Goal: Task Accomplishment & Management: Manage account settings

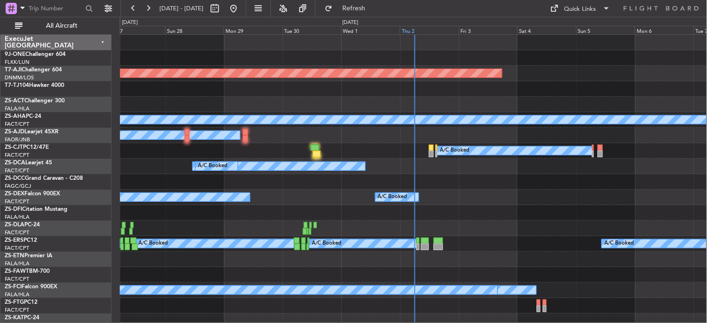
click at [411, 33] on div "Thu 2" at bounding box center [429, 30] width 59 height 8
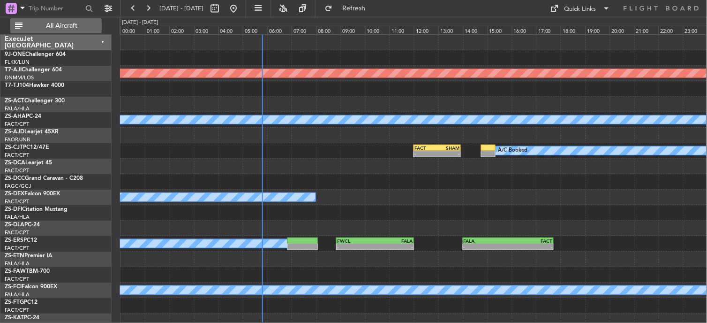
click at [77, 26] on span "All Aircraft" at bounding box center [61, 26] width 75 height 7
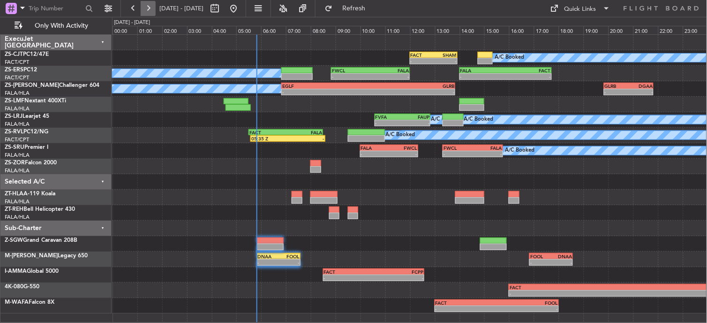
click at [151, 10] on button at bounding box center [148, 8] width 15 height 15
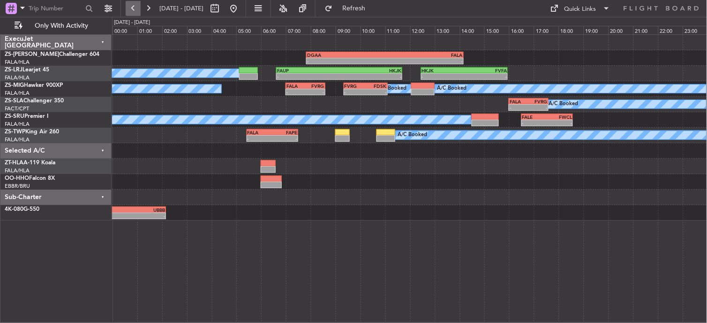
click at [135, 1] on button at bounding box center [133, 8] width 15 height 15
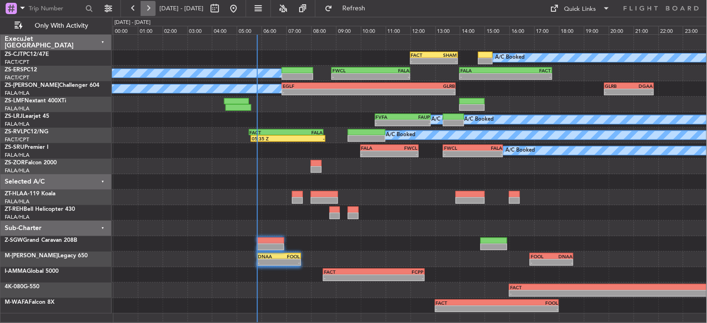
click at [144, 6] on button at bounding box center [148, 8] width 15 height 15
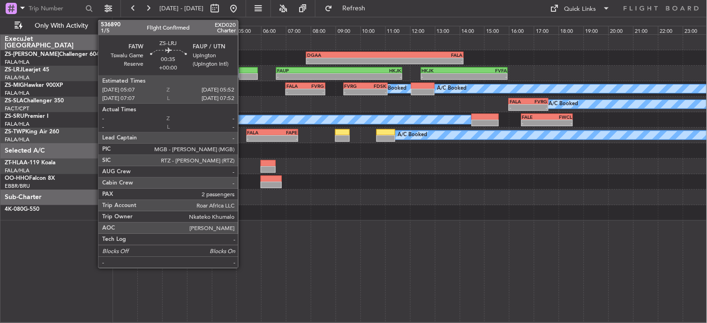
click at [243, 72] on div at bounding box center [248, 70] width 19 height 7
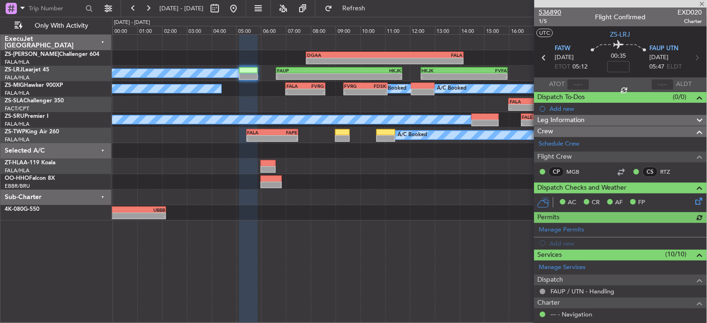
click at [555, 9] on span "536890" at bounding box center [550, 13] width 23 height 10
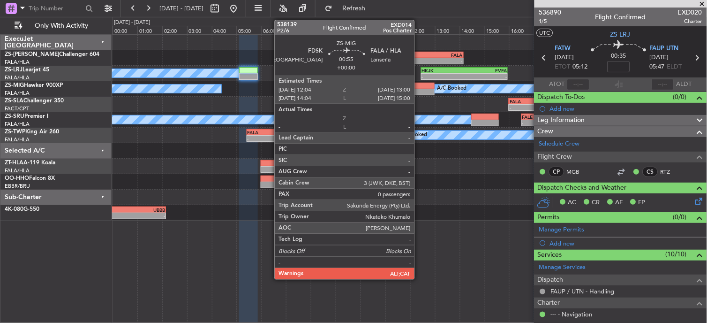
click at [419, 88] on div "A/C Booked A/C Booked A/C Booked - - FALA 07:00 Z FVRG 08:35 Z - - FVRG 09:20 Z…" at bounding box center [409, 88] width 595 height 15
click at [419, 86] on div at bounding box center [422, 86] width 23 height 7
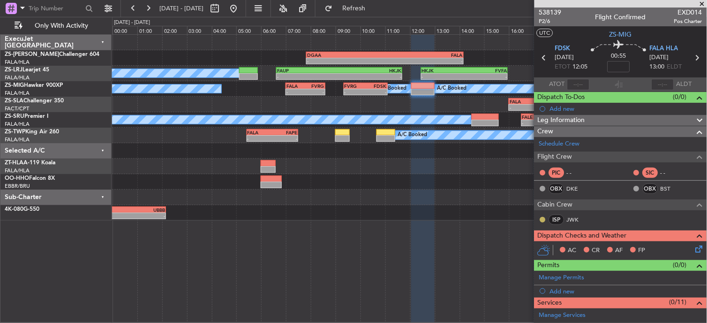
click at [544, 218] on button at bounding box center [543, 220] width 6 height 6
click at [530, 242] on span "Acknowledged" at bounding box center [545, 246] width 41 height 9
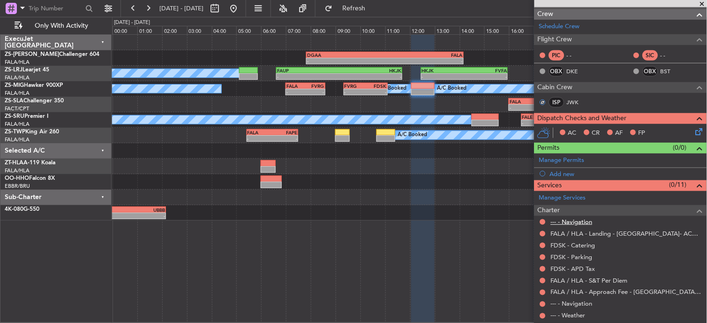
scroll to position [165, 0]
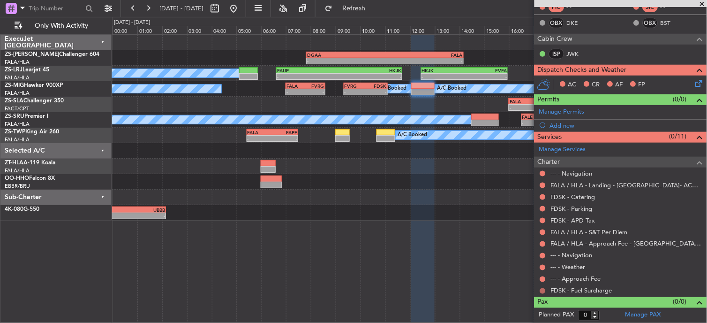
click at [543, 292] on button at bounding box center [543, 291] width 6 height 6
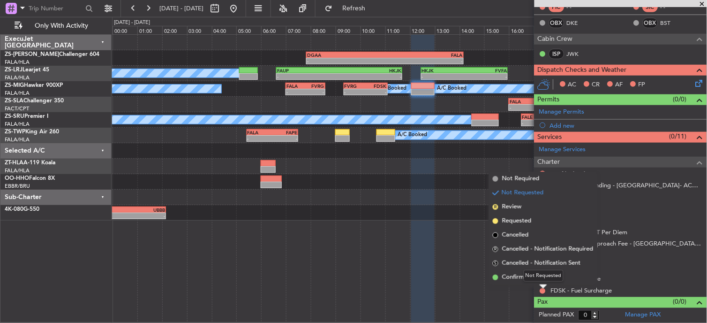
click at [540, 282] on mat-tooltip-component "Not Requested" at bounding box center [543, 275] width 53 height 25
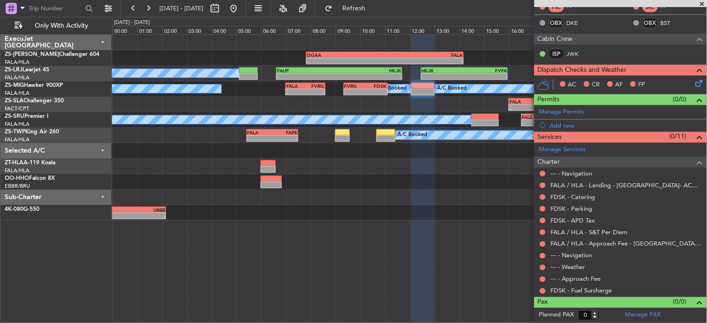
click at [542, 288] on mat-tooltip-component "Not Requested" at bounding box center [543, 275] width 53 height 25
click at [544, 288] on mat-tooltip-component "Not Requested" at bounding box center [543, 275] width 53 height 25
click at [545, 287] on body "03 Oct 2025 - 04 Oct 2025 Refresh Quick Links Only With Activity - - DGAA 07:50…" at bounding box center [353, 161] width 707 height 323
click at [544, 293] on button at bounding box center [543, 291] width 6 height 6
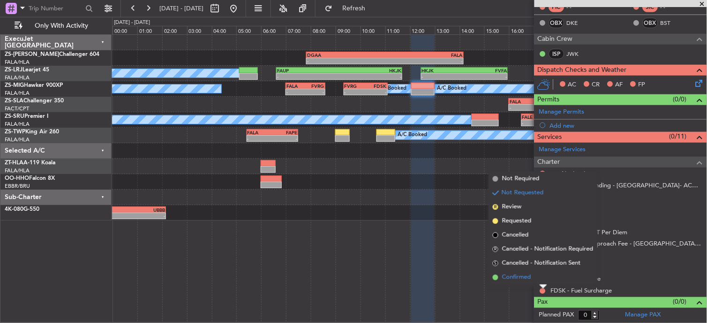
click at [527, 273] on span "Confirmed" at bounding box center [516, 276] width 29 height 9
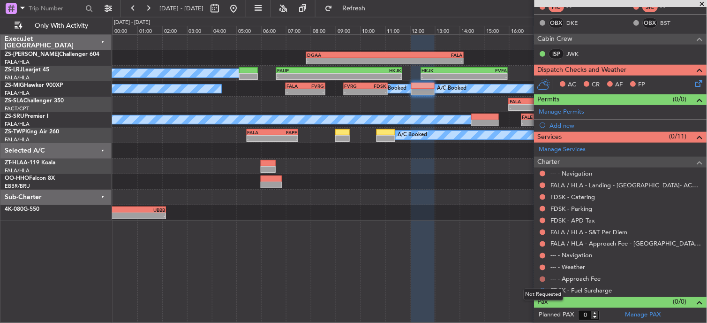
click at [542, 280] on button at bounding box center [543, 279] width 6 height 6
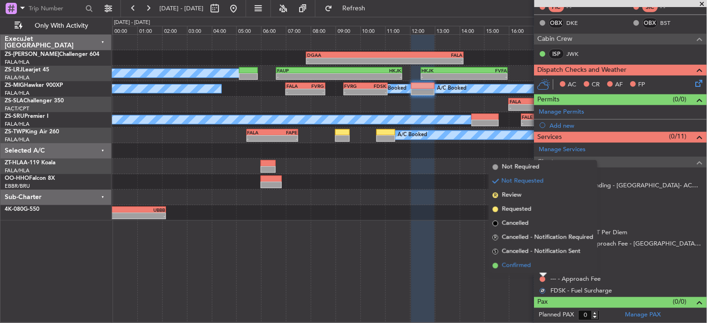
click at [541, 265] on li "Confirmed" at bounding box center [543, 265] width 108 height 14
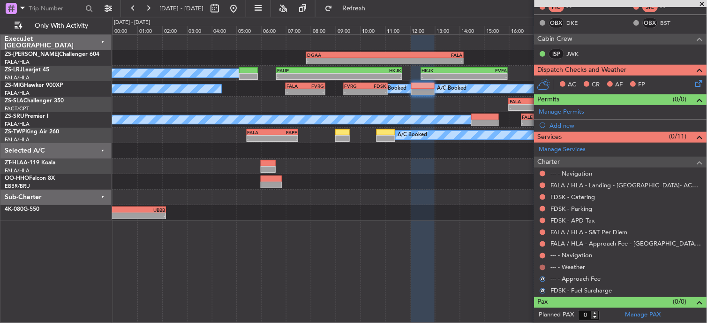
click at [541, 265] on button at bounding box center [543, 267] width 6 height 6
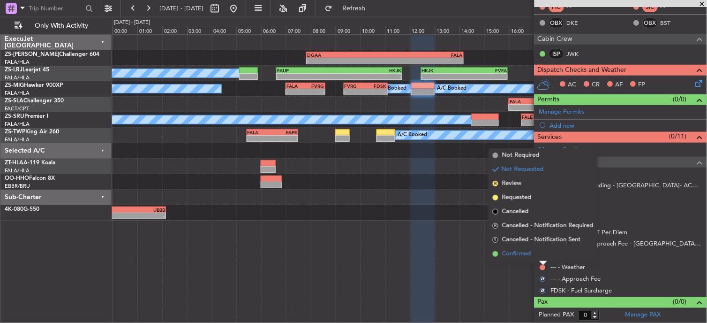
click at [538, 256] on li "Confirmed" at bounding box center [543, 254] width 108 height 14
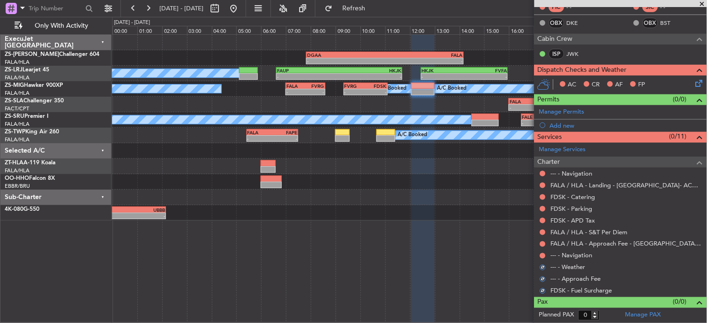
click at [539, 256] on nimbus-traffic-light at bounding box center [543, 256] width 8 height 8
click at [541, 255] on button at bounding box center [543, 256] width 6 height 6
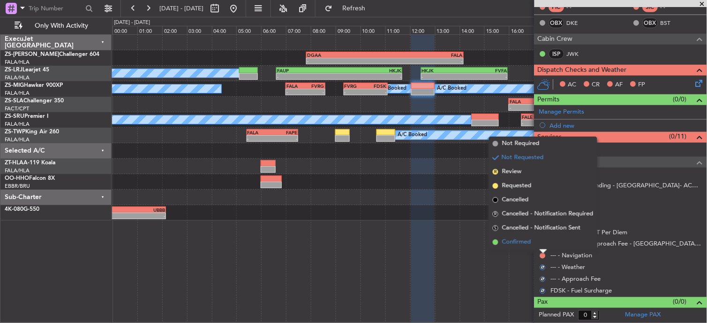
click at [541, 241] on li "Confirmed" at bounding box center [543, 242] width 108 height 14
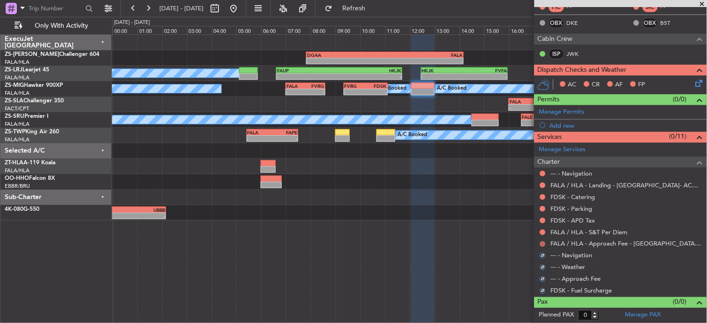
click at [542, 250] on mat-tooltip-component "Not Requested" at bounding box center [543, 259] width 53 height 25
click at [543, 246] on button at bounding box center [543, 244] width 6 height 6
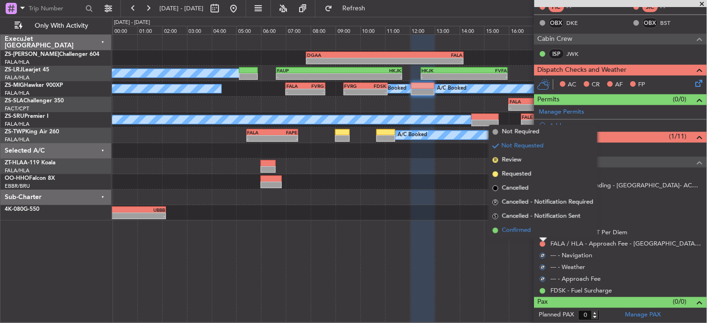
click at [538, 230] on li "Confirmed" at bounding box center [543, 230] width 108 height 14
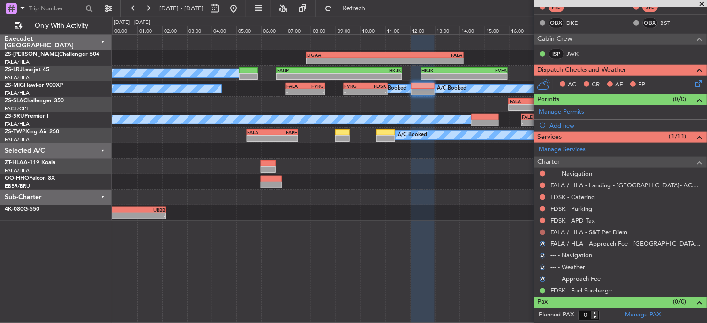
click at [544, 230] on button at bounding box center [543, 232] width 6 height 6
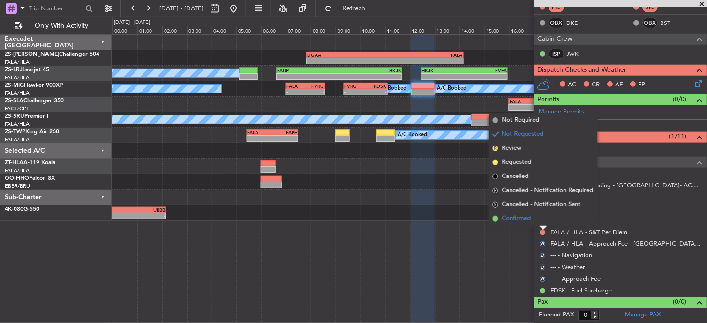
click at [542, 222] on li "Confirmed" at bounding box center [543, 218] width 108 height 14
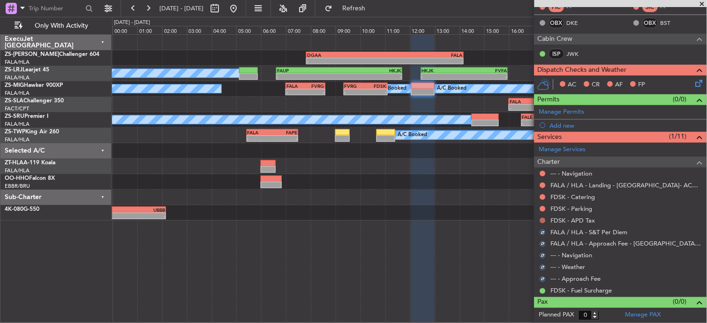
click at [545, 221] on button at bounding box center [543, 221] width 6 height 6
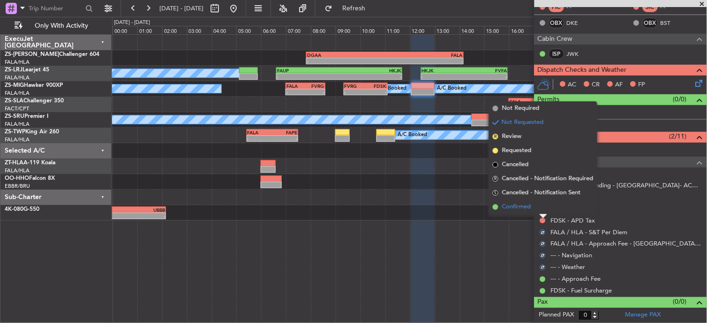
click at [542, 208] on li "Confirmed" at bounding box center [543, 207] width 108 height 14
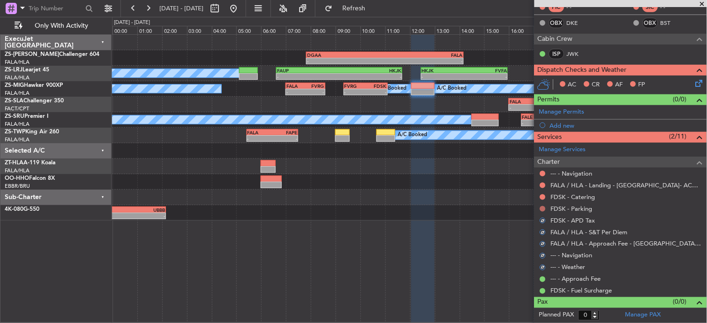
click at [545, 208] on button at bounding box center [543, 209] width 6 height 6
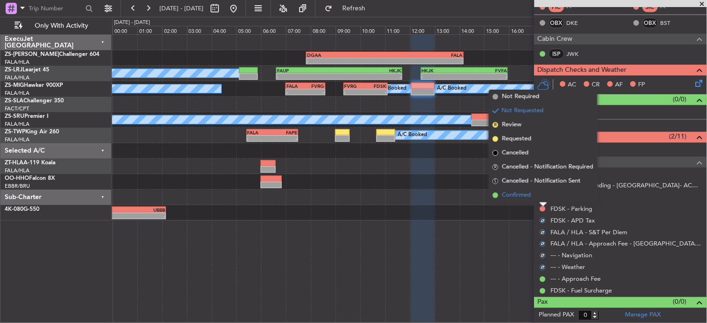
click at [542, 197] on li "Confirmed" at bounding box center [543, 195] width 108 height 14
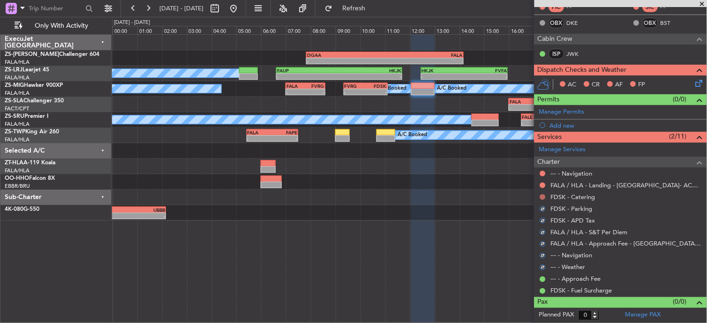
click at [544, 194] on div at bounding box center [543, 197] width 8 height 8
click at [544, 199] on button at bounding box center [543, 197] width 6 height 6
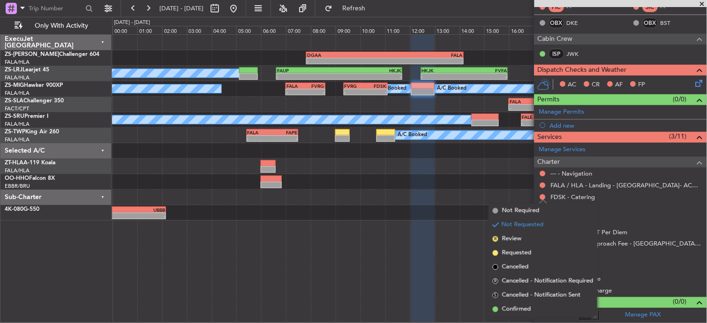
drag, startPoint x: 541, startPoint y: 305, endPoint x: 547, endPoint y: 233, distance: 71.5
click at [541, 303] on li "Confirmed" at bounding box center [543, 309] width 108 height 14
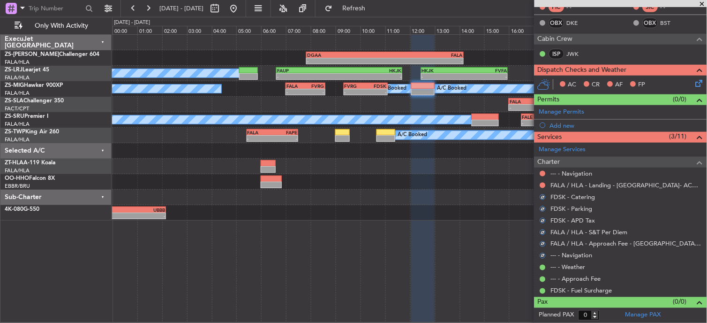
click at [546, 181] on nimbus-traffic-light at bounding box center [543, 185] width 8 height 8
click at [542, 186] on button at bounding box center [543, 185] width 6 height 6
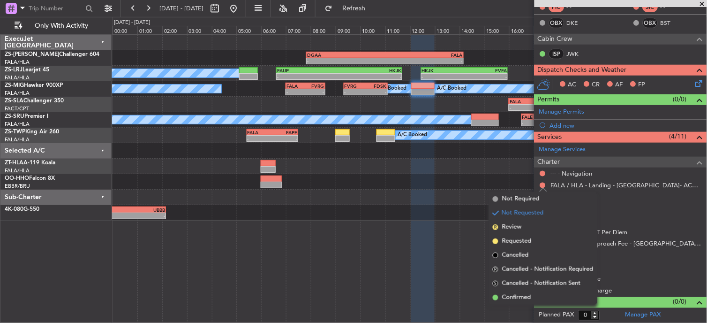
click at [516, 295] on span "Confirmed" at bounding box center [516, 297] width 29 height 9
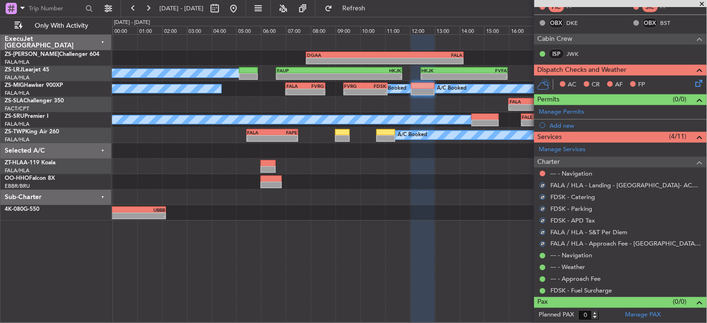
click at [541, 176] on div at bounding box center [543, 174] width 8 height 8
click at [542, 172] on button at bounding box center [543, 174] width 6 height 6
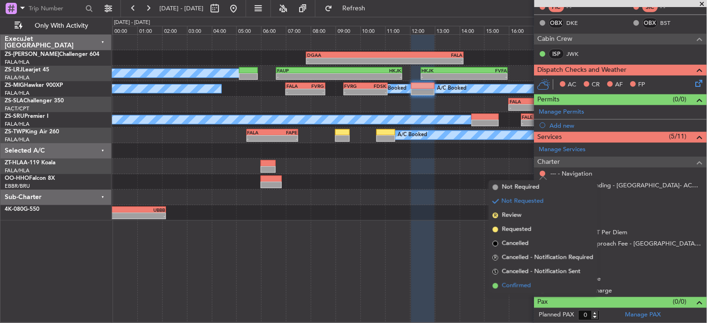
click at [523, 286] on span "Confirmed" at bounding box center [516, 285] width 29 height 9
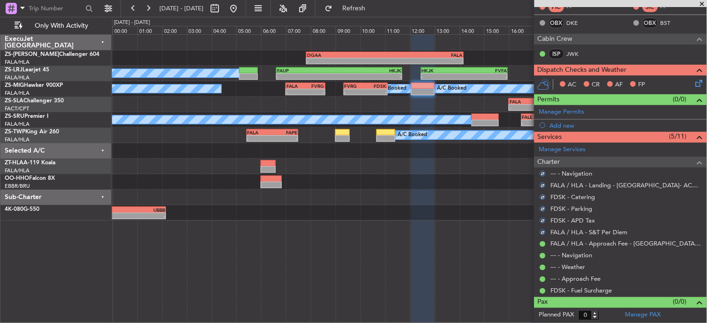
click at [694, 80] on icon at bounding box center [698, 82] width 8 height 8
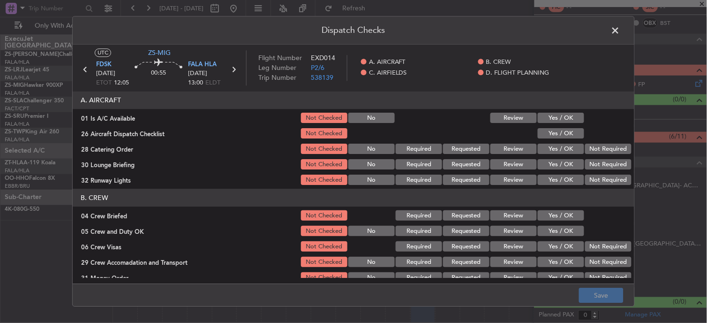
drag, startPoint x: 550, startPoint y: 114, endPoint x: 558, endPoint y: 129, distance: 16.8
click at [556, 123] on div "Yes / OK" at bounding box center [559, 118] width 47 height 13
click at [558, 129] on button "Yes / OK" at bounding box center [561, 133] width 46 height 10
click at [558, 109] on header "A. AIRCRAFT" at bounding box center [354, 100] width 562 height 18
click at [562, 116] on button "Yes / OK" at bounding box center [561, 118] width 46 height 10
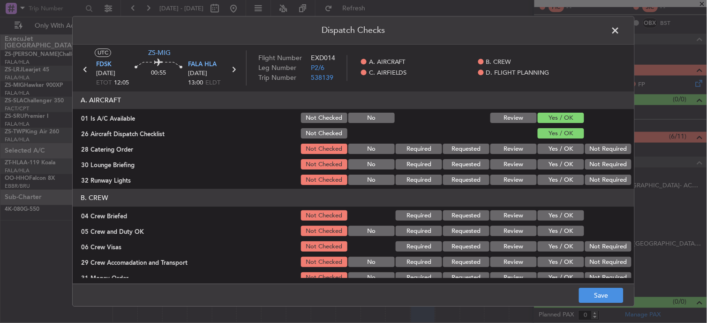
click at [589, 148] on button "Not Required" at bounding box center [608, 149] width 46 height 10
click at [594, 162] on button "Not Required" at bounding box center [608, 164] width 46 height 10
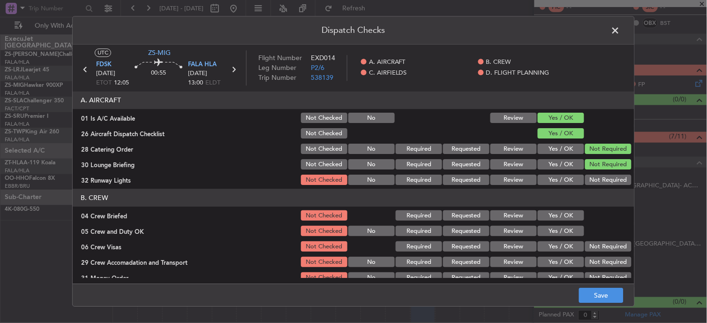
drag, startPoint x: 594, startPoint y: 162, endPoint x: 592, endPoint y: 180, distance: 18.3
click at [594, 163] on button "Not Required" at bounding box center [608, 164] width 46 height 10
click at [589, 182] on button "Not Required" at bounding box center [608, 180] width 46 height 10
drag, startPoint x: 566, startPoint y: 204, endPoint x: 569, endPoint y: 218, distance: 14.3
click at [569, 208] on section "B. CREW 04 Crew Briefed Not Checked Required Requested Review Yes / OK 05 Crew …" at bounding box center [354, 244] width 562 height 111
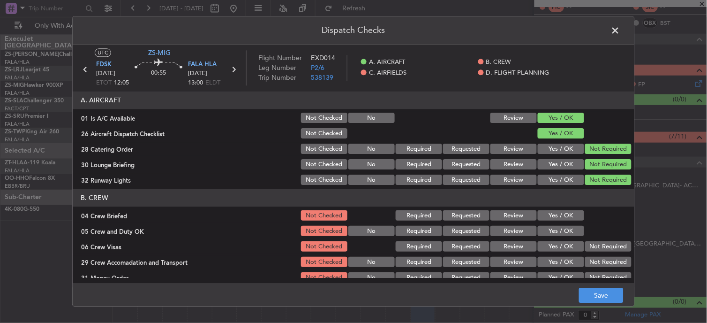
drag, startPoint x: 569, startPoint y: 218, endPoint x: 569, endPoint y: 231, distance: 12.7
click at [569, 222] on section "B. CREW 04 Crew Briefed Not Checked Required Requested Review Yes / OK 05 Crew …" at bounding box center [354, 244] width 562 height 111
click at [566, 231] on button "Yes / OK" at bounding box center [561, 231] width 46 height 10
click at [567, 200] on header "B. CREW" at bounding box center [354, 198] width 562 height 18
click at [566, 212] on div "Yes / OK" at bounding box center [559, 215] width 47 height 13
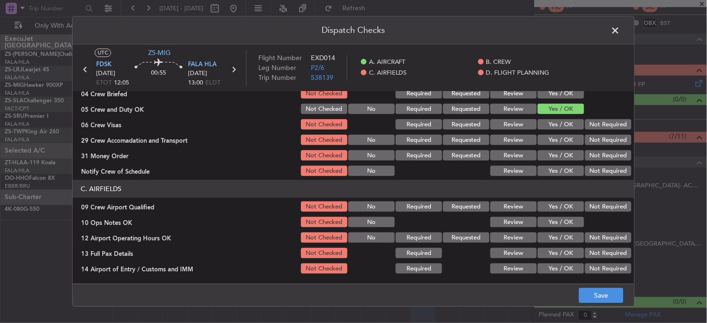
scroll to position [78, 0]
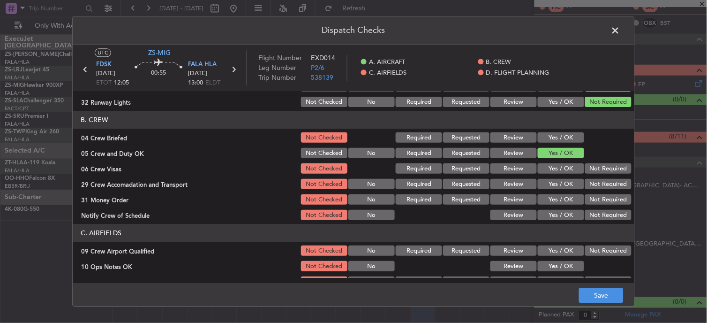
click at [564, 137] on button "Yes / OK" at bounding box center [561, 138] width 46 height 10
click at [621, 183] on button "Not Required" at bounding box center [608, 184] width 46 height 10
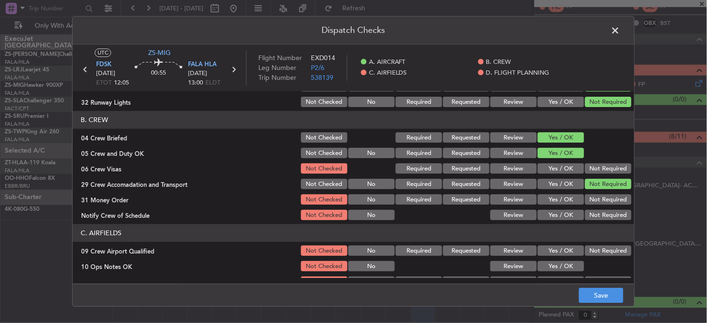
click at [612, 166] on button "Not Required" at bounding box center [608, 169] width 46 height 10
click at [614, 212] on button "Not Required" at bounding box center [608, 215] width 46 height 10
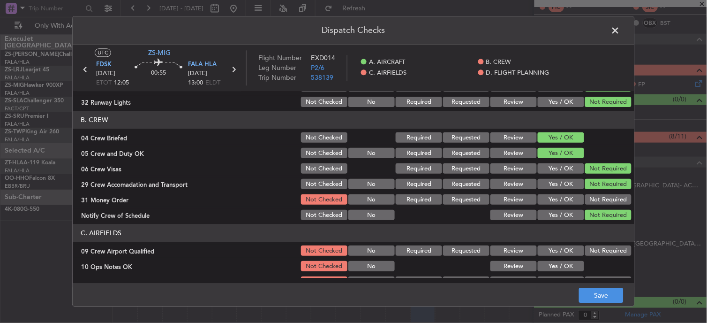
click at [607, 199] on button "Not Required" at bounding box center [608, 200] width 46 height 10
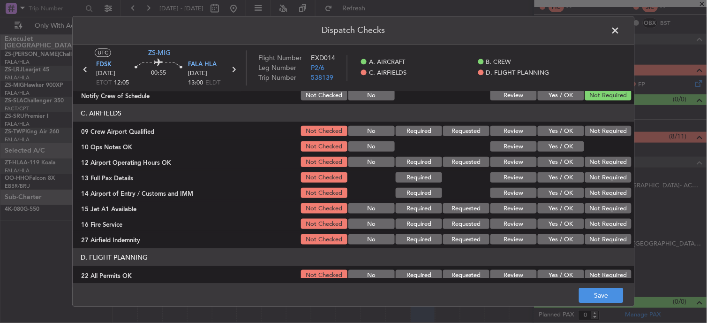
scroll to position [182, 0]
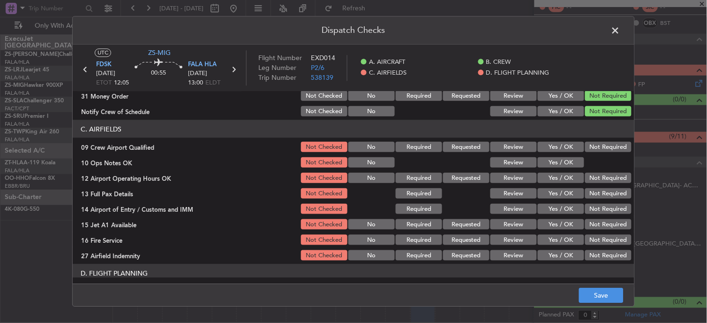
click at [591, 138] on section "C. AIRFIELDS 09 Crew Airport Qualified Not Checked No Required Requested Review…" at bounding box center [354, 191] width 562 height 142
click at [585, 145] on button "Not Required" at bounding box center [608, 147] width 46 height 10
drag, startPoint x: 561, startPoint y: 155, endPoint x: 576, endPoint y: 163, distance: 17.0
click at [564, 156] on div "Yes / OK" at bounding box center [559, 162] width 47 height 13
click at [584, 165] on div at bounding box center [607, 162] width 47 height 13
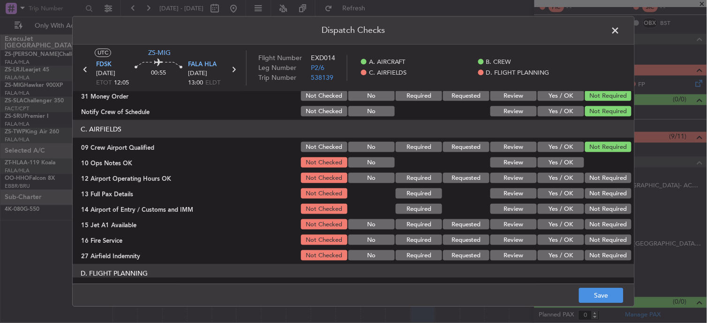
click at [572, 165] on button "Yes / OK" at bounding box center [561, 162] width 46 height 10
click at [616, 177] on button "Not Required" at bounding box center [608, 178] width 46 height 10
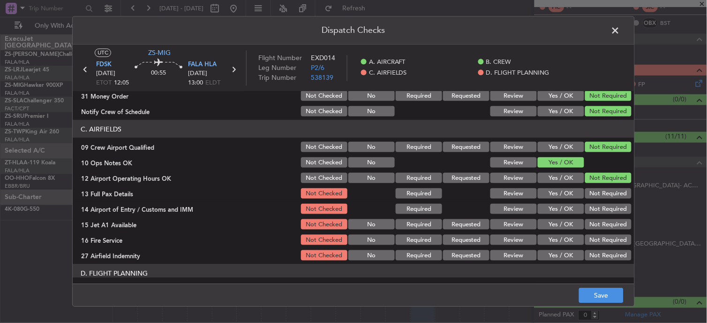
click at [602, 194] on button "Not Required" at bounding box center [608, 193] width 46 height 10
click at [607, 207] on button "Not Required" at bounding box center [608, 208] width 46 height 10
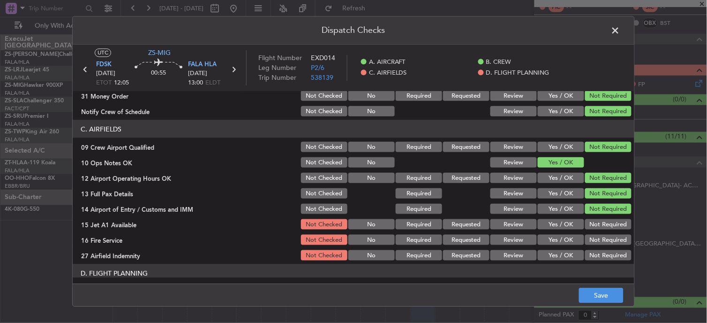
click at [604, 216] on section "C. AIRFIELDS 09 Crew Airport Qualified Not Checked No Required Requested Review…" at bounding box center [354, 191] width 562 height 142
click at [600, 223] on button "Not Required" at bounding box center [608, 224] width 46 height 10
click at [599, 240] on button "Not Required" at bounding box center [608, 239] width 46 height 10
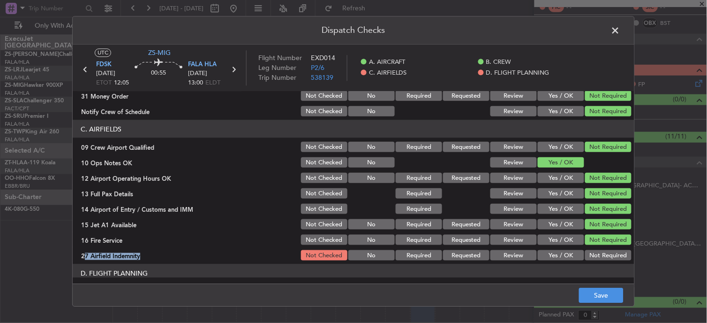
click at [599, 247] on section "C. AIRFIELDS 09 Crew Airport Qualified Not Checked No Required Requested Review…" at bounding box center [354, 191] width 562 height 142
drag, startPoint x: 599, startPoint y: 247, endPoint x: 598, endPoint y: 253, distance: 6.6
click at [598, 253] on button "Not Required" at bounding box center [608, 255] width 46 height 10
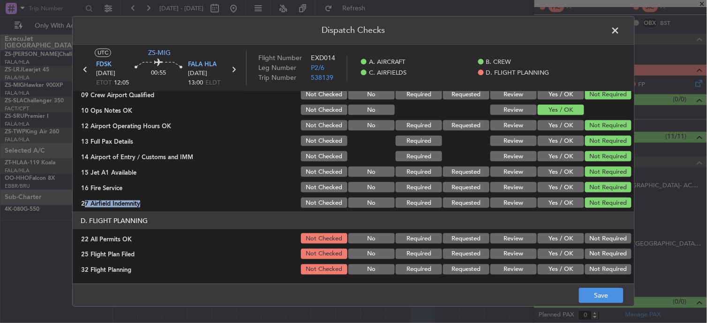
click at [595, 237] on button "Not Required" at bounding box center [608, 238] width 46 height 10
click at [504, 254] on button "Review" at bounding box center [513, 253] width 46 height 10
click at [504, 272] on button "Review" at bounding box center [513, 269] width 46 height 10
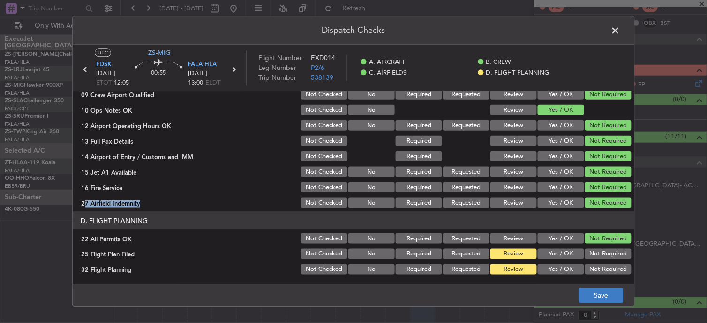
click at [579, 290] on footer "Save" at bounding box center [354, 295] width 562 height 23
click at [599, 298] on button "Save" at bounding box center [601, 295] width 45 height 15
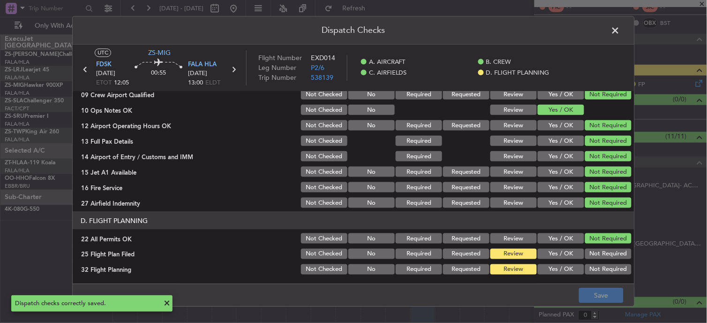
click at [620, 29] on span at bounding box center [620, 32] width 0 height 19
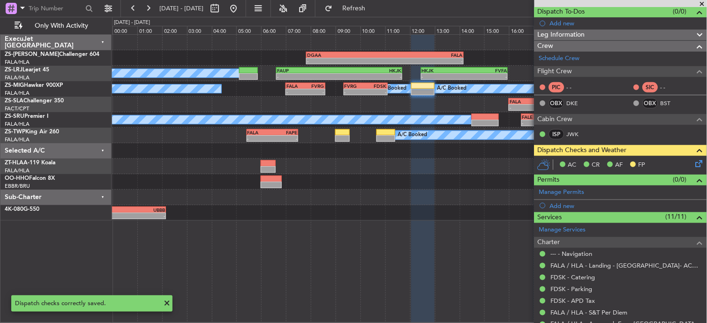
scroll to position [0, 0]
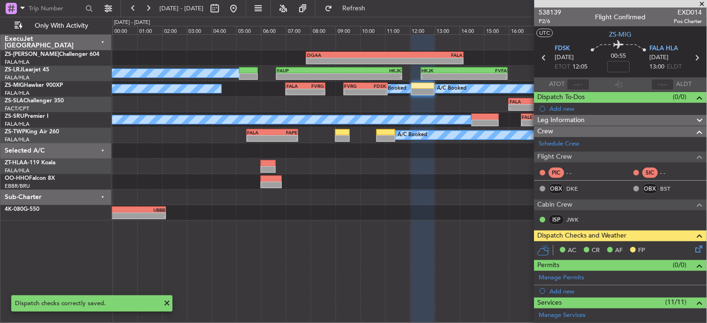
click at [541, 57] on icon at bounding box center [544, 58] width 12 height 12
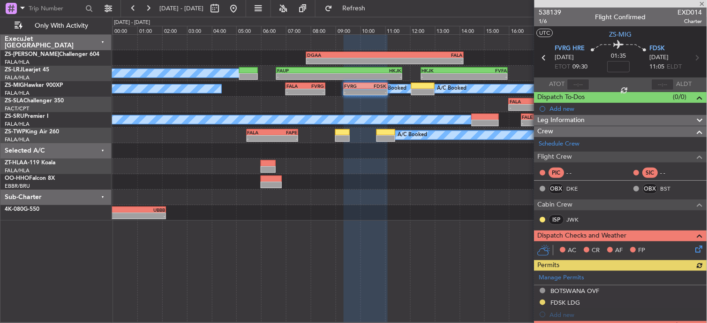
click at [540, 219] on div at bounding box center [543, 220] width 8 height 8
click at [546, 216] on nimbus-traffic-light at bounding box center [543, 220] width 8 height 8
click at [542, 217] on button at bounding box center [543, 220] width 6 height 6
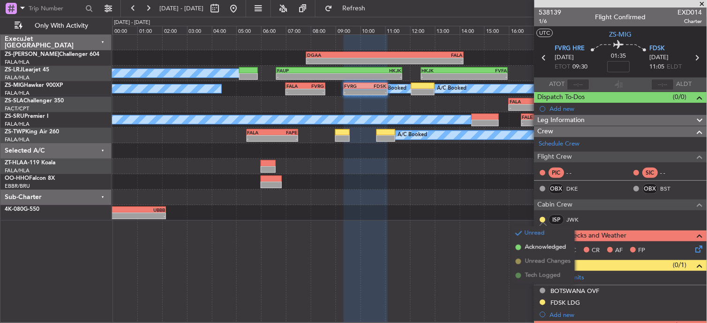
click at [533, 246] on span "Acknowledged" at bounding box center [545, 246] width 41 height 9
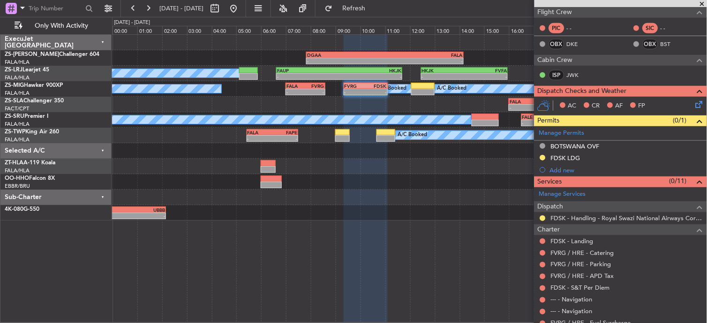
scroll to position [213, 0]
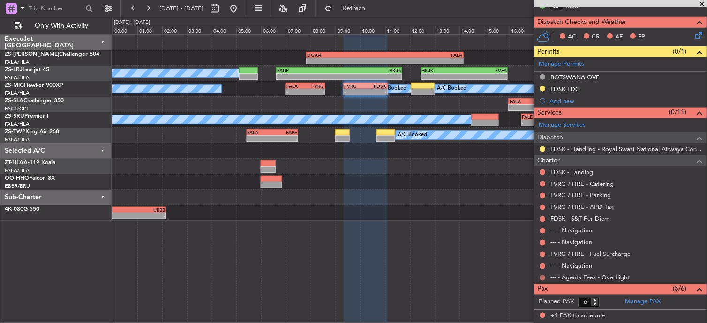
click at [541, 276] on button at bounding box center [543, 278] width 6 height 6
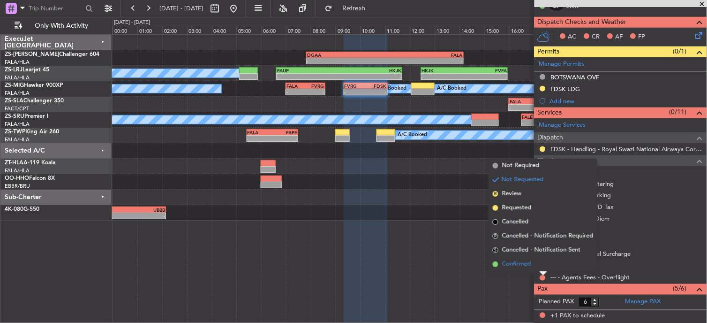
click at [541, 269] on li "Confirmed" at bounding box center [543, 264] width 108 height 14
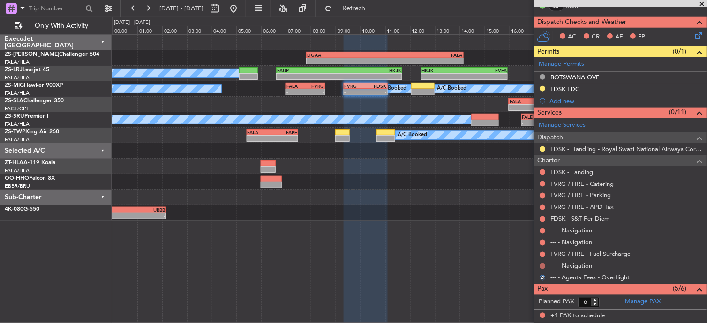
click at [545, 267] on button at bounding box center [543, 266] width 6 height 6
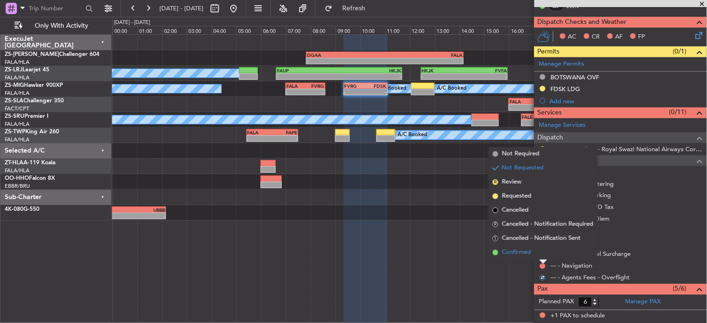
click at [542, 255] on li "Confirmed" at bounding box center [543, 252] width 108 height 14
click at [542, 254] on button at bounding box center [543, 254] width 6 height 6
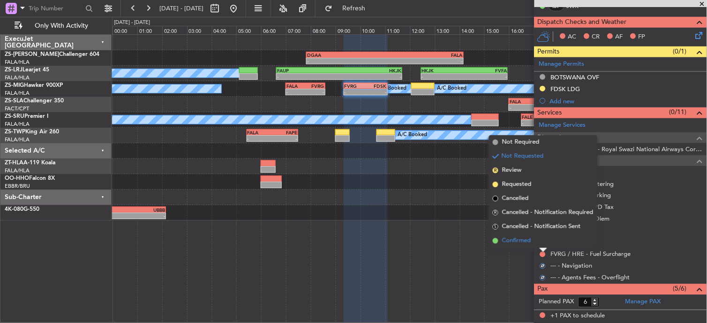
click at [542, 241] on li "Confirmed" at bounding box center [543, 240] width 108 height 14
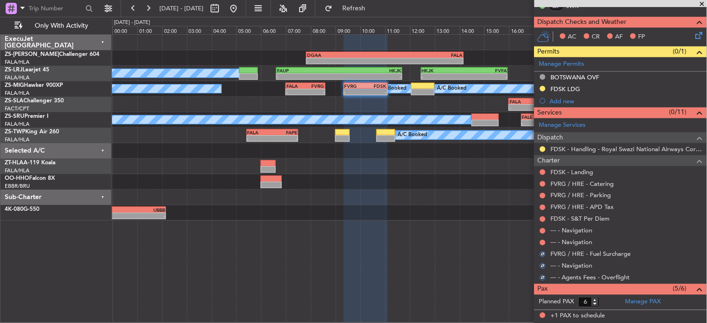
click at [542, 241] on button at bounding box center [543, 243] width 6 height 6
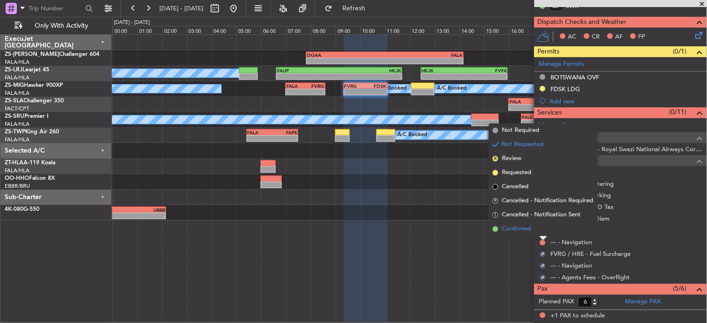
click at [541, 235] on li "Confirmed" at bounding box center [543, 229] width 108 height 14
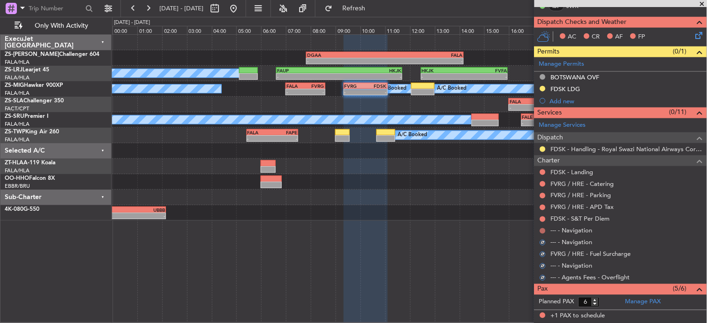
click at [542, 231] on button at bounding box center [543, 231] width 6 height 6
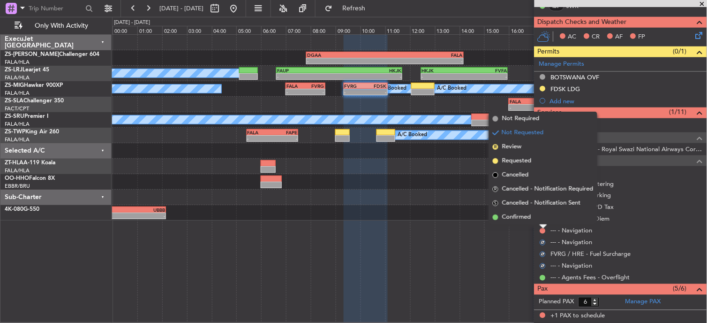
click at [542, 225] on div at bounding box center [544, 227] width 8 height 4
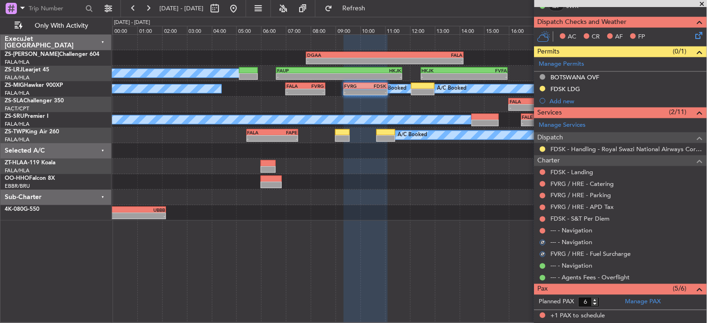
scroll to position [161, 0]
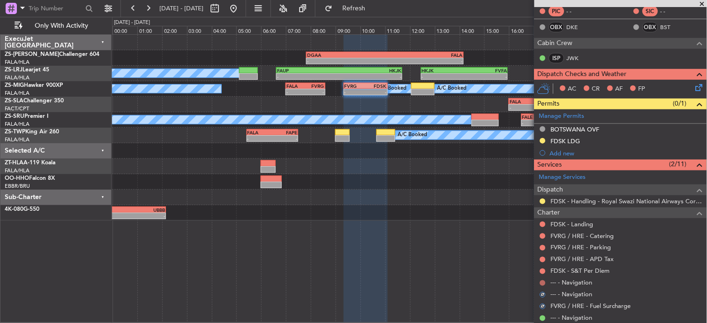
click at [542, 284] on button at bounding box center [543, 283] width 6 height 6
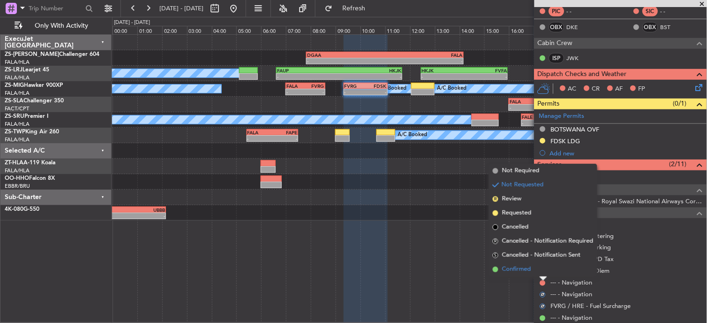
click at [543, 274] on li "Confirmed" at bounding box center [543, 269] width 108 height 14
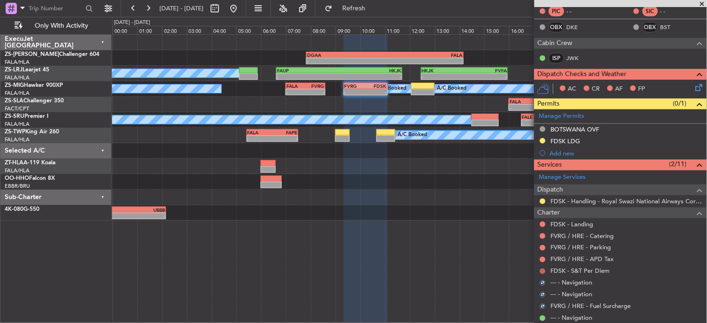
click at [544, 271] on button at bounding box center [543, 271] width 6 height 6
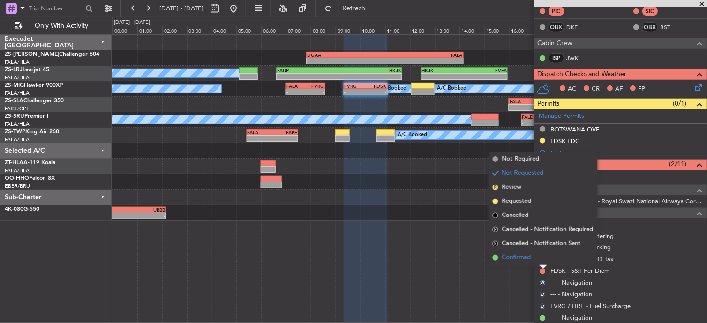
click at [541, 260] on li "Confirmed" at bounding box center [543, 257] width 108 height 14
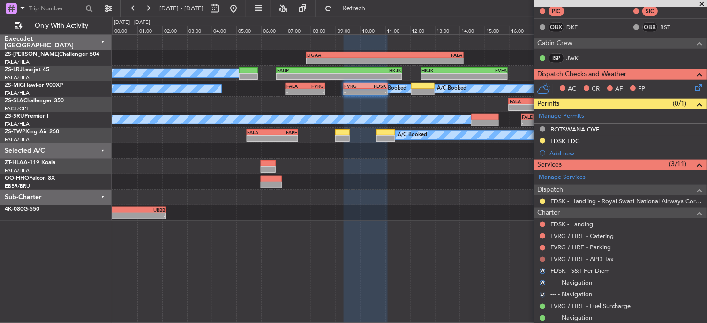
click at [545, 258] on button at bounding box center [543, 259] width 6 height 6
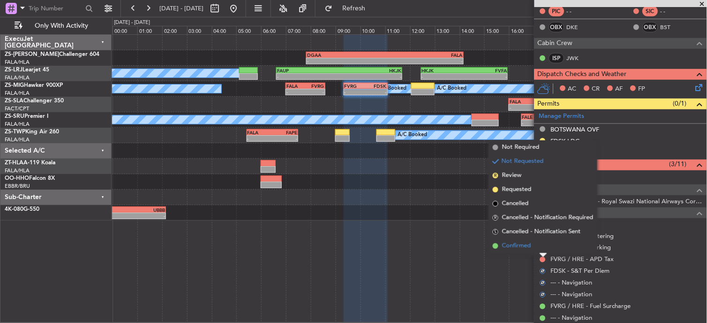
click at [541, 245] on li "Confirmed" at bounding box center [543, 246] width 108 height 14
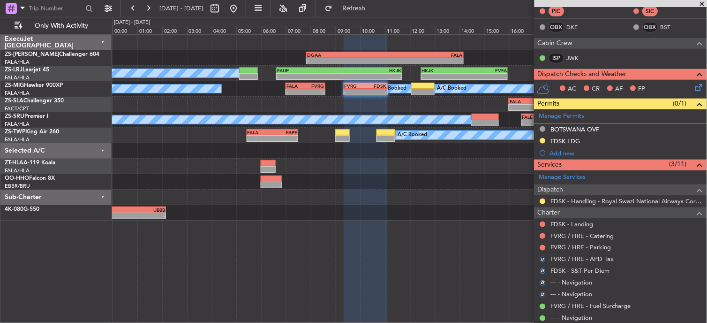
click at [541, 245] on button at bounding box center [543, 248] width 6 height 6
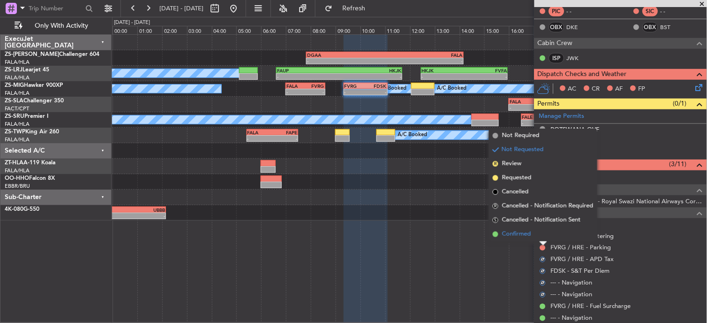
click at [541, 235] on li "Confirmed" at bounding box center [543, 234] width 108 height 14
click at [542, 235] on button at bounding box center [543, 236] width 6 height 6
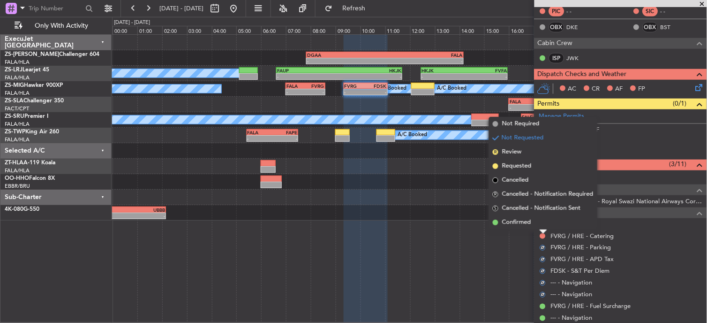
click at [544, 226] on li "Confirmed" at bounding box center [543, 222] width 108 height 14
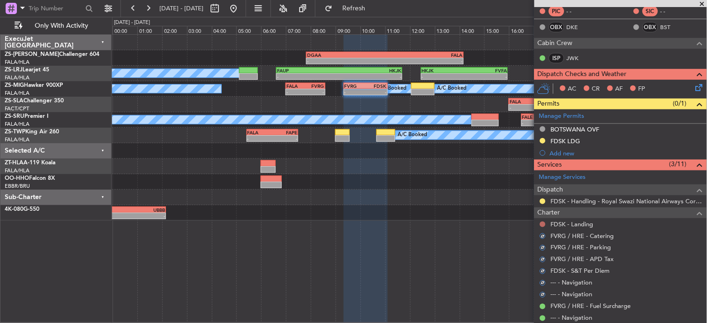
click at [545, 224] on button at bounding box center [543, 224] width 6 height 6
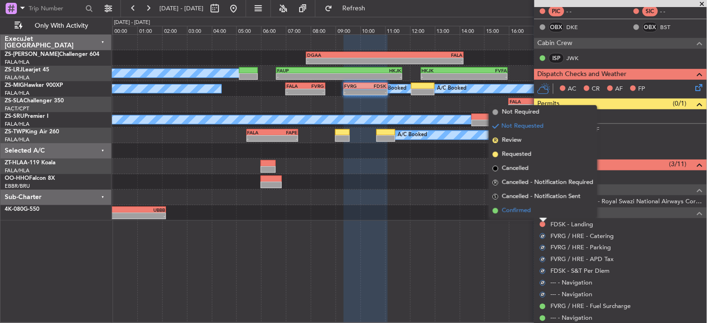
click at [545, 216] on li "Confirmed" at bounding box center [543, 210] width 108 height 14
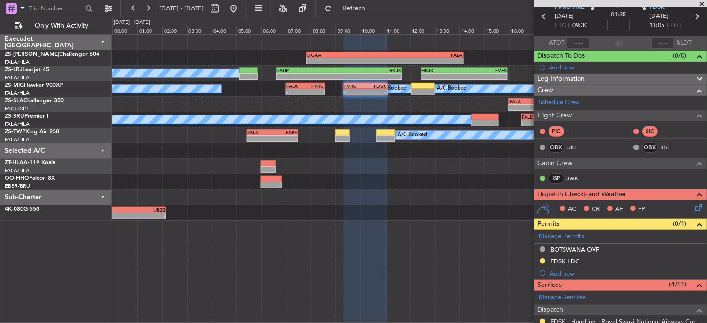
scroll to position [57, 0]
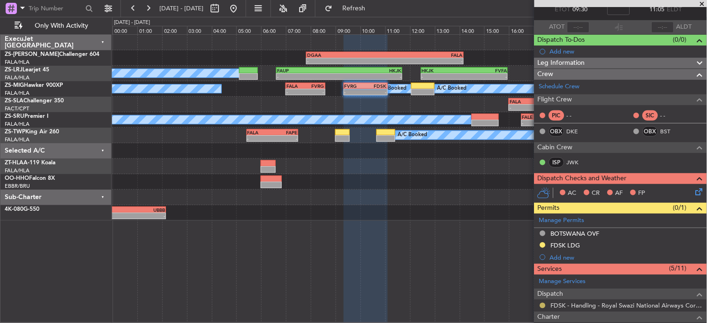
click at [542, 305] on button at bounding box center [543, 305] width 6 height 6
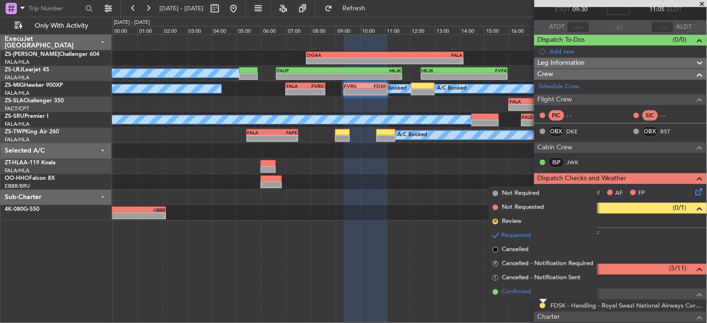
click at [515, 291] on span "Confirmed" at bounding box center [516, 291] width 29 height 9
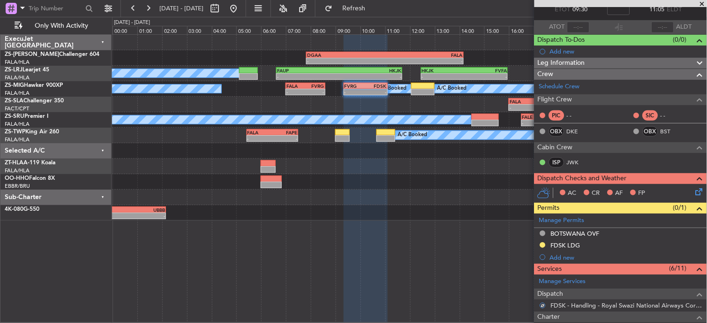
click at [694, 189] on icon at bounding box center [698, 190] width 8 height 8
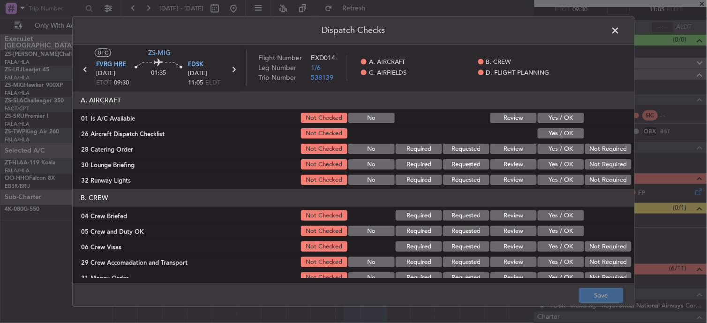
click at [560, 118] on button "Yes / OK" at bounding box center [561, 118] width 46 height 10
click at [564, 127] on section "A. AIRCRAFT 01 Is A/C Available Not Checked No Review Yes / OK 26 Aircraft Disp…" at bounding box center [354, 138] width 562 height 95
click at [565, 130] on button "Yes / OK" at bounding box center [561, 133] width 46 height 10
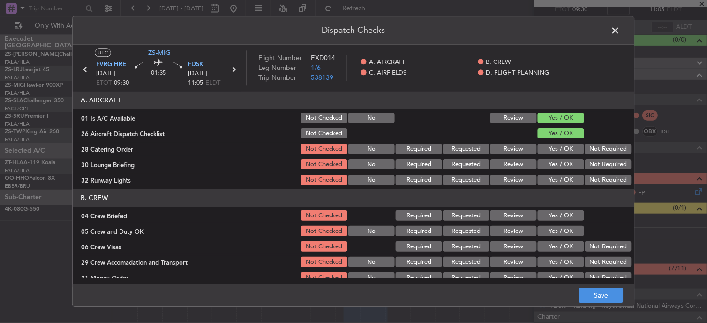
click at [593, 150] on button "Not Required" at bounding box center [608, 149] width 46 height 10
drag, startPoint x: 596, startPoint y: 158, endPoint x: 596, endPoint y: 169, distance: 11.3
click at [596, 162] on section "A. AIRCRAFT 01 Is A/C Available Not Checked No Review Yes / OK 26 Aircraft Disp…" at bounding box center [354, 138] width 562 height 95
click at [597, 169] on button "Not Required" at bounding box center [608, 164] width 46 height 10
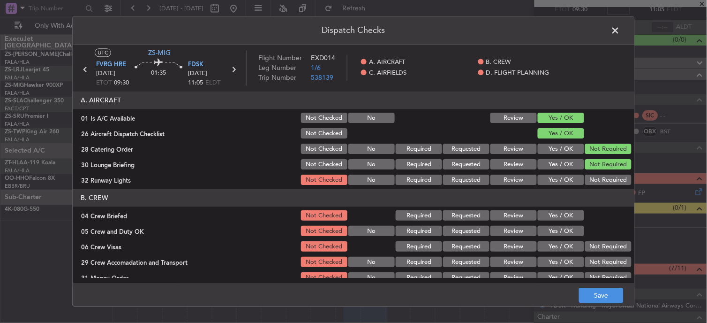
drag, startPoint x: 591, startPoint y: 164, endPoint x: 592, endPoint y: 174, distance: 9.9
click at [591, 166] on button "Not Required" at bounding box center [608, 164] width 46 height 10
click at [591, 175] on button "Not Required" at bounding box center [608, 180] width 46 height 10
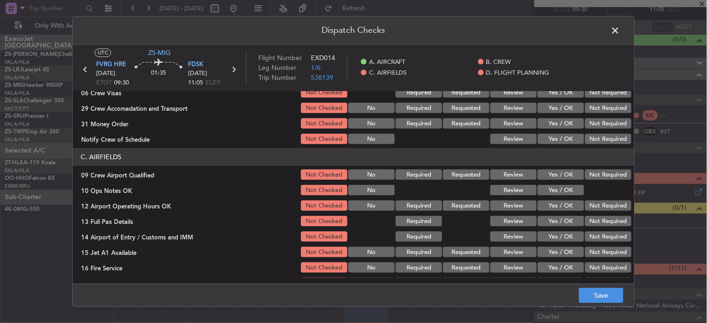
scroll to position [78, 0]
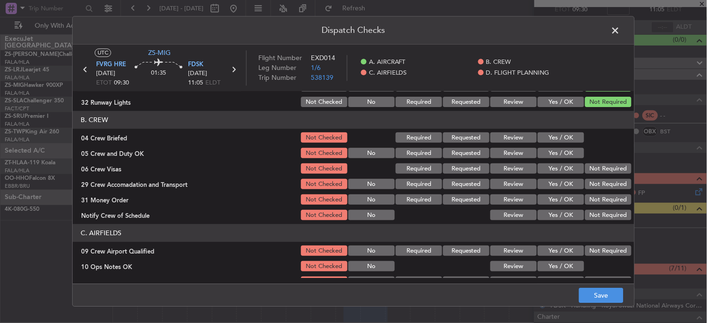
click at [572, 141] on button "Yes / OK" at bounding box center [561, 138] width 46 height 10
click at [569, 162] on div "Yes / OK" at bounding box center [559, 168] width 47 height 13
click at [572, 155] on button "Yes / OK" at bounding box center [561, 153] width 46 height 10
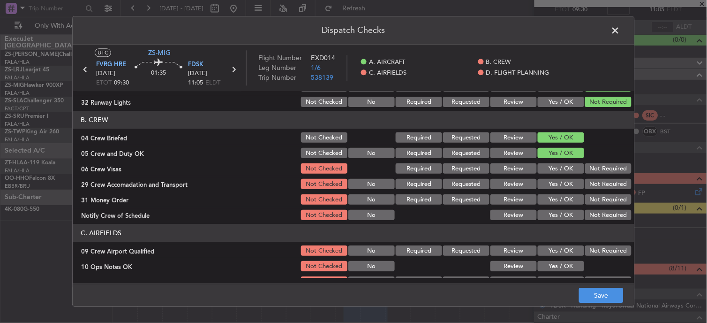
click at [589, 168] on button "Not Required" at bounding box center [608, 169] width 46 height 10
click at [587, 211] on section "B. CREW 04 Crew Briefed Not Checked Required Requested Review Yes / OK 05 Crew …" at bounding box center [354, 166] width 562 height 111
drag, startPoint x: 584, startPoint y: 213, endPoint x: 588, endPoint y: 207, distance: 6.8
click at [585, 213] on button "Not Required" at bounding box center [608, 215] width 46 height 10
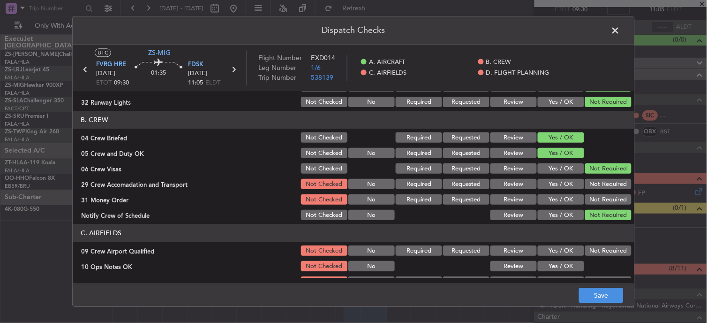
click at [586, 181] on button "Not Required" at bounding box center [608, 184] width 46 height 10
click at [586, 197] on button "Not Required" at bounding box center [608, 200] width 46 height 10
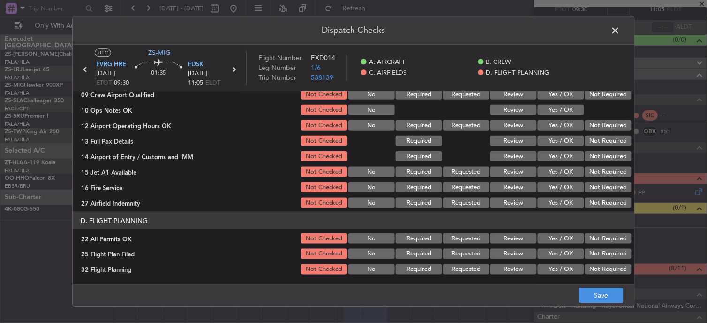
scroll to position [182, 0]
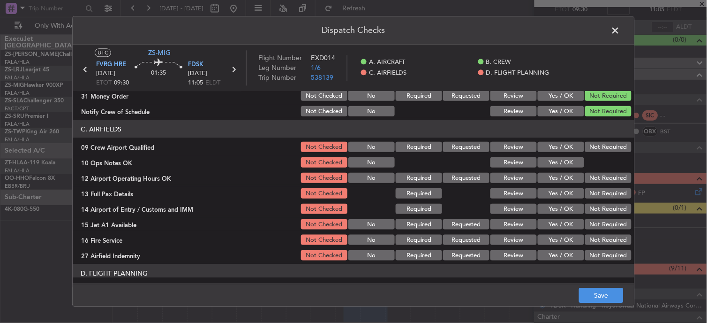
click at [593, 159] on div at bounding box center [607, 162] width 47 height 13
click at [594, 146] on button "Not Required" at bounding box center [608, 147] width 46 height 10
click at [552, 160] on button "Yes / OK" at bounding box center [561, 162] width 46 height 10
click at [596, 175] on button "Not Required" at bounding box center [608, 178] width 46 height 10
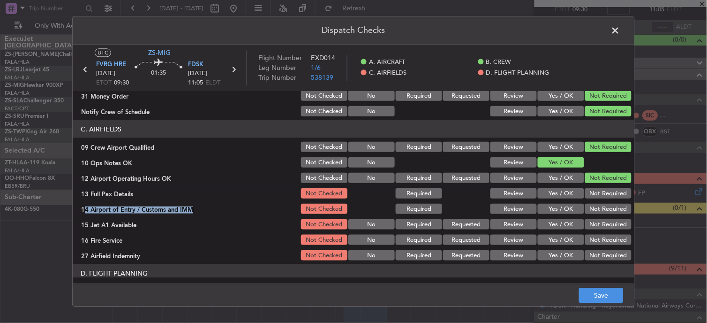
click at [604, 208] on section "C. AIRFIELDS 09 Crew Airport Qualified Not Checked No Required Requested Review…" at bounding box center [354, 191] width 562 height 142
click at [604, 210] on button "Not Required" at bounding box center [608, 208] width 46 height 10
click at [601, 197] on button "Not Required" at bounding box center [608, 193] width 46 height 10
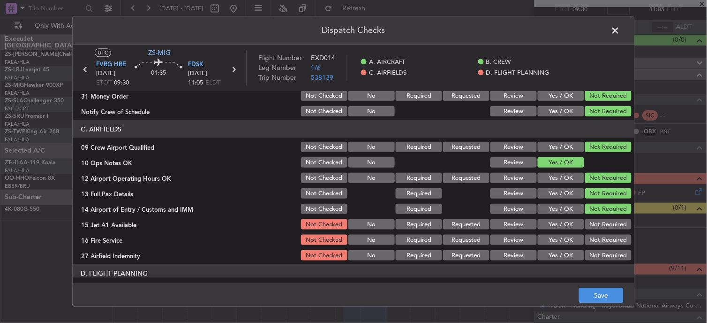
drag, startPoint x: 620, startPoint y: 233, endPoint x: 622, endPoint y: 228, distance: 5.0
click at [622, 230] on section "C. AIRFIELDS 09 Crew Airport Qualified Not Checked No Required Requested Review…" at bounding box center [354, 191] width 562 height 142
drag, startPoint x: 622, startPoint y: 228, endPoint x: 609, endPoint y: 224, distance: 12.9
click at [609, 223] on button "Not Required" at bounding box center [608, 224] width 46 height 10
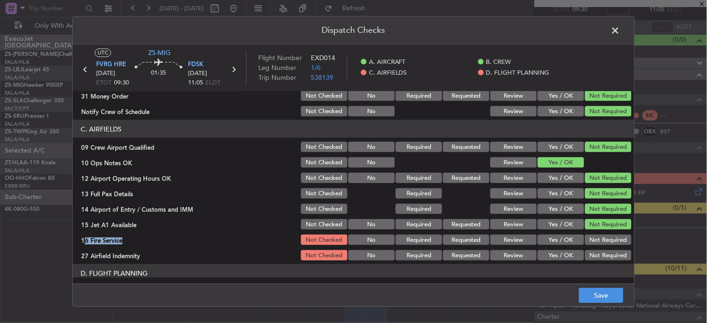
click at [612, 241] on button "Not Required" at bounding box center [608, 239] width 46 height 10
click at [600, 260] on div "Not Required" at bounding box center [607, 254] width 47 height 13
click at [597, 255] on button "Not Required" at bounding box center [608, 255] width 46 height 10
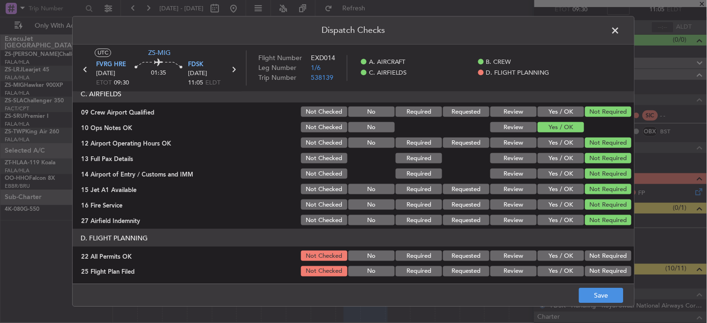
scroll to position [234, 0]
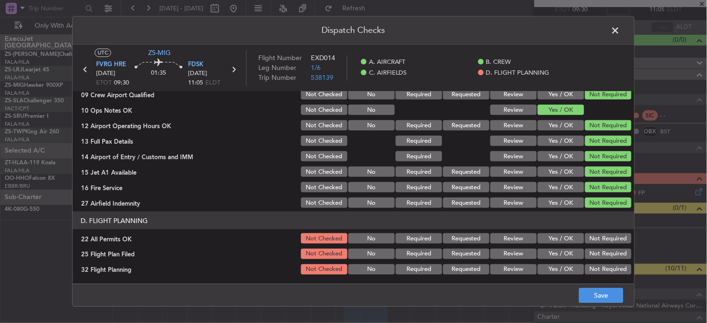
click at [603, 237] on button "Not Required" at bounding box center [608, 238] width 46 height 10
click at [499, 252] on button "Review" at bounding box center [513, 253] width 46 height 10
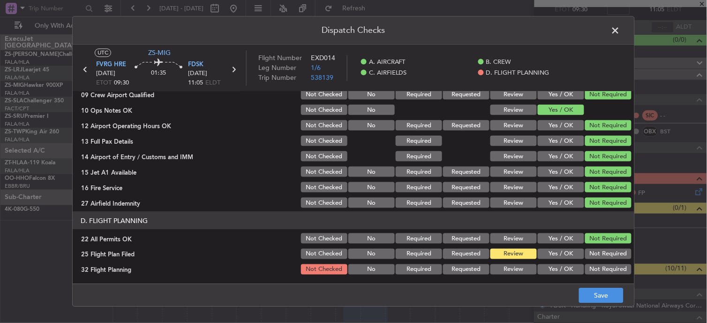
click at [504, 261] on section "D. FLIGHT PLANNING 22 All Permits OK Not Checked No Required Requested Review Y…" at bounding box center [354, 243] width 562 height 64
click at [506, 269] on button "Review" at bounding box center [513, 269] width 46 height 10
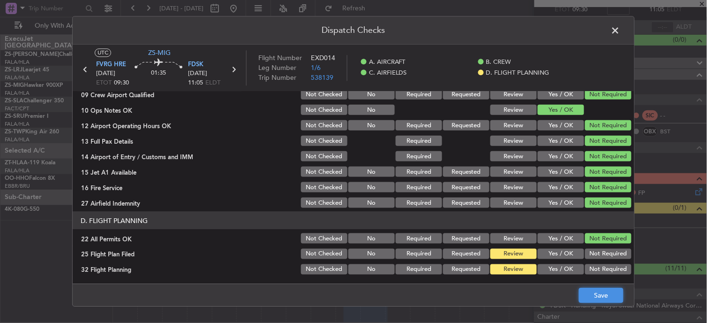
drag, startPoint x: 586, startPoint y: 291, endPoint x: 591, endPoint y: 292, distance: 4.8
click at [588, 291] on button "Save" at bounding box center [601, 295] width 45 height 15
click at [620, 32] on span at bounding box center [620, 32] width 0 height 19
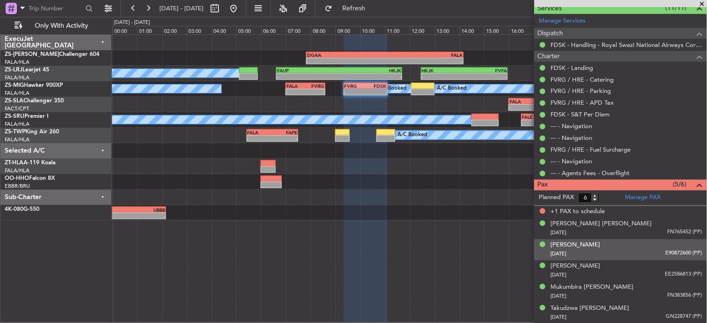
scroll to position [0, 0]
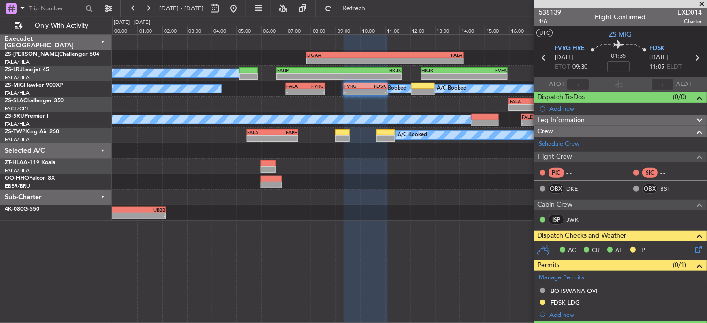
click at [546, 57] on icon at bounding box center [544, 58] width 12 height 12
type input "0"
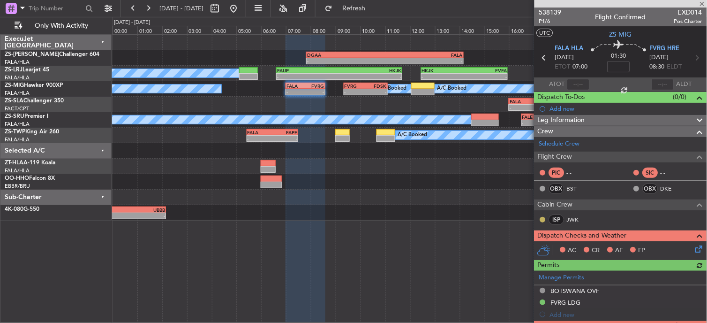
click at [542, 219] on button at bounding box center [543, 220] width 6 height 6
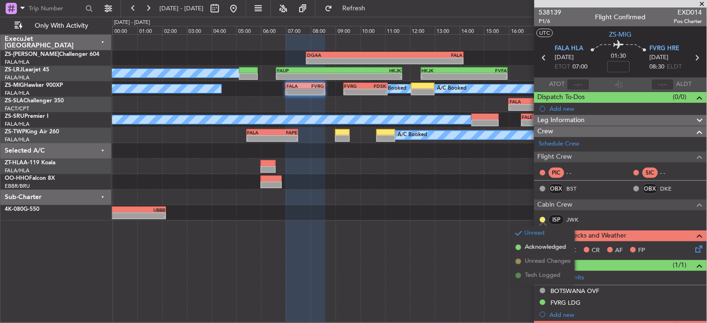
click at [544, 247] on span "Acknowledged" at bounding box center [545, 246] width 41 height 9
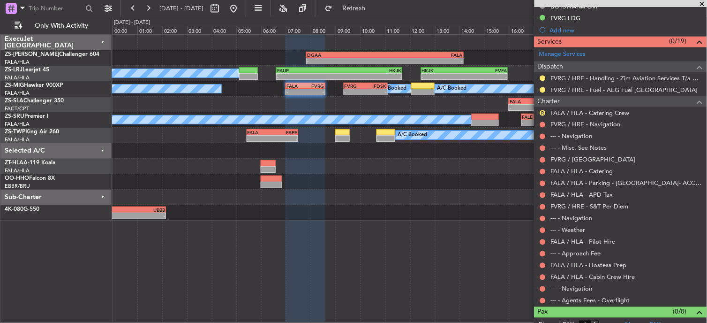
scroll to position [294, 0]
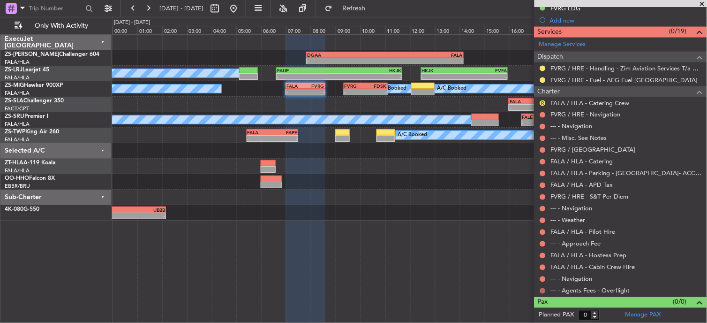
click at [544, 291] on button at bounding box center [543, 291] width 6 height 6
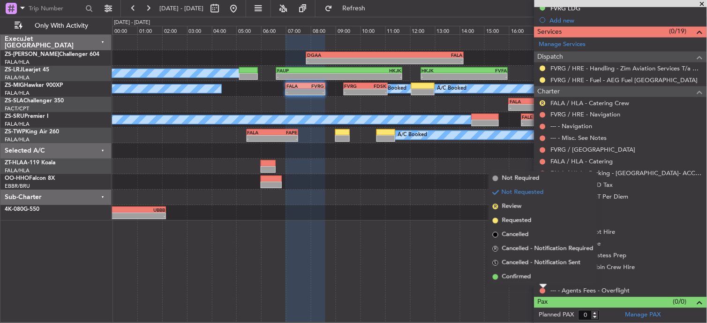
click at [542, 277] on div "Not Requested" at bounding box center [544, 276] width 40 height 12
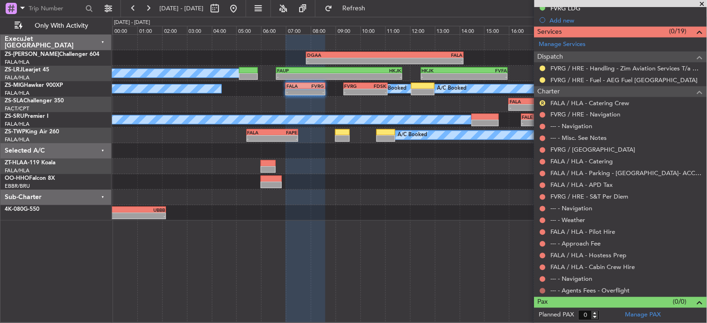
click at [542, 291] on button at bounding box center [543, 291] width 6 height 6
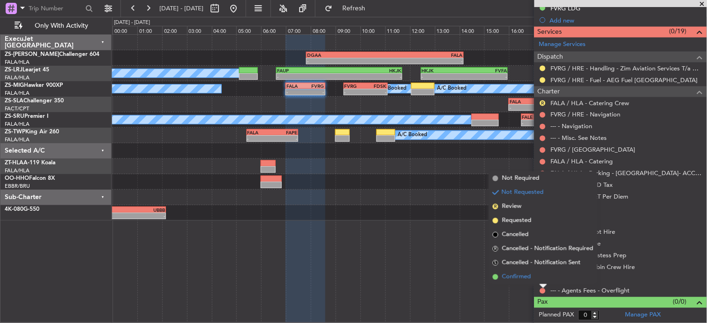
click at [523, 280] on span "Confirmed" at bounding box center [516, 276] width 29 height 9
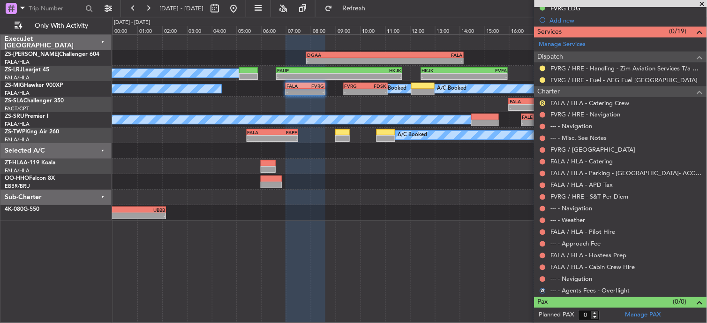
click at [547, 276] on nimbus-traffic-light at bounding box center [543, 279] width 8 height 8
click at [544, 278] on button at bounding box center [543, 279] width 6 height 6
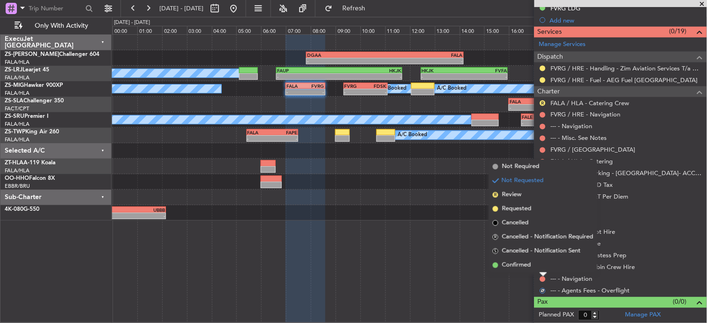
click at [534, 264] on li "Confirmed" at bounding box center [543, 265] width 108 height 14
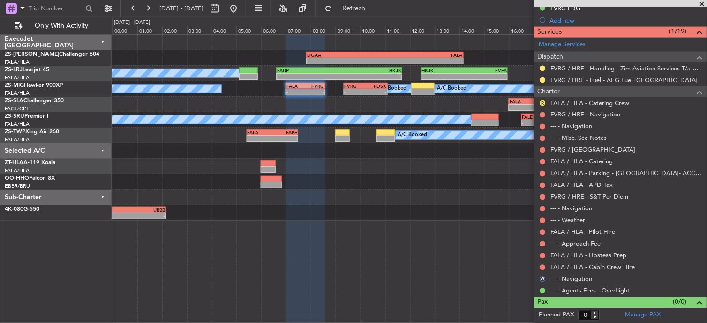
click at [547, 265] on div "FALA / HLA - Cabin Crew Hire" at bounding box center [620, 267] width 173 height 12
click at [542, 267] on button at bounding box center [543, 267] width 6 height 6
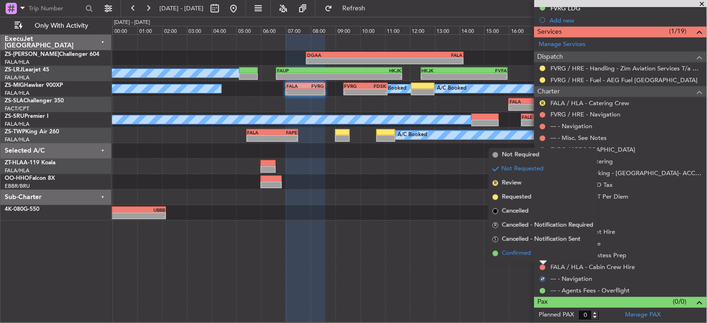
click at [546, 255] on li "Confirmed" at bounding box center [543, 253] width 108 height 14
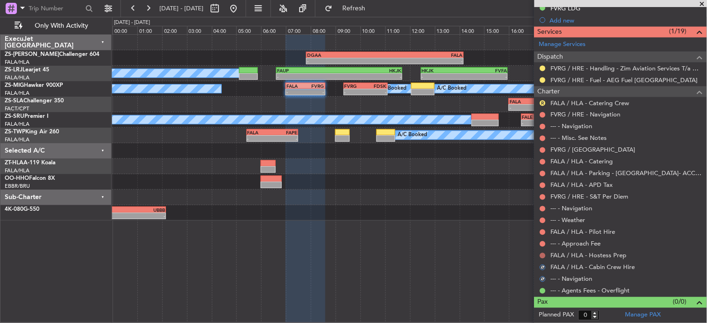
click at [542, 254] on button at bounding box center [543, 256] width 6 height 6
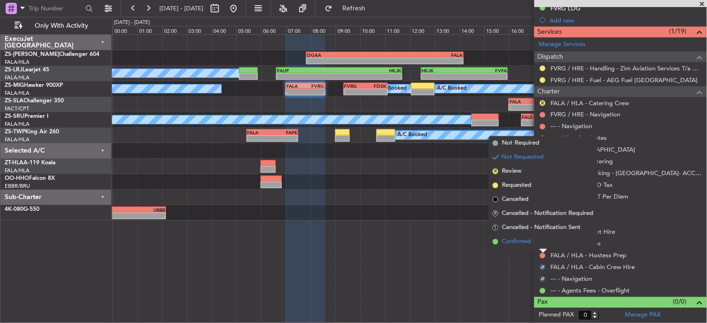
click at [542, 238] on li "Confirmed" at bounding box center [543, 241] width 108 height 14
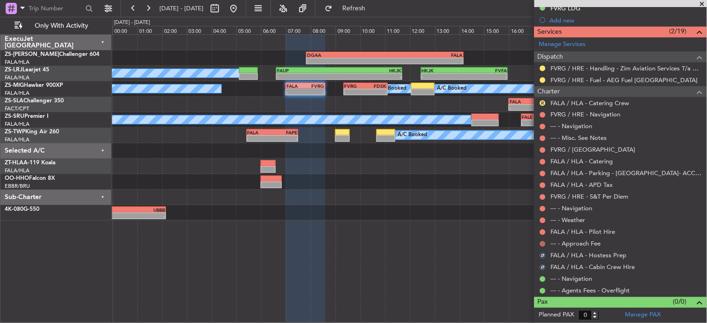
click at [543, 241] on button at bounding box center [543, 244] width 6 height 6
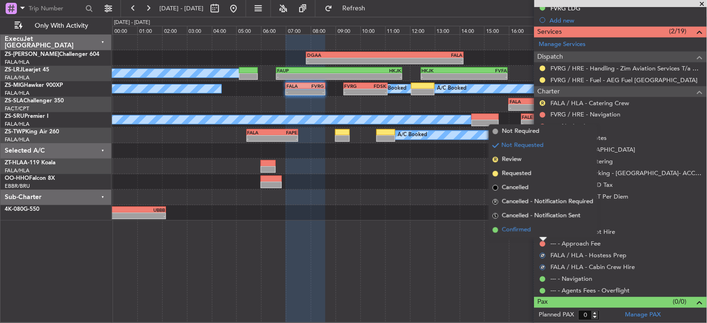
click at [545, 227] on li "Confirmed" at bounding box center [543, 230] width 108 height 14
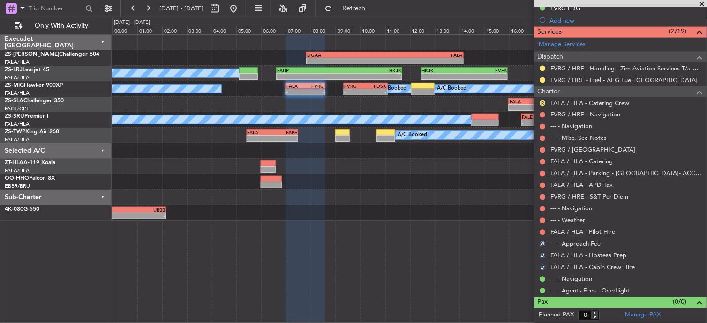
click at [544, 227] on div "FALA / HLA - Pilot Hire" at bounding box center [620, 232] width 173 height 12
drag, startPoint x: 544, startPoint y: 227, endPoint x: 541, endPoint y: 233, distance: 7.1
click at [542, 232] on button at bounding box center [543, 232] width 6 height 6
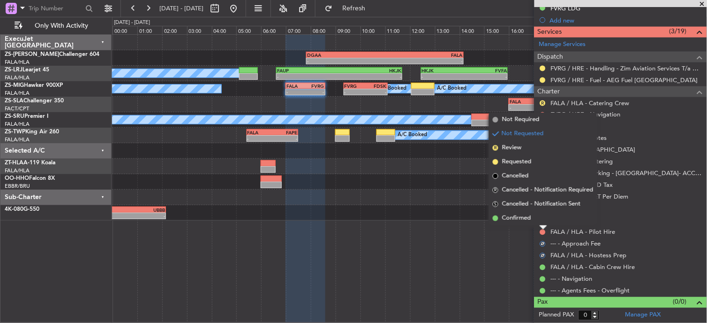
drag, startPoint x: 525, startPoint y: 219, endPoint x: 540, endPoint y: 222, distance: 14.8
click at [527, 220] on span "Confirmed" at bounding box center [516, 217] width 29 height 9
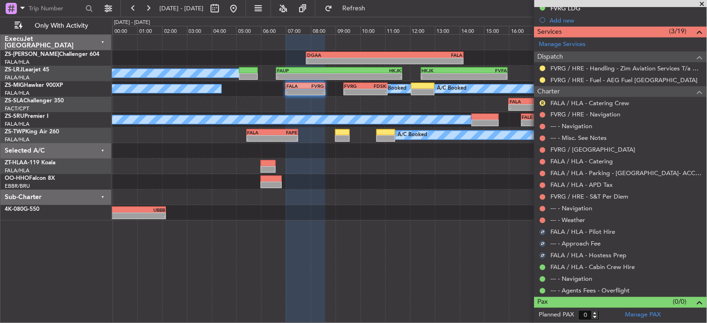
click at [541, 217] on div at bounding box center [543, 221] width 8 height 8
click at [542, 218] on button at bounding box center [543, 221] width 6 height 6
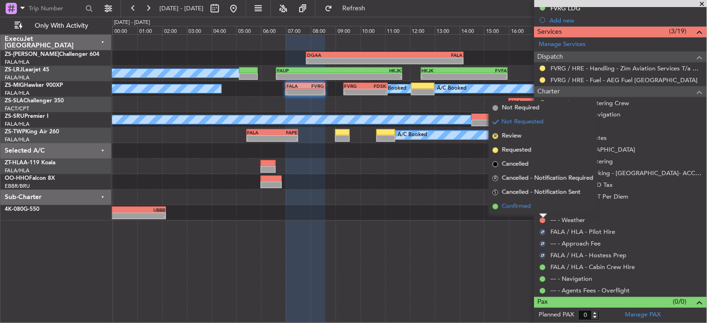
click at [540, 208] on li "Confirmed" at bounding box center [543, 206] width 108 height 14
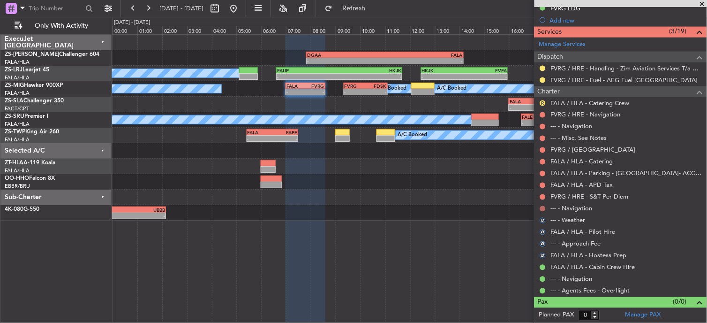
click at [544, 207] on button at bounding box center [543, 209] width 6 height 6
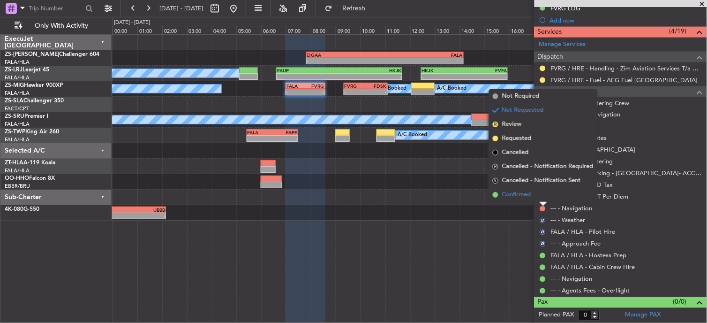
click at [540, 195] on li "Confirmed" at bounding box center [543, 195] width 108 height 14
click at [540, 194] on div at bounding box center [543, 197] width 8 height 8
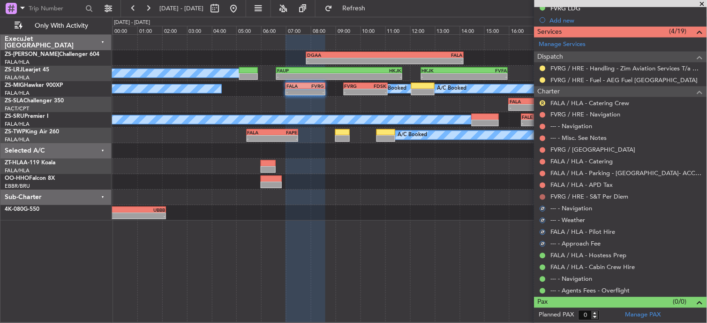
click at [544, 195] on button at bounding box center [543, 197] width 6 height 6
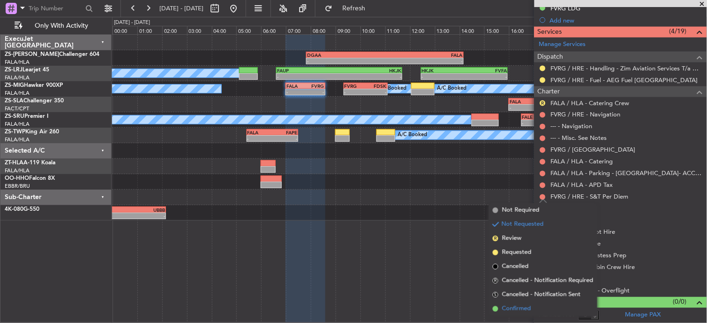
click at [559, 302] on li "Confirmed" at bounding box center [543, 308] width 108 height 14
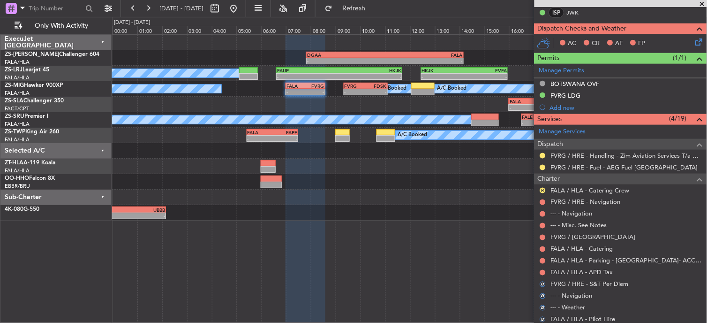
scroll to position [190, 0]
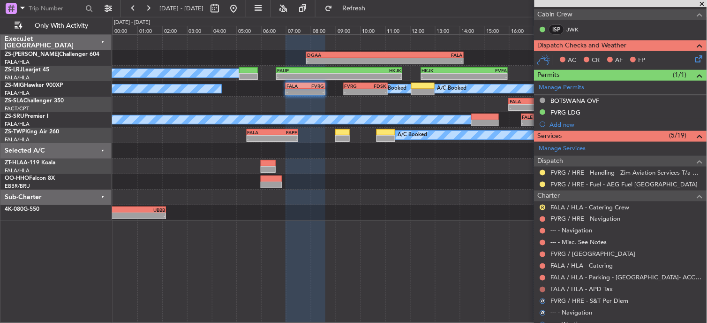
click at [544, 289] on button at bounding box center [543, 289] width 6 height 6
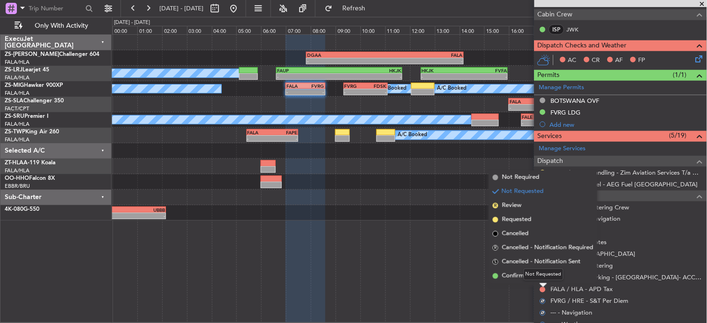
click at [546, 277] on div "Not Requested" at bounding box center [544, 274] width 40 height 12
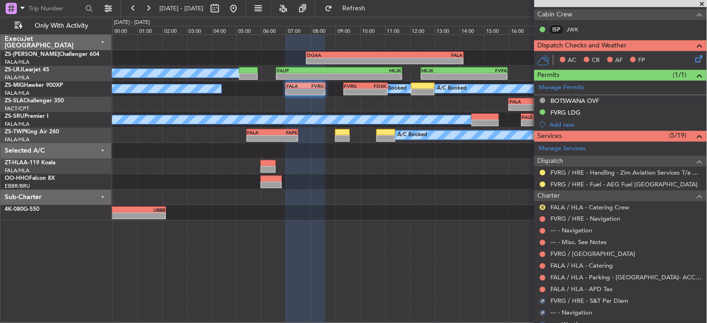
click at [540, 290] on div at bounding box center [543, 290] width 8 height 8
click at [545, 288] on button at bounding box center [543, 289] width 6 height 6
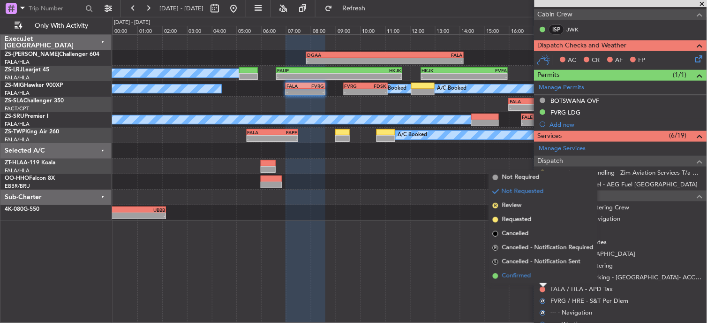
click at [511, 280] on li "Confirmed" at bounding box center [543, 276] width 108 height 14
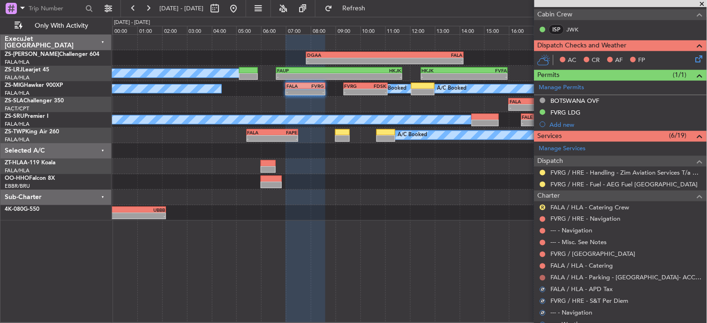
click at [542, 278] on button at bounding box center [543, 278] width 6 height 6
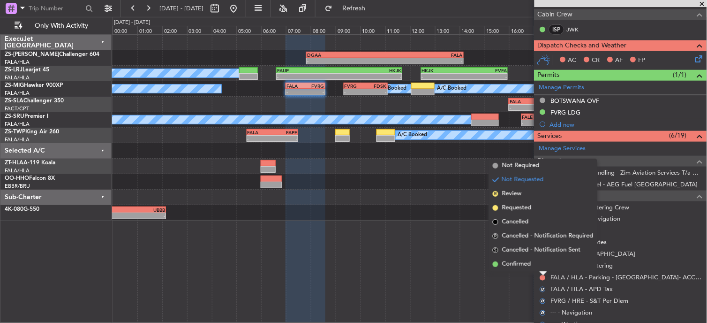
drag, startPoint x: 549, startPoint y: 256, endPoint x: 546, endPoint y: 263, distance: 7.9
click at [549, 256] on li "S Cancelled - Notification Sent" at bounding box center [543, 250] width 108 height 14
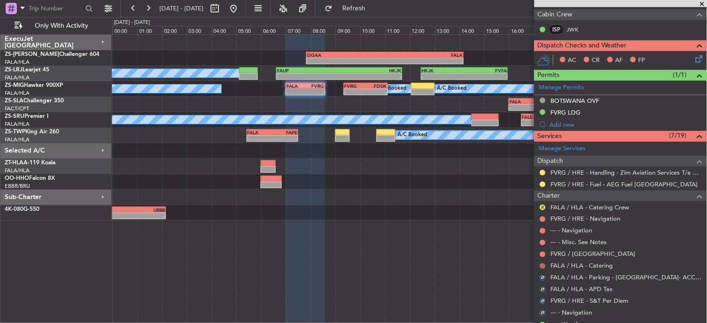
click at [542, 264] on button at bounding box center [543, 266] width 6 height 6
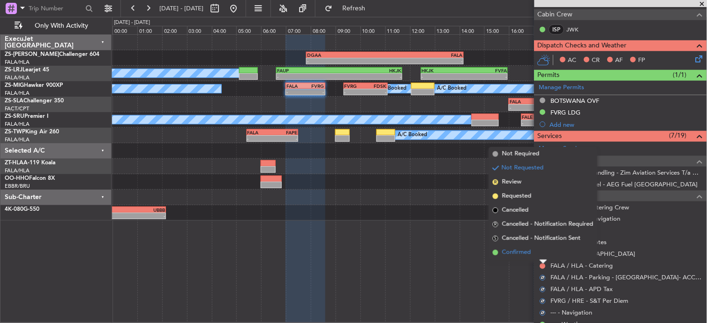
click at [543, 249] on li "Confirmed" at bounding box center [543, 252] width 108 height 14
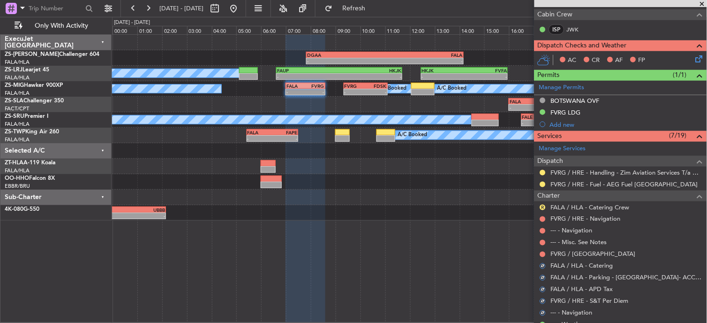
click at [544, 250] on div at bounding box center [543, 254] width 8 height 8
click at [544, 260] on div "FALA / HLA - Catering" at bounding box center [620, 266] width 173 height 12
click at [542, 254] on button at bounding box center [543, 254] width 6 height 6
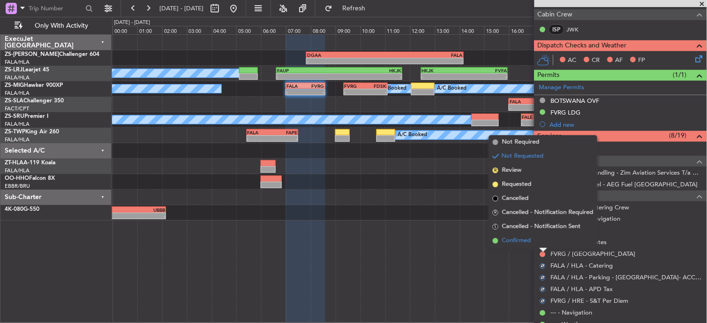
click at [541, 241] on li "Confirmed" at bounding box center [543, 240] width 108 height 14
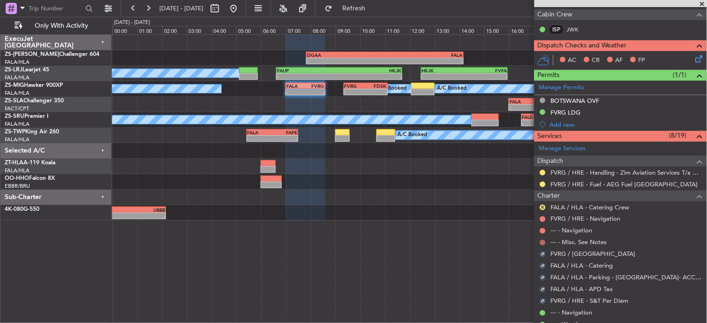
click at [541, 241] on button at bounding box center [543, 243] width 6 height 6
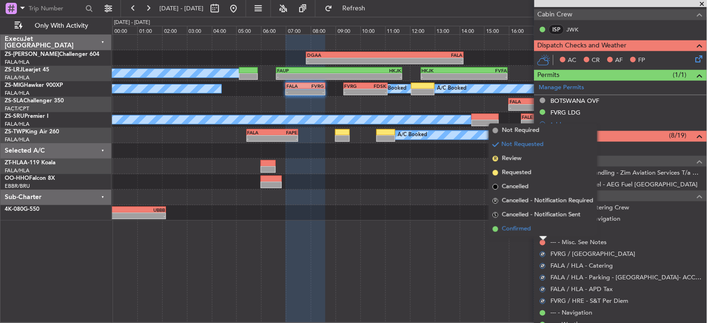
click at [542, 232] on li "Confirmed" at bounding box center [543, 229] width 108 height 14
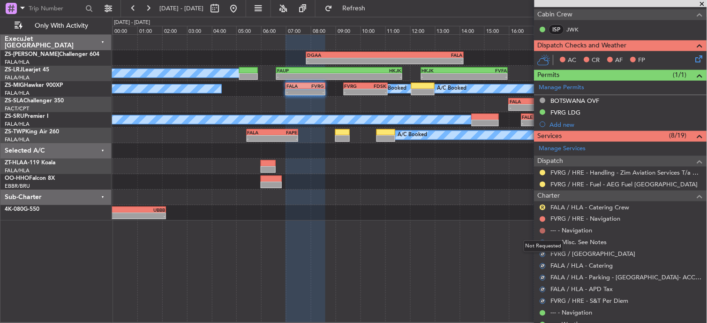
click at [543, 232] on button at bounding box center [543, 231] width 6 height 6
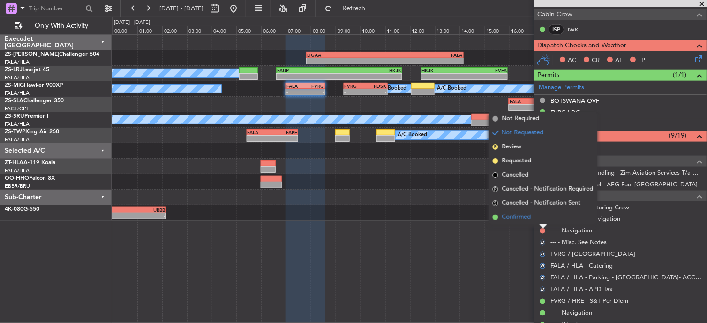
click at [542, 220] on li "Confirmed" at bounding box center [543, 217] width 108 height 14
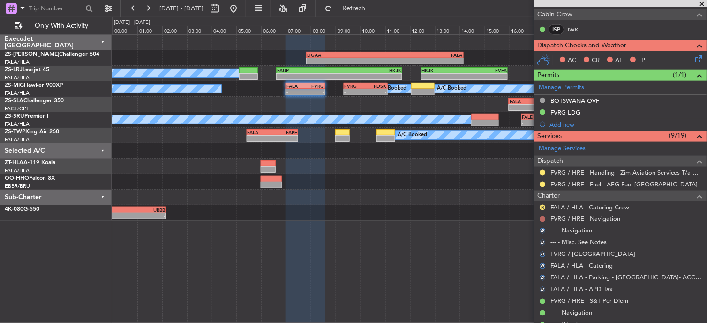
click at [542, 218] on button at bounding box center [543, 219] width 6 height 6
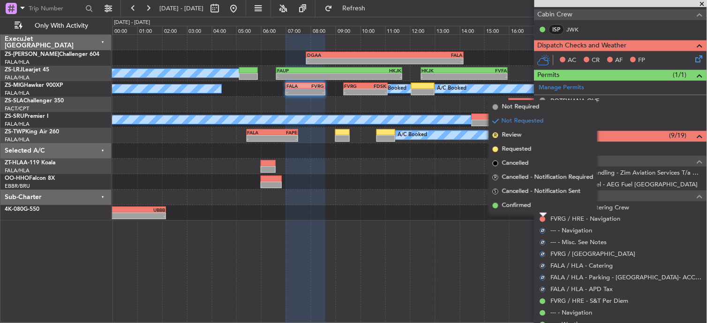
click at [541, 207] on li "Confirmed" at bounding box center [543, 205] width 108 height 14
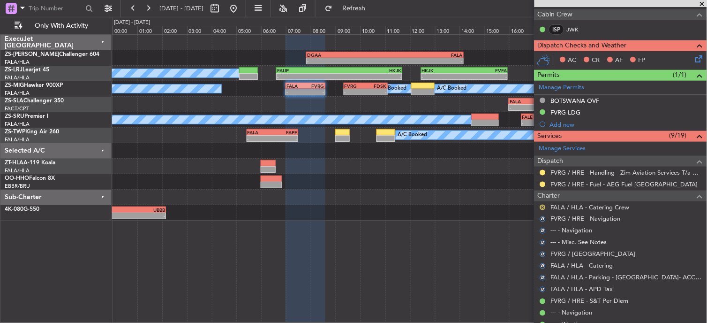
click at [541, 205] on button "R" at bounding box center [543, 207] width 6 height 6
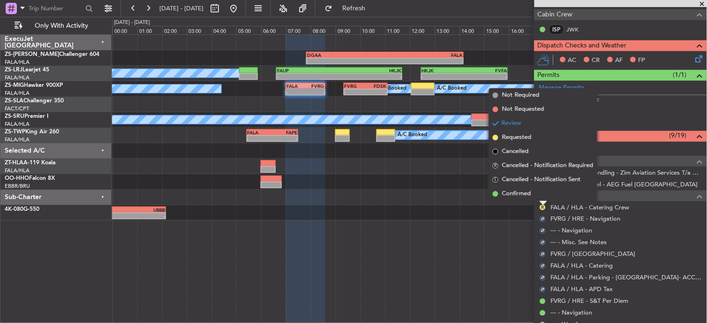
click at [541, 201] on div at bounding box center [544, 203] width 8 height 4
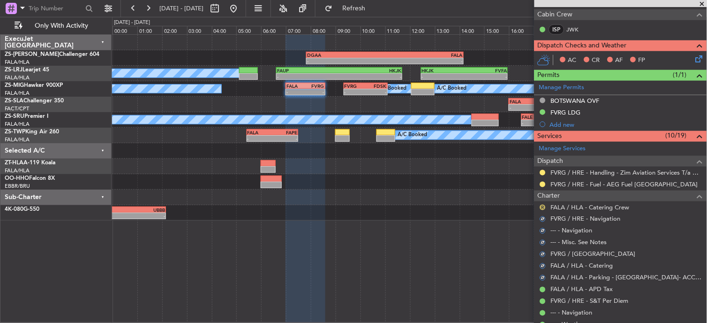
click at [541, 204] on button "R" at bounding box center [543, 207] width 6 height 6
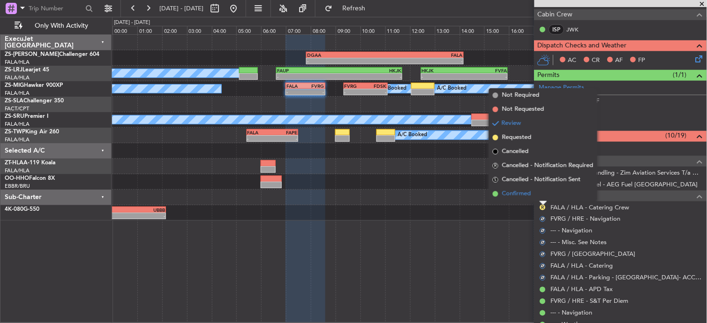
click at [538, 194] on li "Confirmed" at bounding box center [543, 194] width 108 height 14
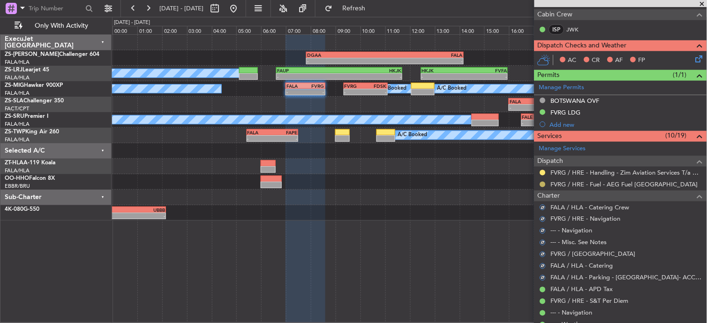
click at [544, 184] on button at bounding box center [543, 184] width 6 height 6
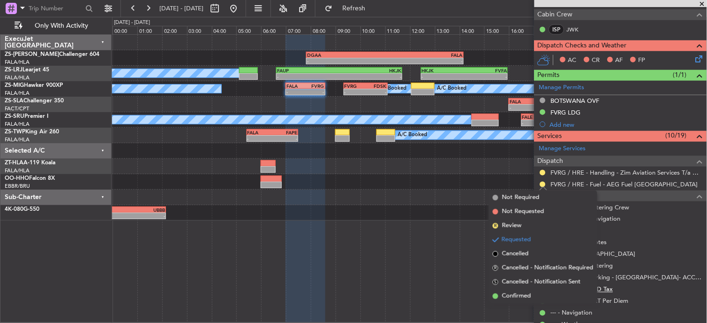
drag, startPoint x: 562, startPoint y: 298, endPoint x: 559, endPoint y: 291, distance: 7.6
click at [560, 296] on li "Confirmed" at bounding box center [543, 296] width 108 height 14
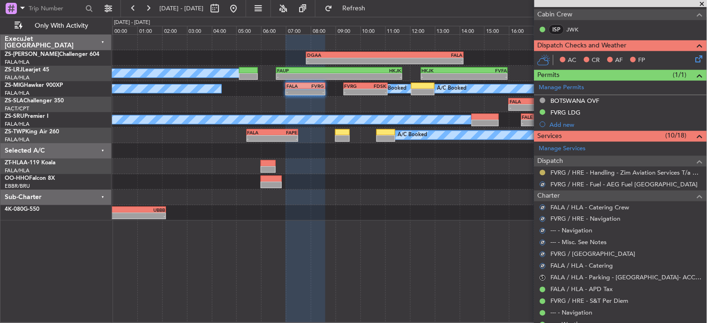
click at [546, 172] on button at bounding box center [543, 173] width 6 height 6
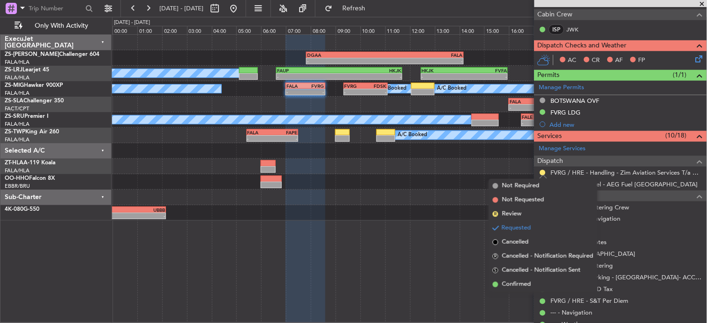
click at [545, 281] on li "Confirmed" at bounding box center [543, 284] width 108 height 14
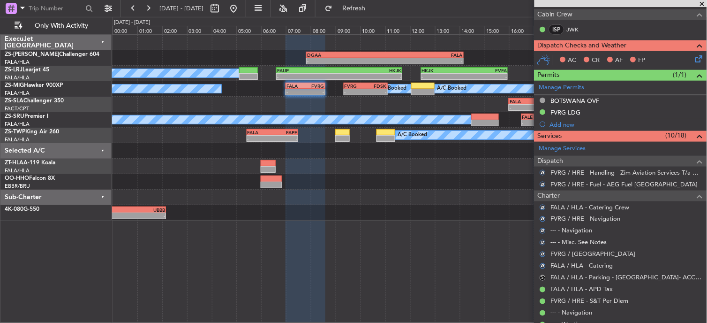
click at [694, 55] on icon at bounding box center [698, 57] width 8 height 8
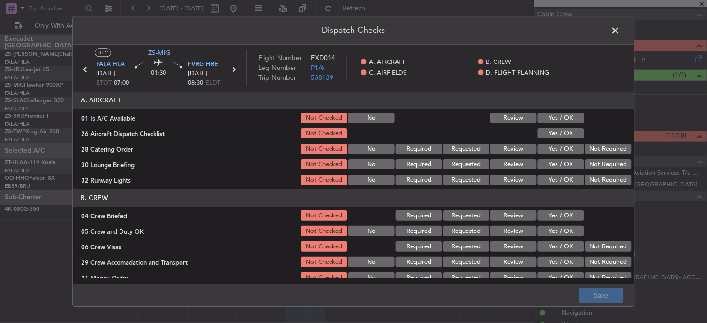
click at [571, 120] on button "Yes / OK" at bounding box center [561, 118] width 46 height 10
click at [566, 132] on button "Yes / OK" at bounding box center [561, 133] width 46 height 10
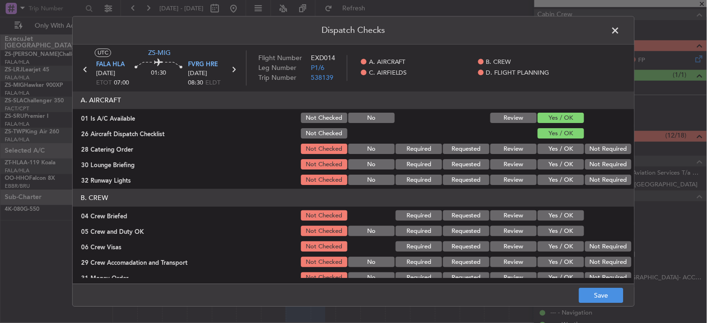
click at [516, 149] on button "Review" at bounding box center [513, 149] width 46 height 10
click at [556, 165] on button "Yes / OK" at bounding box center [561, 164] width 46 height 10
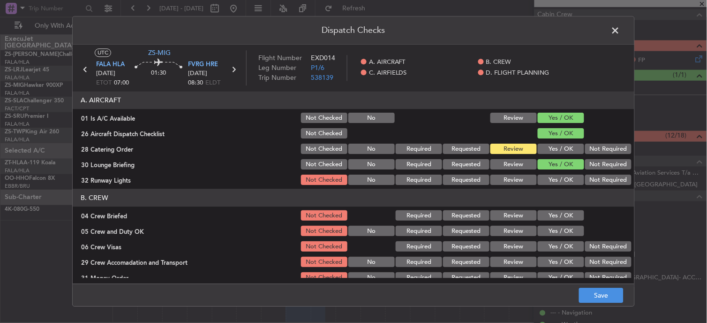
click at [566, 183] on button "Yes / OK" at bounding box center [561, 180] width 46 height 10
click at [555, 175] on button "Yes / OK" at bounding box center [561, 180] width 46 height 10
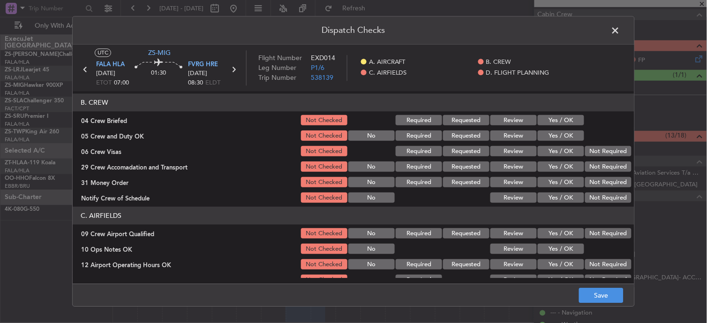
scroll to position [52, 0]
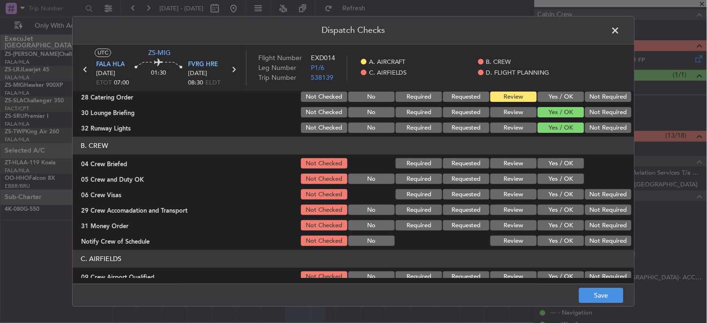
click at [521, 164] on button "Review" at bounding box center [513, 163] width 46 height 10
click at [548, 167] on button "Yes / OK" at bounding box center [561, 163] width 46 height 10
click at [550, 175] on button "Yes / OK" at bounding box center [561, 179] width 46 height 10
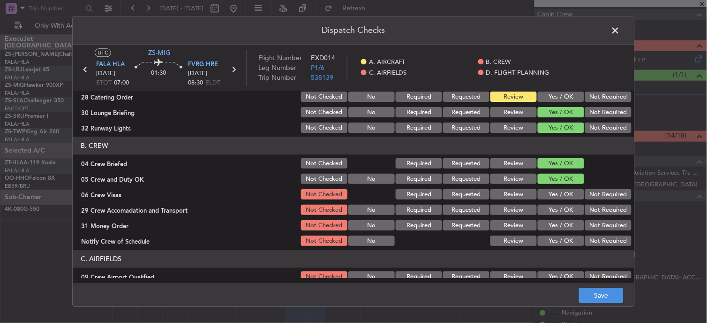
click at [518, 163] on button "Review" at bounding box center [513, 163] width 46 height 10
click at [599, 198] on button "Not Required" at bounding box center [608, 194] width 46 height 10
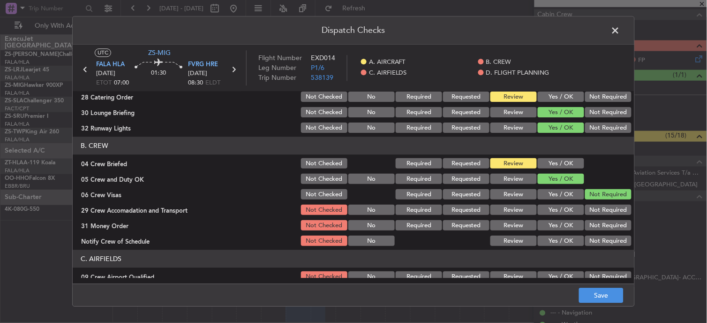
click at [597, 214] on button "Not Required" at bounding box center [608, 210] width 46 height 10
click at [550, 206] on button "Yes / OK" at bounding box center [561, 210] width 46 height 10
click at [521, 206] on button "Review" at bounding box center [513, 210] width 46 height 10
click at [519, 214] on div "Review" at bounding box center [512, 209] width 47 height 13
click at [519, 223] on button "Review" at bounding box center [513, 225] width 46 height 10
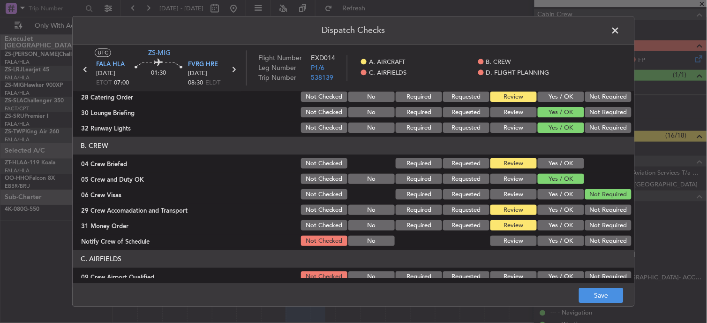
click at [556, 241] on button "Yes / OK" at bounding box center [561, 241] width 46 height 10
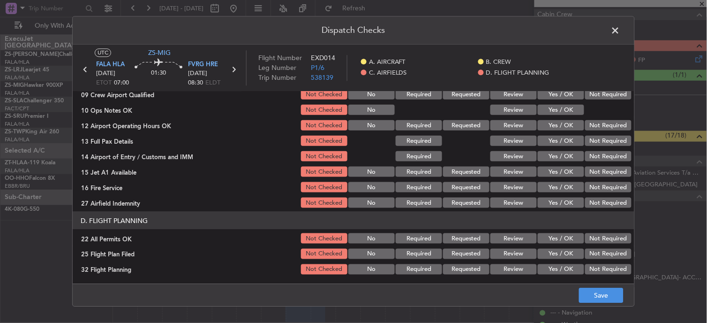
scroll to position [130, 0]
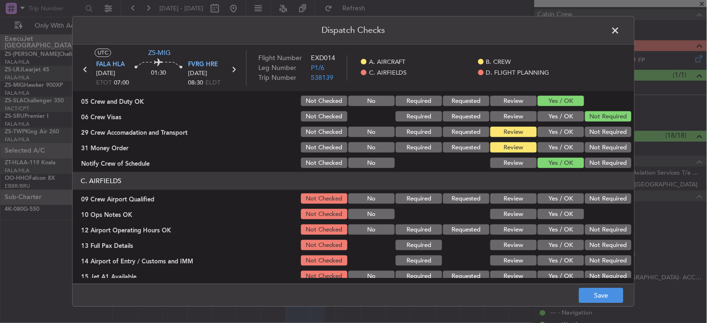
click at [547, 195] on button "Yes / OK" at bounding box center [561, 199] width 46 height 10
click at [549, 210] on button "Yes / OK" at bounding box center [561, 214] width 46 height 10
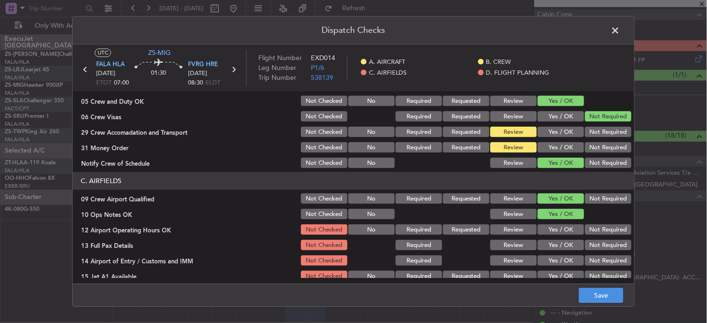
click at [548, 223] on div "Yes / OK" at bounding box center [559, 229] width 47 height 13
click at [554, 225] on button "Yes / OK" at bounding box center [561, 230] width 46 height 10
click at [556, 244] on button "Yes / OK" at bounding box center [561, 245] width 46 height 10
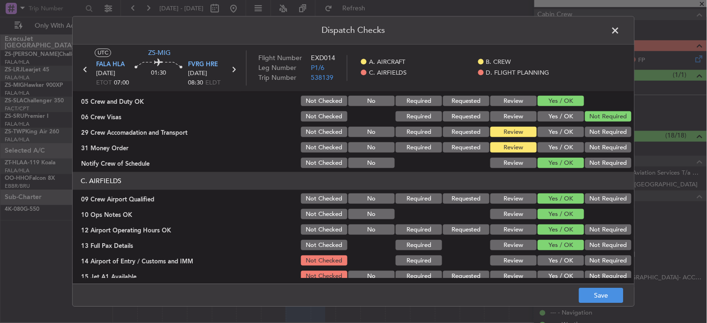
click at [556, 256] on button "Yes / OK" at bounding box center [561, 261] width 46 height 10
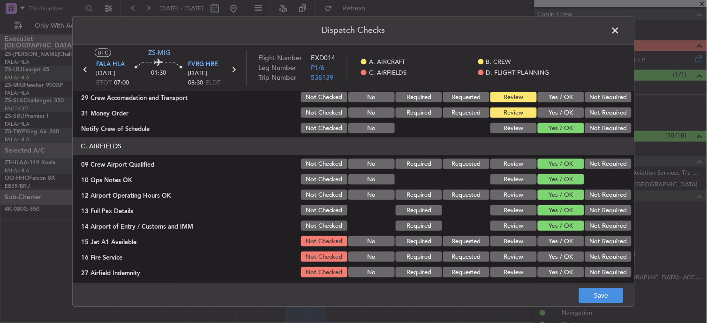
scroll to position [182, 0]
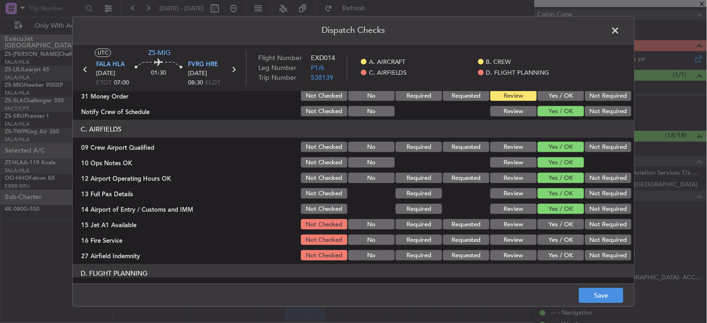
click at [556, 216] on section "C. AIRFIELDS 09 Crew Airport Qualified Not Checked No Required Requested Review…" at bounding box center [354, 191] width 562 height 142
click at [558, 221] on button "Yes / OK" at bounding box center [561, 224] width 46 height 10
click at [555, 244] on div "Yes / OK" at bounding box center [559, 239] width 47 height 13
click at [558, 236] on button "Yes / OK" at bounding box center [561, 239] width 46 height 10
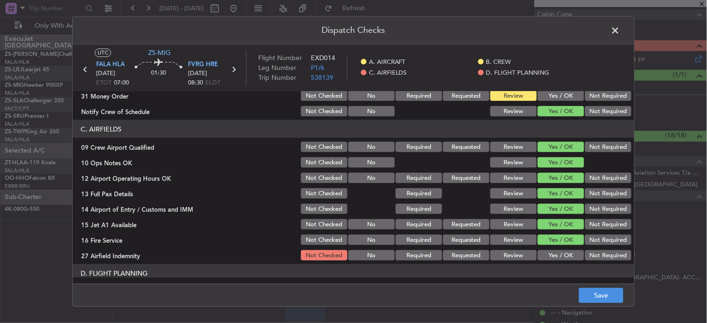
click at [585, 258] on button "Not Required" at bounding box center [608, 255] width 46 height 10
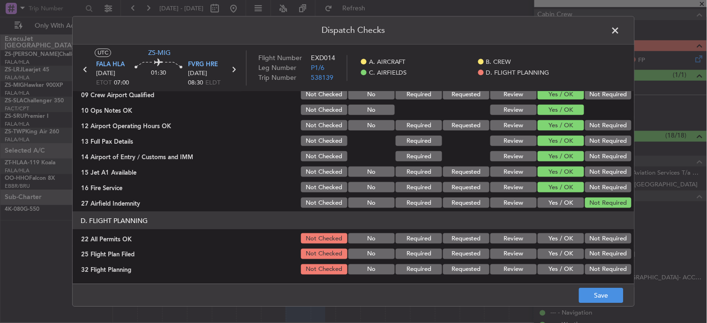
click at [585, 235] on button "Not Required" at bounding box center [608, 238] width 46 height 10
click at [522, 255] on button "Review" at bounding box center [513, 253] width 46 height 10
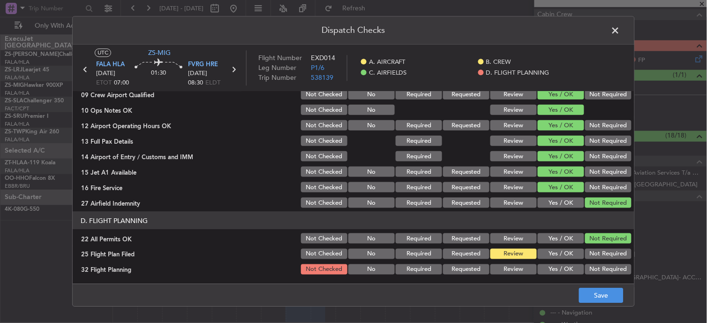
click at [521, 269] on button "Review" at bounding box center [513, 269] width 46 height 10
click at [582, 296] on button "Save" at bounding box center [601, 295] width 45 height 15
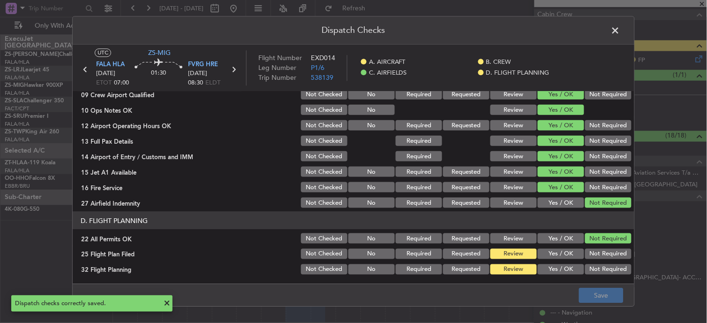
click at [620, 35] on span at bounding box center [620, 32] width 0 height 19
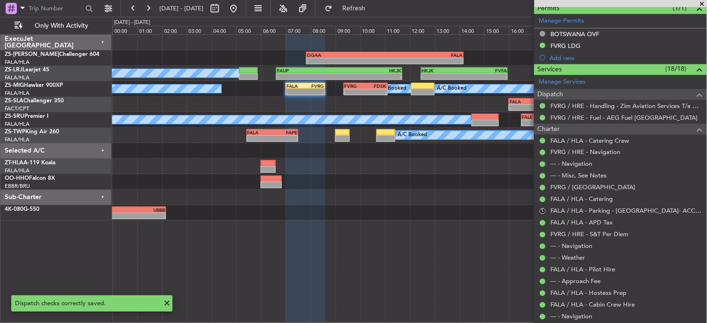
scroll to position [294, 0]
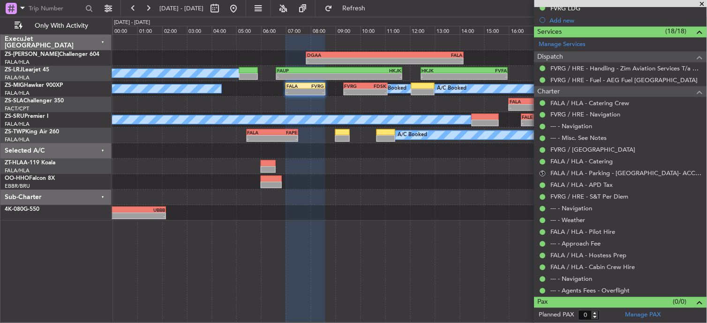
click at [705, 3] on span at bounding box center [702, 4] width 9 height 8
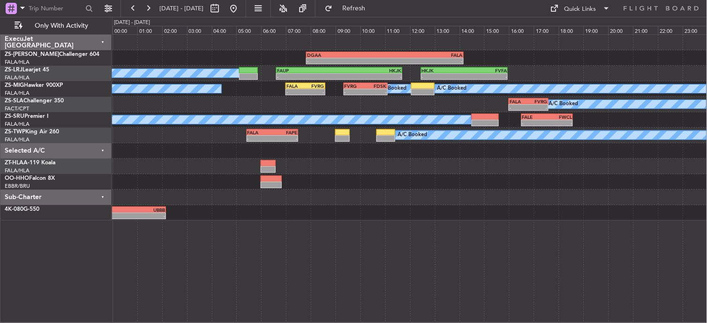
scroll to position [0, 0]
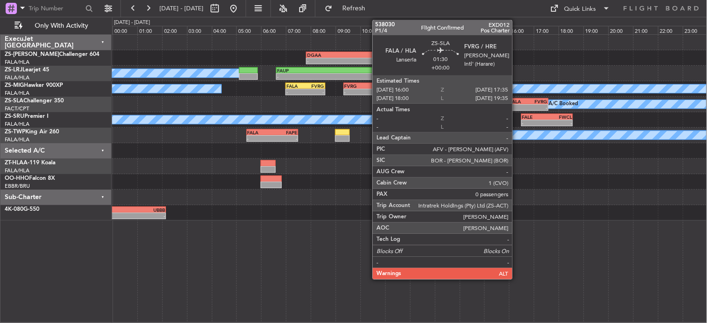
click at [517, 104] on div "16:00 Z" at bounding box center [519, 107] width 19 height 6
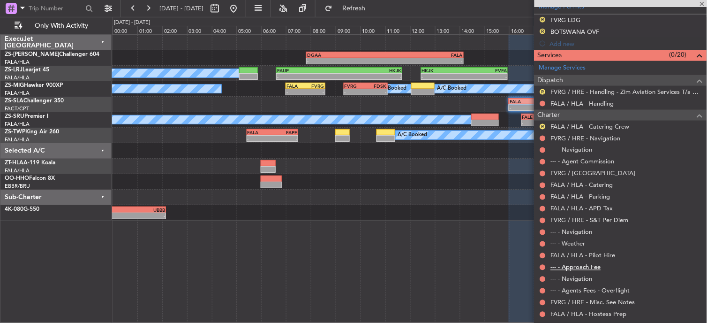
scroll to position [289, 0]
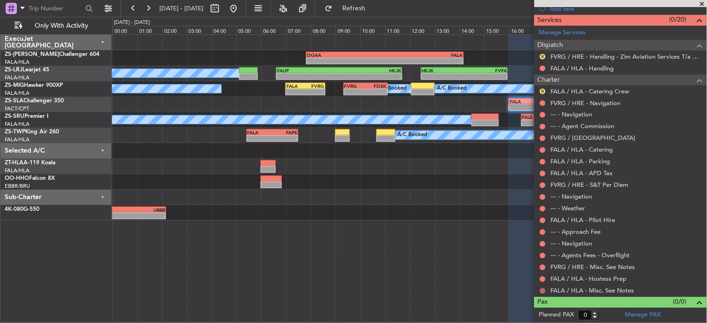
click at [543, 290] on button at bounding box center [543, 291] width 6 height 6
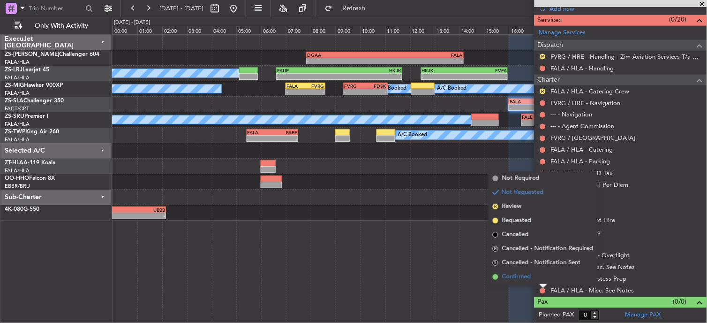
click at [517, 280] on span "Confirmed" at bounding box center [516, 276] width 29 height 9
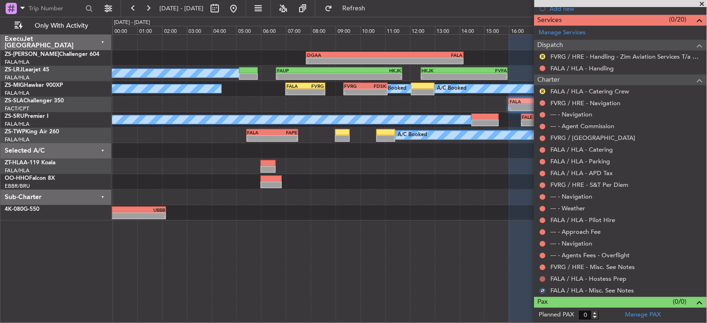
click at [543, 279] on button at bounding box center [543, 279] width 6 height 6
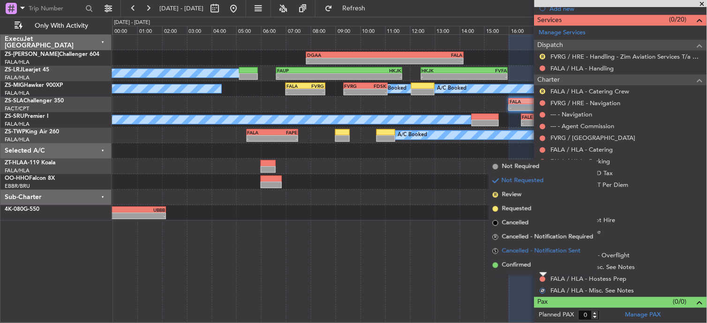
click at [544, 256] on ul "Not Required Not Requested R Review Requested Cancelled R Cancelled - Notificat…" at bounding box center [543, 215] width 108 height 113
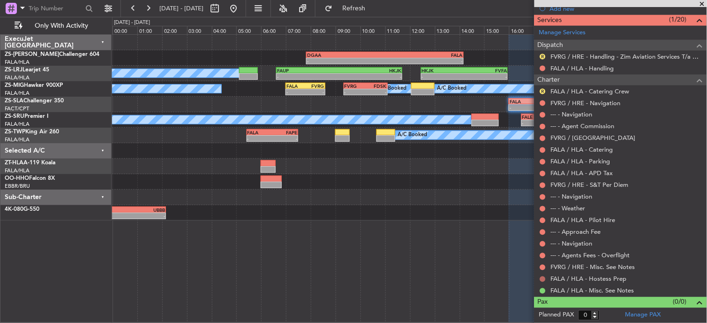
click at [541, 278] on button at bounding box center [543, 279] width 6 height 6
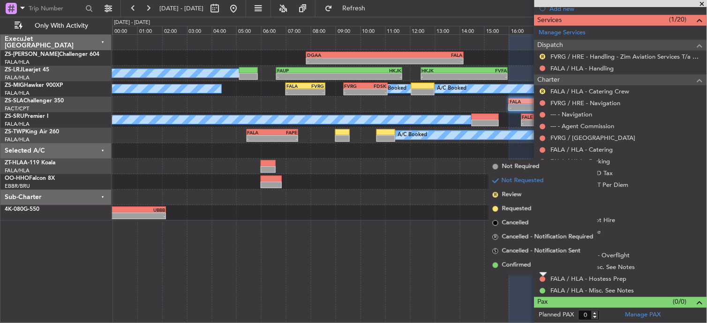
click at [541, 265] on li "Confirmed" at bounding box center [543, 265] width 108 height 14
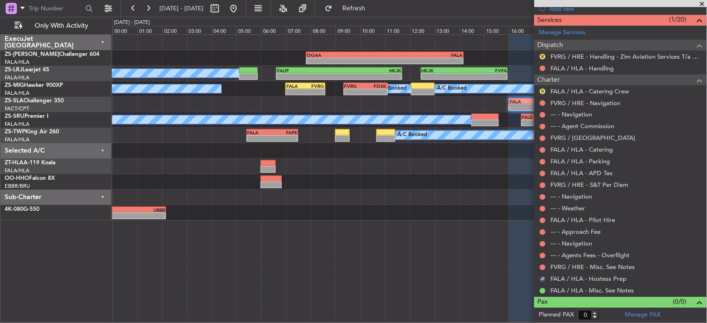
click at [545, 270] on mat-tooltip-component "Not Requested" at bounding box center [543, 282] width 53 height 25
click at [541, 265] on button at bounding box center [543, 267] width 6 height 6
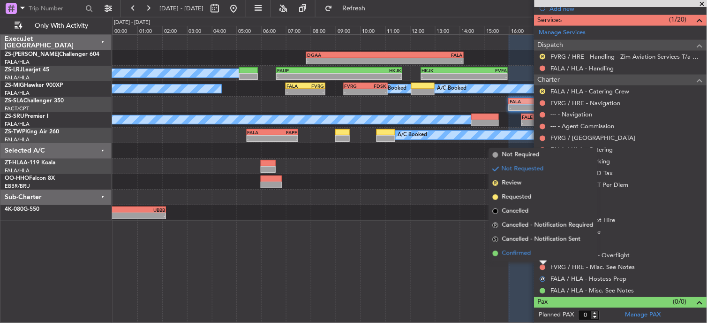
click at [541, 251] on li "Confirmed" at bounding box center [543, 253] width 108 height 14
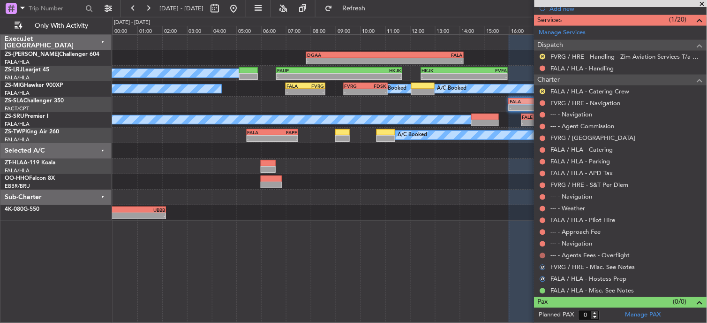
click at [544, 252] on div at bounding box center [543, 256] width 8 height 8
click at [542, 260] on mat-tooltip-component "Not Requested" at bounding box center [543, 270] width 53 height 25
click at [547, 254] on nimbus-traffic-light at bounding box center [543, 256] width 8 height 8
click at [546, 254] on div at bounding box center [543, 256] width 8 height 8
drag, startPoint x: 546, startPoint y: 254, endPoint x: 540, endPoint y: 255, distance: 6.2
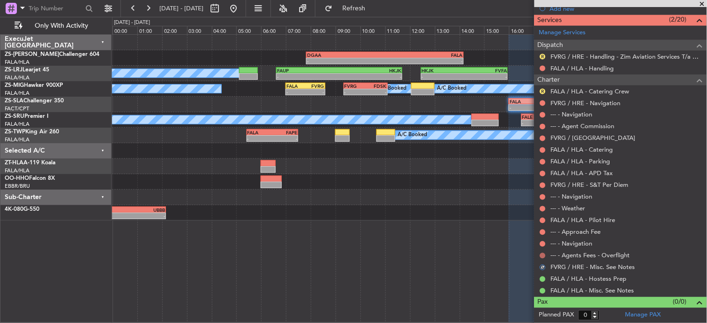
click at [540, 255] on button at bounding box center [543, 256] width 6 height 6
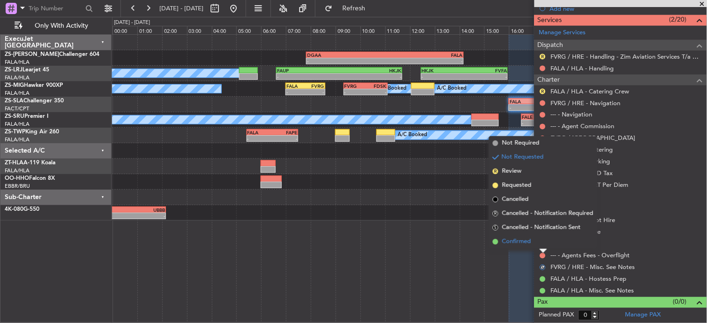
click at [540, 246] on li "Confirmed" at bounding box center [543, 241] width 108 height 14
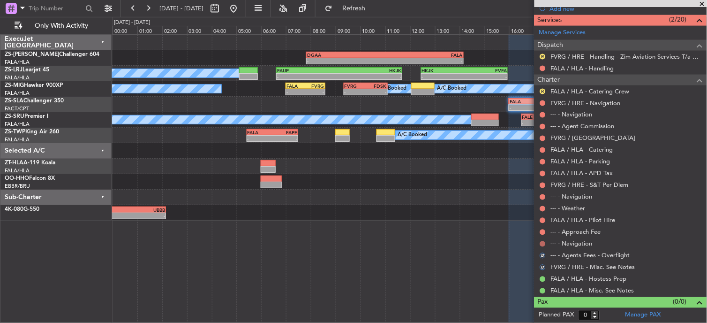
click at [543, 243] on button at bounding box center [543, 244] width 6 height 6
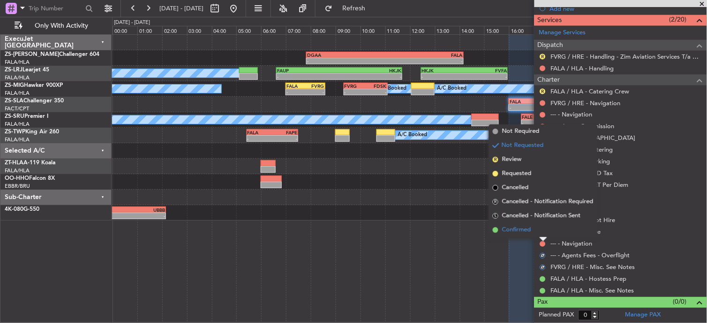
click at [541, 234] on li "Confirmed" at bounding box center [543, 230] width 108 height 14
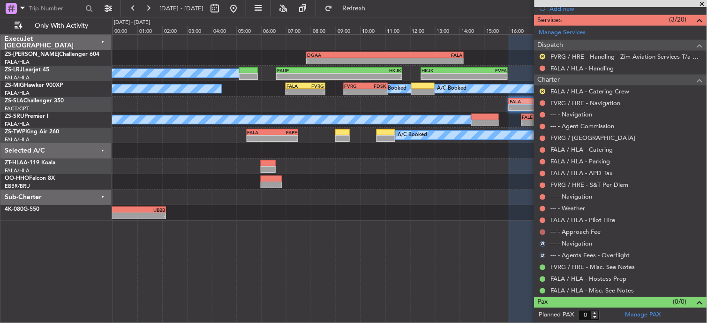
click at [548, 236] on mat-tooltip-component "Not Requested" at bounding box center [543, 246] width 53 height 25
click at [541, 228] on nimbus-traffic-light at bounding box center [543, 232] width 8 height 8
click at [543, 233] on button at bounding box center [543, 232] width 6 height 6
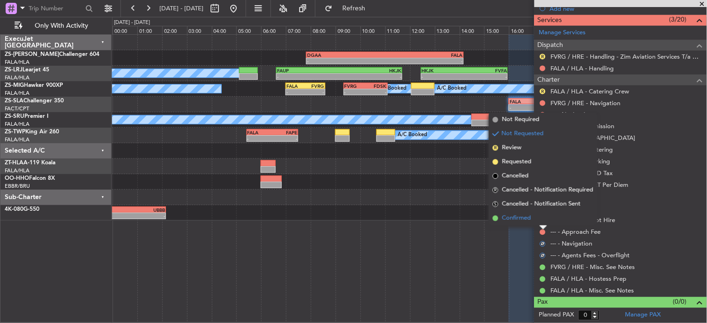
click at [541, 221] on li "Confirmed" at bounding box center [543, 218] width 108 height 14
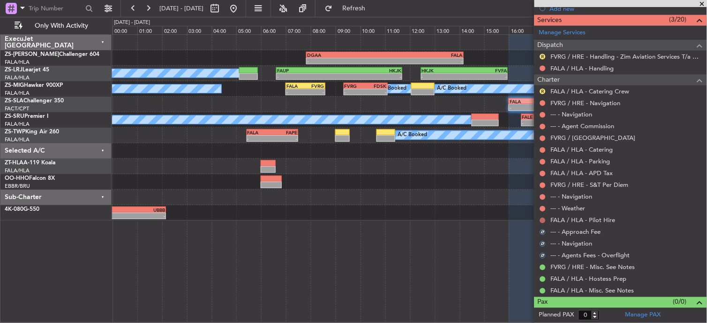
click at [542, 221] on button at bounding box center [543, 221] width 6 height 6
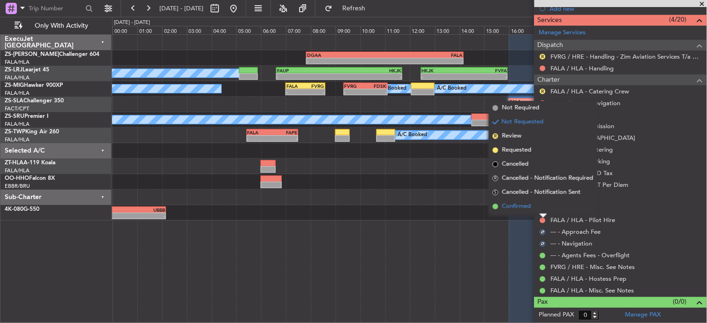
click at [542, 207] on li "Confirmed" at bounding box center [543, 206] width 108 height 14
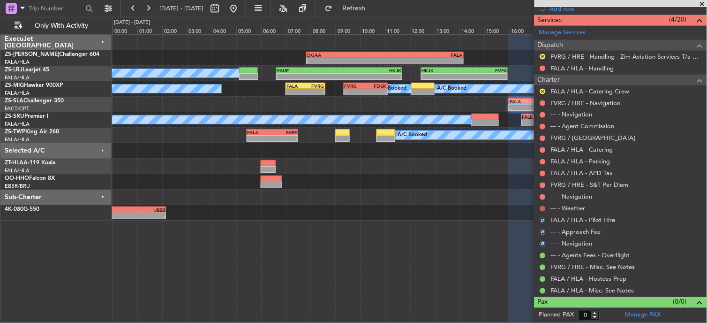
click at [543, 207] on button at bounding box center [543, 209] width 6 height 6
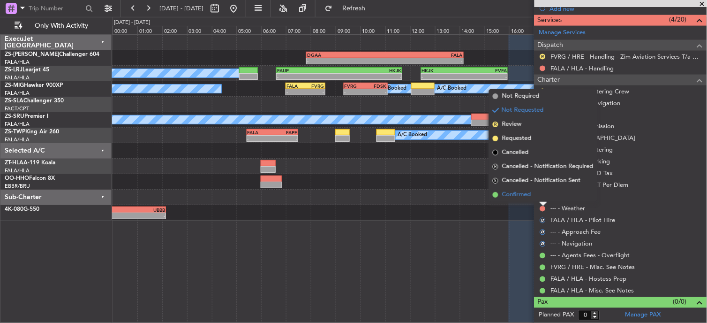
click at [540, 197] on li "Confirmed" at bounding box center [543, 195] width 108 height 14
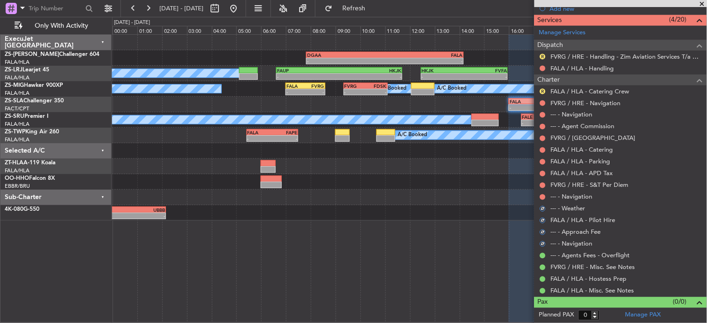
click at [544, 193] on div at bounding box center [543, 197] width 8 height 8
click at [542, 197] on button at bounding box center [543, 197] width 6 height 6
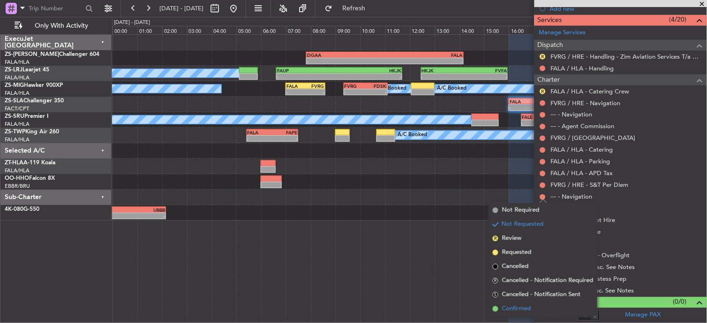
click at [531, 306] on span "Confirmed" at bounding box center [516, 308] width 29 height 9
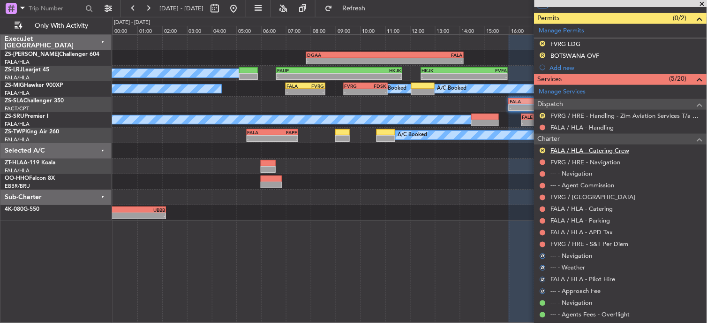
scroll to position [185, 0]
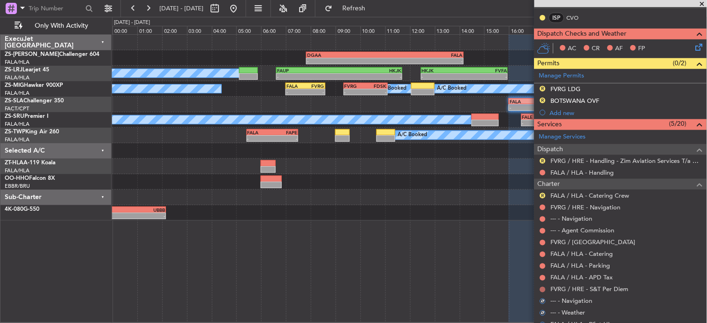
click at [542, 288] on button at bounding box center [543, 289] width 6 height 6
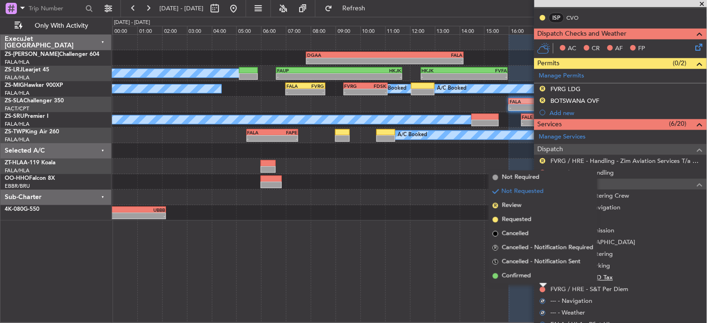
drag, startPoint x: 509, startPoint y: 274, endPoint x: 574, endPoint y: 273, distance: 65.2
click at [510, 274] on span "Confirmed" at bounding box center [516, 275] width 29 height 9
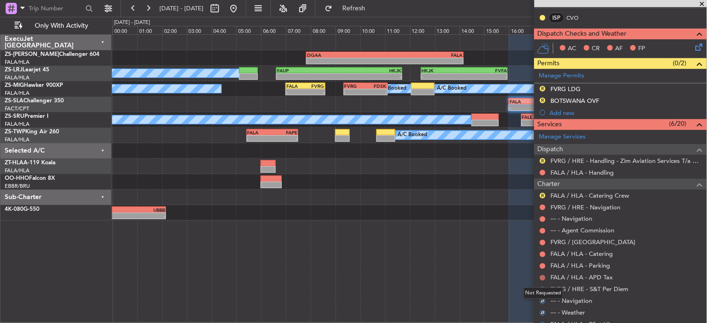
click at [542, 275] on button at bounding box center [543, 278] width 6 height 6
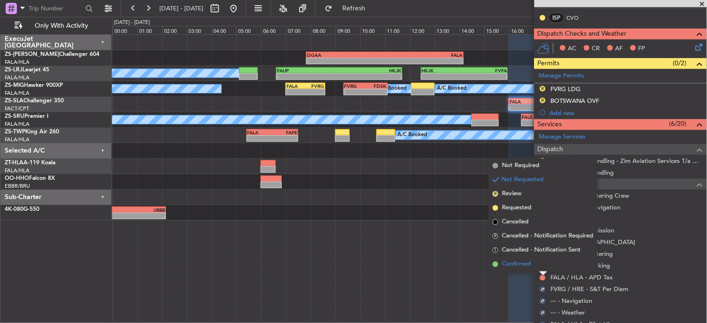
click at [537, 265] on li "Confirmed" at bounding box center [543, 264] width 108 height 14
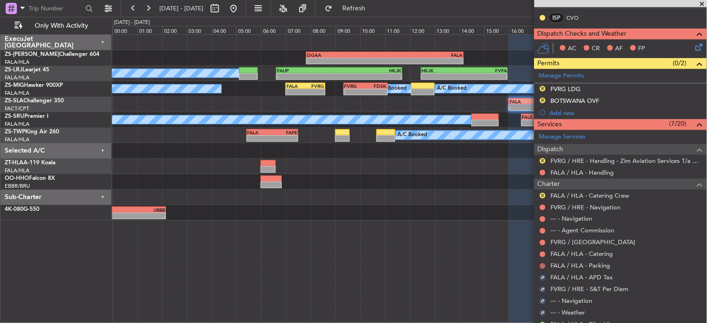
click at [542, 265] on button at bounding box center [543, 266] width 6 height 6
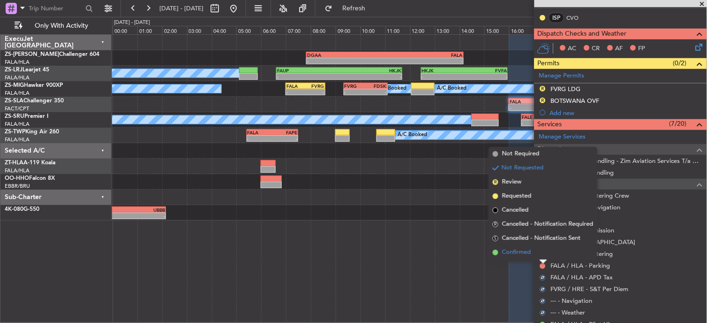
click at [542, 250] on li "Confirmed" at bounding box center [543, 252] width 108 height 14
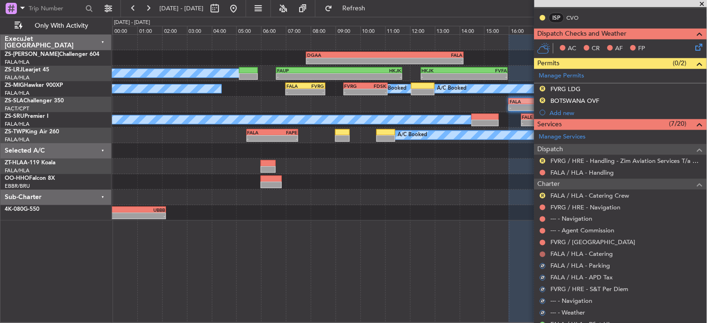
click at [543, 255] on button at bounding box center [543, 254] width 6 height 6
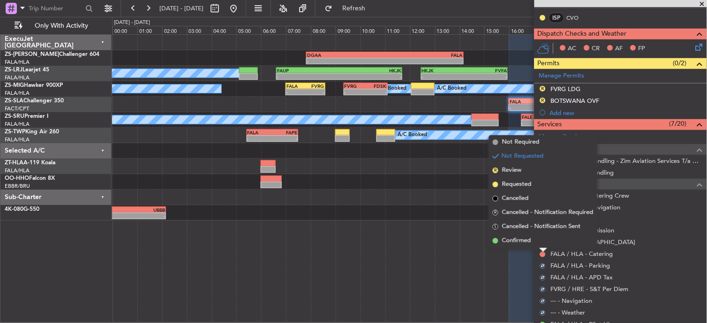
click at [543, 238] on li "Confirmed" at bounding box center [543, 240] width 108 height 14
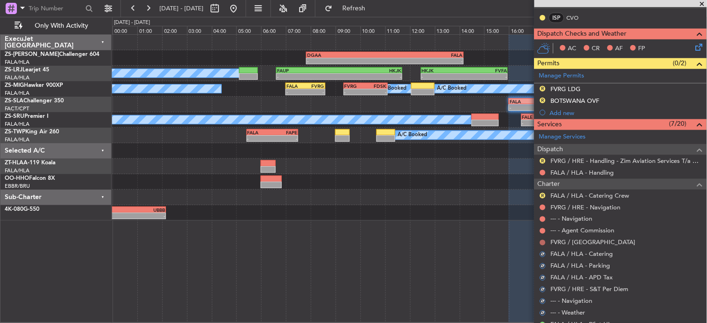
click at [542, 242] on button at bounding box center [543, 243] width 6 height 6
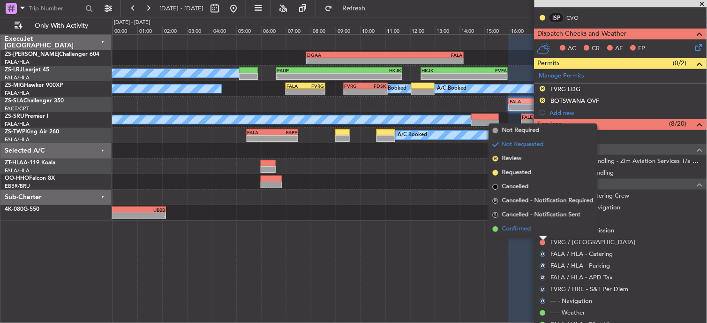
click at [541, 230] on li "Confirmed" at bounding box center [543, 229] width 108 height 14
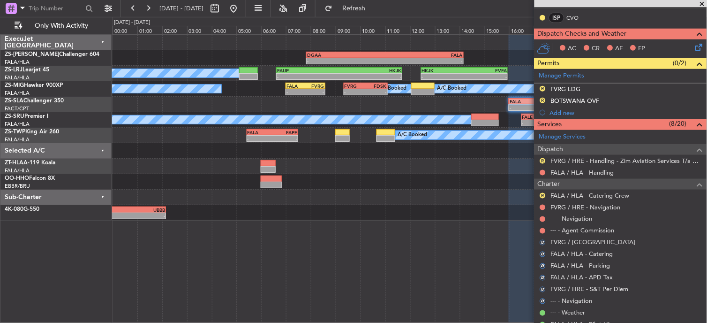
click at [541, 230] on button at bounding box center [543, 231] width 6 height 6
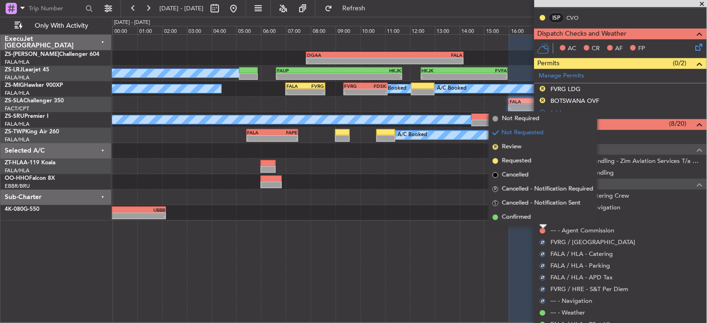
click at [541, 226] on div at bounding box center [544, 227] width 8 height 4
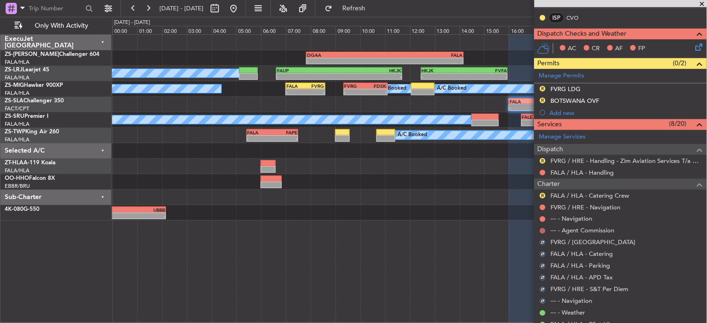
click at [541, 229] on button at bounding box center [543, 231] width 6 height 6
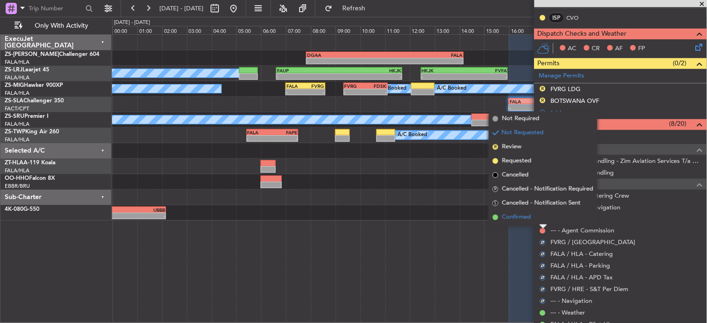
click at [538, 219] on li "Confirmed" at bounding box center [543, 217] width 108 height 14
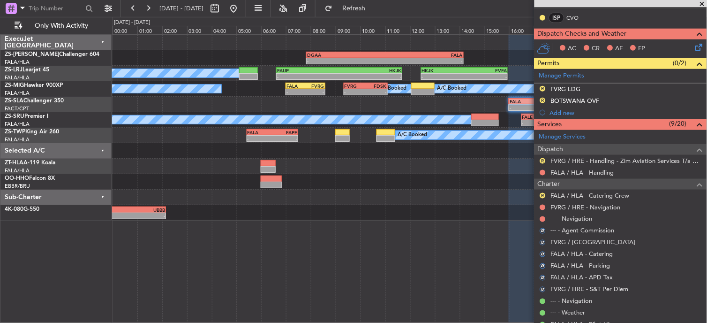
click at [541, 216] on div at bounding box center [543, 219] width 8 height 8
click at [544, 218] on button at bounding box center [543, 219] width 6 height 6
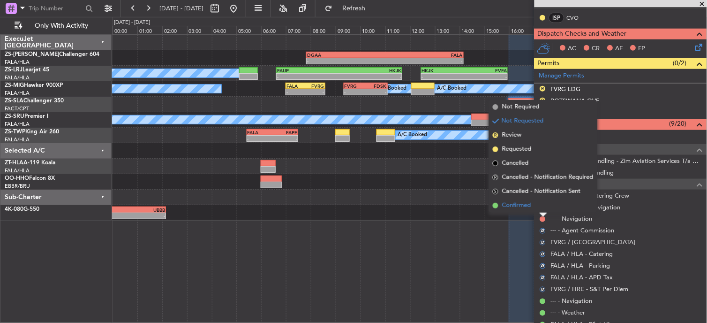
click at [543, 204] on li "Confirmed" at bounding box center [543, 205] width 108 height 14
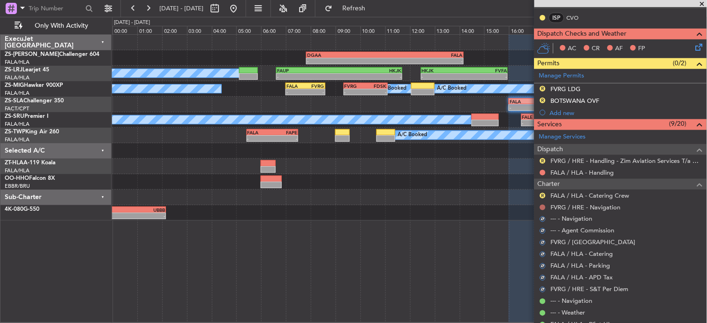
click at [544, 206] on button at bounding box center [543, 207] width 6 height 6
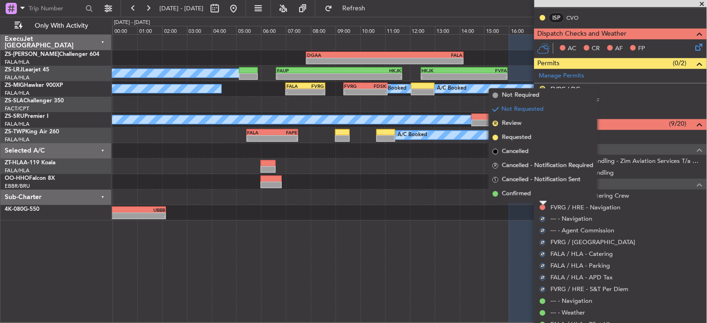
click at [541, 198] on li "Confirmed" at bounding box center [543, 194] width 108 height 14
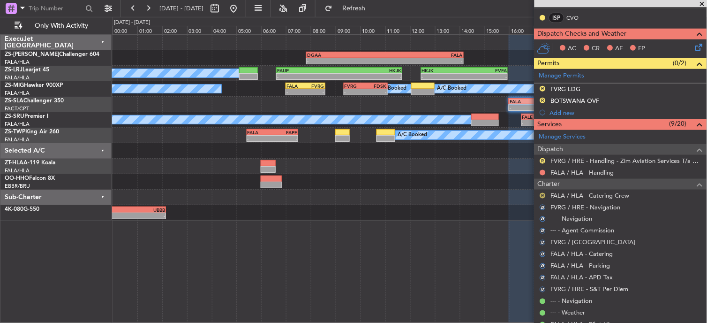
click at [541, 197] on button "R" at bounding box center [543, 196] width 6 height 6
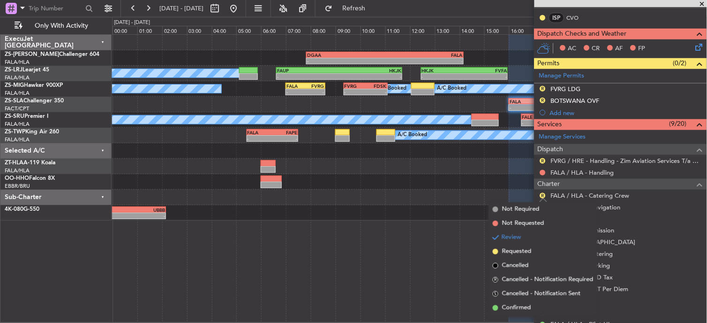
drag, startPoint x: 533, startPoint y: 301, endPoint x: 541, endPoint y: 298, distance: 8.8
click at [534, 301] on li "Confirmed" at bounding box center [543, 308] width 108 height 14
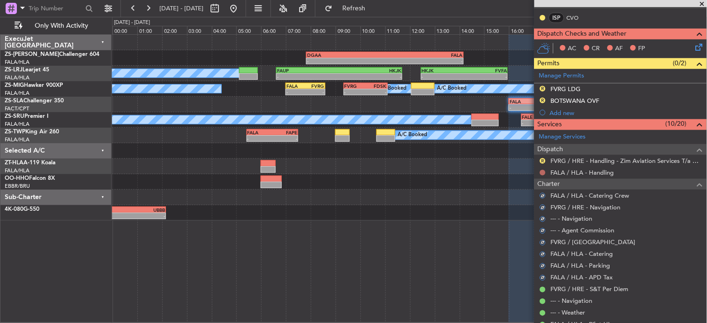
click at [545, 171] on button at bounding box center [543, 173] width 6 height 6
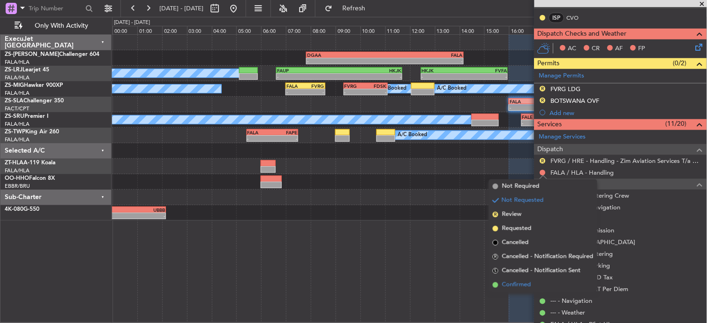
click at [543, 279] on li "Confirmed" at bounding box center [543, 285] width 108 height 14
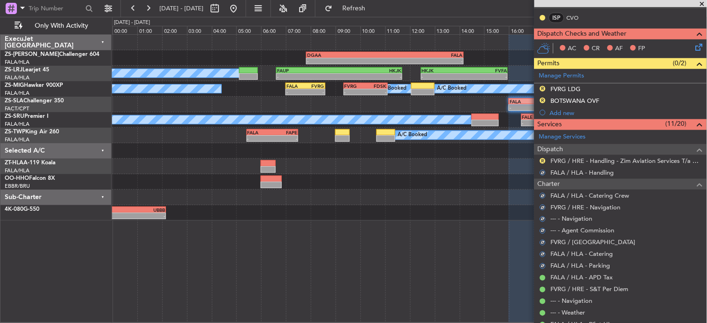
click at [540, 161] on div "R" at bounding box center [543, 161] width 8 height 8
click at [542, 161] on button "R" at bounding box center [543, 161] width 6 height 6
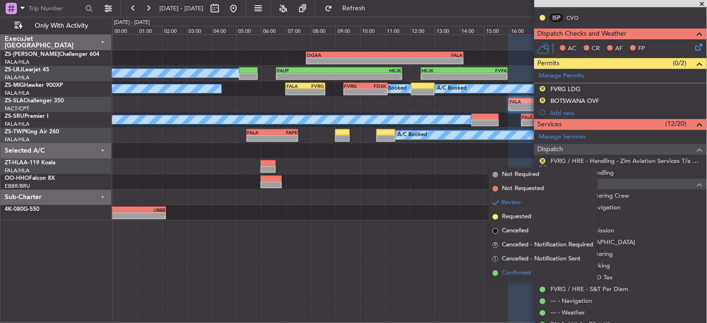
click at [562, 271] on li "Confirmed" at bounding box center [543, 273] width 108 height 14
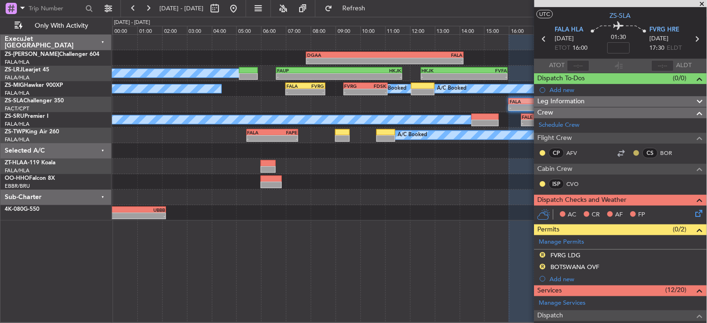
scroll to position [0, 0]
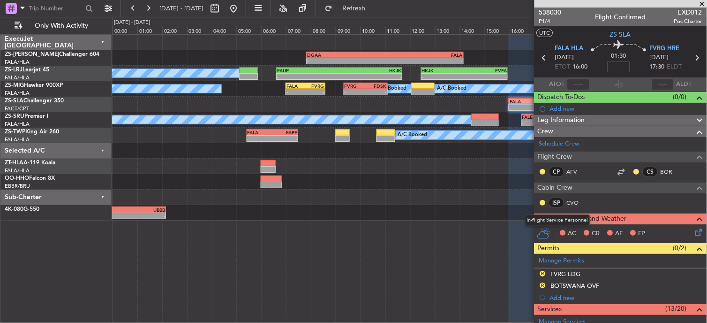
click at [541, 205] on div at bounding box center [543, 203] width 8 height 8
click at [545, 204] on button at bounding box center [543, 203] width 6 height 6
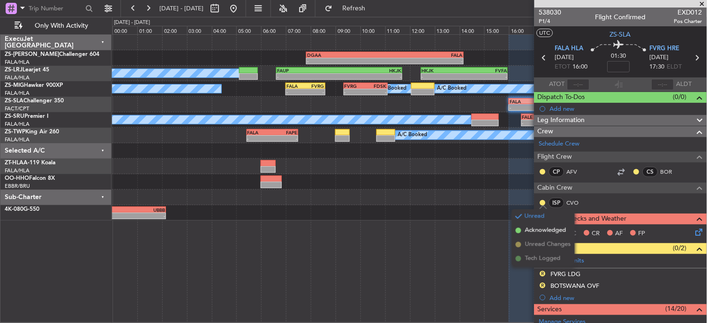
click at [547, 232] on span "Acknowledged" at bounding box center [545, 230] width 41 height 9
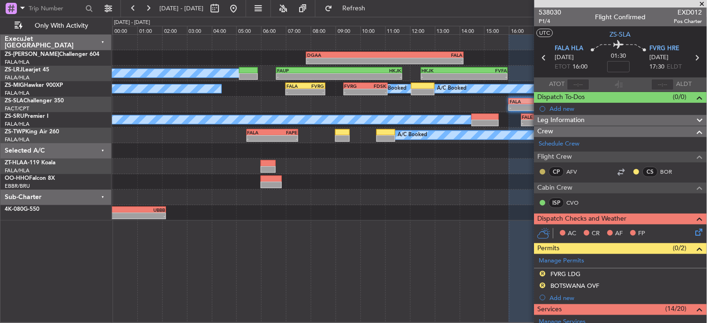
click at [542, 169] on button at bounding box center [543, 172] width 6 height 6
click at [565, 198] on span "Acknowledged" at bounding box center [545, 198] width 41 height 9
click at [634, 172] on button at bounding box center [637, 172] width 6 height 6
click at [603, 196] on span at bounding box center [604, 199] width 6 height 6
click at [694, 228] on icon at bounding box center [698, 230] width 8 height 8
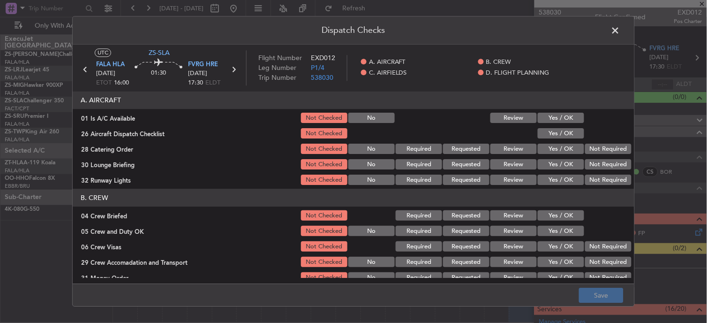
click at [553, 122] on button "Yes / OK" at bounding box center [561, 118] width 46 height 10
click at [560, 133] on button "Yes / OK" at bounding box center [561, 133] width 46 height 10
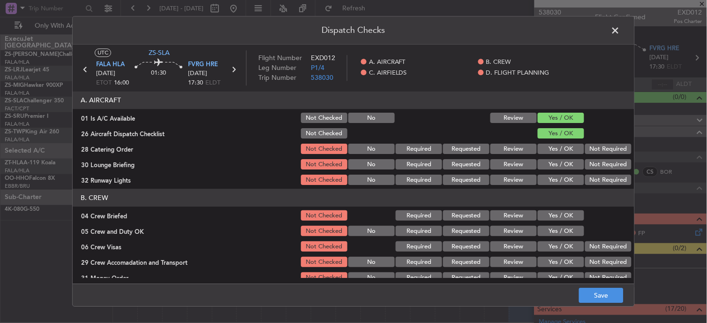
click at [599, 146] on button "Not Required" at bounding box center [608, 149] width 46 height 10
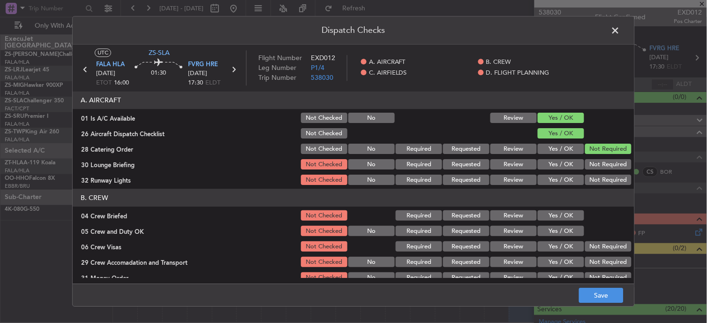
click at [585, 163] on button "Not Required" at bounding box center [608, 164] width 46 height 10
click at [560, 184] on button "Yes / OK" at bounding box center [561, 180] width 46 height 10
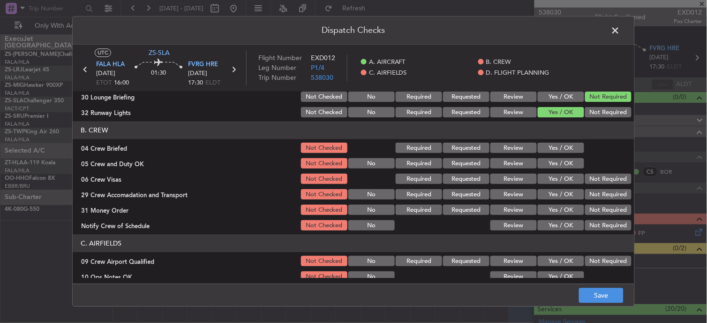
scroll to position [104, 0]
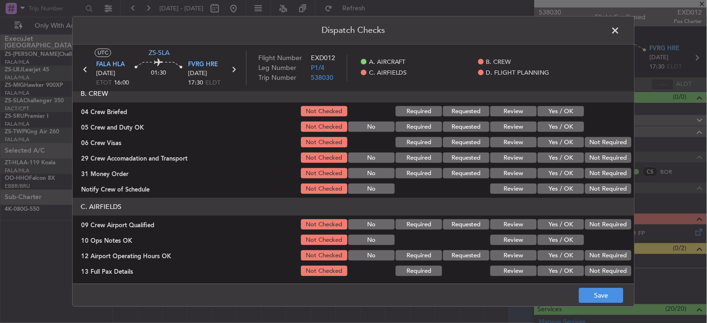
drag, startPoint x: 507, startPoint y: 108, endPoint x: 517, endPoint y: 121, distance: 15.8
click at [508, 108] on button "Review" at bounding box center [513, 111] width 46 height 10
click at [565, 127] on button "Yes / OK" at bounding box center [561, 127] width 46 height 10
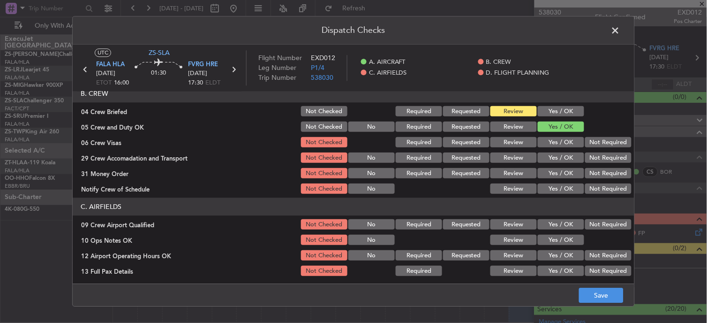
drag, startPoint x: 597, startPoint y: 141, endPoint x: 598, endPoint y: 146, distance: 5.2
click at [599, 141] on button "Not Required" at bounding box center [608, 142] width 46 height 10
click at [519, 158] on button "Review" at bounding box center [513, 158] width 46 height 10
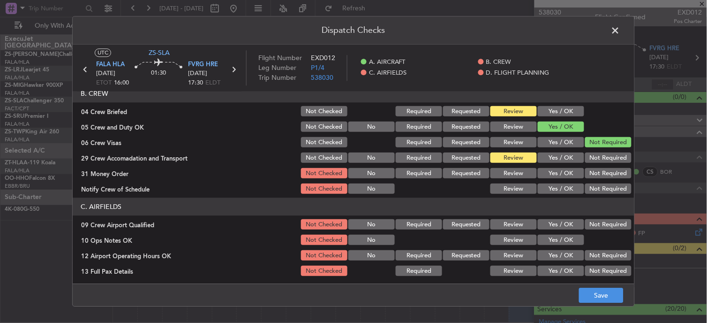
click at [507, 172] on button "Review" at bounding box center [513, 173] width 46 height 10
click at [555, 223] on button "Yes / OK" at bounding box center [561, 224] width 46 height 10
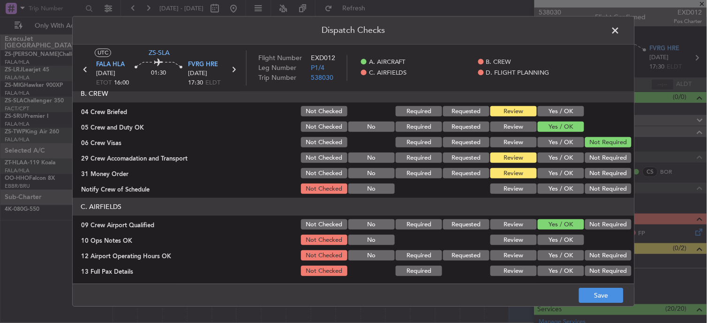
drag, startPoint x: 555, startPoint y: 223, endPoint x: 550, endPoint y: 230, distance: 8.3
click at [555, 223] on button "Yes / OK" at bounding box center [561, 224] width 46 height 10
click at [550, 230] on div "Yes / OK" at bounding box center [559, 224] width 47 height 13
click at [546, 236] on button "Yes / OK" at bounding box center [561, 240] width 46 height 10
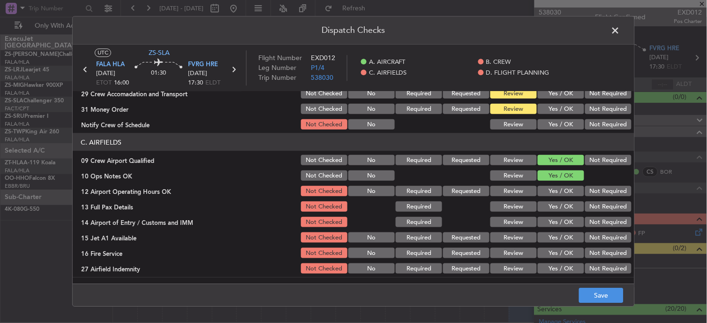
scroll to position [234, 0]
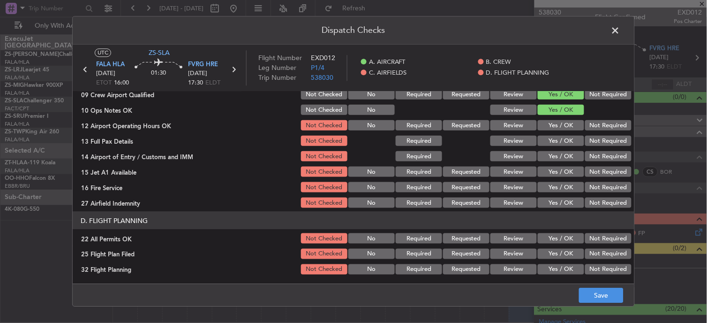
click at [552, 128] on button "Yes / OK" at bounding box center [561, 125] width 46 height 10
drag, startPoint x: 557, startPoint y: 136, endPoint x: 557, endPoint y: 147, distance: 10.8
click at [557, 136] on button "Yes / OK" at bounding box center [561, 140] width 46 height 10
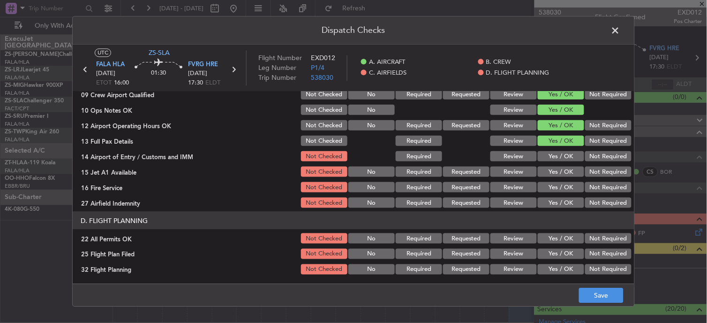
click at [557, 147] on div "Yes / OK" at bounding box center [559, 140] width 47 height 13
click at [558, 153] on button "Yes / OK" at bounding box center [561, 156] width 46 height 10
click at [557, 170] on button "Yes / OK" at bounding box center [561, 171] width 46 height 10
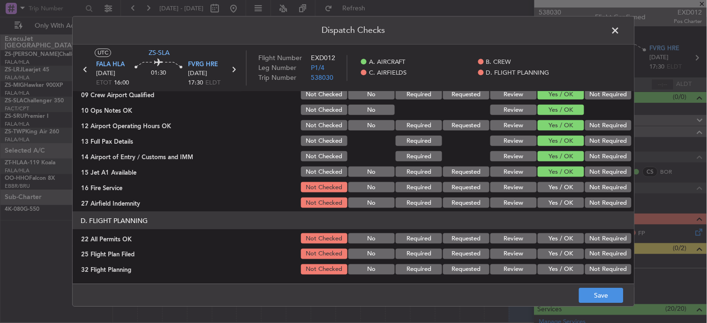
click at [558, 186] on button "Yes / OK" at bounding box center [561, 187] width 46 height 10
click at [596, 204] on button "Not Required" at bounding box center [608, 202] width 46 height 10
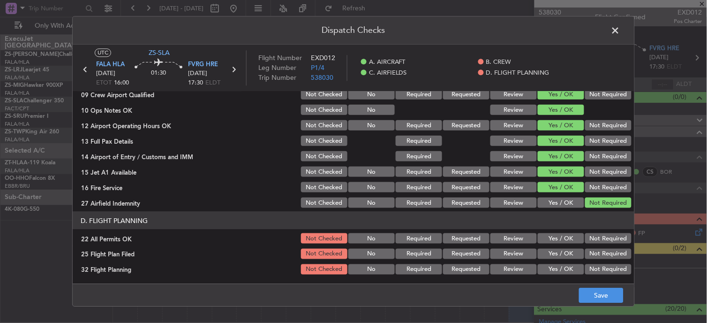
click at [600, 247] on div "Not Required" at bounding box center [607, 253] width 47 height 13
click at [597, 233] on button "Not Required" at bounding box center [608, 238] width 46 height 10
drag, startPoint x: 509, startPoint y: 252, endPoint x: 514, endPoint y: 271, distance: 19.6
click at [509, 253] on button "Review" at bounding box center [513, 253] width 46 height 10
click at [514, 274] on div "Review" at bounding box center [512, 269] width 47 height 13
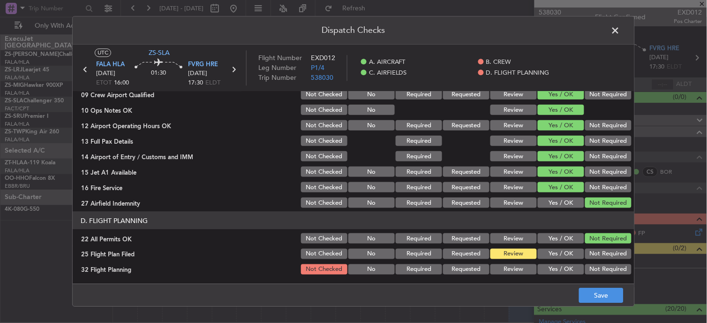
click at [522, 264] on button "Review" at bounding box center [513, 269] width 46 height 10
click at [593, 292] on button "Save" at bounding box center [601, 295] width 45 height 15
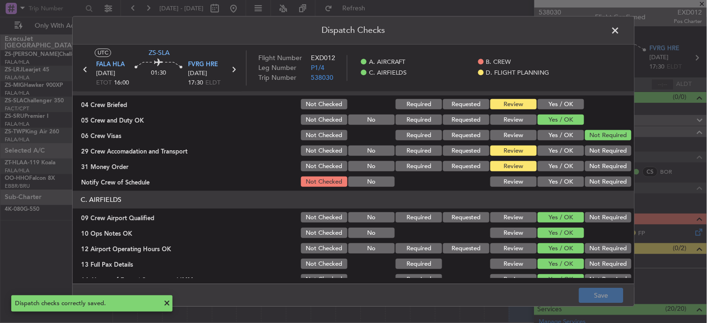
scroll to position [156, 0]
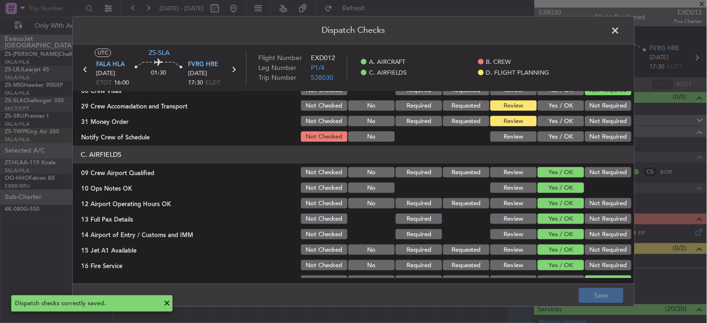
click at [538, 139] on button "Yes / OK" at bounding box center [561, 137] width 46 height 10
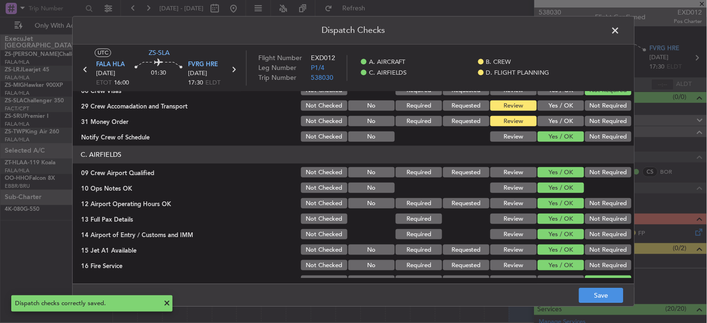
click at [620, 31] on span at bounding box center [620, 32] width 0 height 19
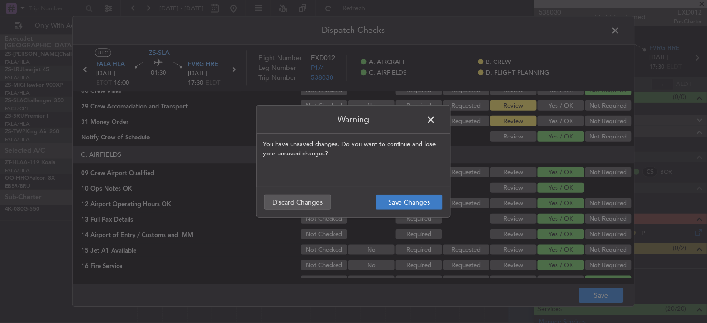
click at [429, 195] on footer "Save Changes Discard Changes" at bounding box center [353, 202] width 193 height 30
click at [427, 212] on footer "Save Changes Discard Changes" at bounding box center [353, 202] width 193 height 30
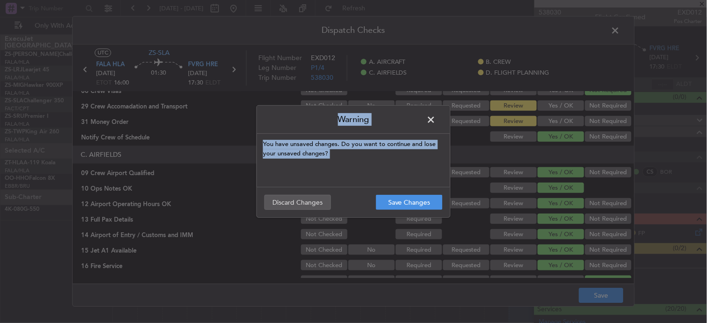
click at [435, 230] on div "Warning You have unsaved changes. Do you want to continue and lose your unsaved…" at bounding box center [353, 161] width 707 height 323
drag, startPoint x: 435, startPoint y: 230, endPoint x: 417, endPoint y: 198, distance: 36.1
click at [417, 198] on button "Save Changes" at bounding box center [409, 202] width 67 height 15
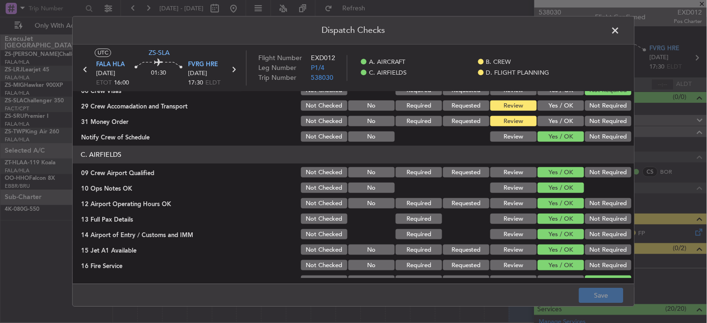
click at [602, 29] on header "Dispatch Checks" at bounding box center [354, 30] width 562 height 28
click at [620, 30] on span at bounding box center [620, 32] width 0 height 19
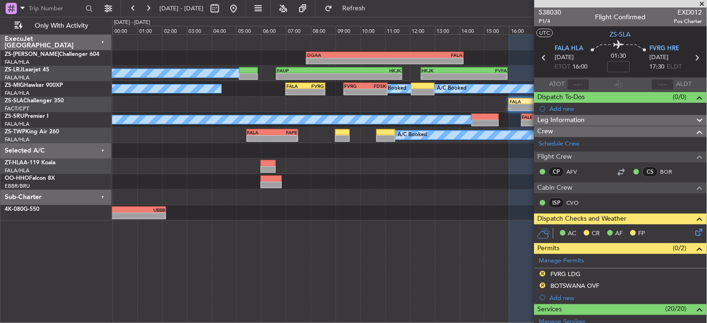
click at [707, 3] on span at bounding box center [702, 4] width 9 height 8
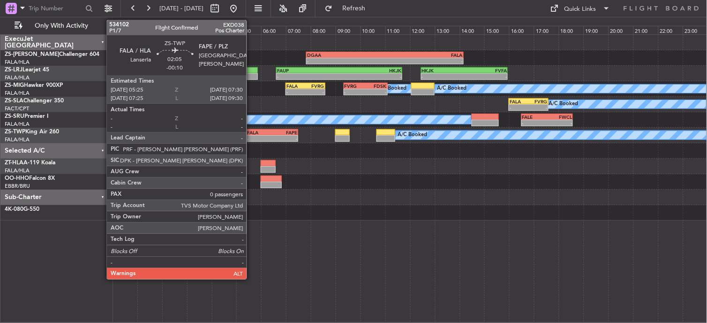
click at [251, 139] on div "-" at bounding box center [260, 138] width 25 height 6
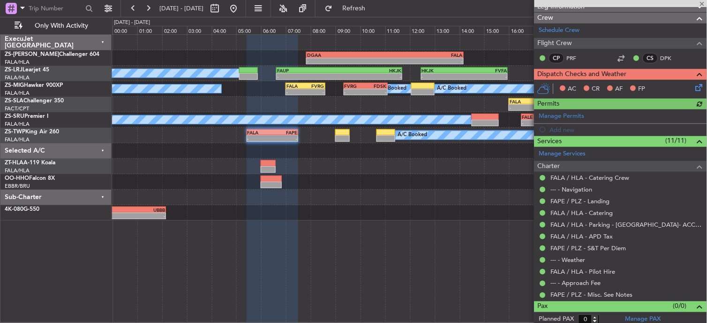
scroll to position [129, 0]
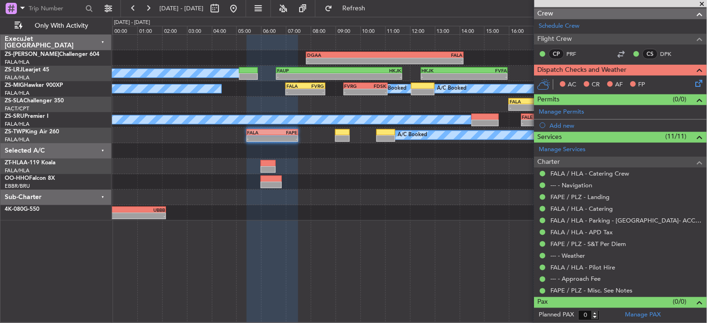
click at [694, 83] on icon at bounding box center [698, 82] width 8 height 8
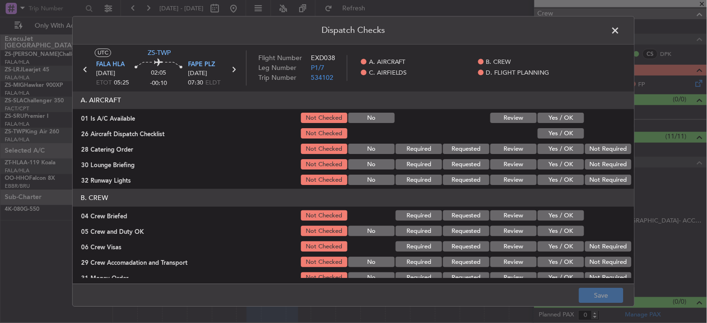
click at [557, 119] on button "Yes / OK" at bounding box center [561, 118] width 46 height 10
click at [556, 130] on button "Yes / OK" at bounding box center [561, 133] width 46 height 10
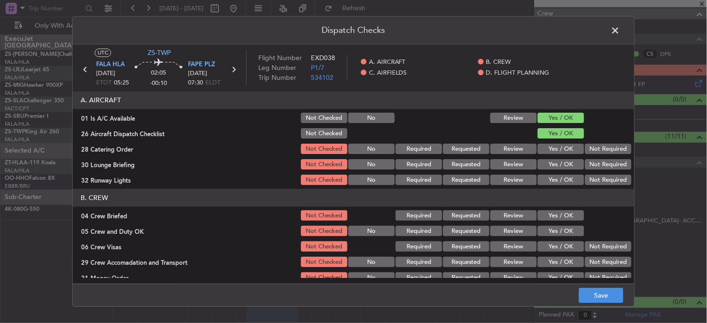
click at [503, 145] on button "Review" at bounding box center [513, 149] width 46 height 10
click at [613, 165] on button "Not Required" at bounding box center [608, 164] width 46 height 10
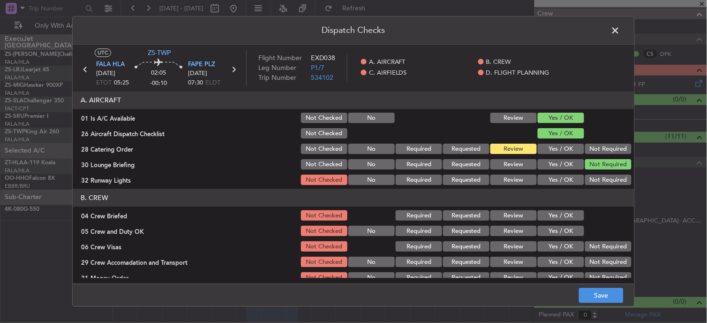
drag, startPoint x: 552, startPoint y: 183, endPoint x: 564, endPoint y: 190, distance: 13.9
click at [557, 183] on button "Yes / OK" at bounding box center [561, 180] width 46 height 10
click at [551, 219] on button "Yes / OK" at bounding box center [561, 216] width 46 height 10
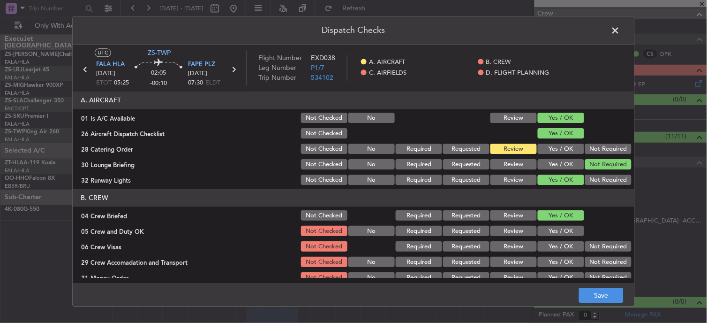
click at [527, 217] on button "Review" at bounding box center [513, 216] width 46 height 10
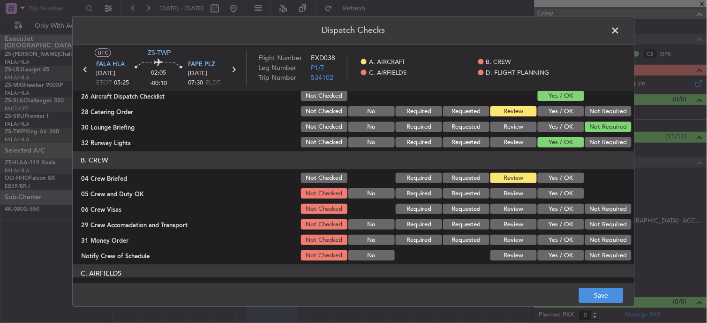
scroll to position [52, 0]
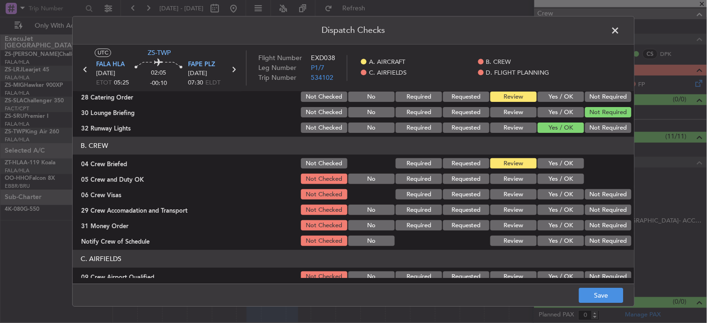
click at [551, 186] on section "B. CREW 04 Crew Briefed Not Checked Required Requested Review Yes / OK 05 Crew …" at bounding box center [354, 192] width 562 height 111
click at [547, 183] on button "Yes / OK" at bounding box center [561, 179] width 46 height 10
click at [597, 199] on button "Not Required" at bounding box center [608, 194] width 46 height 10
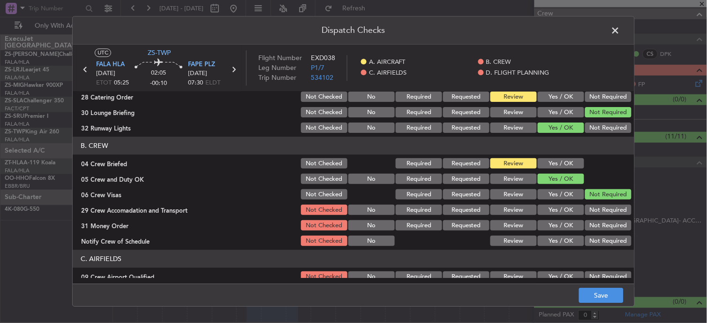
click at [585, 208] on button "Not Required" at bounding box center [608, 210] width 46 height 10
click at [514, 223] on button "Review" at bounding box center [513, 225] width 46 height 10
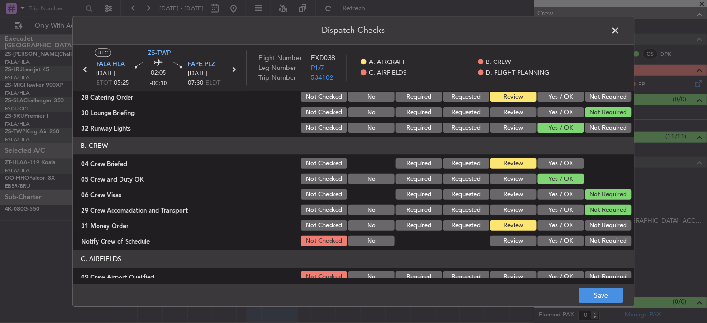
drag, startPoint x: 569, startPoint y: 248, endPoint x: 566, endPoint y: 240, distance: 7.9
click at [568, 248] on article "A. AIRCRAFT 01 Is A/C Available Not Checked No Review Yes / OK 26 Aircraft Disp…" at bounding box center [354, 184] width 562 height 186
click at [565, 239] on button "Yes / OK" at bounding box center [561, 241] width 46 height 10
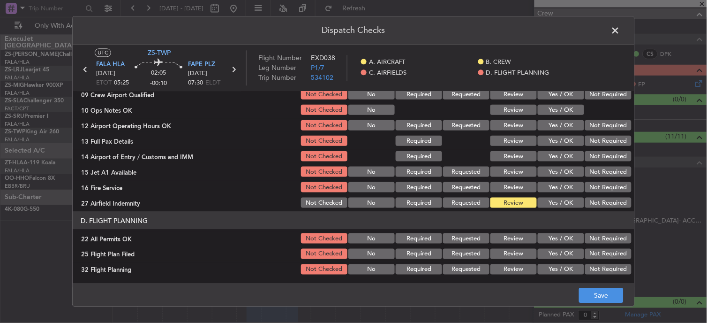
scroll to position [130, 0]
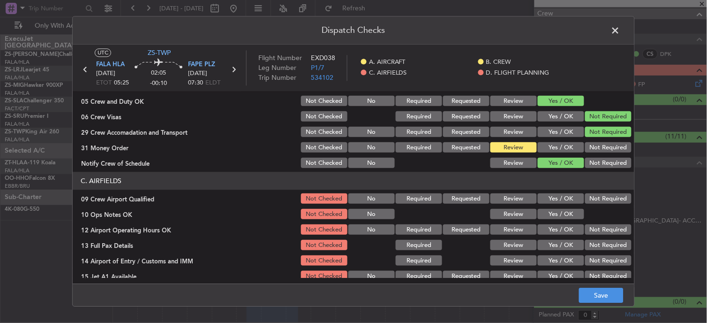
click at [558, 199] on button "Yes / OK" at bounding box center [561, 199] width 46 height 10
click at [559, 218] on button "Yes / OK" at bounding box center [561, 214] width 46 height 10
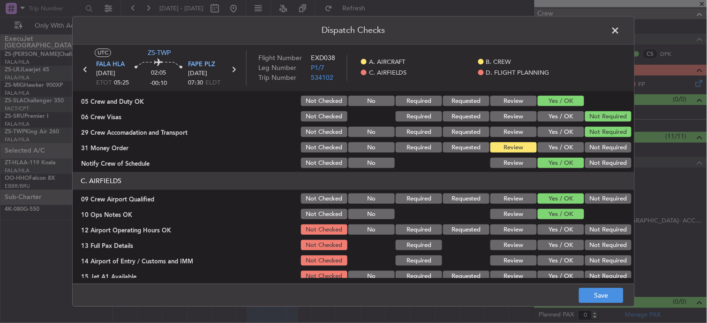
click at [554, 217] on button "Yes / OK" at bounding box center [561, 214] width 46 height 10
click at [555, 228] on button "Yes / OK" at bounding box center [561, 230] width 46 height 10
click at [557, 242] on button "Yes / OK" at bounding box center [561, 245] width 46 height 10
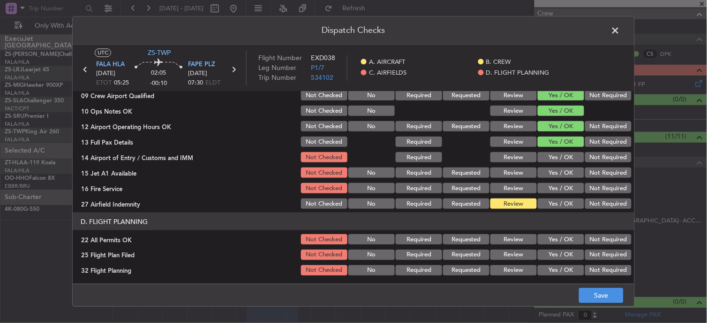
scroll to position [234, 0]
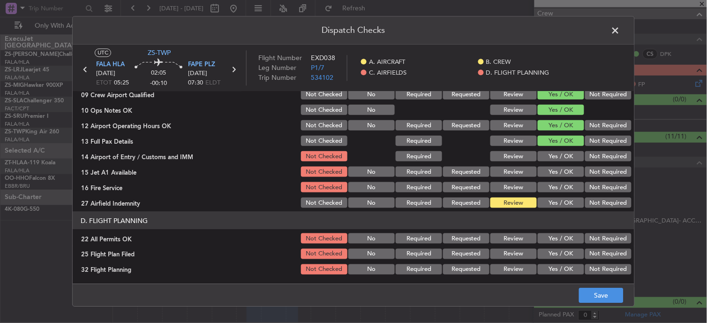
click at [599, 158] on button "Not Required" at bounding box center [608, 156] width 46 height 10
click at [555, 173] on button "Yes / OK" at bounding box center [561, 171] width 46 height 10
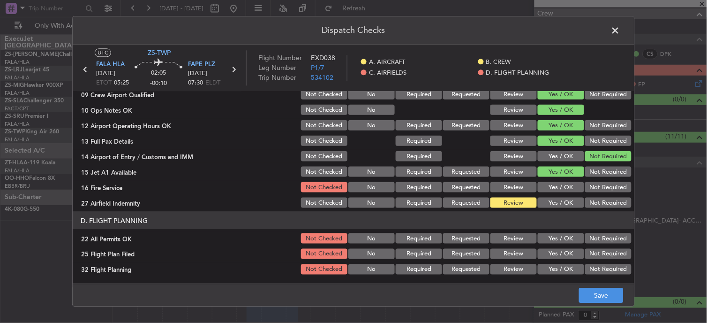
click at [555, 180] on div "Yes / OK" at bounding box center [559, 186] width 47 height 13
click at [601, 188] on button "Not Required" at bounding box center [608, 187] width 46 height 10
click at [594, 241] on button "Not Required" at bounding box center [608, 238] width 46 height 10
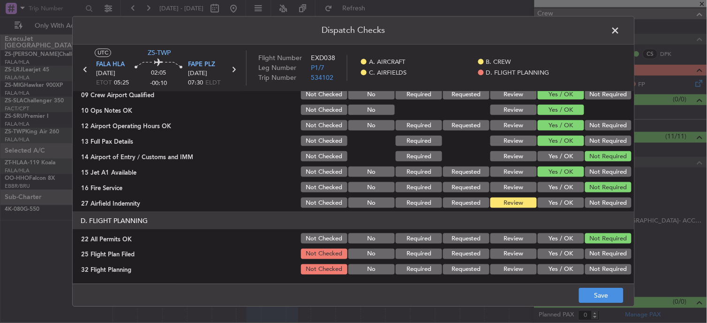
click at [491, 252] on button "Review" at bounding box center [513, 253] width 46 height 10
click at [502, 279] on main "UTC ZS-TWP FALA HLA 03/10/2025 ETOT 05:25 02:05 -00:10 FAPE PLZ 03/10/2025 07:3…" at bounding box center [354, 166] width 562 height 242
click at [503, 268] on button "Review" at bounding box center [513, 269] width 46 height 10
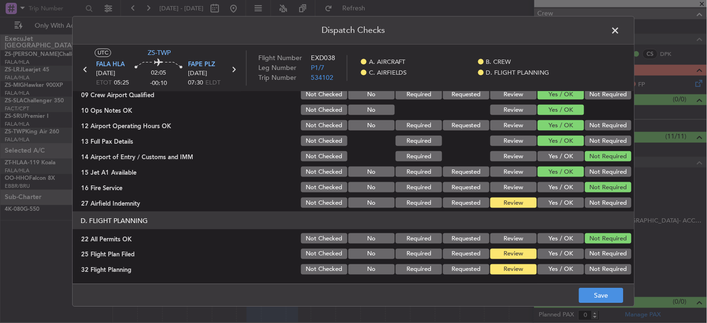
click at [579, 287] on footer "Save" at bounding box center [354, 295] width 562 height 23
click at [585, 296] on button "Save" at bounding box center [601, 295] width 45 height 15
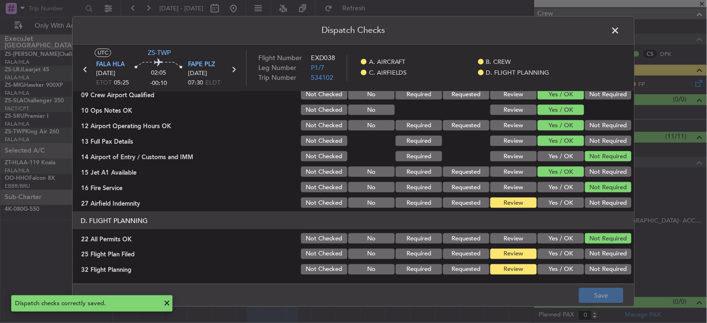
click at [616, 21] on header "Dispatch Checks" at bounding box center [354, 30] width 562 height 28
click at [620, 34] on span at bounding box center [620, 32] width 0 height 19
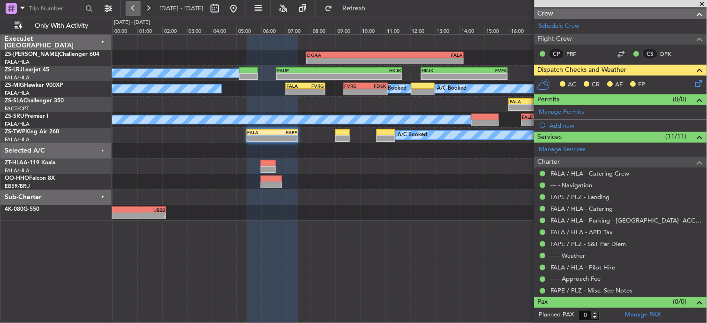
click at [132, 14] on button at bounding box center [133, 8] width 15 height 15
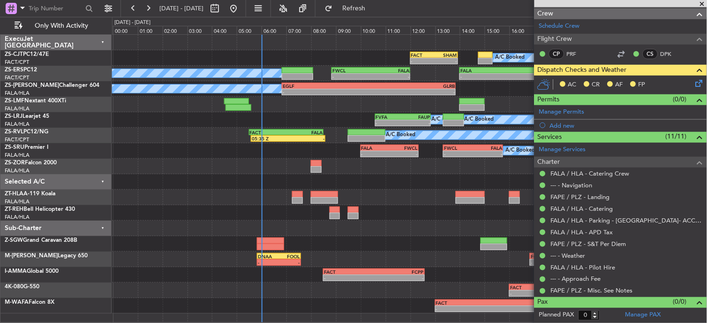
click at [156, 11] on span "[DATE] - [DATE]" at bounding box center [182, 8] width 52 height 15
click at [144, 4] on button at bounding box center [148, 8] width 15 height 15
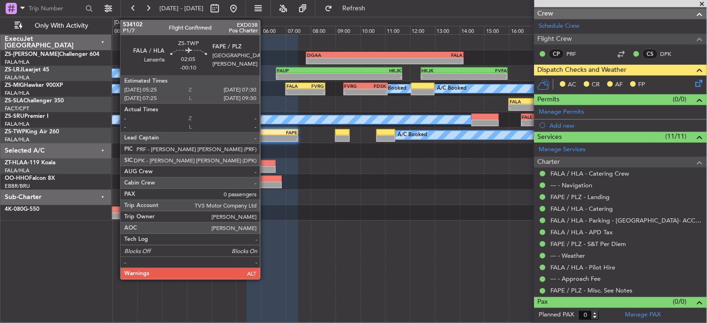
click at [269, 133] on div "FALA" at bounding box center [260, 132] width 25 height 6
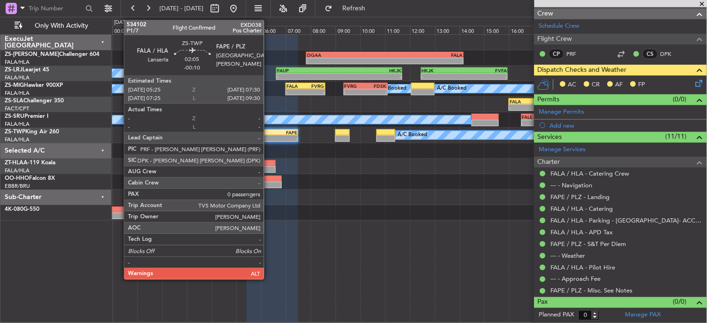
click at [269, 133] on div "FALA" at bounding box center [260, 132] width 25 height 6
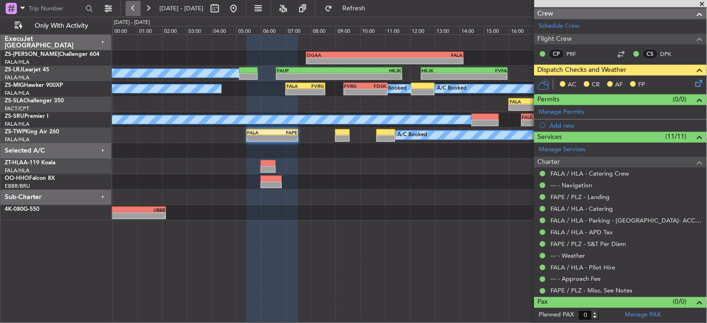
click at [135, 7] on button at bounding box center [133, 8] width 15 height 15
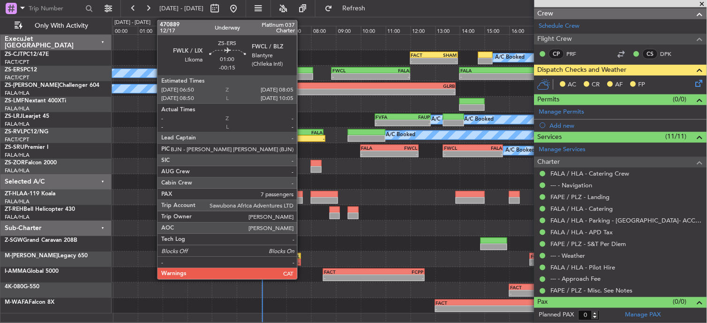
click at [302, 72] on div at bounding box center [297, 70] width 31 height 7
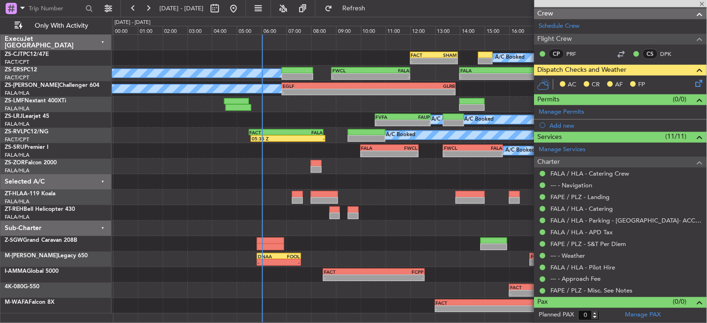
type input "-00:15"
type input "7"
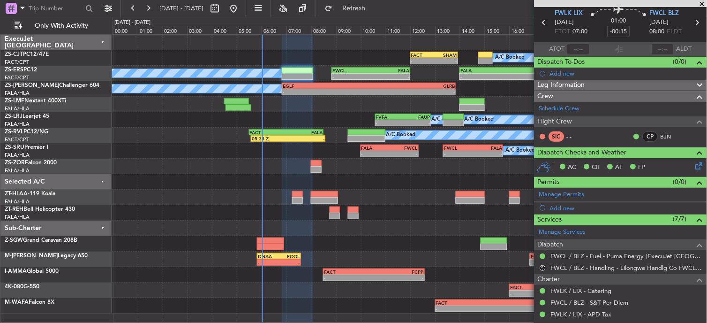
scroll to position [52, 0]
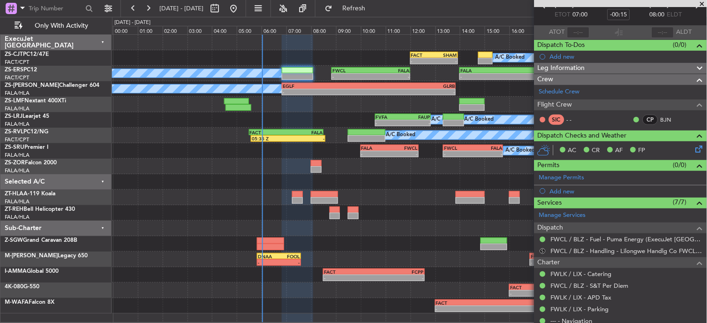
click at [542, 249] on button "S" at bounding box center [543, 251] width 6 height 6
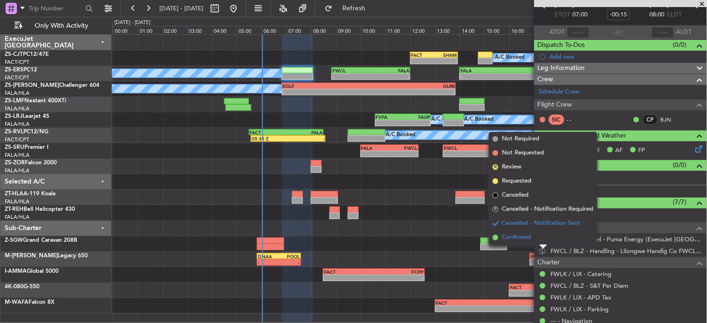
click at [544, 239] on li "Confirmed" at bounding box center [543, 237] width 108 height 14
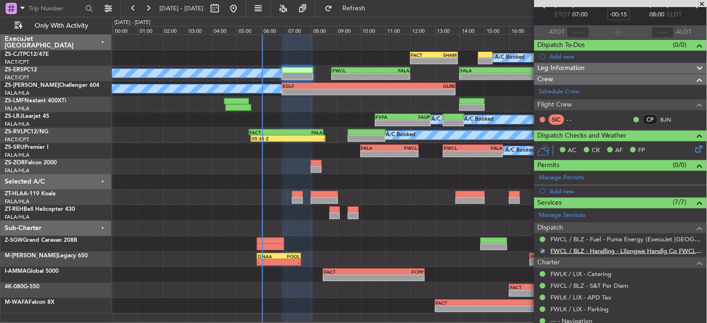
click at [597, 250] on link "FWCL / BLZ - Handling - Lilongwe Handlg Co FWCL / BLZ" at bounding box center [626, 251] width 151 height 8
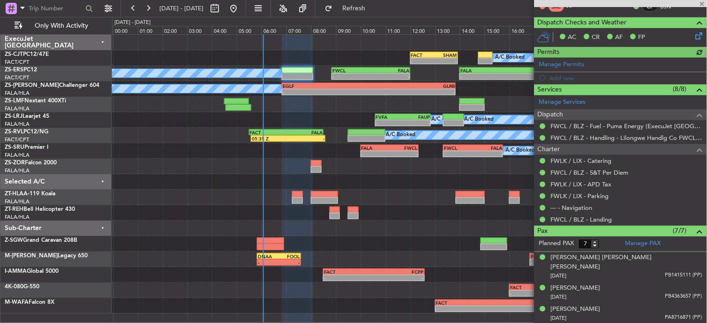
scroll to position [0, 0]
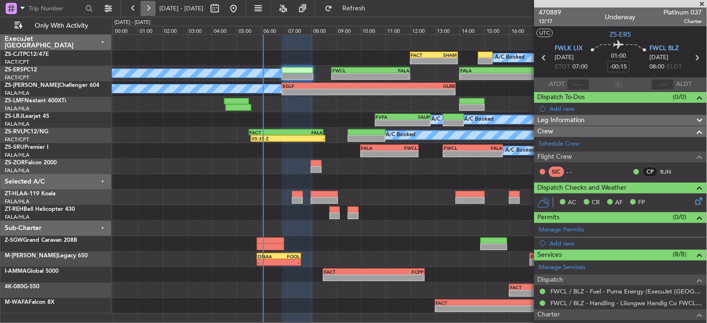
click at [148, 2] on button at bounding box center [148, 8] width 15 height 15
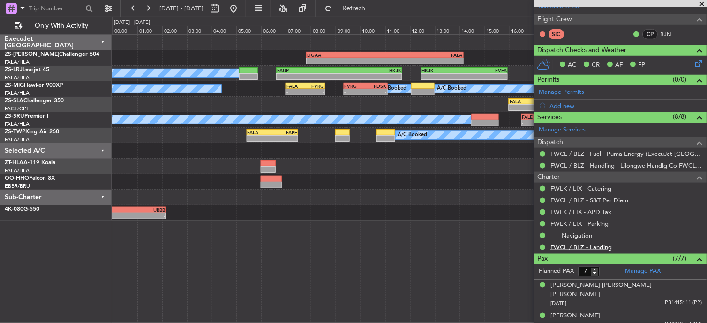
scroll to position [156, 0]
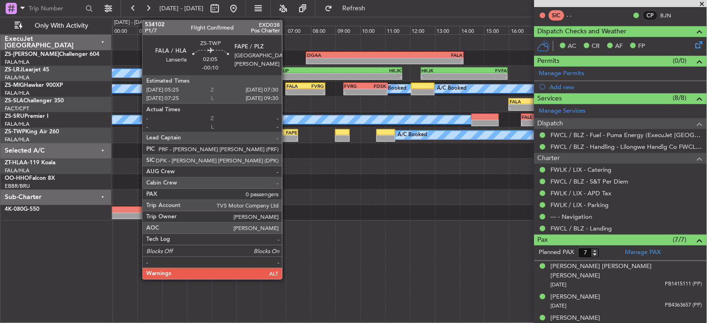
click at [287, 138] on div "-" at bounding box center [284, 138] width 25 height 6
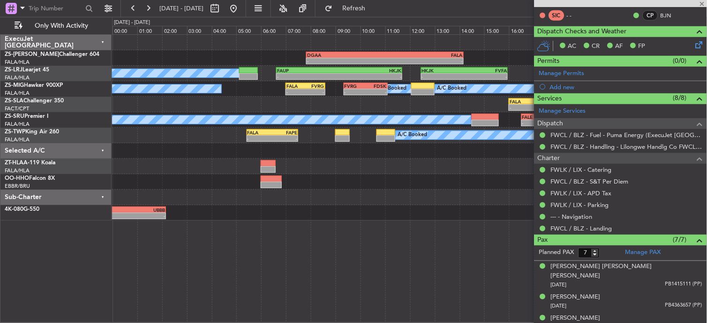
type input "-00:10"
type input "0"
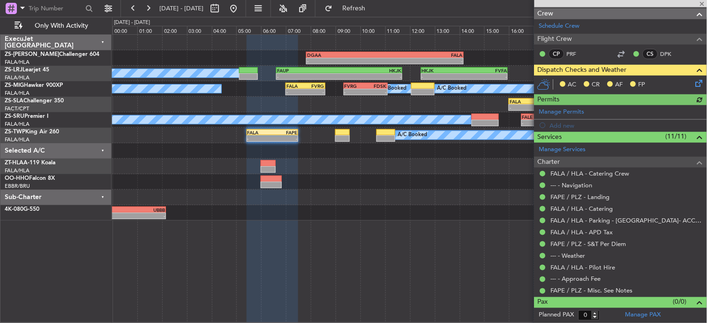
scroll to position [0, 0]
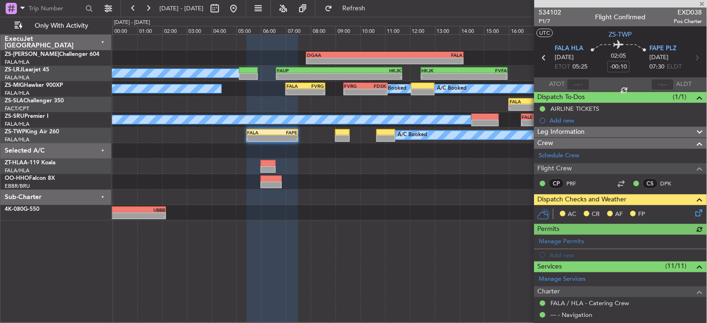
click at [694, 212] on icon at bounding box center [698, 211] width 8 height 8
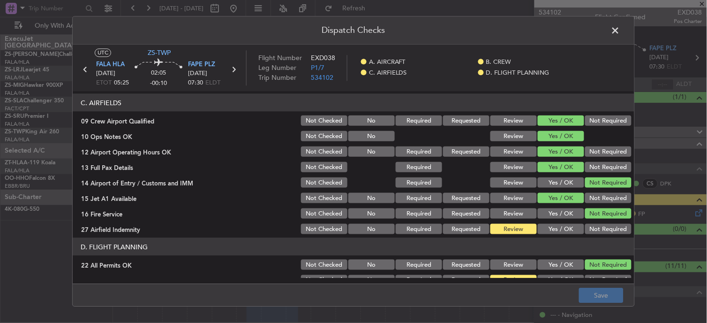
scroll to position [234, 0]
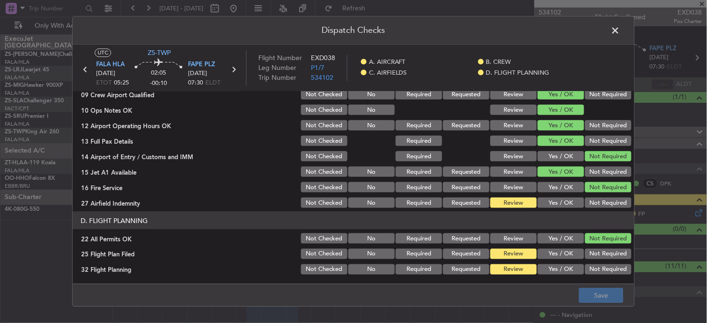
click at [620, 32] on span at bounding box center [620, 32] width 0 height 19
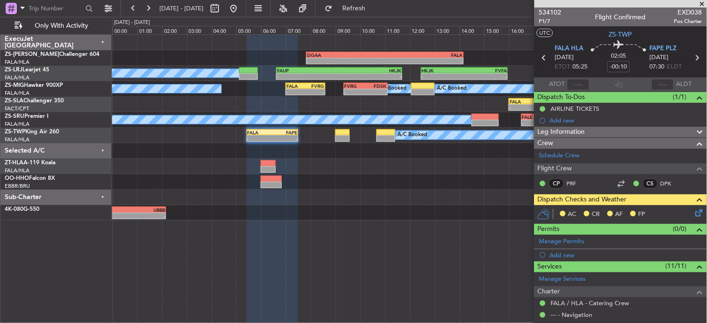
click at [694, 209] on icon at bounding box center [698, 211] width 8 height 8
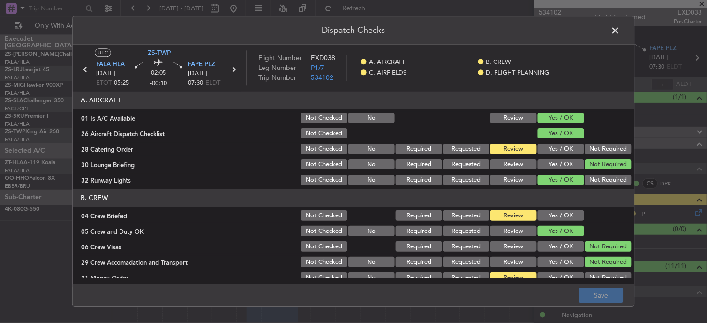
click at [548, 211] on button "Yes / OK" at bounding box center [561, 216] width 46 height 10
click at [318, 76] on span "534102" at bounding box center [322, 78] width 23 height 9
click at [620, 31] on span at bounding box center [620, 32] width 0 height 19
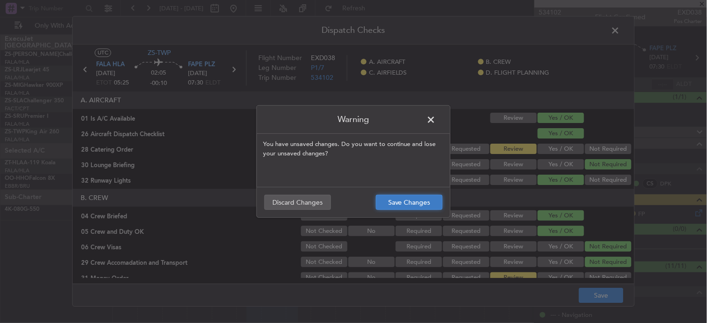
click at [396, 199] on button "Save Changes" at bounding box center [409, 202] width 67 height 15
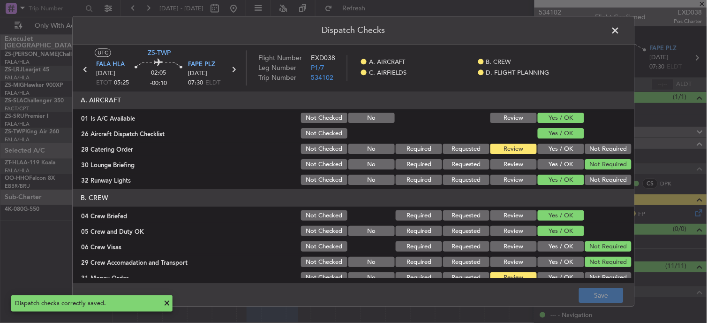
click at [620, 30] on span at bounding box center [620, 32] width 0 height 19
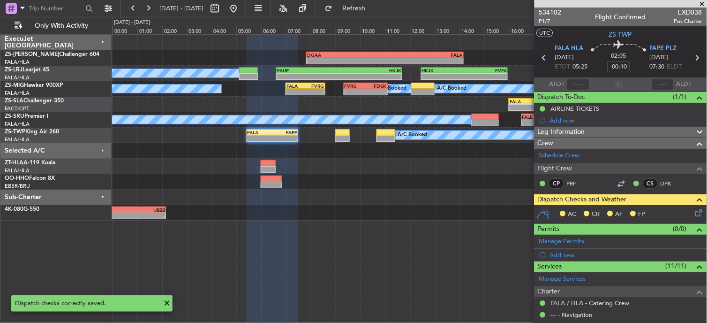
click at [691, 59] on icon at bounding box center [697, 58] width 12 height 12
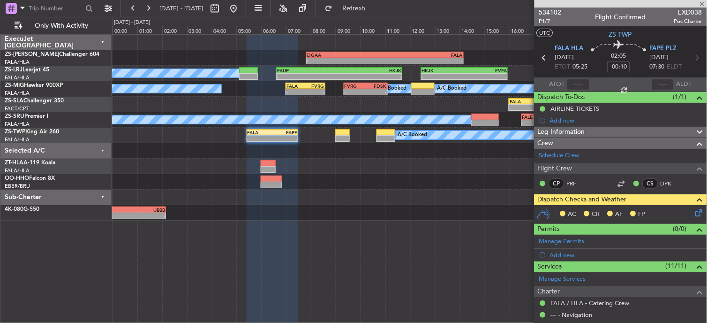
type input "-00:20"
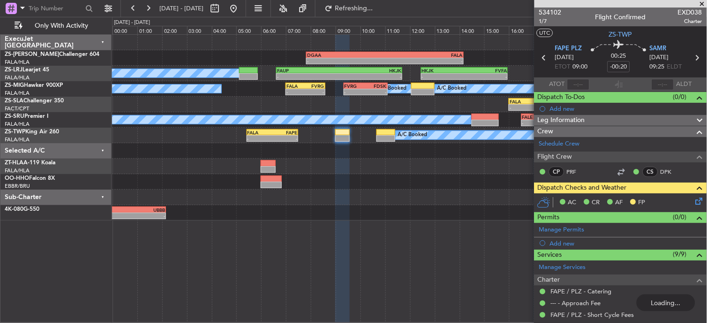
click at [691, 58] on icon at bounding box center [697, 58] width 12 height 12
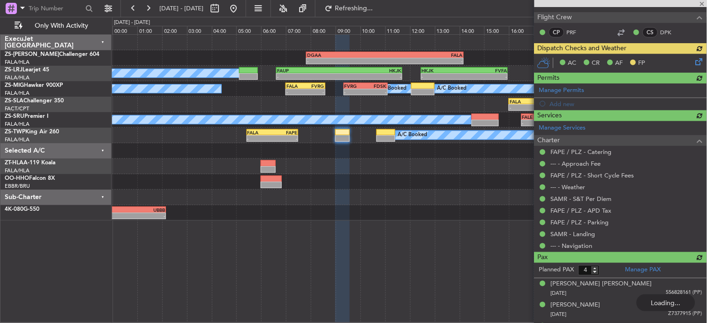
scroll to position [179, 0]
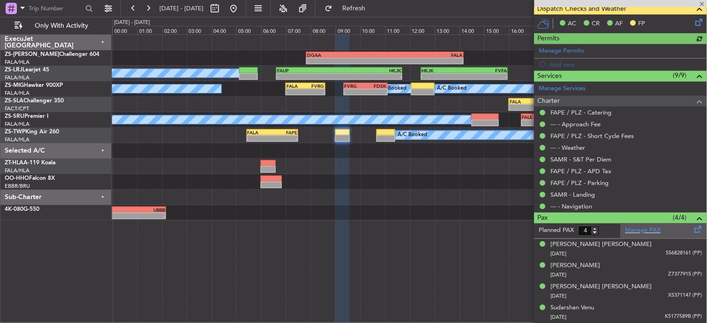
type input "0"
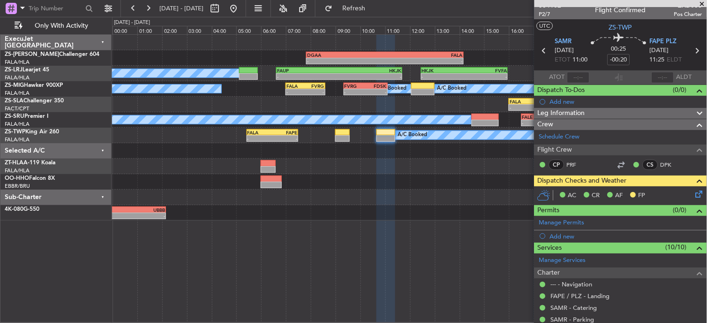
scroll to position [0, 0]
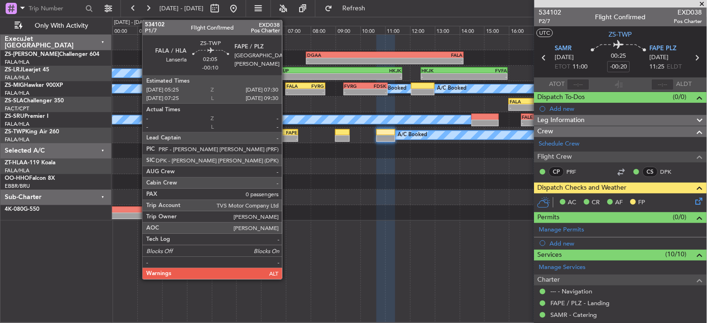
click at [287, 133] on div "FAPE" at bounding box center [284, 132] width 25 height 6
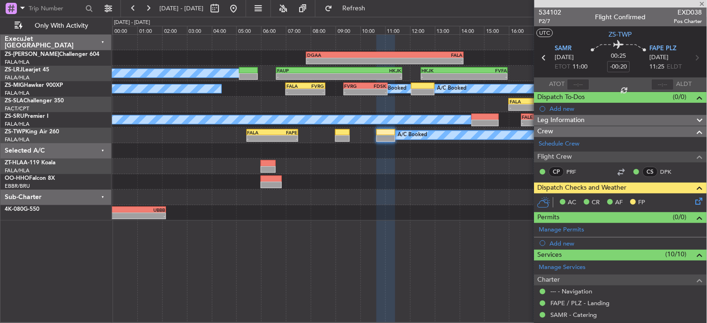
type input "-00:10"
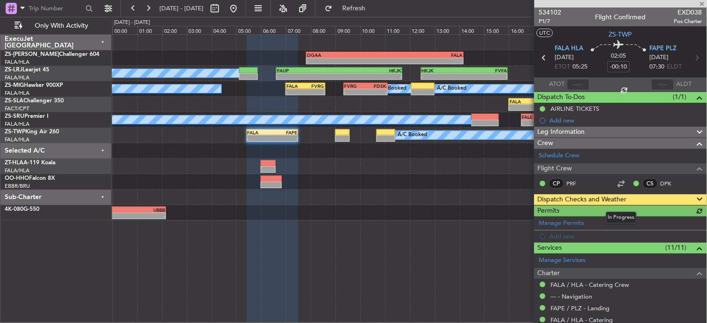
click at [694, 200] on span at bounding box center [699, 199] width 11 height 11
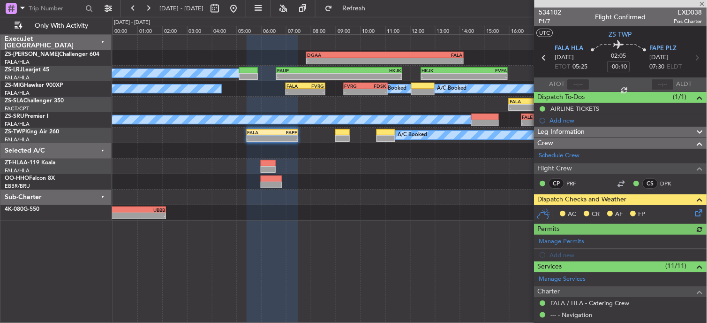
click at [694, 214] on icon at bounding box center [698, 211] width 8 height 8
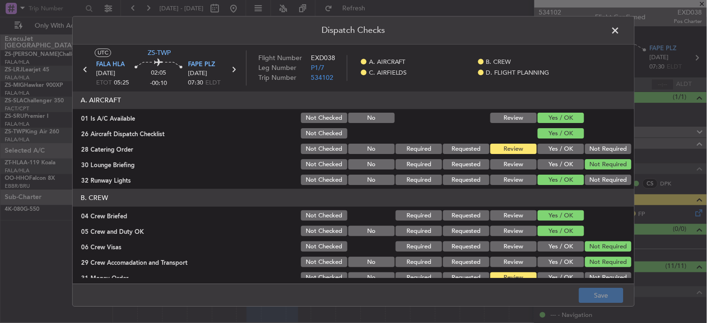
click at [548, 152] on button "Yes / OK" at bounding box center [561, 149] width 46 height 10
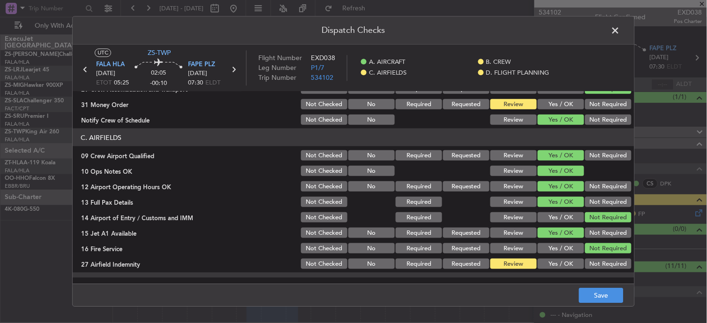
scroll to position [156, 0]
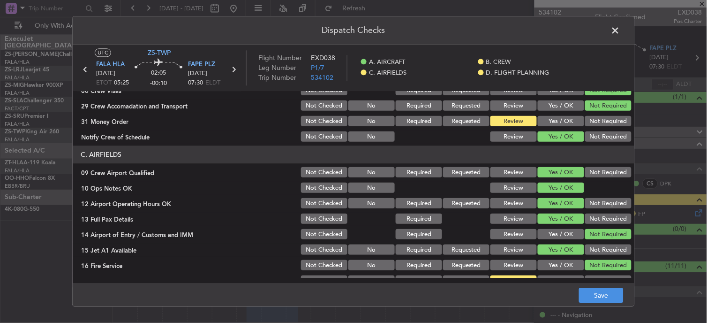
click at [553, 121] on button "Yes / OK" at bounding box center [561, 121] width 46 height 10
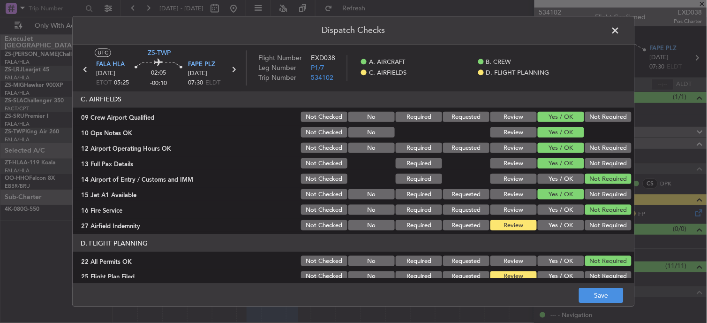
scroll to position [234, 0]
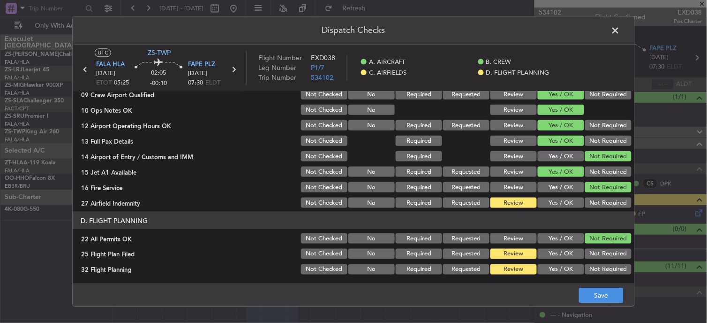
drag, startPoint x: 565, startPoint y: 198, endPoint x: 570, endPoint y: 197, distance: 4.8
click at [564, 198] on button "Yes / OK" at bounding box center [561, 202] width 46 height 10
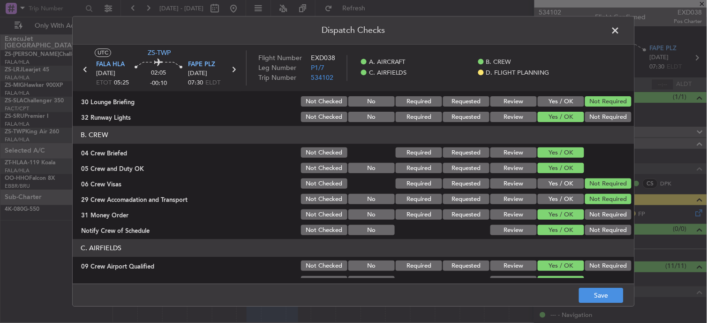
scroll to position [0, 0]
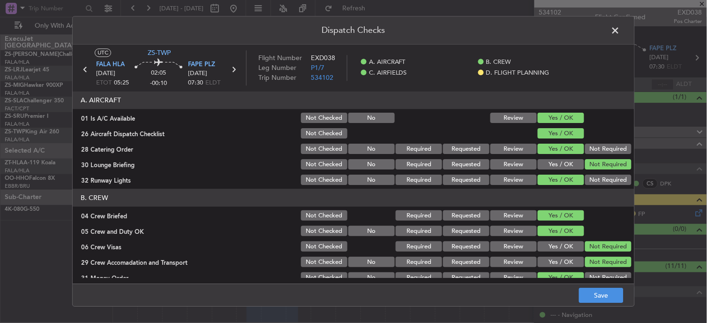
click at [620, 34] on span at bounding box center [620, 32] width 0 height 19
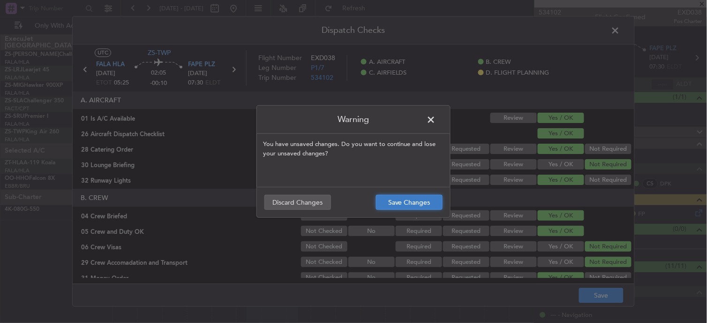
click at [424, 207] on button "Save Changes" at bounding box center [409, 202] width 67 height 15
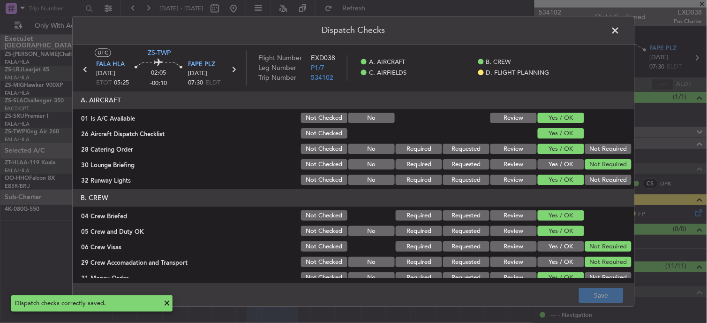
click at [607, 93] on main "UTC ZS-TWP FALA HLA [DATE] ETOT 05:25 02:05 -00:10 FAPE PLZ [DATE] 07:30 ELDT F…" at bounding box center [354, 166] width 562 height 242
click at [620, 26] on span at bounding box center [620, 32] width 0 height 19
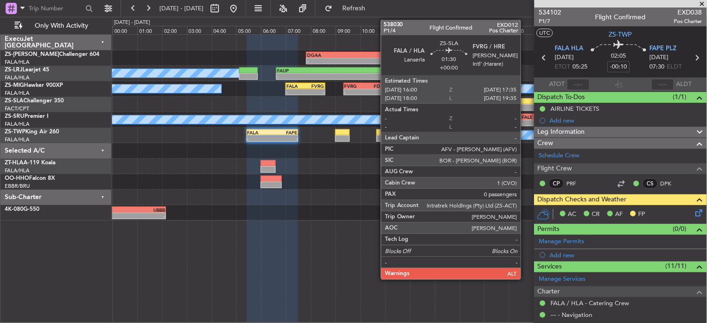
click at [526, 105] on div "-" at bounding box center [519, 108] width 19 height 6
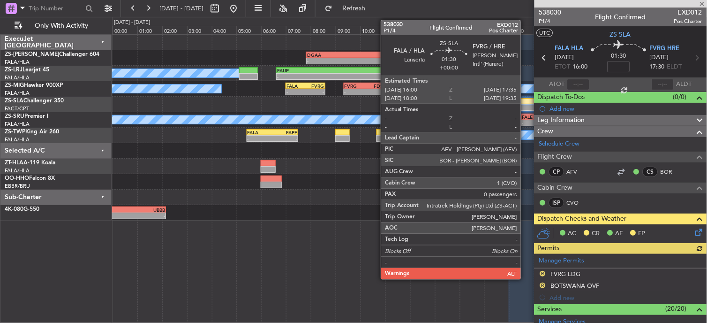
click at [526, 105] on div "-" at bounding box center [519, 108] width 19 height 6
click at [524, 105] on div "-" at bounding box center [519, 108] width 19 height 6
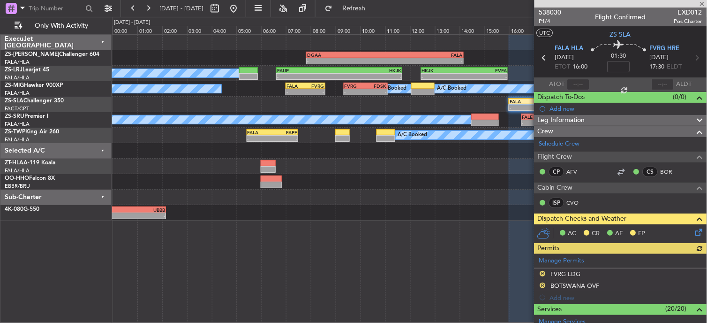
click at [698, 231] on div "AC CR AF FP" at bounding box center [620, 233] width 173 height 19
click at [694, 228] on icon at bounding box center [698, 230] width 8 height 8
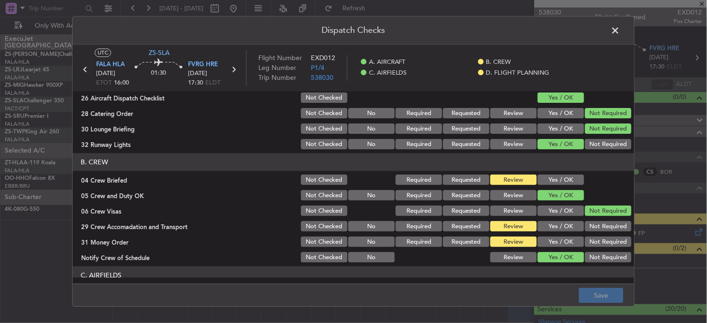
scroll to position [52, 0]
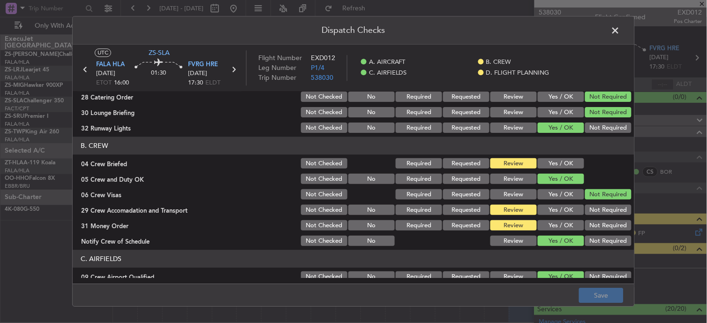
click at [556, 163] on button "Yes / OK" at bounding box center [561, 163] width 46 height 10
click at [585, 300] on button "Save" at bounding box center [601, 295] width 45 height 15
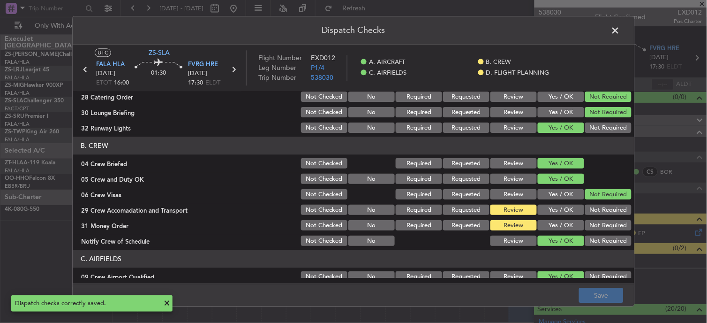
click at [620, 30] on span at bounding box center [620, 32] width 0 height 19
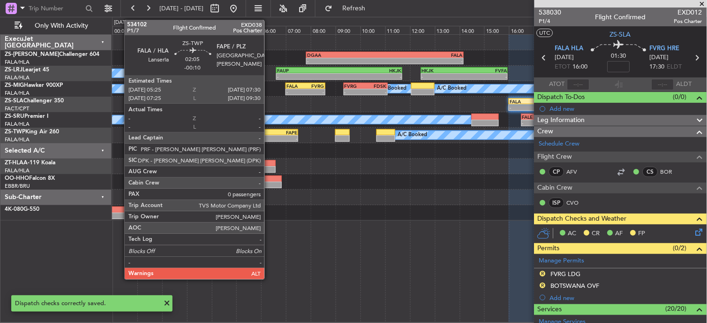
click at [269, 138] on div "-" at bounding box center [260, 138] width 25 height 6
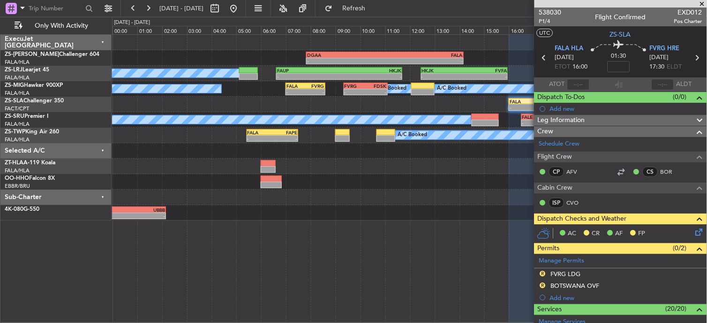
click at [694, 230] on icon at bounding box center [698, 230] width 8 height 8
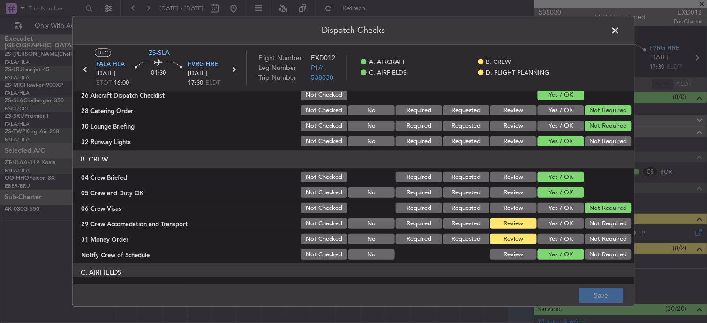
scroll to position [104, 0]
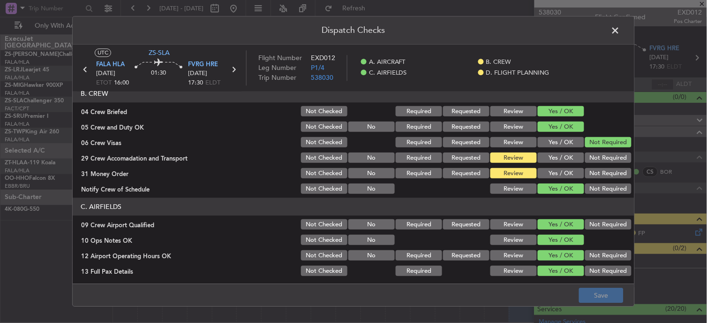
click at [620, 29] on span at bounding box center [620, 32] width 0 height 19
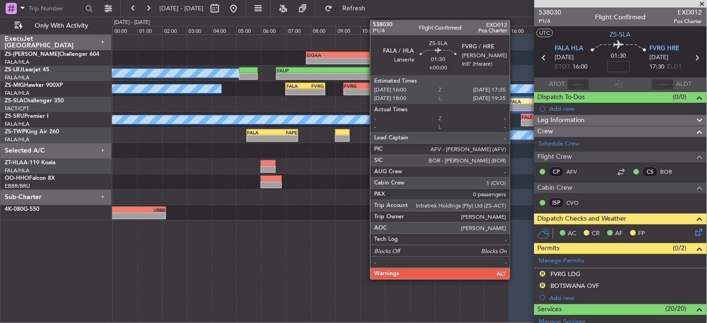
click at [515, 104] on div "FALA 16:00 Z FVRG 17:35 Z" at bounding box center [528, 101] width 39 height 7
click at [515, 103] on div "FALA 16:00 Z FVRG 17:35 Z" at bounding box center [528, 101] width 39 height 7
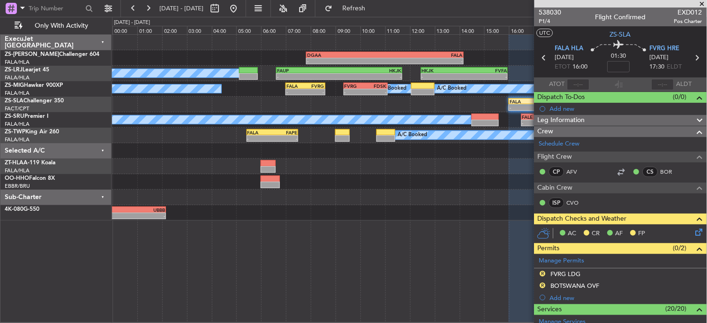
click at [694, 232] on icon at bounding box center [698, 230] width 8 height 8
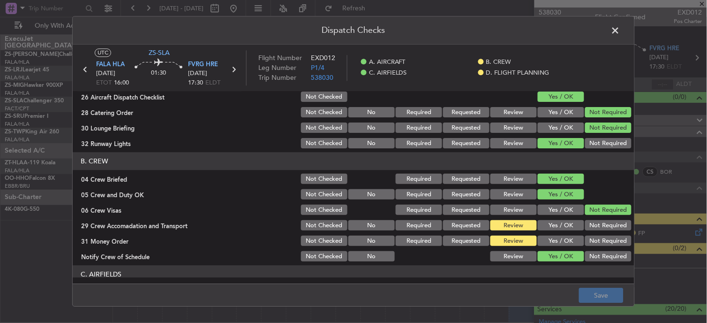
scroll to position [52, 0]
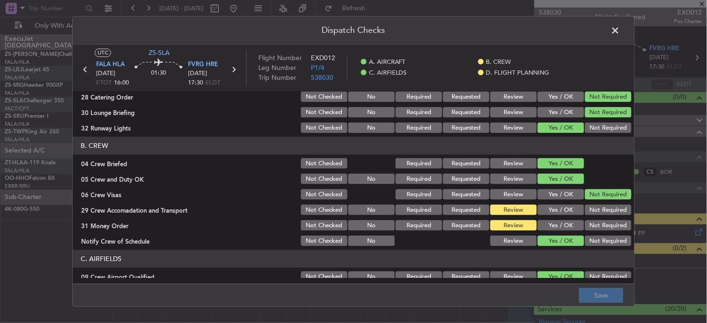
click at [620, 35] on span at bounding box center [620, 32] width 0 height 19
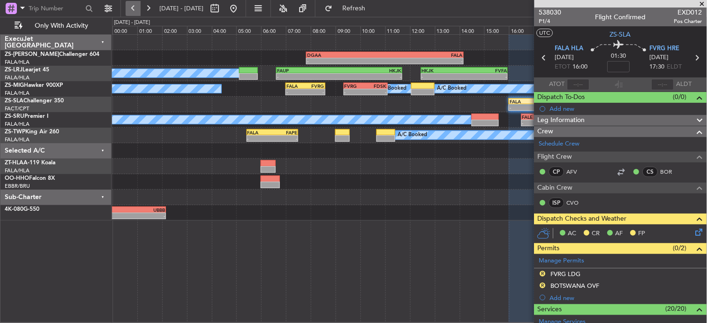
click at [137, 10] on button at bounding box center [133, 8] width 15 height 15
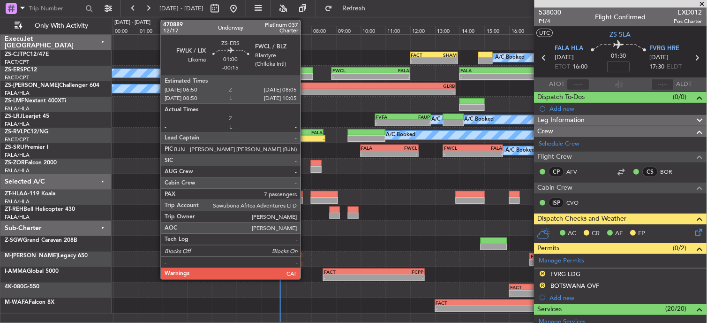
click at [305, 72] on div at bounding box center [297, 70] width 31 height 7
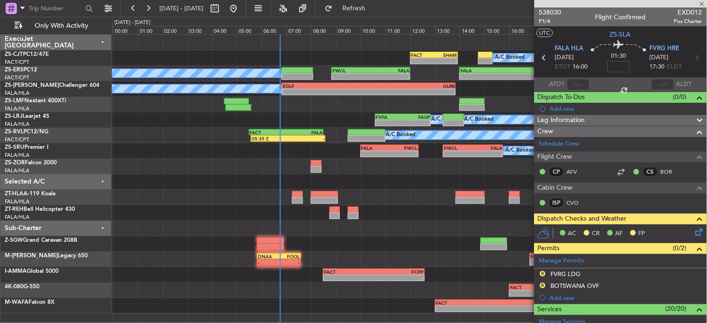
type input "-00:15"
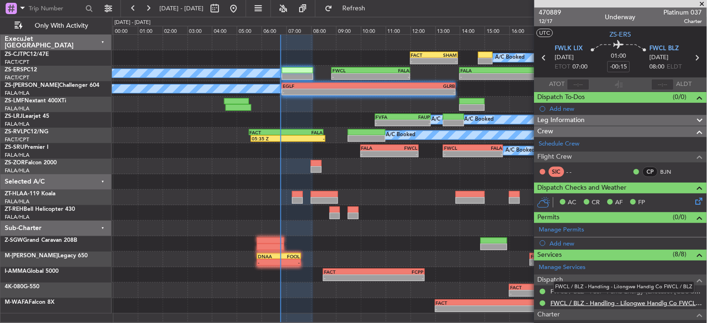
click at [635, 305] on link "FWCL / BLZ - Handling - Lilongwe Handlg Co FWCL / BLZ" at bounding box center [626, 303] width 151 height 8
click at [151, 12] on button at bounding box center [148, 8] width 15 height 15
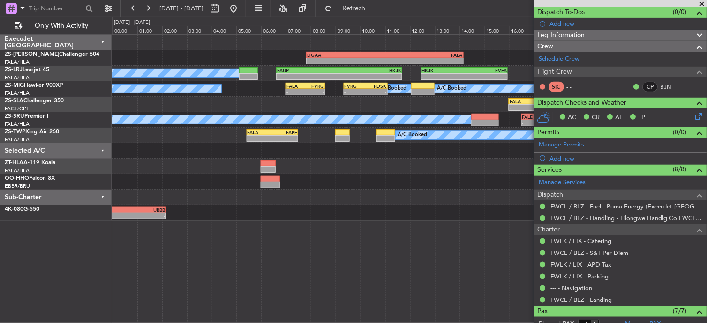
scroll to position [0, 0]
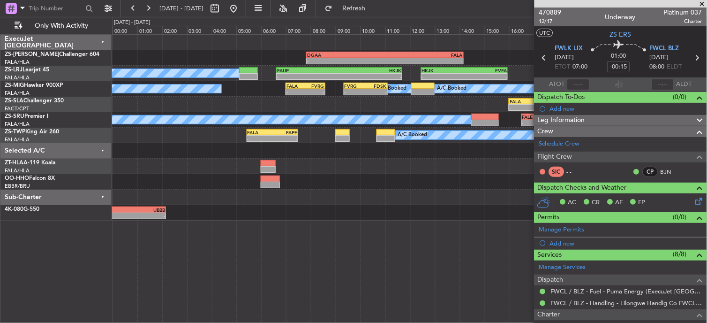
drag, startPoint x: 702, startPoint y: 2, endPoint x: 646, endPoint y: 57, distance: 78.2
click at [702, 2] on span at bounding box center [702, 4] width 9 height 8
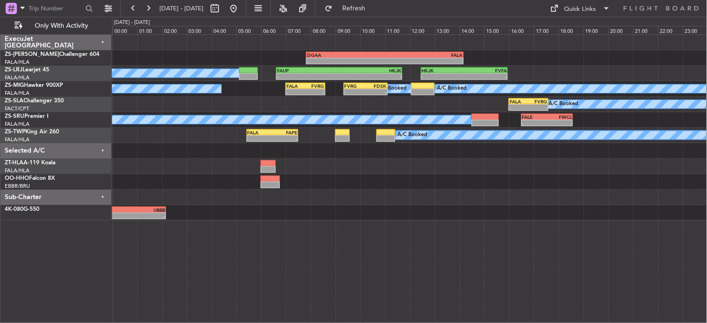
type input "0"
click at [519, 96] on div "A/C Booked A/C Booked A/C Booked - - FALA 07:00 Z FVRG 08:35 Z - - FVRG 09:20 Z…" at bounding box center [409, 88] width 595 height 15
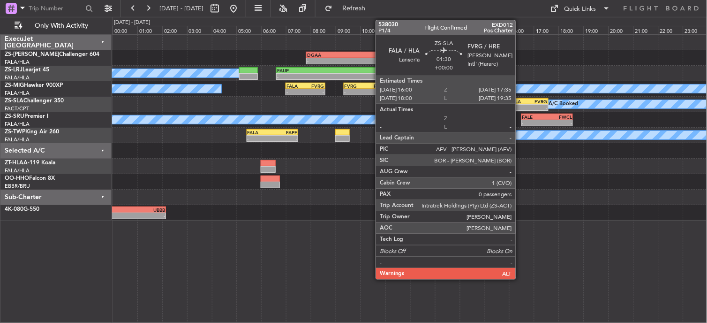
click at [521, 101] on div "FALA" at bounding box center [519, 101] width 19 height 6
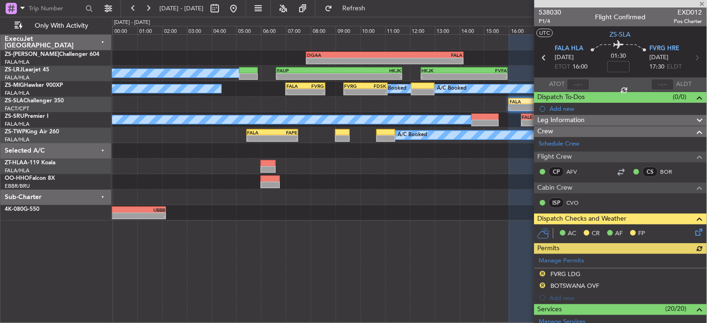
click at [694, 232] on icon at bounding box center [698, 230] width 8 height 8
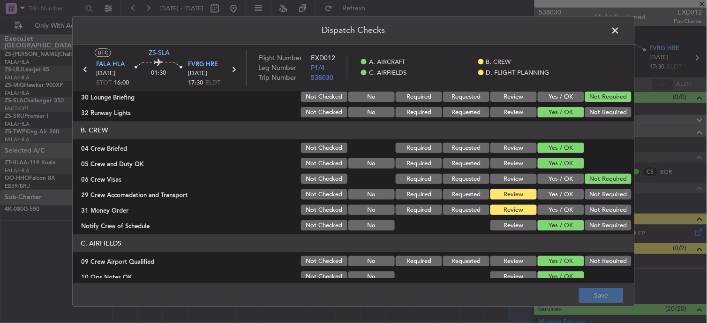
scroll to position [104, 0]
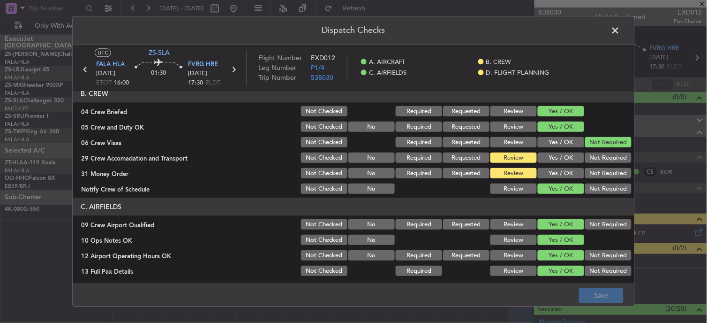
click at [554, 169] on button "Yes / OK" at bounding box center [561, 173] width 46 height 10
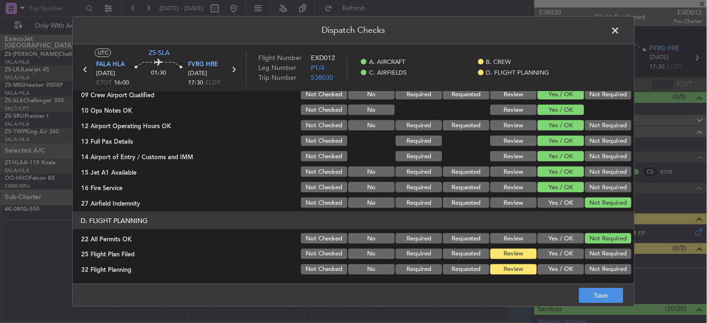
scroll to position [0, 0]
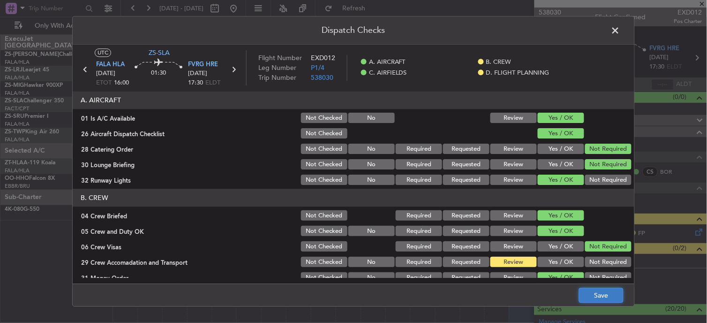
click at [608, 288] on button "Save" at bounding box center [601, 295] width 45 height 15
drag, startPoint x: 608, startPoint y: 24, endPoint x: 614, endPoint y: 27, distance: 7.1
click at [608, 26] on header "Dispatch Checks" at bounding box center [354, 30] width 562 height 28
click at [620, 27] on span at bounding box center [620, 32] width 0 height 19
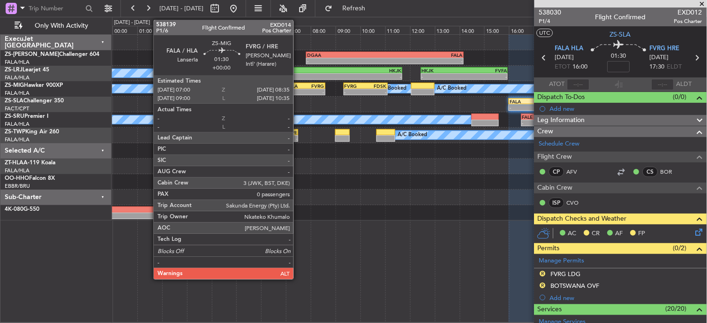
click at [298, 84] on div "FALA" at bounding box center [295, 86] width 19 height 6
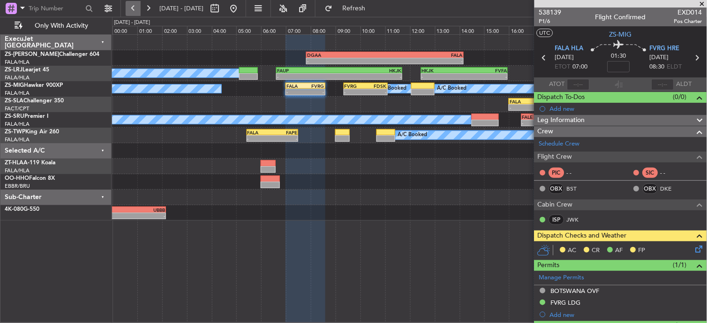
click at [133, 3] on button at bounding box center [133, 8] width 15 height 15
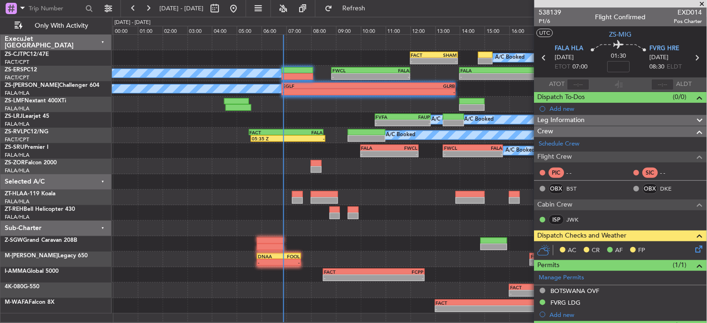
click at [706, 3] on span at bounding box center [702, 4] width 9 height 8
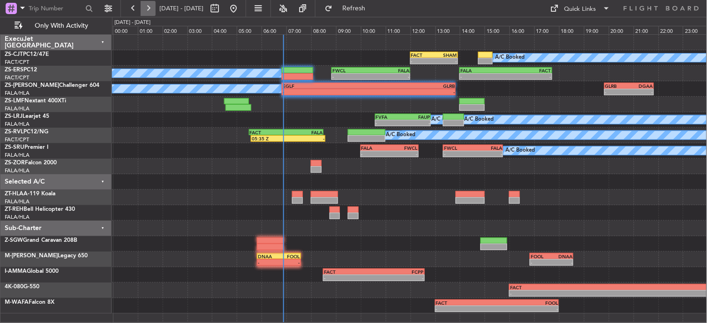
click at [144, 7] on button at bounding box center [148, 8] width 15 height 15
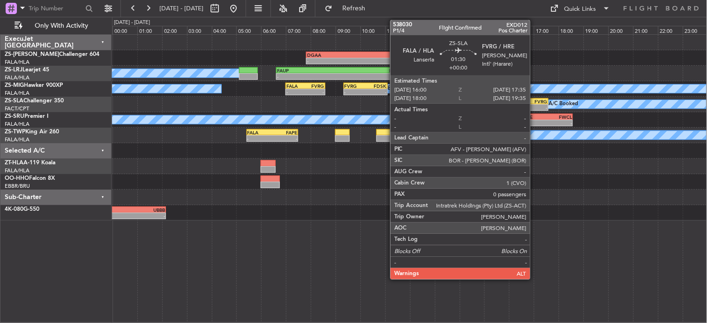
click at [535, 106] on div "-" at bounding box center [537, 108] width 19 height 6
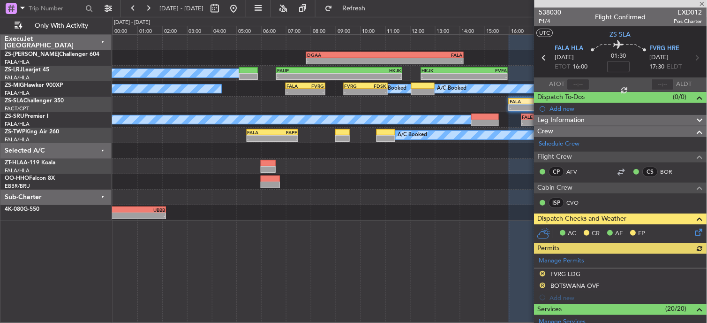
click at [695, 228] on icon at bounding box center [698, 230] width 8 height 8
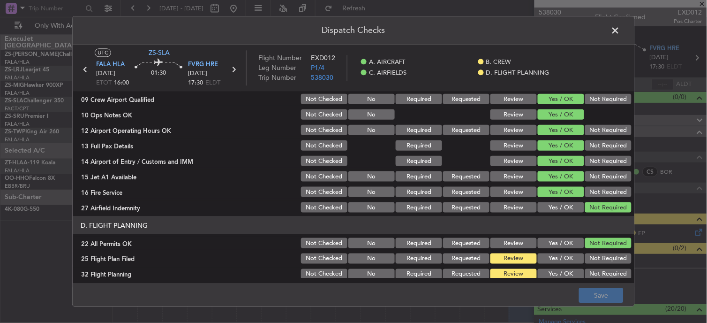
scroll to position [234, 0]
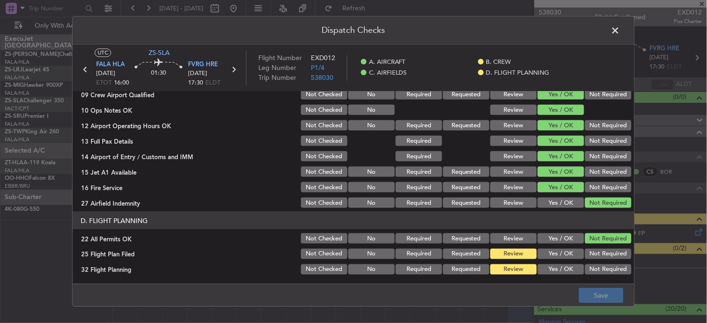
click at [620, 34] on span at bounding box center [620, 32] width 0 height 19
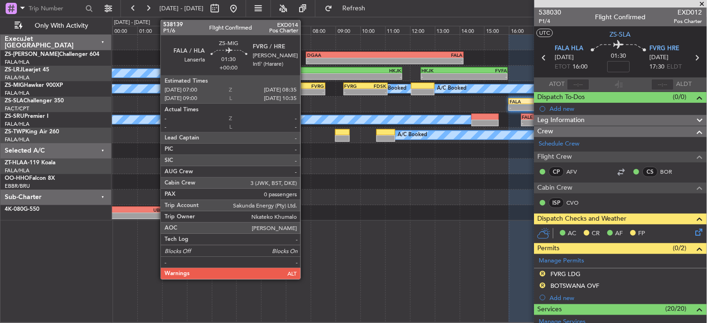
click at [305, 89] on div "- -" at bounding box center [305, 92] width 39 height 7
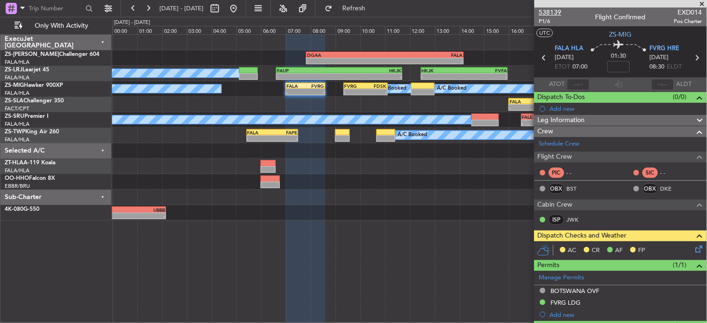
click at [550, 12] on span "538139" at bounding box center [550, 13] width 23 height 10
click at [694, 251] on icon at bounding box center [698, 247] width 8 height 8
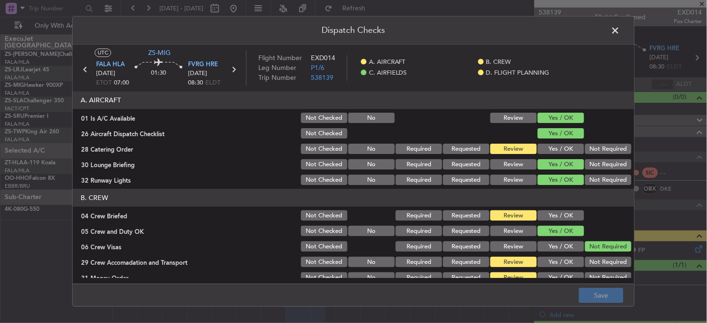
click at [601, 153] on button "Not Required" at bounding box center [608, 149] width 46 height 10
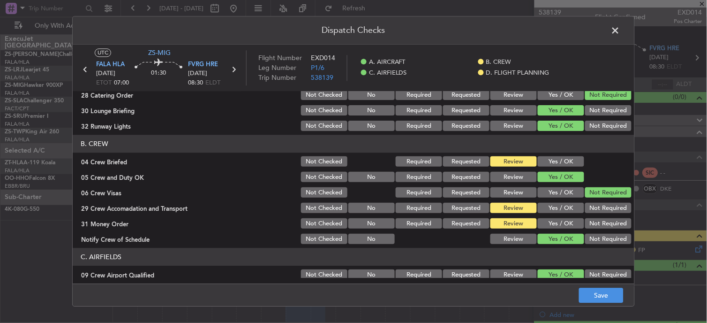
scroll to position [52, 0]
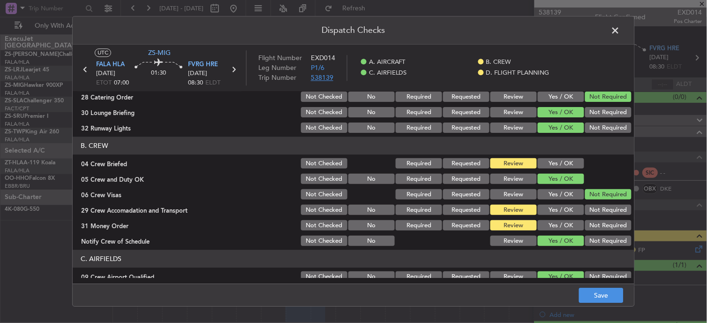
click at [330, 80] on span "538139" at bounding box center [322, 78] width 23 height 9
click at [593, 209] on button "Not Required" at bounding box center [608, 210] width 46 height 10
click at [553, 226] on button "Yes / OK" at bounding box center [561, 225] width 46 height 10
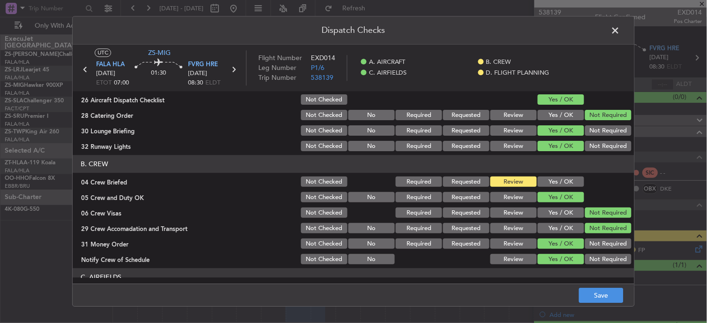
scroll to position [0, 0]
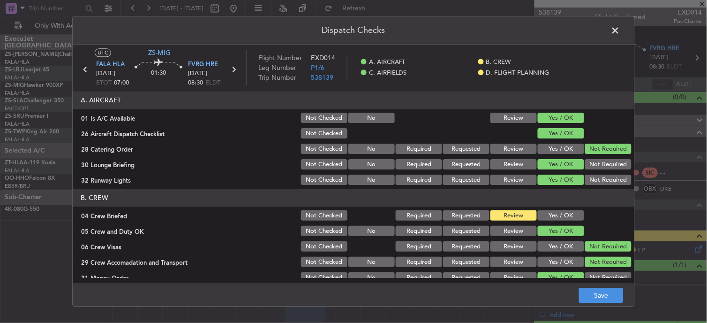
click at [620, 30] on span at bounding box center [620, 32] width 0 height 19
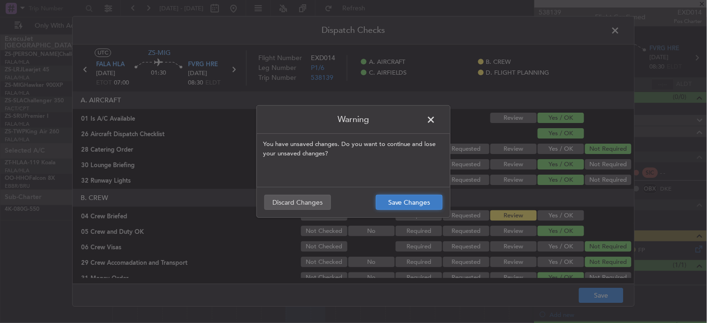
click at [427, 198] on button "Save Changes" at bounding box center [409, 202] width 67 height 15
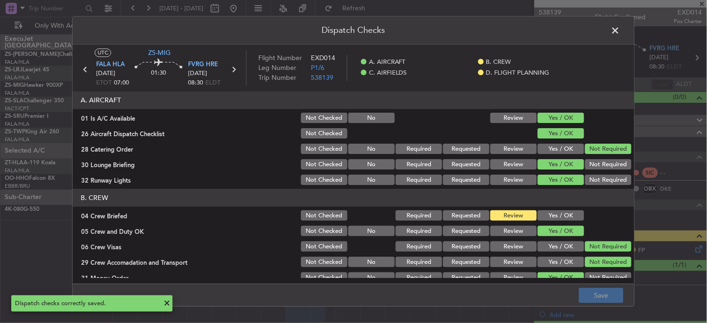
click at [620, 33] on span at bounding box center [620, 32] width 0 height 19
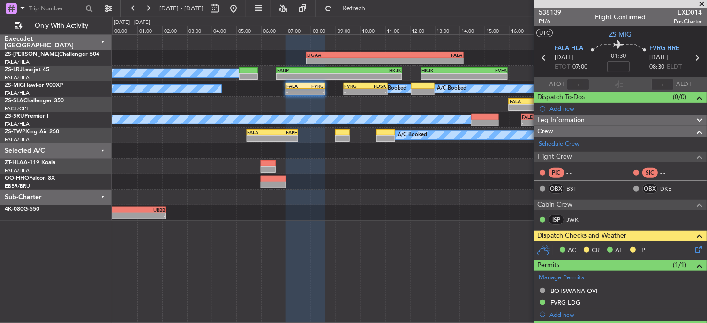
click at [694, 251] on icon at bounding box center [698, 247] width 8 height 8
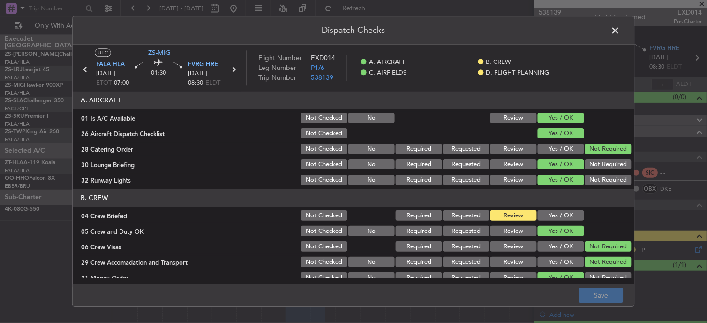
click at [620, 27] on span at bounding box center [620, 32] width 0 height 19
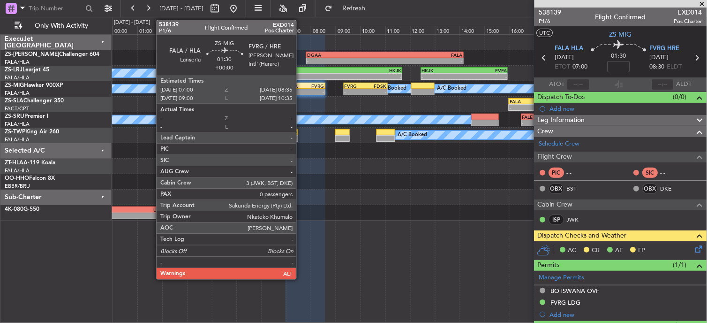
click at [303, 91] on div "-" at bounding box center [295, 92] width 19 height 6
click at [304, 91] on div "-" at bounding box center [295, 92] width 19 height 6
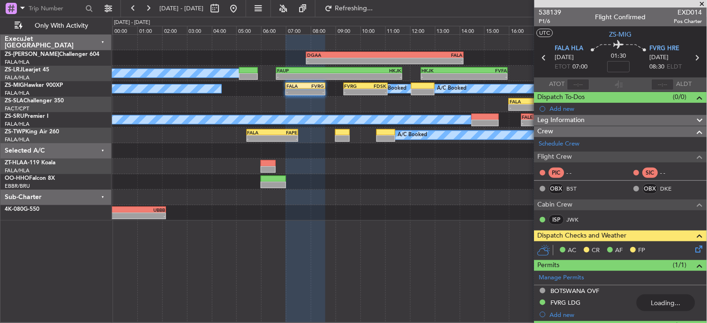
click at [694, 251] on icon at bounding box center [698, 247] width 8 height 8
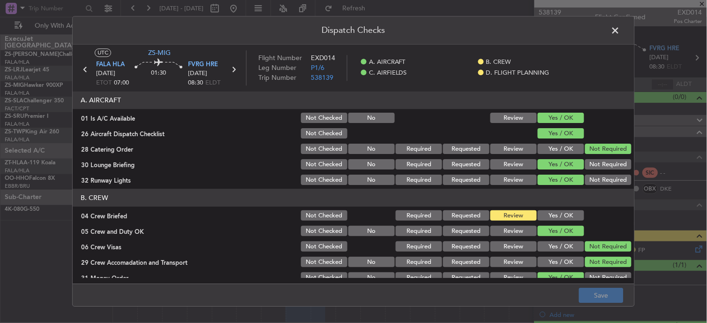
click at [541, 207] on section "B. CREW 04 Crew Briefed Not Checked Required Requested Review Yes / OK 05 Crew …" at bounding box center [354, 244] width 562 height 111
click at [561, 220] on button "Yes / OK" at bounding box center [561, 216] width 46 height 10
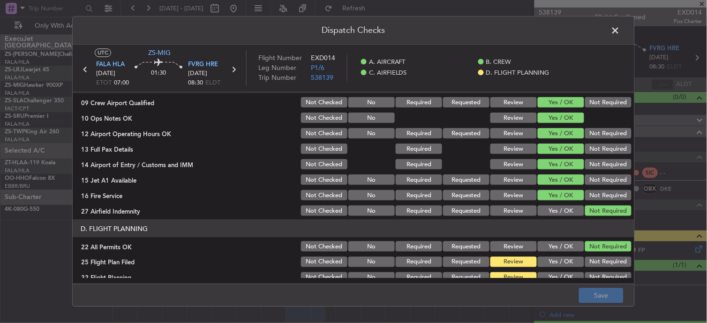
scroll to position [234, 0]
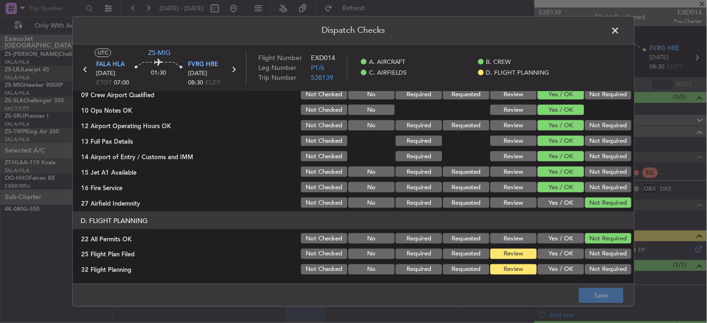
click at [620, 29] on span at bounding box center [620, 32] width 0 height 19
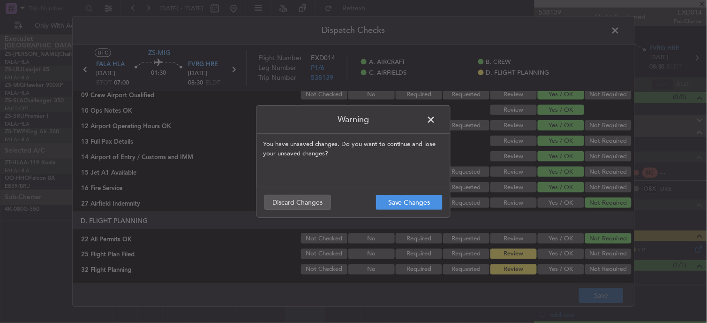
click at [433, 186] on p "You have unsaved changes. Do you want to continue and lose your unsaved changes?" at bounding box center [353, 160] width 193 height 53
click at [435, 205] on button "Save Changes" at bounding box center [409, 202] width 67 height 15
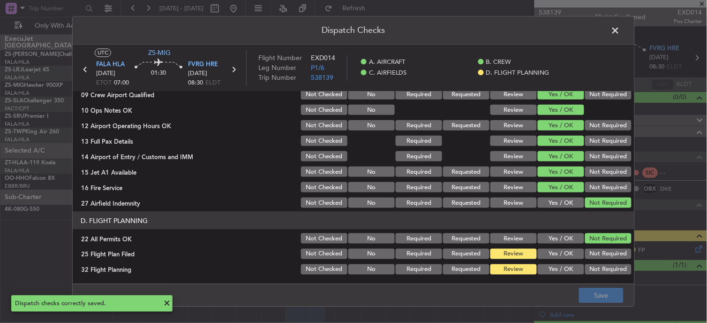
drag, startPoint x: 409, startPoint y: 24, endPoint x: 429, endPoint y: 68, distance: 48.0
click at [419, 41] on header "Dispatch Checks" at bounding box center [354, 30] width 562 height 28
click at [429, 68] on div "C. AIRFIELDS" at bounding box center [417, 73] width 117 height 11
click at [658, 14] on div "Dispatch Checks UTC ZS-MIG FALA HLA [DATE] ETOT 07:00 01:30 FVRG HRE [DATE] 08:…" at bounding box center [353, 161] width 707 height 323
click at [616, 43] on div "Dispatch Checks UTC ZS-MIG FALA HLA [DATE] ETOT 07:00 01:30 FVRG HRE [DATE] 08:…" at bounding box center [353, 161] width 563 height 290
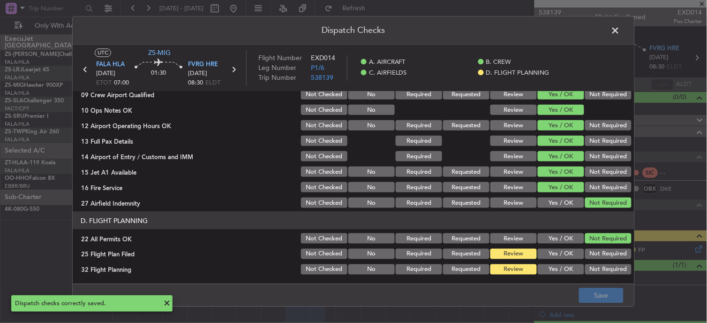
drag, startPoint x: 618, startPoint y: 7, endPoint x: 613, endPoint y: 34, distance: 27.6
click at [620, 34] on span at bounding box center [620, 32] width 0 height 19
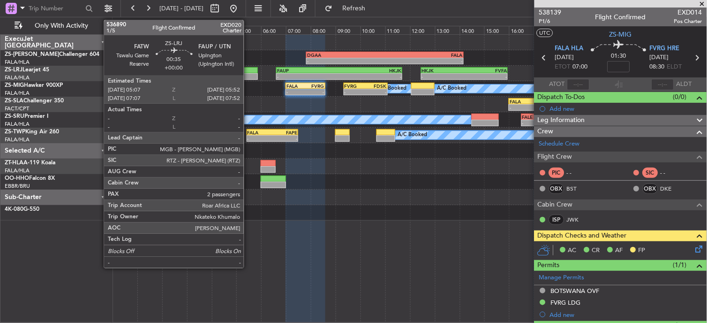
click at [248, 71] on div at bounding box center [248, 70] width 19 height 7
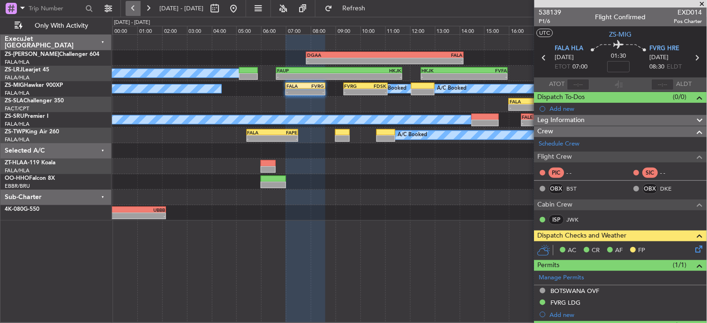
click at [131, 8] on button at bounding box center [133, 8] width 15 height 15
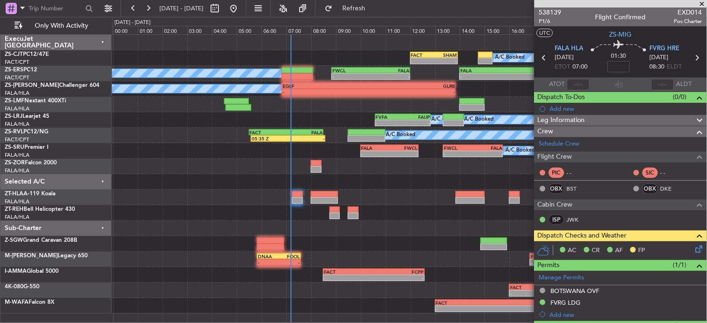
click at [701, 4] on span at bounding box center [702, 4] width 9 height 8
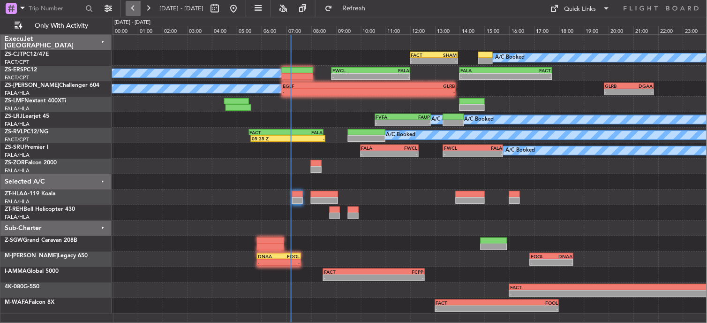
click at [136, 7] on button at bounding box center [133, 8] width 15 height 15
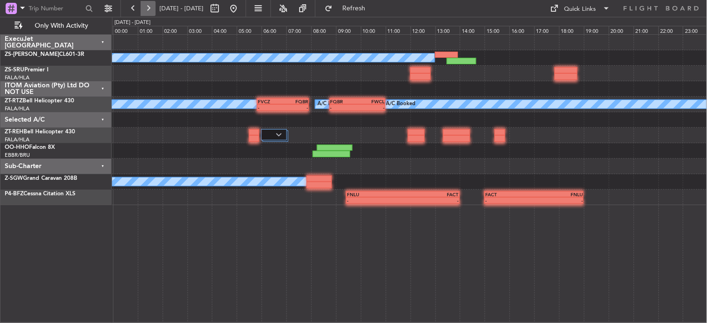
drag, startPoint x: 146, startPoint y: 8, endPoint x: 146, endPoint y: 14, distance: 6.1
click at [147, 11] on button at bounding box center [148, 8] width 15 height 15
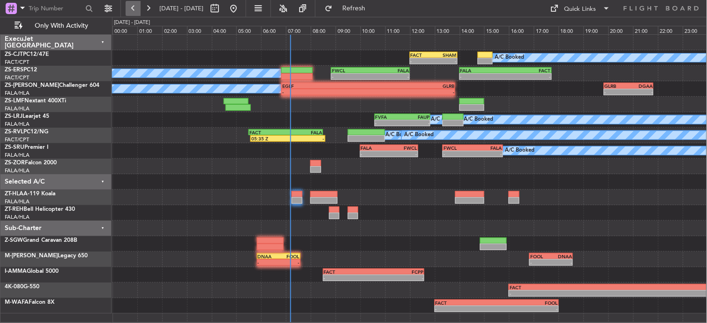
click at [132, 6] on button at bounding box center [133, 8] width 15 height 15
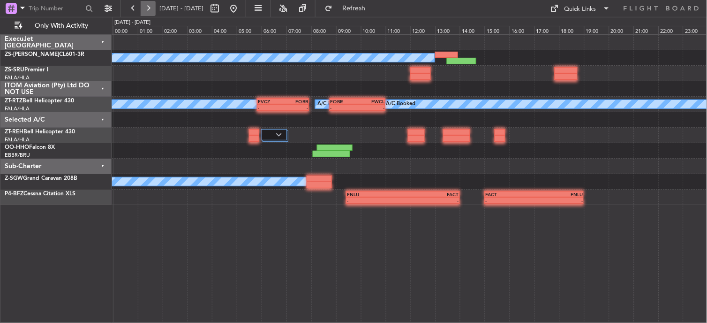
click at [149, 7] on button at bounding box center [148, 8] width 15 height 15
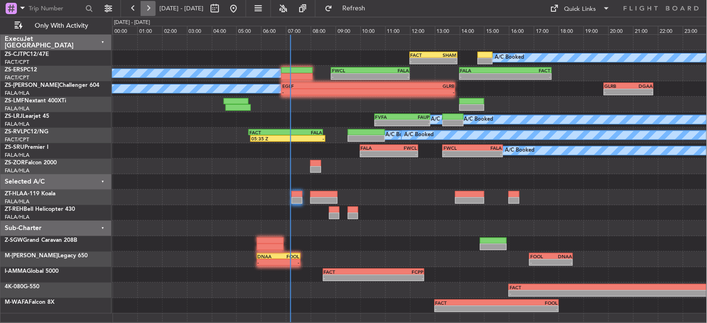
click at [145, 6] on button at bounding box center [148, 8] width 15 height 15
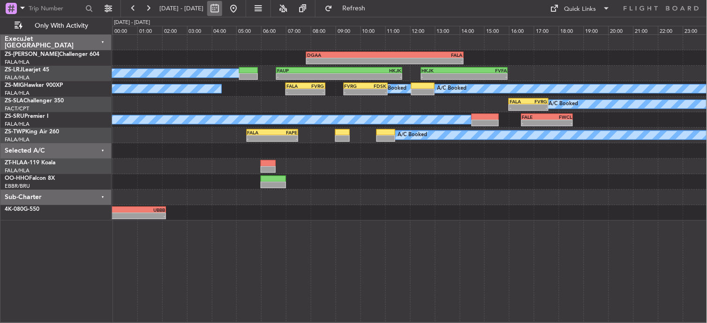
click at [222, 8] on button at bounding box center [214, 8] width 15 height 15
select select "10"
select select "2025"
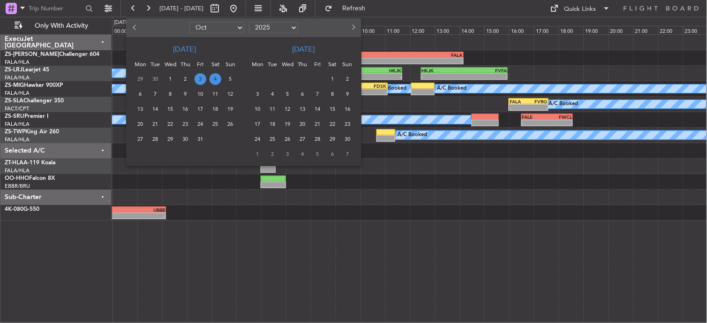
click at [204, 96] on span "10" at bounding box center [201, 94] width 12 height 12
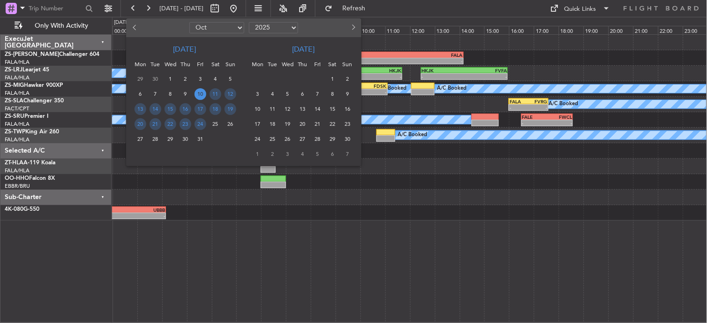
click at [202, 96] on span "10" at bounding box center [201, 94] width 12 height 12
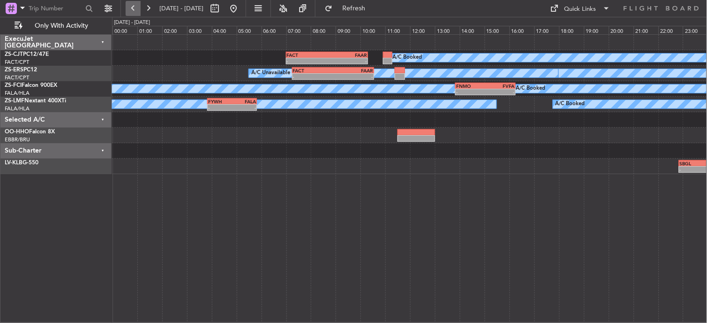
click at [135, 5] on button at bounding box center [133, 8] width 15 height 15
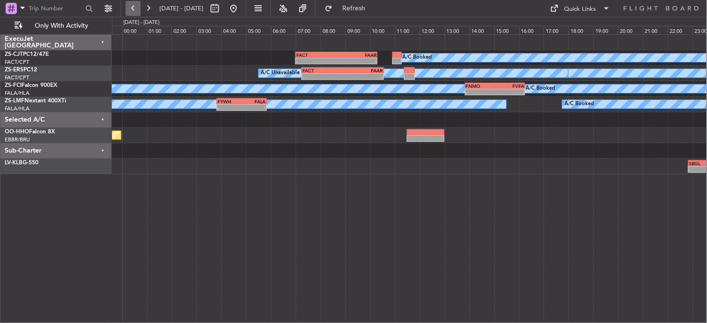
click at [135, 5] on button at bounding box center [133, 8] width 15 height 15
click at [136, 5] on button at bounding box center [133, 8] width 15 height 15
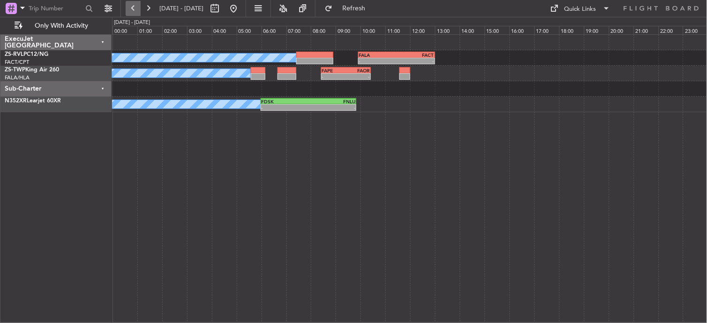
click at [136, 5] on button at bounding box center [133, 8] width 15 height 15
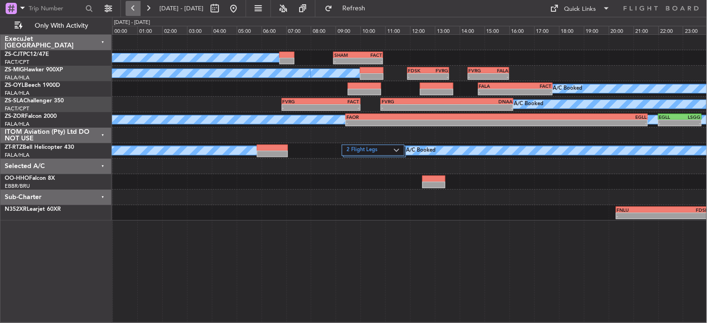
click at [136, 5] on button at bounding box center [133, 8] width 15 height 15
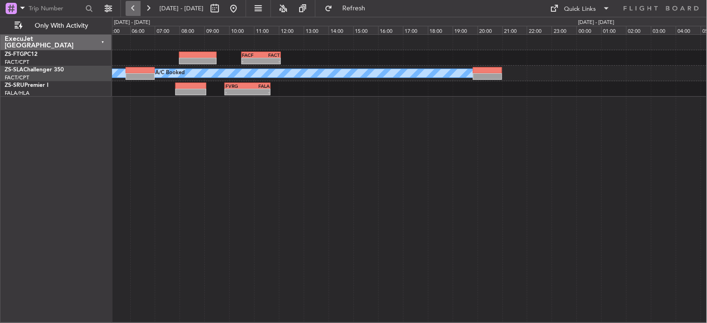
click at [136, 5] on button at bounding box center [133, 8] width 15 height 15
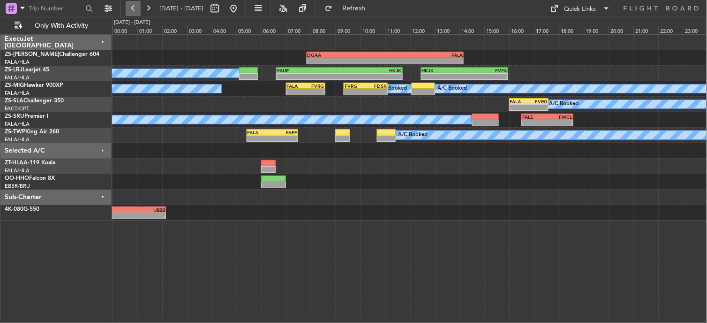
click at [136, 5] on button at bounding box center [133, 8] width 15 height 15
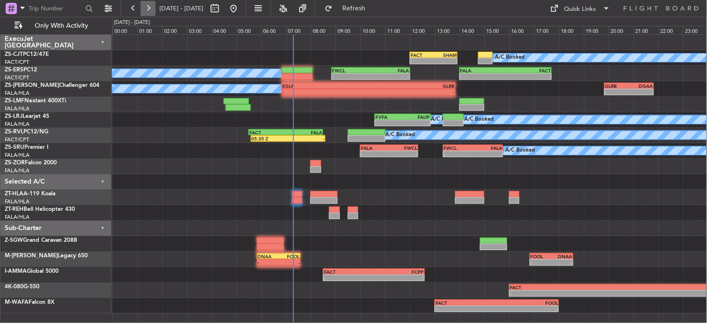
click at [143, 5] on button at bounding box center [148, 8] width 15 height 15
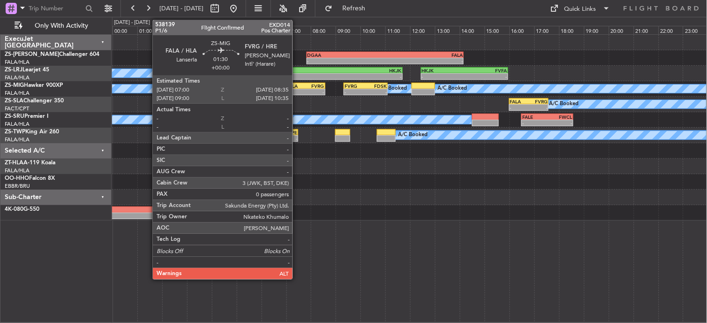
click at [297, 89] on div "- -" at bounding box center [305, 92] width 39 height 7
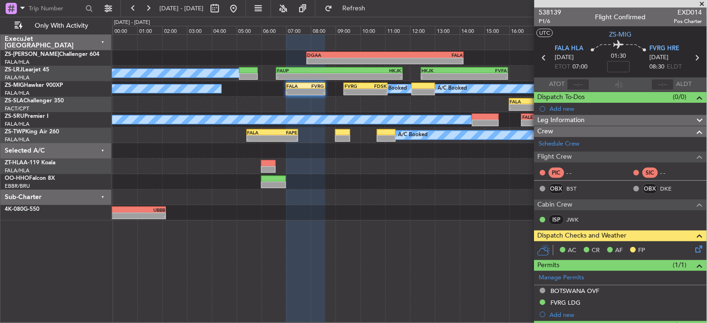
click at [699, 5] on span at bounding box center [702, 4] width 9 height 8
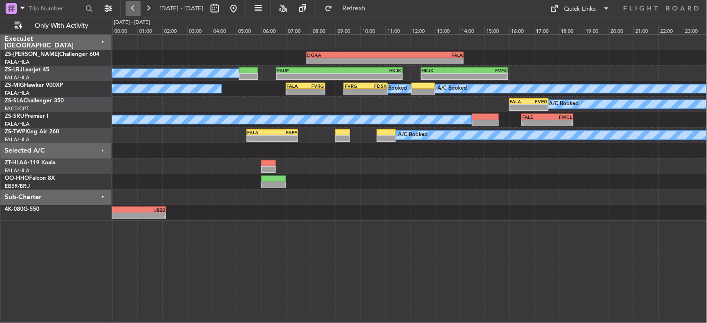
click at [134, 15] on button at bounding box center [133, 8] width 15 height 15
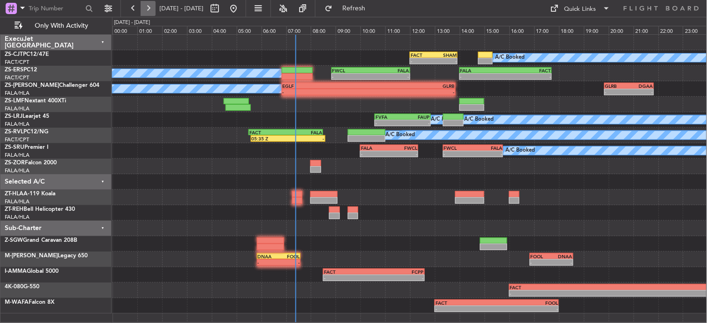
click at [151, 2] on button at bounding box center [148, 8] width 15 height 15
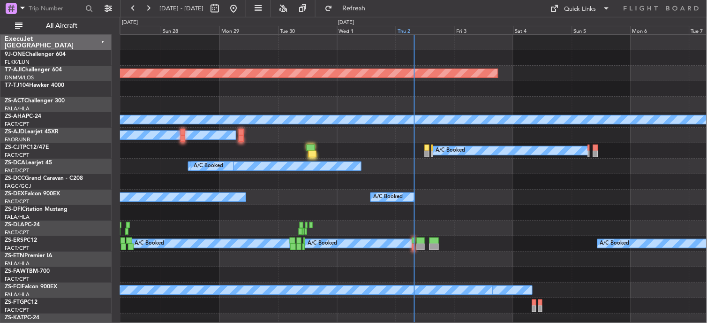
click at [410, 29] on div "Thu 2" at bounding box center [425, 30] width 59 height 8
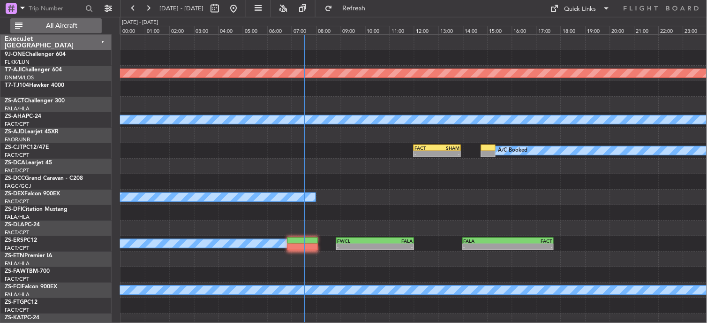
click at [75, 20] on button "All Aircraft" at bounding box center [55, 25] width 91 height 15
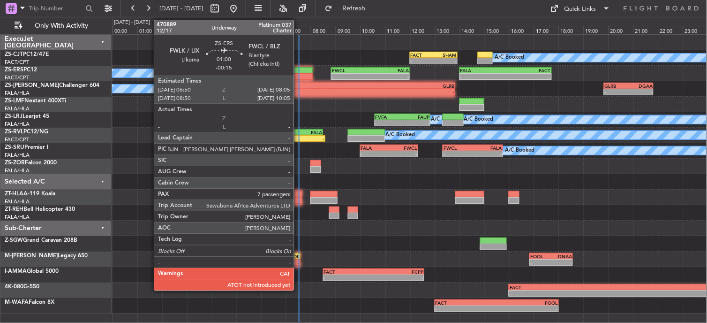
click at [299, 73] on div at bounding box center [296, 76] width 31 height 7
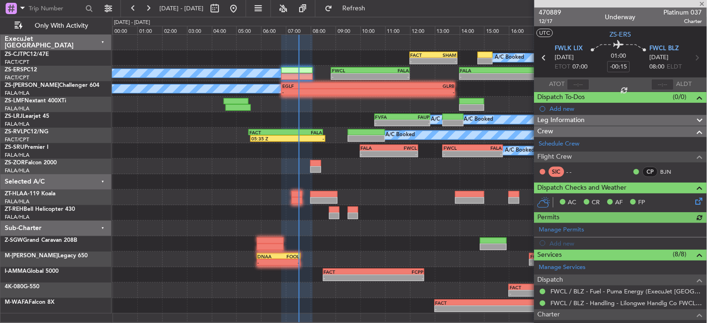
click at [558, 70] on span "ETOT" at bounding box center [562, 66] width 15 height 9
click at [570, 84] on input "text" at bounding box center [578, 84] width 23 height 11
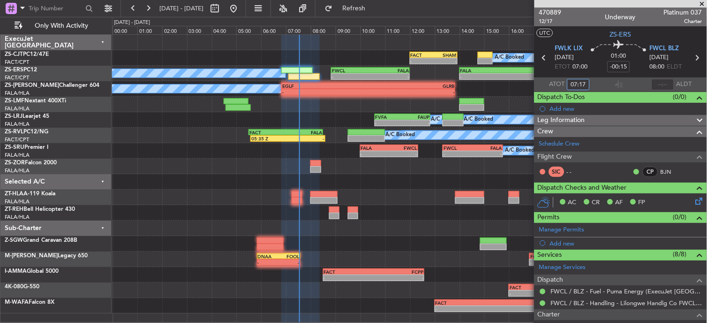
type input "07:17"
click at [704, 2] on span at bounding box center [702, 4] width 9 height 8
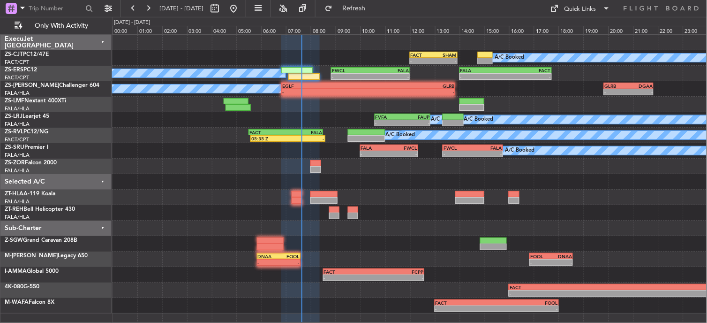
type input "0"
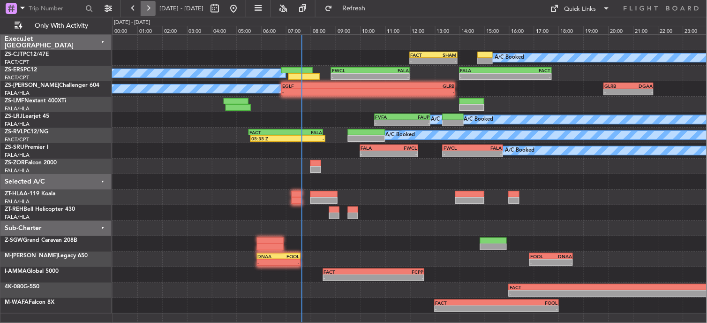
click at [143, 7] on button at bounding box center [148, 8] width 15 height 15
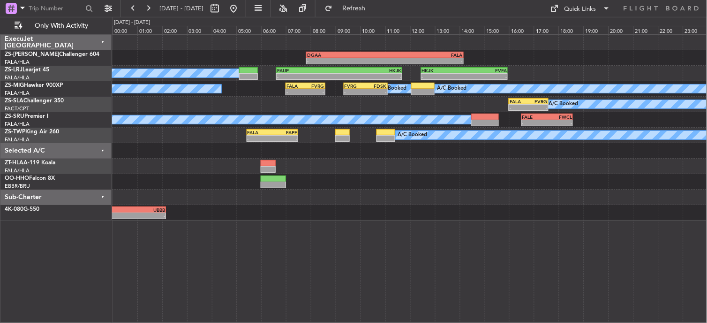
drag, startPoint x: 151, startPoint y: 5, endPoint x: 203, endPoint y: 5, distance: 52.0
click at [151, 5] on button at bounding box center [148, 8] width 15 height 15
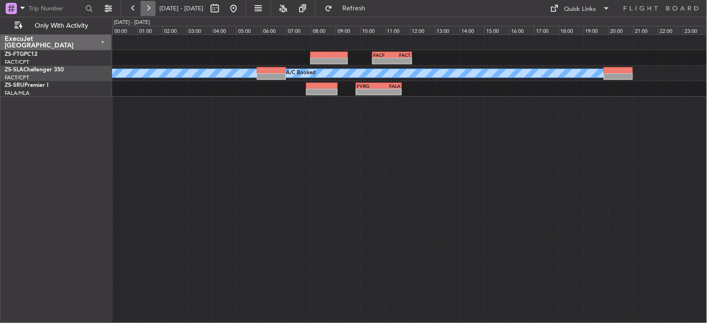
click at [143, 13] on button at bounding box center [148, 8] width 15 height 15
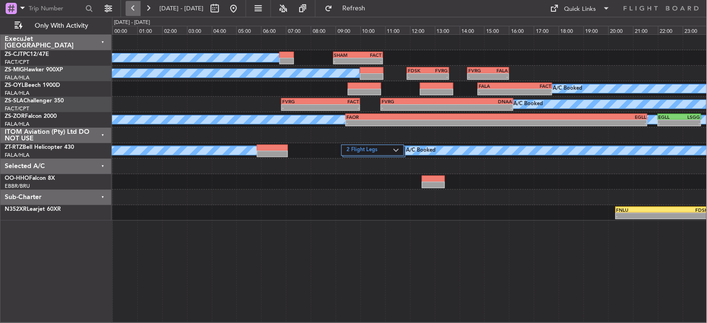
click at [138, 7] on button at bounding box center [133, 8] width 15 height 15
click at [137, 7] on button at bounding box center [133, 8] width 15 height 15
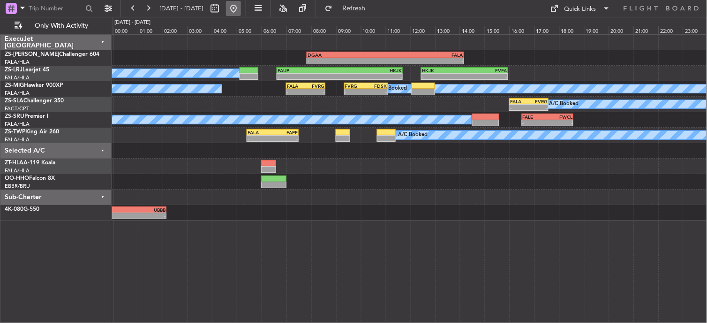
click at [241, 8] on button at bounding box center [233, 8] width 15 height 15
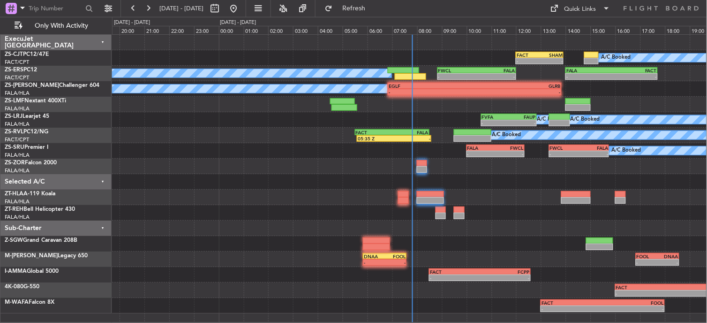
click at [335, 113] on div "A/C Booked A/C Booked A/C Booked - - FVFA 10:35 Z FAUP 12:50 Z" at bounding box center [409, 119] width 595 height 15
click at [222, 8] on button at bounding box center [214, 8] width 15 height 15
select select "10"
select select "2025"
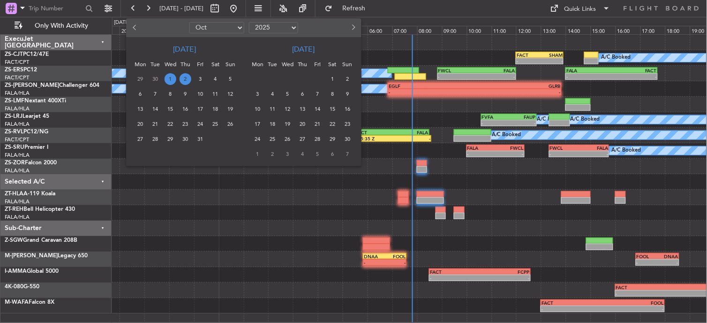
click at [181, 78] on span "2" at bounding box center [186, 79] width 12 height 12
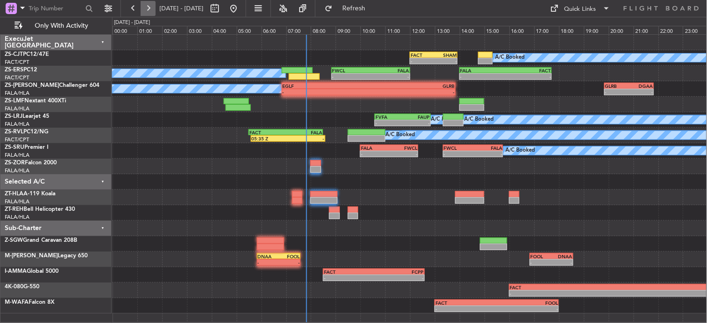
drag, startPoint x: 181, startPoint y: 78, endPoint x: 149, endPoint y: 11, distance: 74.0
click at [149, 11] on button at bounding box center [148, 8] width 15 height 15
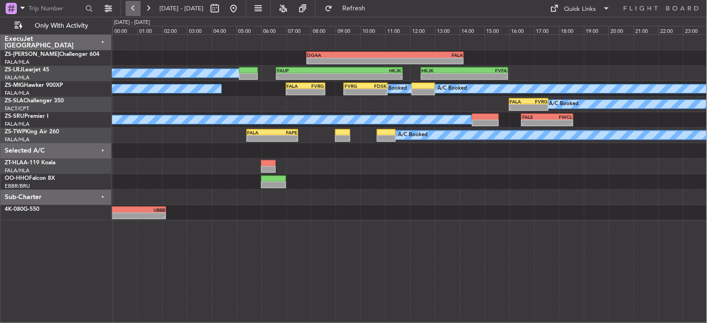
click at [135, 7] on button at bounding box center [133, 8] width 15 height 15
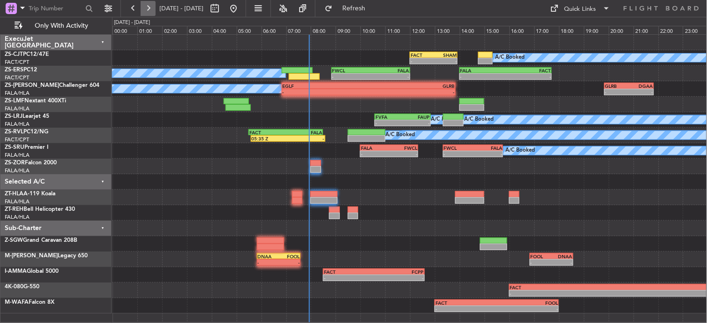
click at [149, 7] on button at bounding box center [148, 8] width 15 height 15
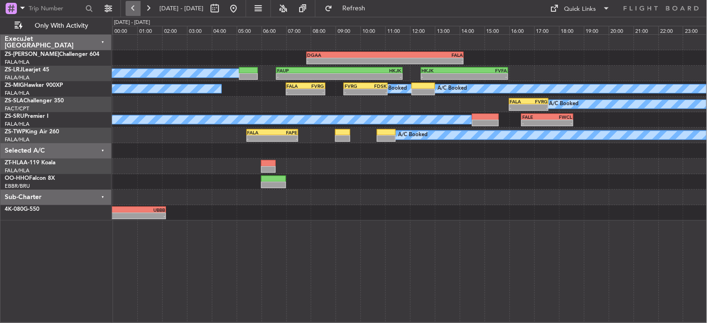
click at [135, 10] on button at bounding box center [133, 8] width 15 height 15
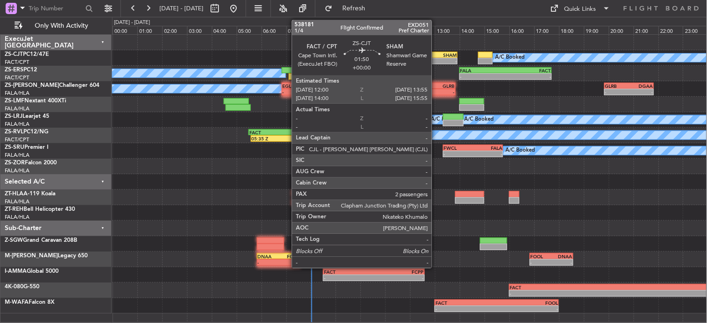
click at [436, 55] on div "SHAM 13:55 Z" at bounding box center [445, 55] width 23 height 6
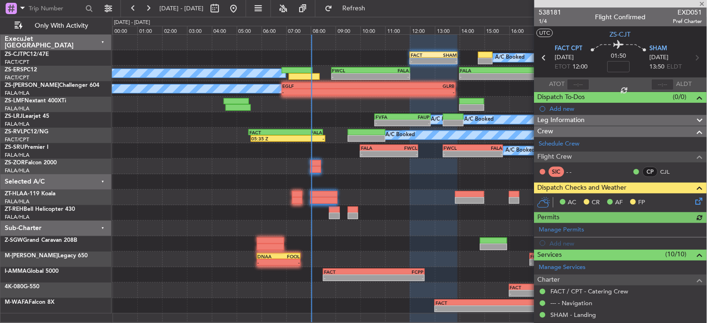
click at [694, 197] on icon at bounding box center [698, 199] width 8 height 8
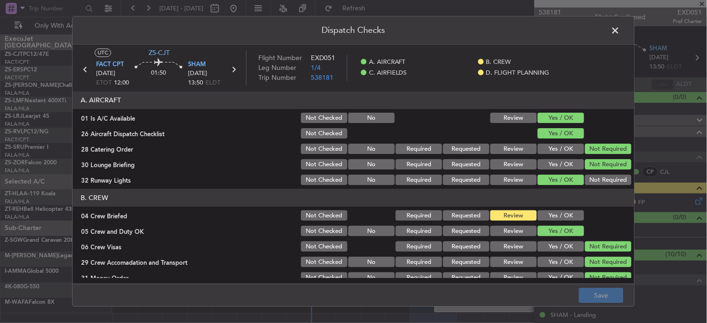
click at [620, 30] on span at bounding box center [620, 32] width 0 height 19
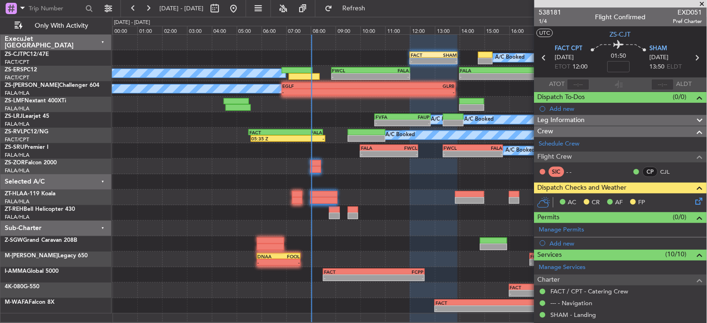
click at [694, 202] on icon at bounding box center [698, 199] width 8 height 8
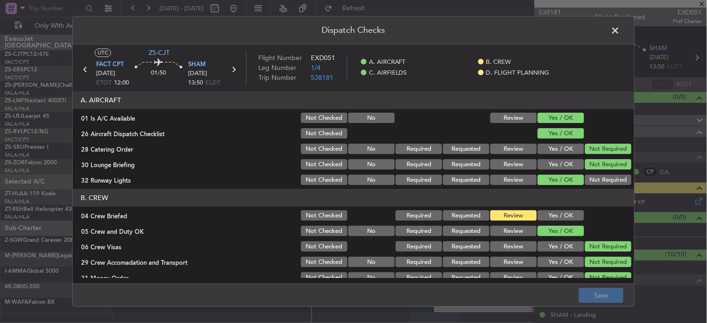
click at [545, 214] on button "Yes / OK" at bounding box center [561, 216] width 46 height 10
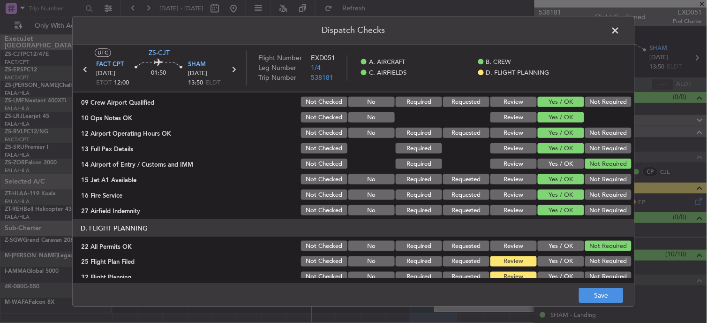
scroll to position [234, 0]
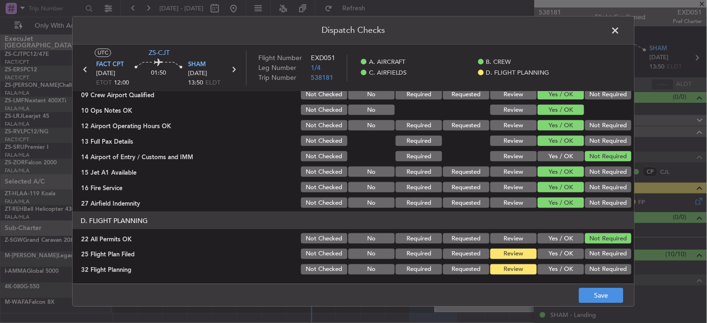
click at [564, 254] on button "Yes / OK" at bounding box center [561, 253] width 46 height 10
drag, startPoint x: 560, startPoint y: 269, endPoint x: 591, endPoint y: 297, distance: 42.1
click at [560, 270] on button "Yes / OK" at bounding box center [561, 269] width 46 height 10
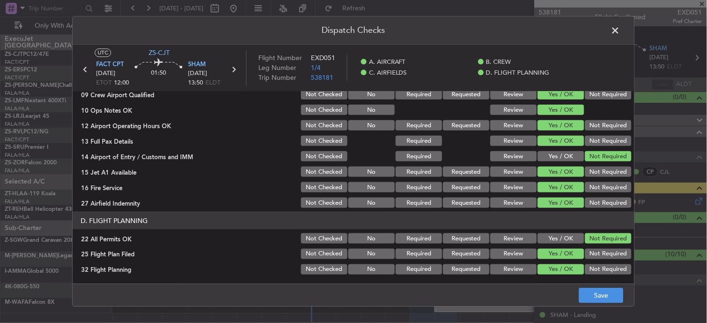
click at [608, 312] on div "Dispatch Checks UTC ZS-CJT FACT CPT 02/10/2025 ETOT 12:00 01:50 SHAM 02/10/2025…" at bounding box center [353, 161] width 707 height 323
click at [598, 285] on footer "Save" at bounding box center [354, 295] width 562 height 23
click at [596, 293] on button "Save" at bounding box center [601, 295] width 45 height 15
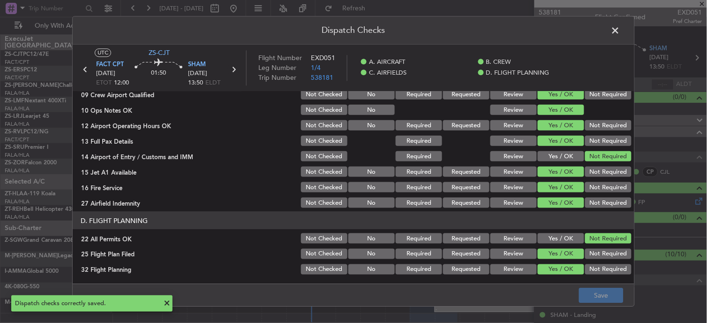
click at [228, 68] on icon at bounding box center [233, 70] width 12 height 12
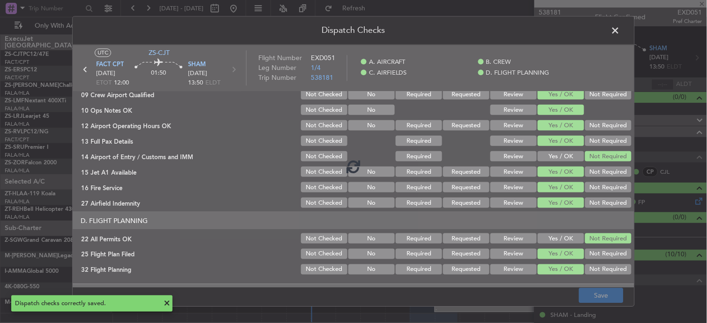
type input "0"
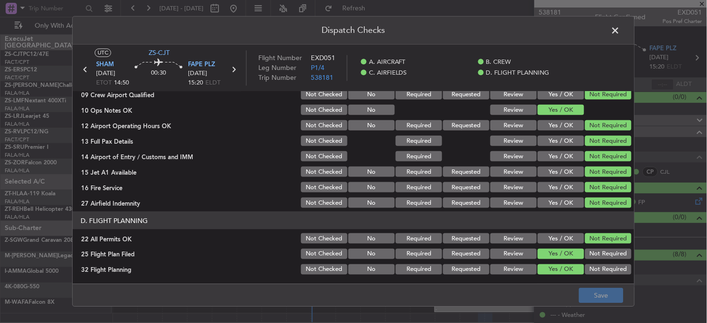
click at [620, 33] on span at bounding box center [620, 32] width 0 height 19
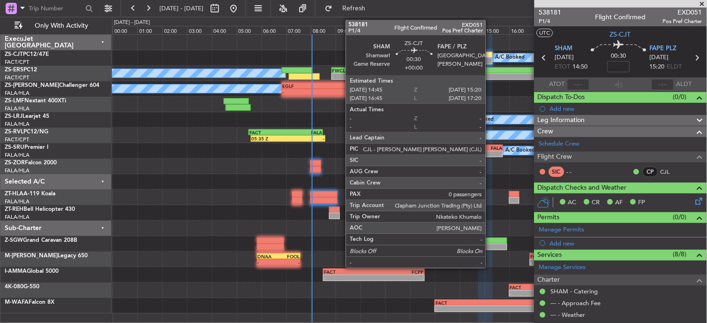
click at [490, 58] on div at bounding box center [485, 61] width 15 height 7
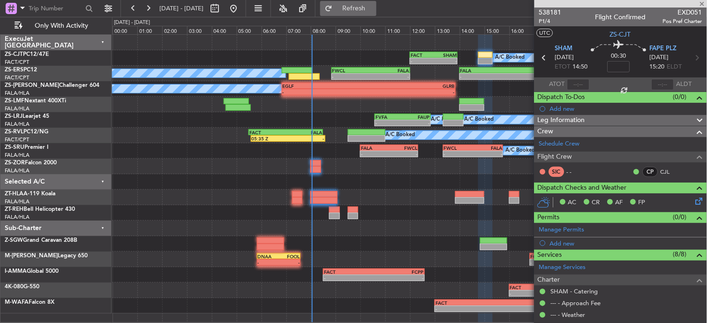
click at [362, 7] on button "Refresh" at bounding box center [348, 8] width 56 height 15
click at [148, 6] on button at bounding box center [148, 8] width 15 height 15
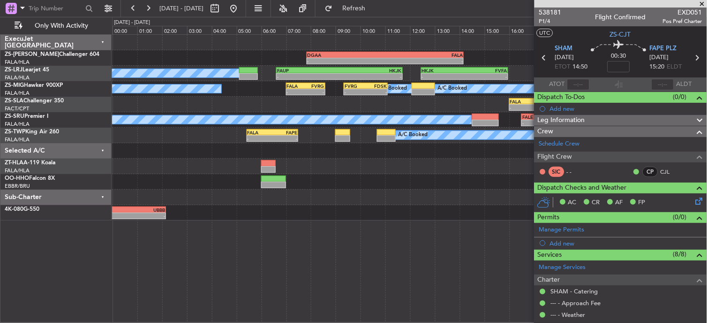
click at [701, 2] on span at bounding box center [702, 4] width 9 height 8
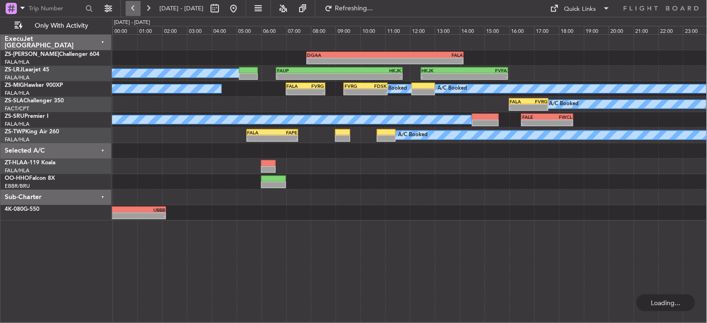
click at [130, 8] on button at bounding box center [133, 8] width 15 height 15
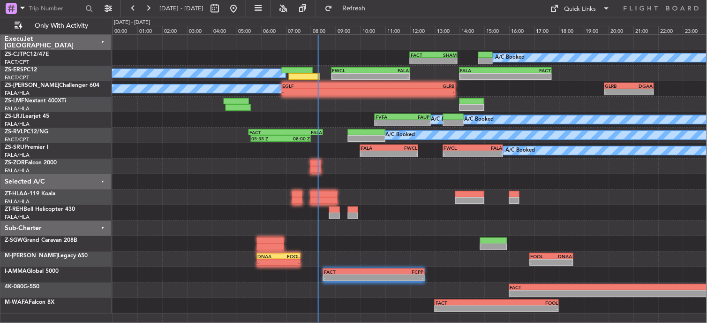
click at [314, 80] on div "A/C Booked A/C Booked - - FWCL 08:50 Z FALA 12:00 Z - - FALA 14:00 Z FACT 17:43…" at bounding box center [409, 73] width 595 height 15
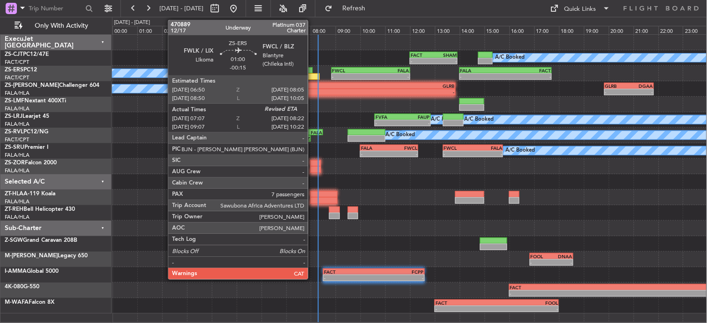
click at [313, 78] on div at bounding box center [304, 76] width 31 height 7
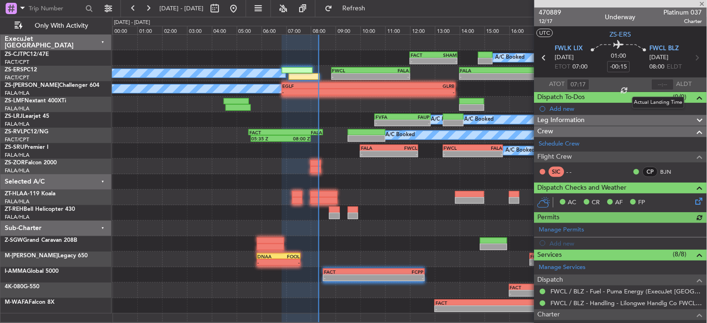
click at [659, 83] on div at bounding box center [663, 84] width 23 height 11
click at [654, 82] on input "text" at bounding box center [663, 84] width 23 height 11
type input "08:16"
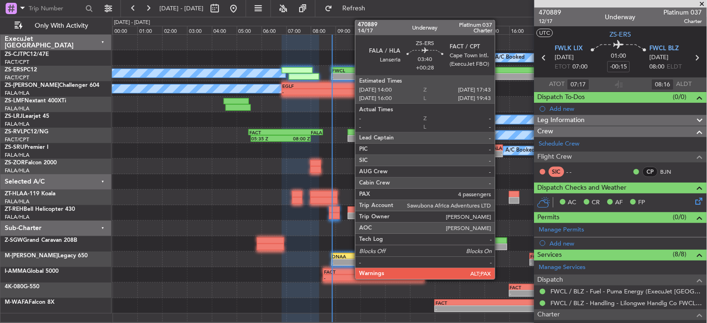
click at [500, 71] on div "FALA" at bounding box center [482, 71] width 45 height 6
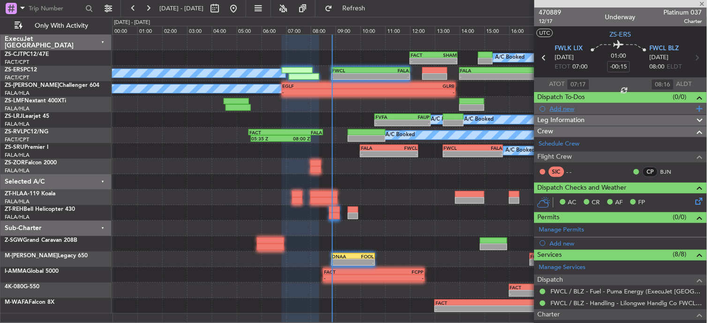
type input "+00:28"
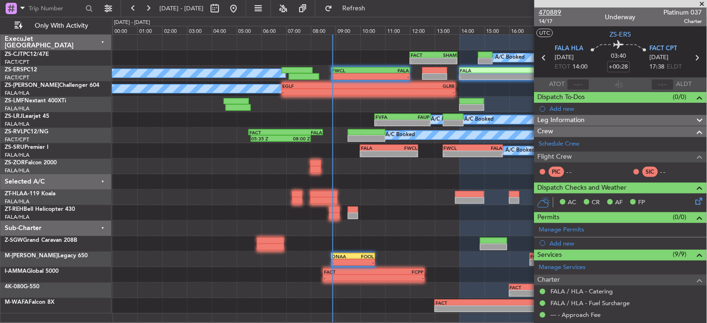
click at [556, 13] on span "470889" at bounding box center [550, 13] width 23 height 10
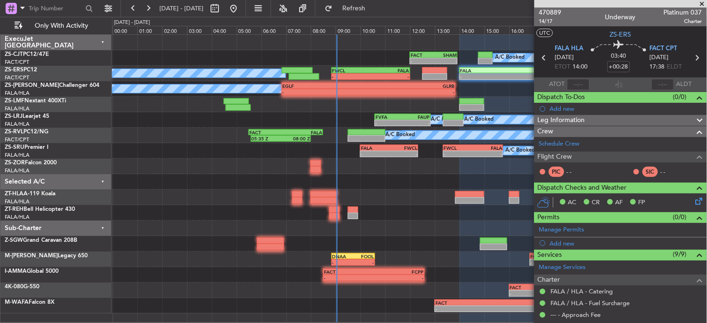
click at [705, 3] on span at bounding box center [702, 4] width 9 height 8
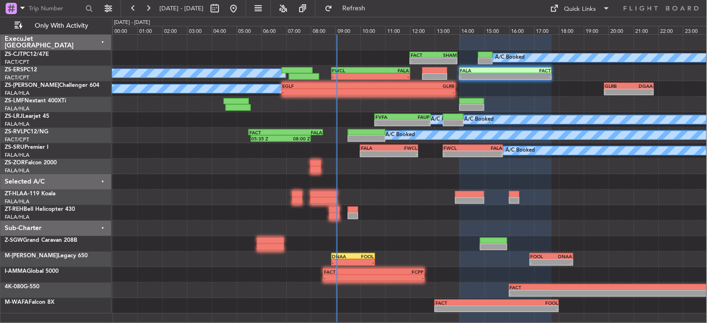
type input "0"
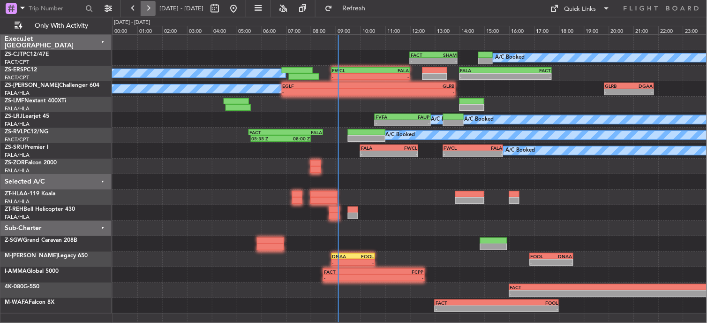
click at [149, 8] on button at bounding box center [148, 8] width 15 height 15
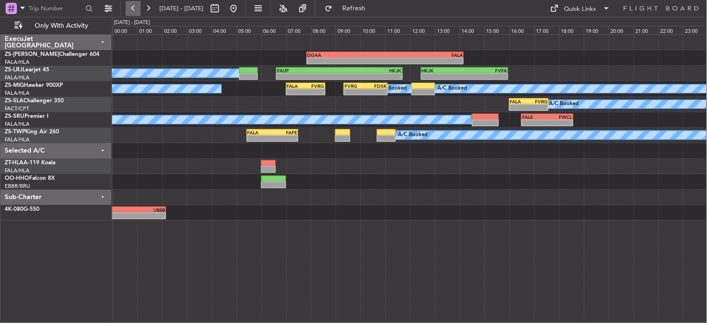
drag, startPoint x: 132, startPoint y: 12, endPoint x: 127, endPoint y: 12, distance: 5.6
click at [133, 12] on button at bounding box center [133, 8] width 15 height 15
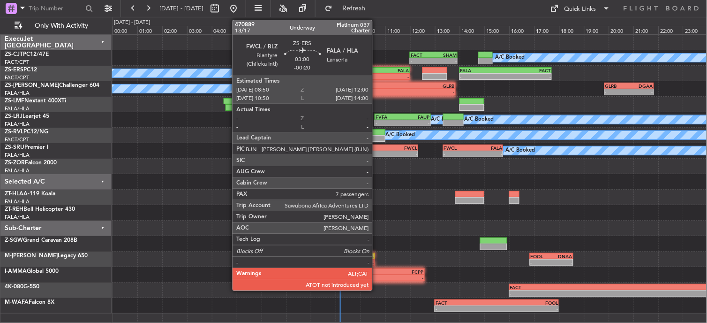
click at [377, 68] on div "FALA" at bounding box center [390, 71] width 38 height 6
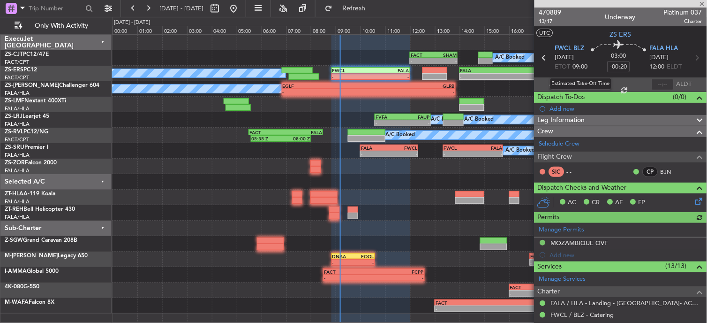
click at [552, 68] on section "FWCL BLZ 02/10/2025 ETOT 09:00 03:00 -00:20 FALA HLA 02/10/2025 12:00 ELDT" at bounding box center [620, 58] width 173 height 37
click at [558, 68] on span "ETOT" at bounding box center [562, 66] width 15 height 9
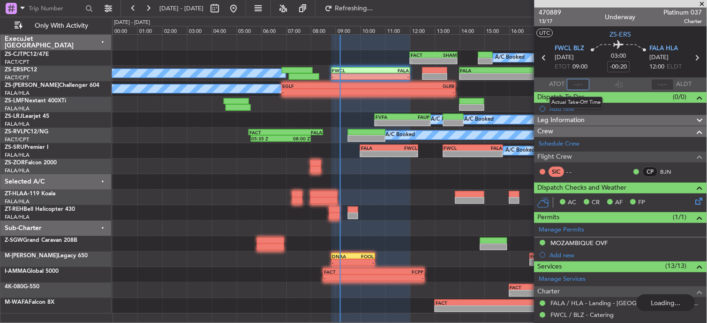
click at [571, 85] on input "text" at bounding box center [578, 84] width 23 height 11
click at [577, 80] on input "text" at bounding box center [578, 84] width 23 height 11
type input "09:10"
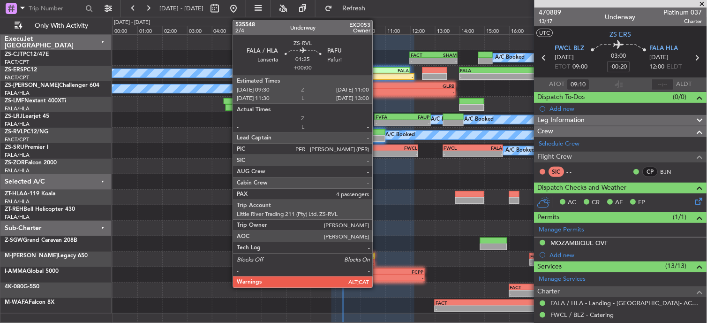
click at [377, 134] on div at bounding box center [367, 132] width 38 height 7
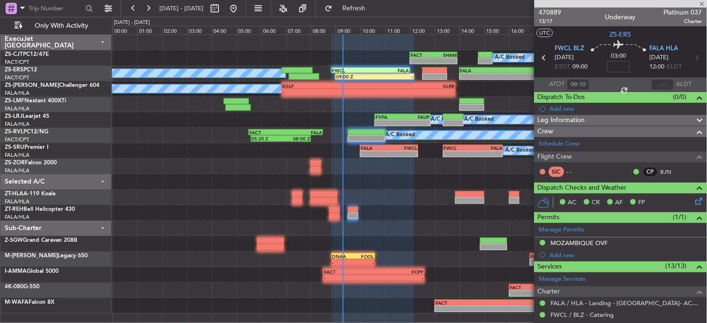
type input "4"
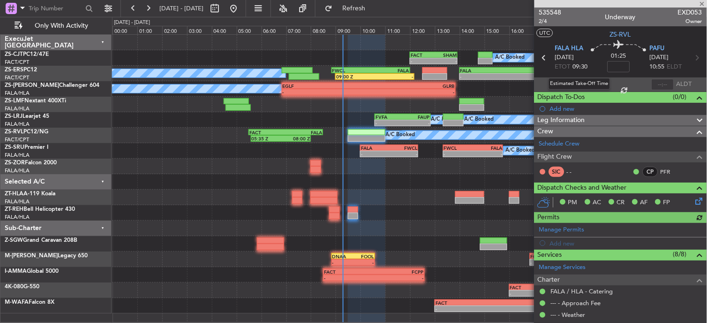
click at [579, 83] on div "Estimated Take-Off Time" at bounding box center [580, 84] width 62 height 12
click at [579, 84] on input "text" at bounding box center [578, 84] width 23 height 11
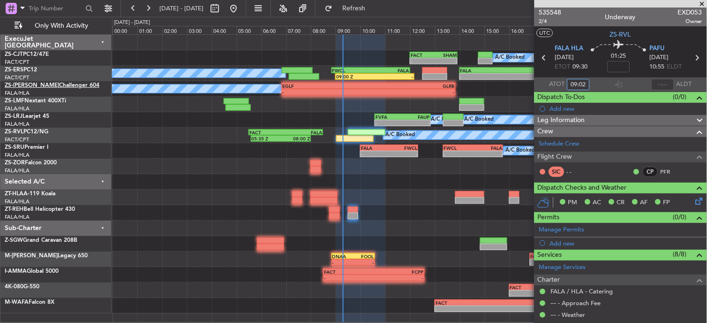
type input "09:02"
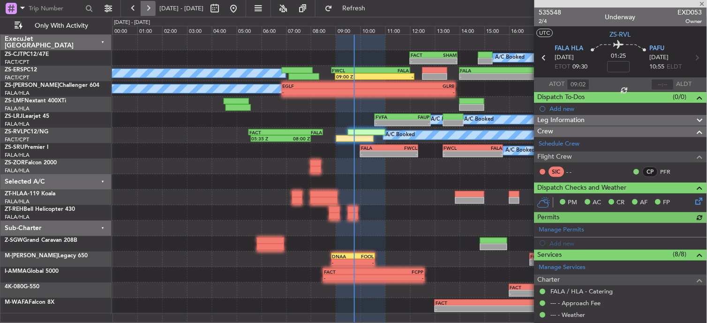
click at [151, 8] on button at bounding box center [148, 8] width 15 height 15
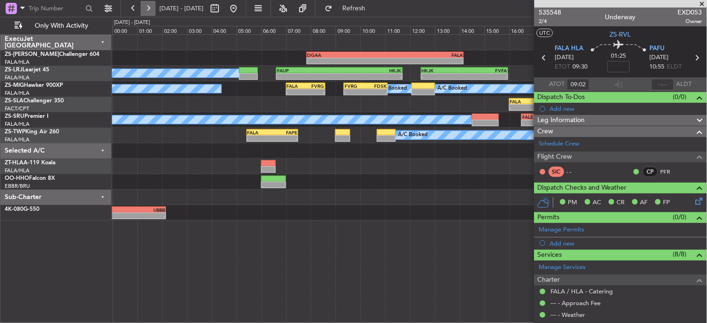
click at [140, 8] on button at bounding box center [133, 8] width 15 height 15
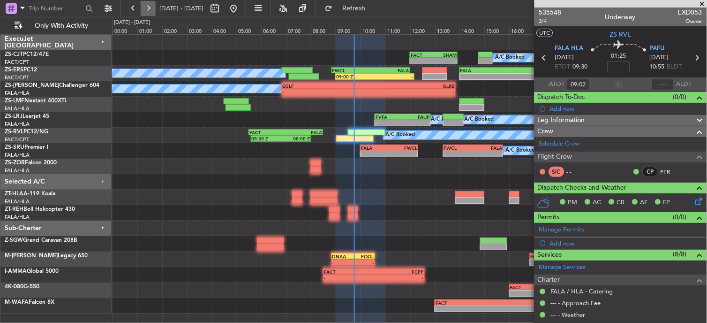
click at [150, 13] on button at bounding box center [148, 8] width 15 height 15
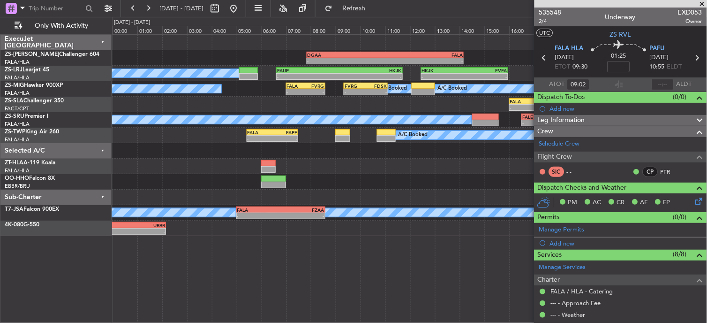
click at [704, 3] on span at bounding box center [702, 4] width 9 height 8
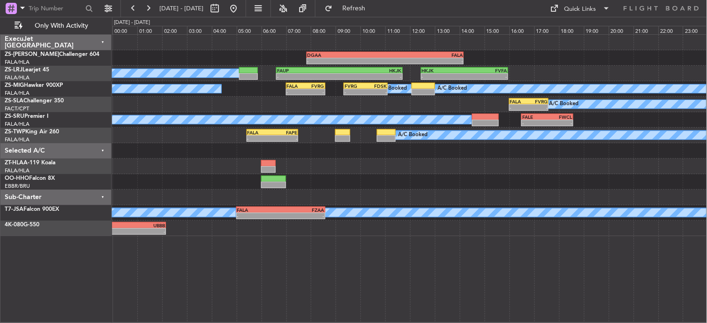
type input "0"
click at [132, 8] on button at bounding box center [133, 8] width 15 height 15
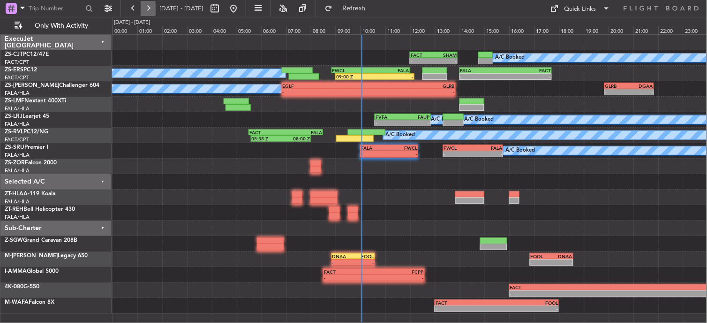
click at [147, 7] on button at bounding box center [148, 8] width 15 height 15
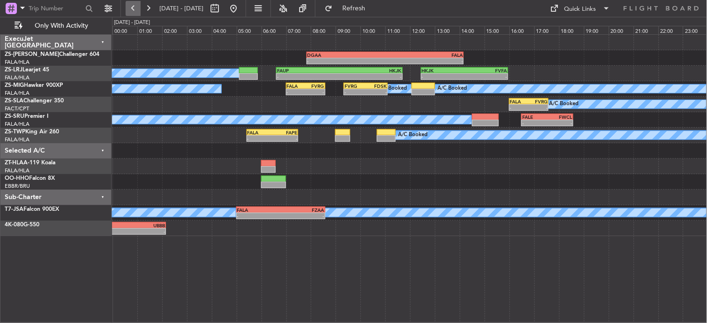
click at [136, 7] on button at bounding box center [133, 8] width 15 height 15
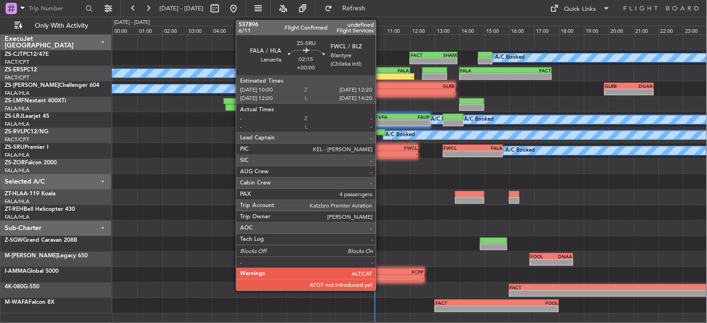
click at [381, 150] on div "10:00 Z" at bounding box center [375, 153] width 28 height 6
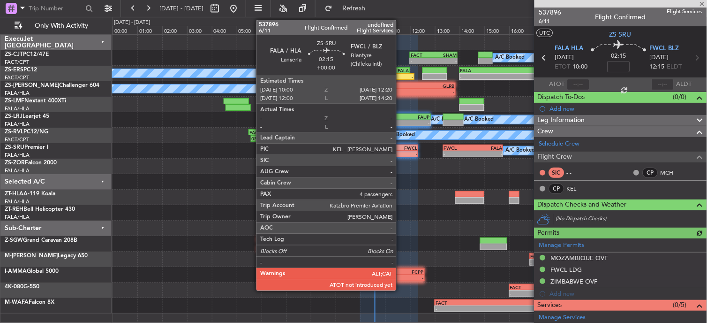
click at [401, 154] on div "-" at bounding box center [403, 154] width 28 height 6
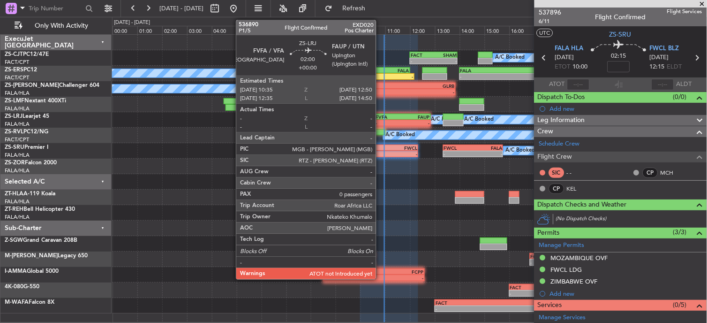
click at [381, 118] on div "FVFA" at bounding box center [389, 117] width 27 height 6
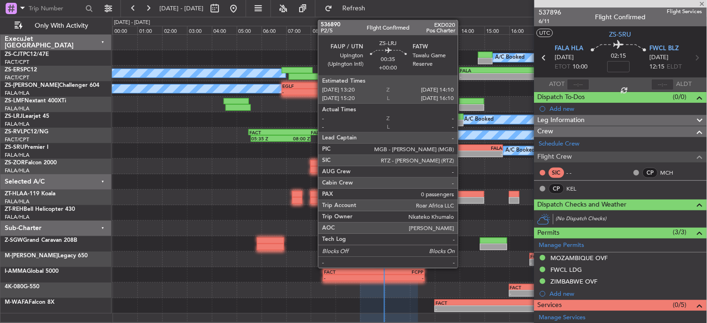
type input "0"
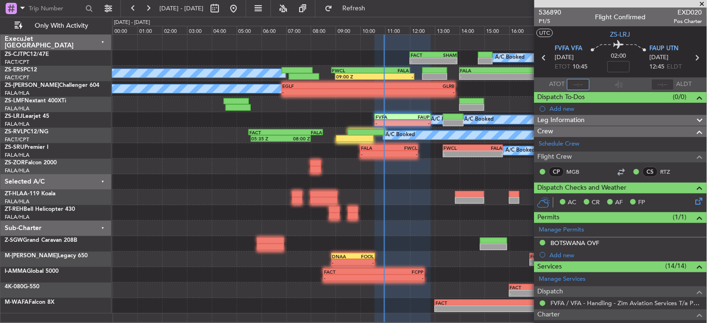
click at [588, 83] on section "ATOT ALDT" at bounding box center [620, 84] width 173 height 14
type input "1"
type input "10:47"
drag, startPoint x: 700, startPoint y: 5, endPoint x: 690, endPoint y: 59, distance: 54.9
click at [700, 5] on span at bounding box center [702, 4] width 9 height 8
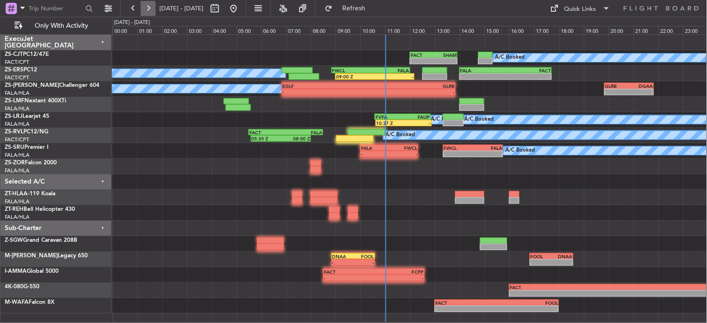
click at [143, 10] on button at bounding box center [148, 8] width 15 height 15
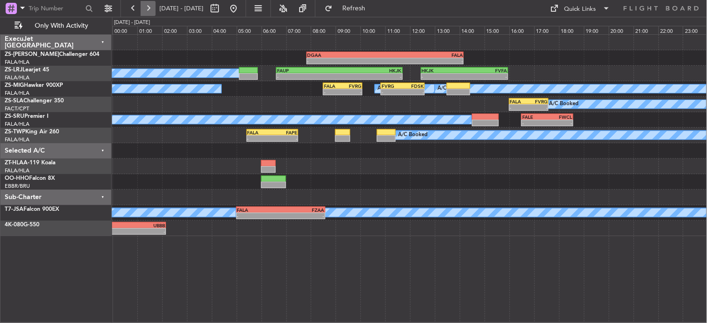
click at [152, 8] on button at bounding box center [148, 8] width 15 height 15
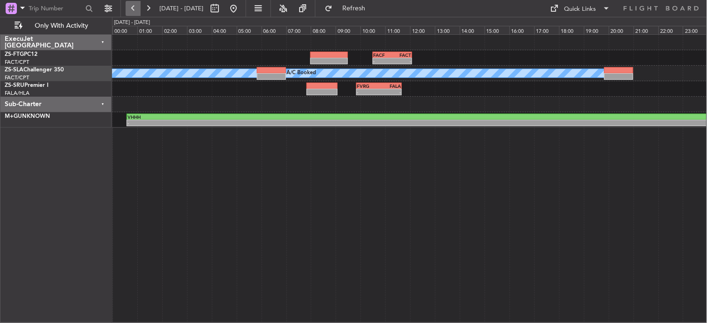
click at [131, 5] on button at bounding box center [133, 8] width 15 height 15
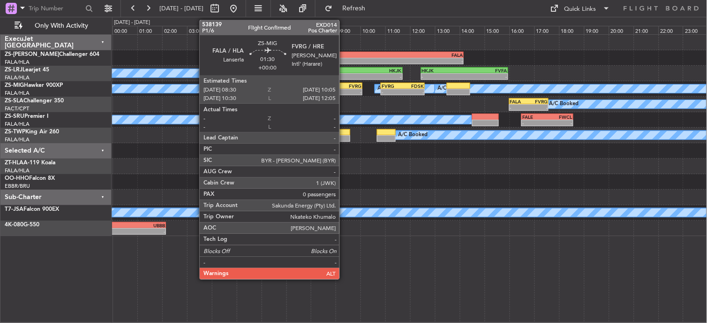
click at [344, 90] on div "-" at bounding box center [352, 92] width 19 height 6
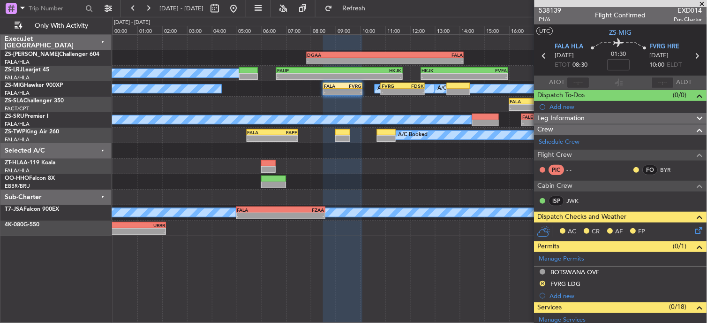
scroll to position [0, 0]
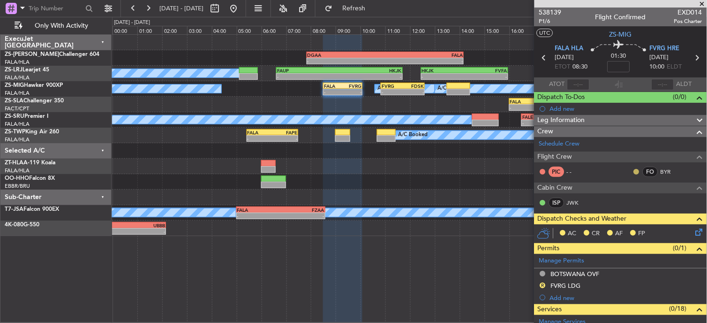
click at [634, 170] on button at bounding box center [637, 172] width 6 height 6
click at [621, 195] on span "Acknowledged" at bounding box center [631, 198] width 41 height 9
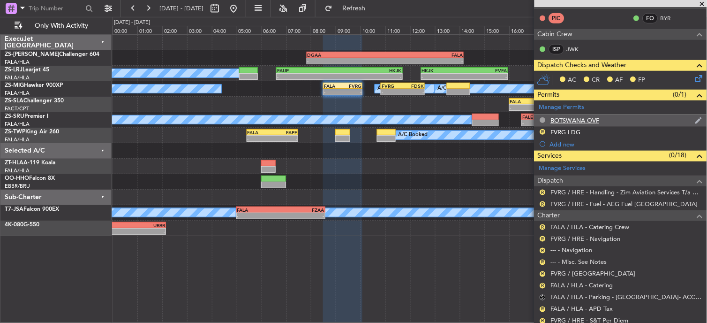
scroll to position [277, 0]
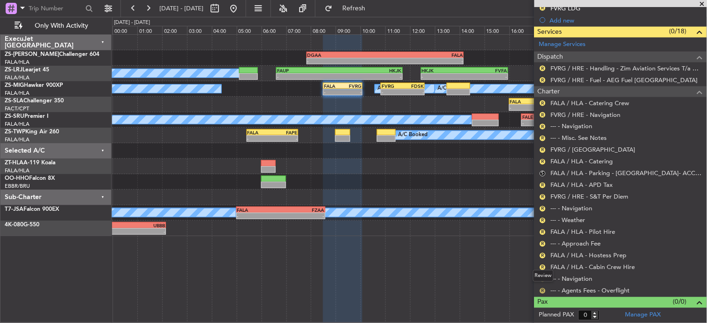
click at [542, 289] on button "R" at bounding box center [543, 291] width 6 height 6
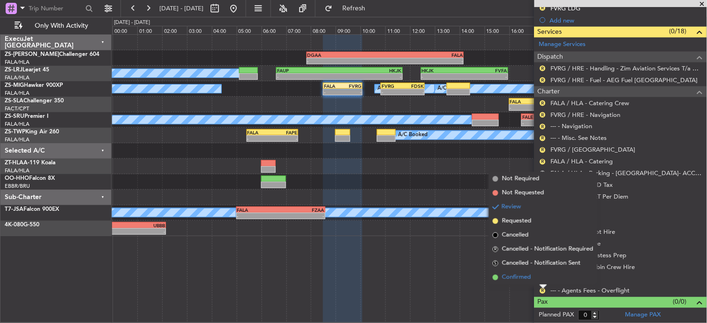
click at [542, 276] on li "Confirmed" at bounding box center [543, 277] width 108 height 14
click at [542, 277] on button "R" at bounding box center [543, 279] width 6 height 6
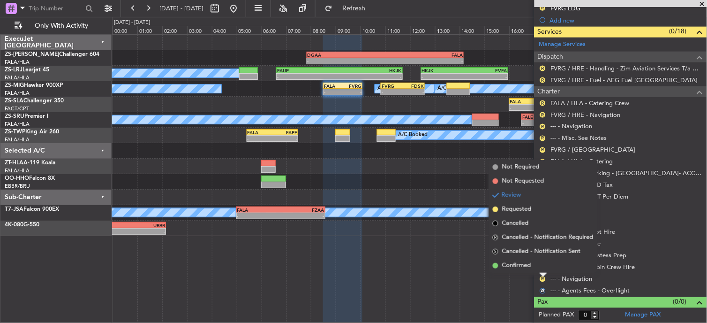
click at [542, 265] on li "Confirmed" at bounding box center [543, 265] width 108 height 14
click at [542, 265] on button "R" at bounding box center [543, 267] width 6 height 6
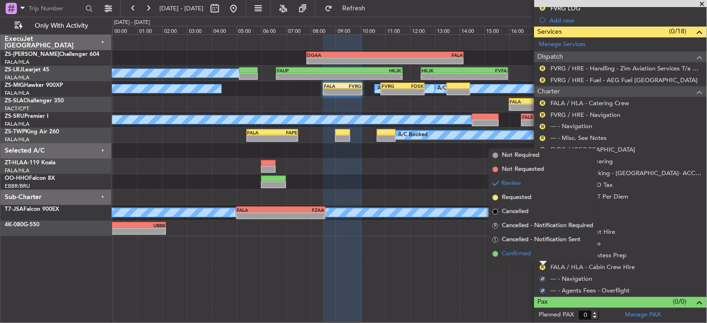
click at [542, 250] on li "Confirmed" at bounding box center [543, 254] width 108 height 14
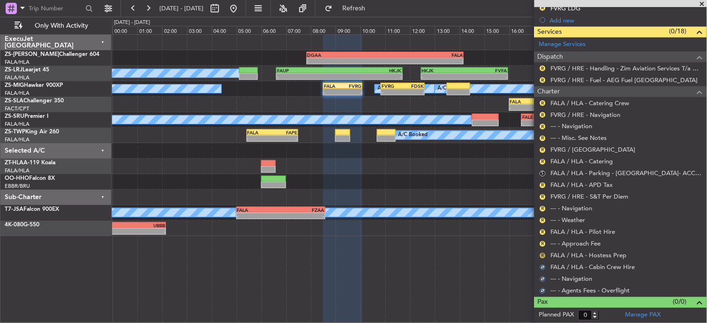
click at [542, 255] on button "R" at bounding box center [543, 256] width 6 height 6
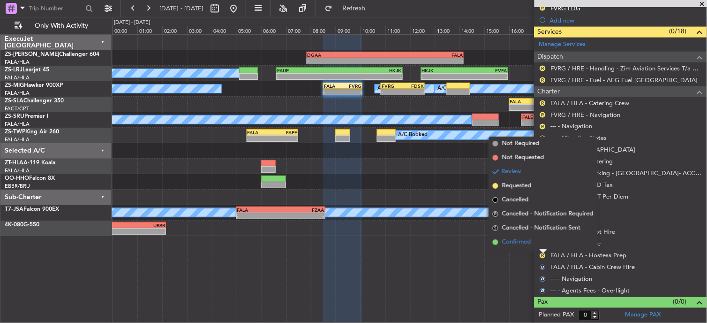
click at [540, 240] on li "Confirmed" at bounding box center [543, 242] width 108 height 14
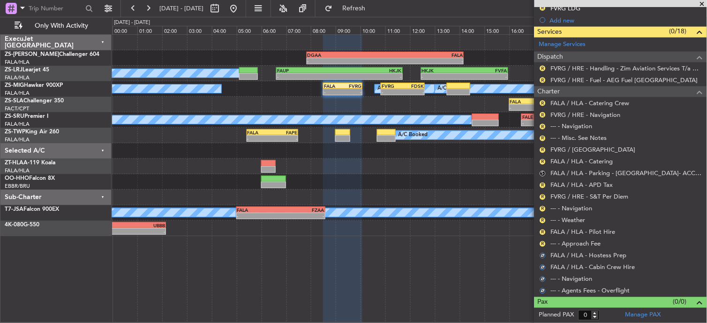
click at [540, 240] on nimbus-traffic-light "R" at bounding box center [543, 244] width 8 height 8
drag, startPoint x: 540, startPoint y: 240, endPoint x: 544, endPoint y: 245, distance: 6.3
click at [544, 243] on button "R" at bounding box center [543, 244] width 6 height 6
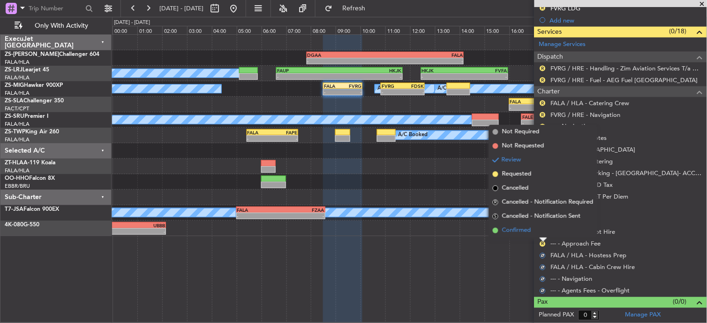
click at [544, 229] on li "Confirmed" at bounding box center [543, 230] width 108 height 14
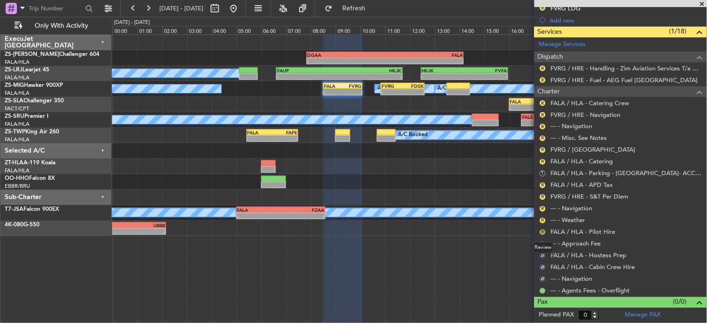
click at [542, 231] on button "R" at bounding box center [543, 232] width 6 height 6
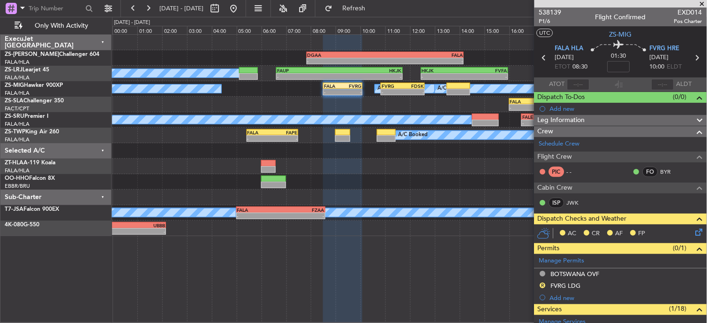
scroll to position [277, 0]
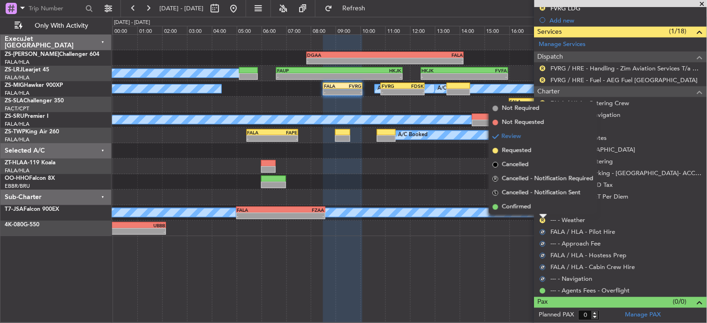
click at [541, 210] on li "Confirmed" at bounding box center [543, 207] width 108 height 14
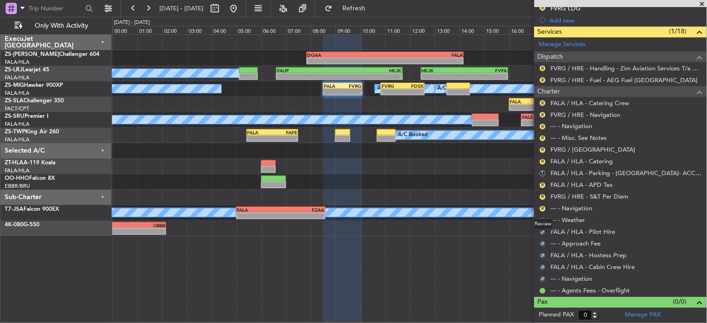
click at [541, 210] on button "R" at bounding box center [543, 209] width 6 height 6
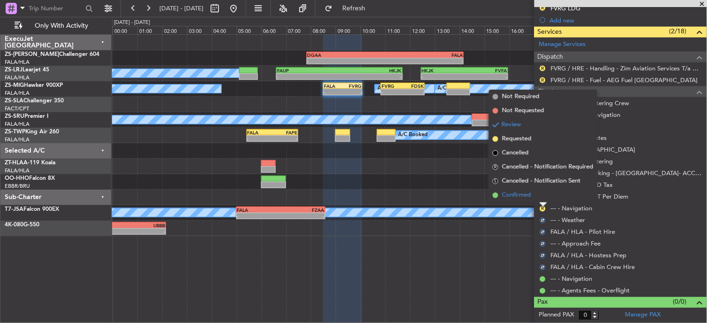
click at [537, 195] on li "Confirmed" at bounding box center [543, 195] width 108 height 14
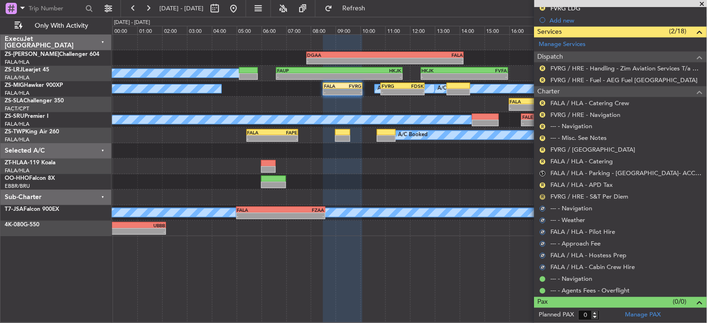
click at [543, 195] on button "R" at bounding box center [543, 197] width 6 height 6
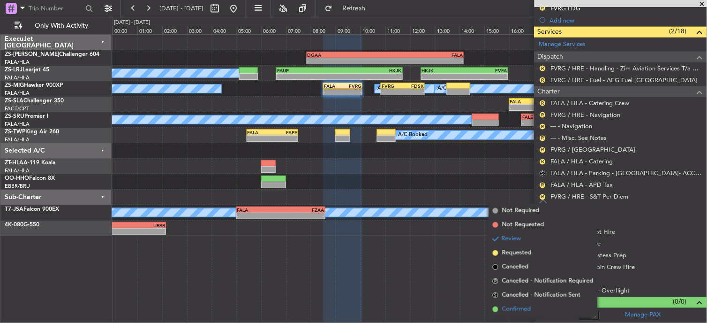
click at [549, 306] on li "Confirmed" at bounding box center [543, 309] width 108 height 14
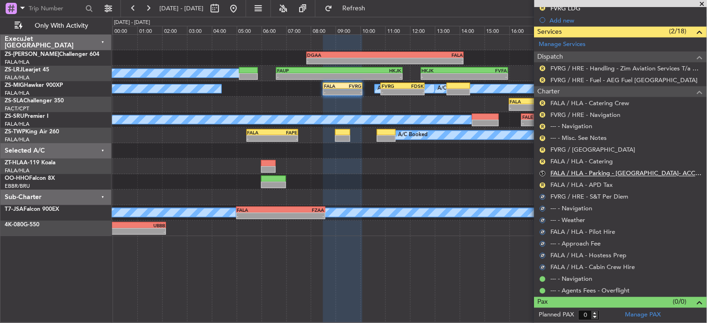
scroll to position [173, 0]
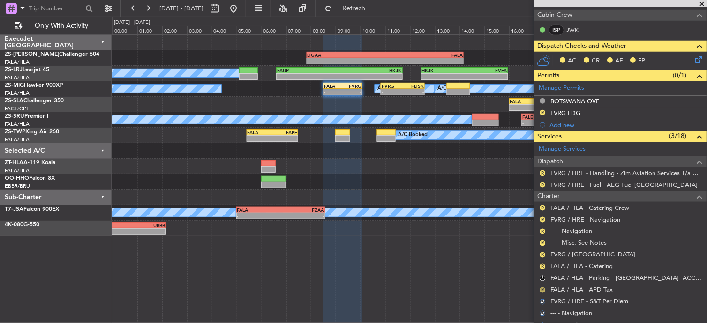
click at [545, 289] on button "R" at bounding box center [543, 290] width 6 height 6
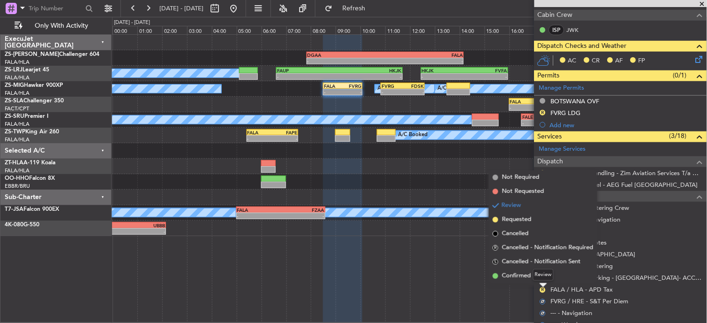
click at [542, 277] on div "Review" at bounding box center [543, 275] width 21 height 12
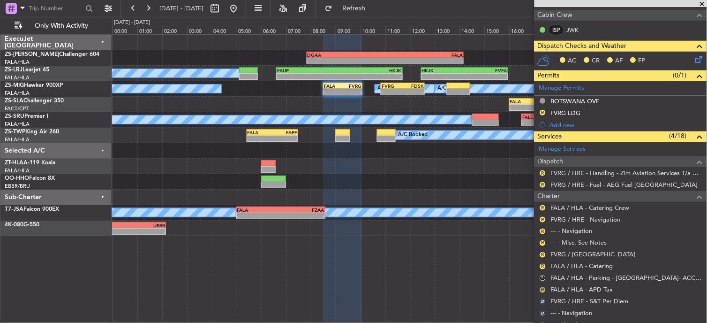
click at [545, 288] on button "R" at bounding box center [543, 290] width 6 height 6
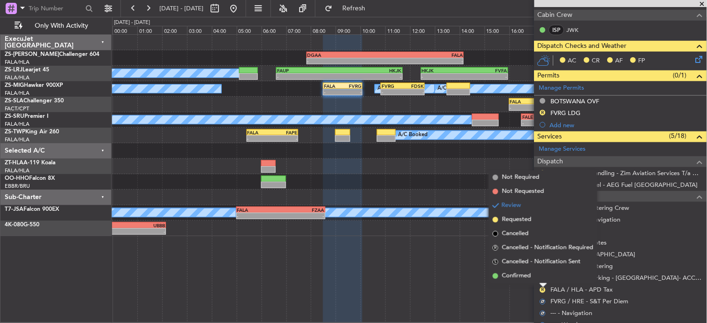
click at [504, 271] on span "Confirmed" at bounding box center [516, 275] width 29 height 9
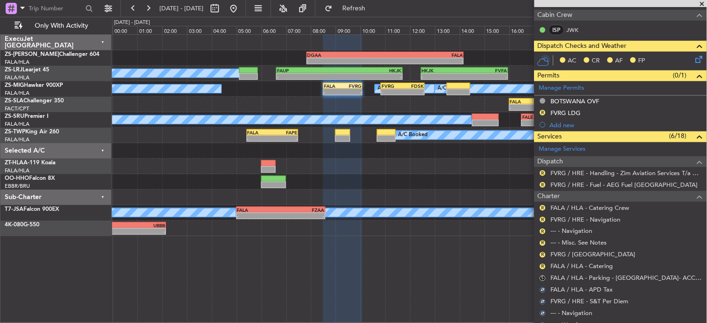
click at [705, 4] on span at bounding box center [702, 4] width 9 height 8
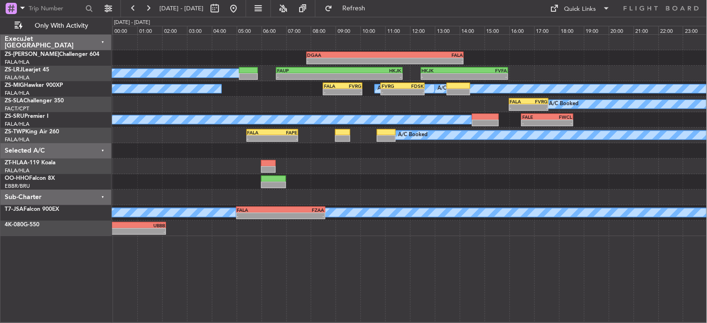
scroll to position [0, 0]
click at [133, 8] on button at bounding box center [133, 8] width 15 height 15
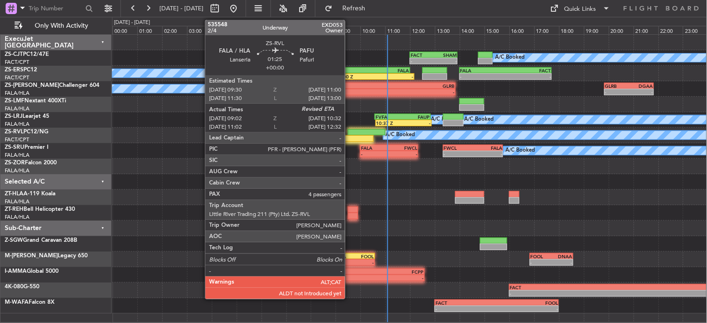
click at [351, 136] on div at bounding box center [355, 138] width 38 height 7
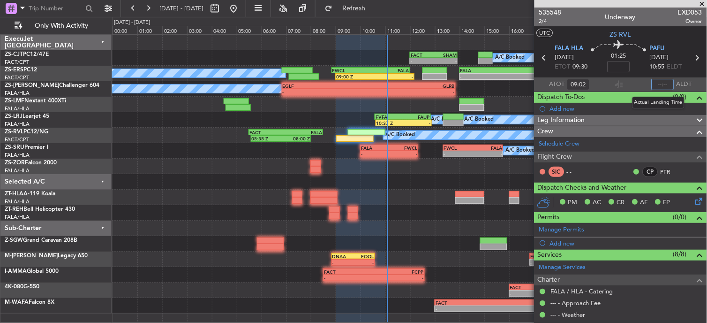
click at [664, 85] on input "text" at bounding box center [663, 84] width 23 height 11
type input "10:07"
click at [701, 2] on span at bounding box center [702, 4] width 9 height 8
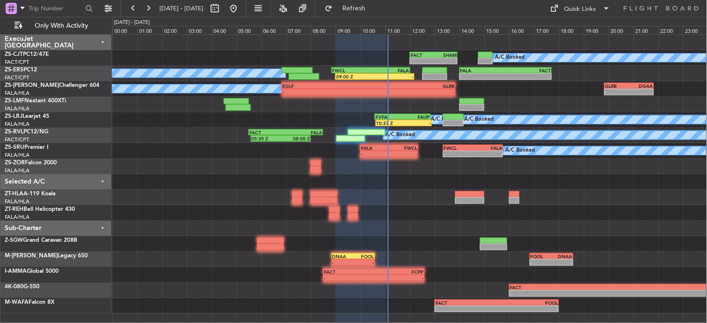
type input "0"
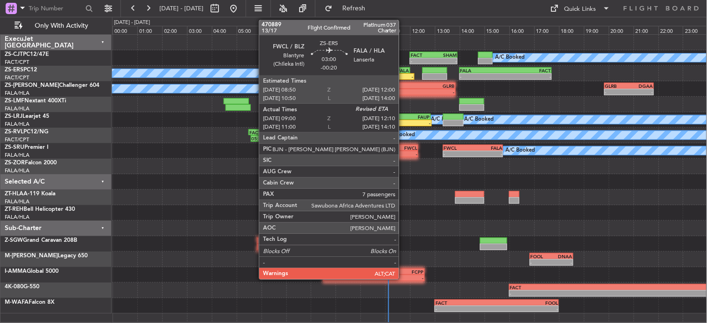
click at [404, 71] on div "FALA" at bounding box center [390, 71] width 38 height 6
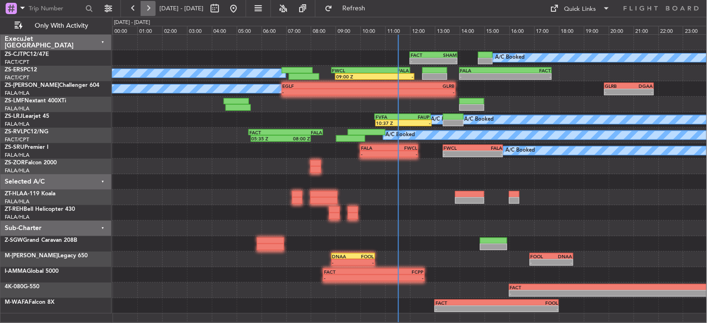
click at [150, 8] on button at bounding box center [148, 8] width 15 height 15
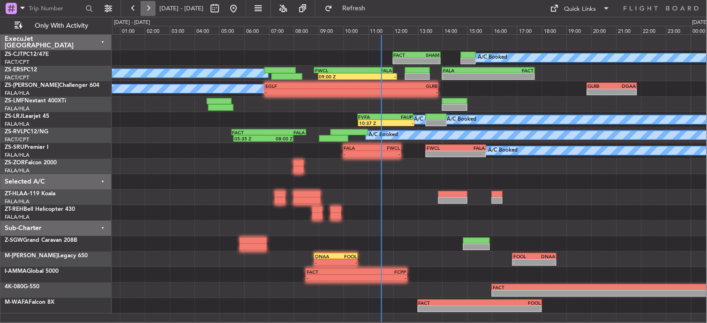
click at [150, 8] on button at bounding box center [148, 8] width 15 height 15
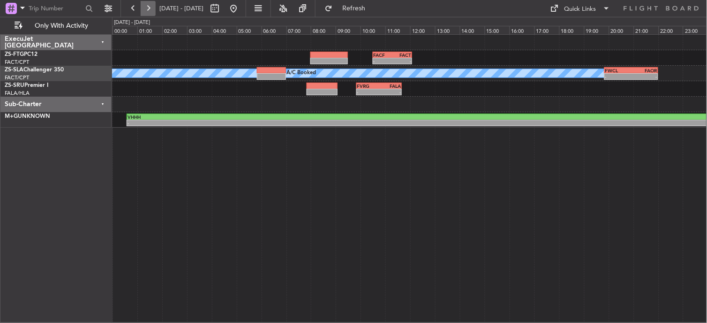
click at [151, 5] on button at bounding box center [148, 8] width 15 height 15
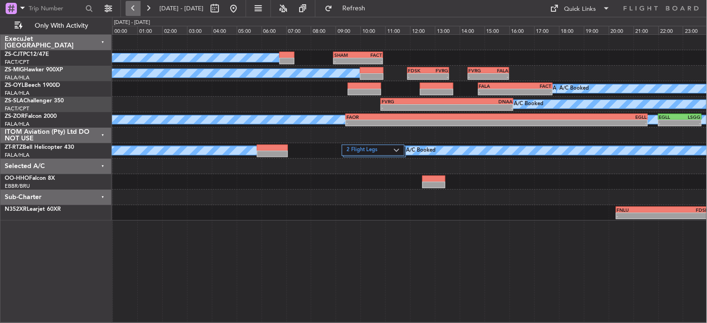
click at [133, 15] on button at bounding box center [133, 8] width 15 height 15
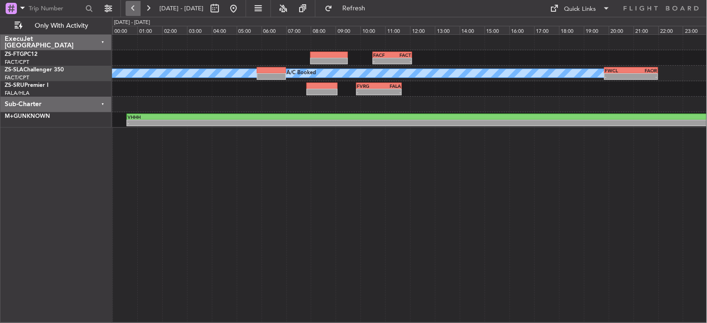
click at [133, 10] on button at bounding box center [133, 8] width 15 height 15
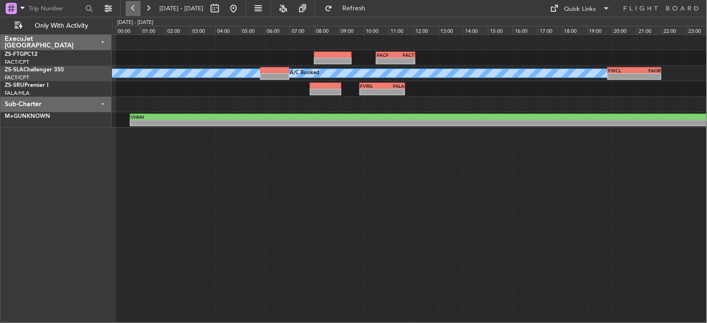
click at [133, 10] on button at bounding box center [133, 8] width 15 height 15
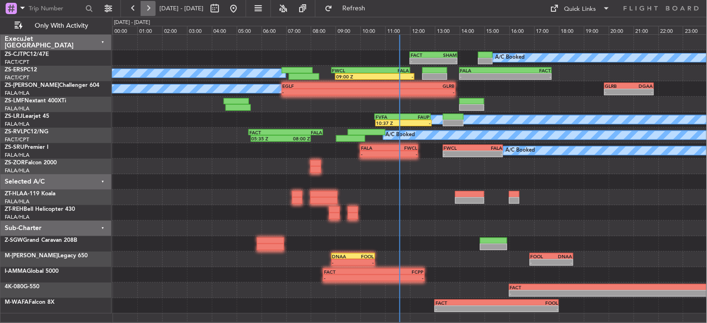
click at [143, 10] on button at bounding box center [148, 8] width 15 height 15
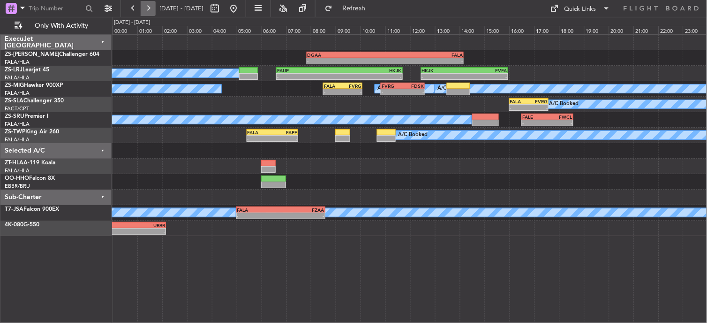
click at [146, 8] on button at bounding box center [148, 8] width 15 height 15
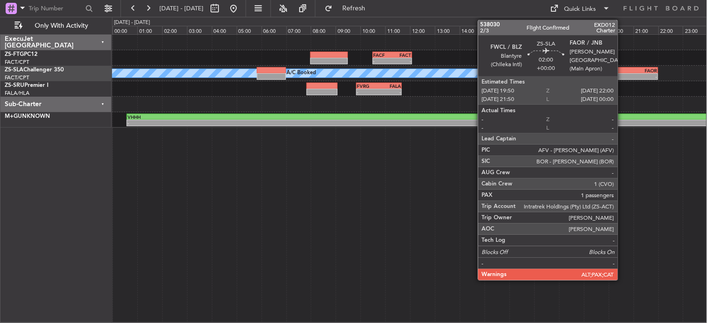
click at [623, 73] on div "- -" at bounding box center [631, 76] width 54 height 7
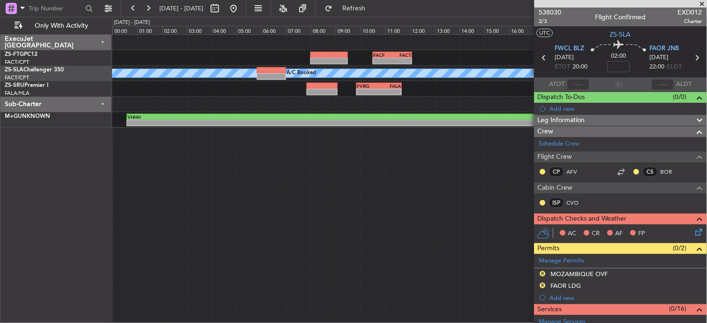
drag, startPoint x: 705, startPoint y: 0, endPoint x: 654, endPoint y: 3, distance: 50.7
click at [705, 0] on span at bounding box center [702, 4] width 9 height 8
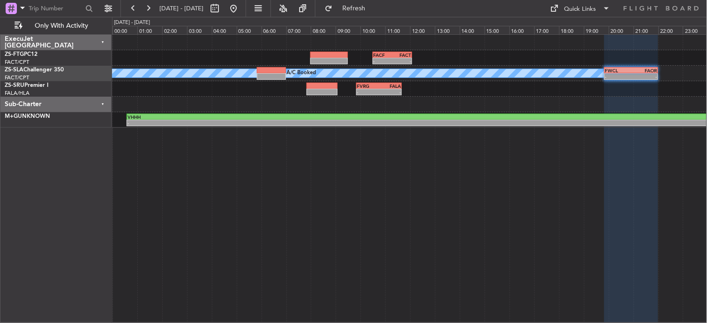
type input "0"
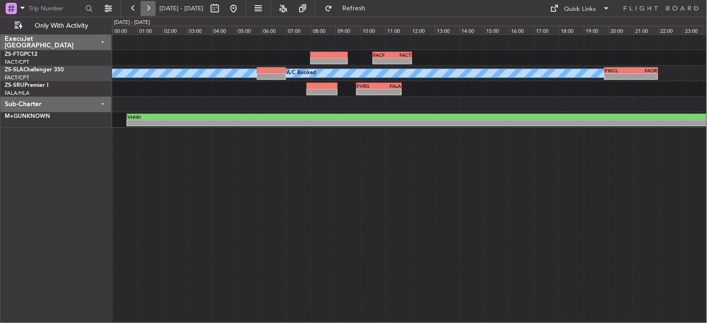
click at [151, 8] on button at bounding box center [148, 8] width 15 height 15
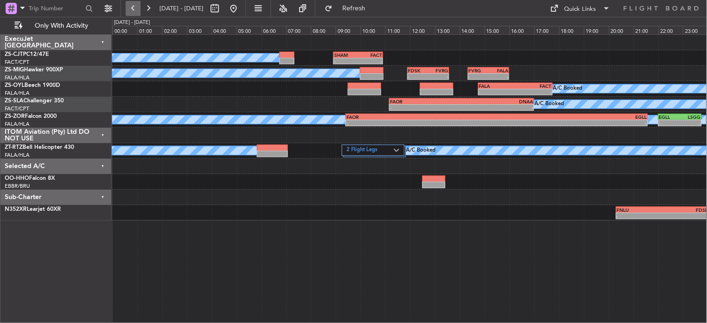
click at [136, 7] on button at bounding box center [133, 8] width 15 height 15
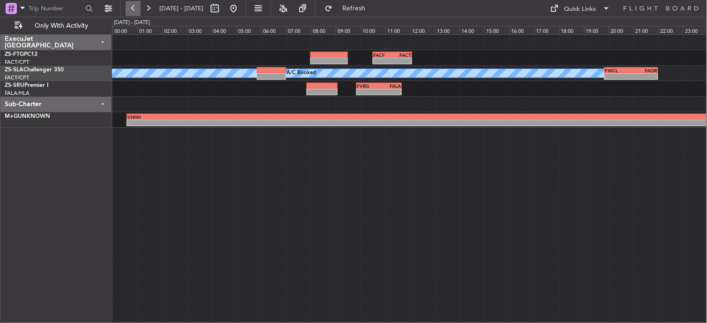
click at [136, 7] on button at bounding box center [133, 8] width 15 height 15
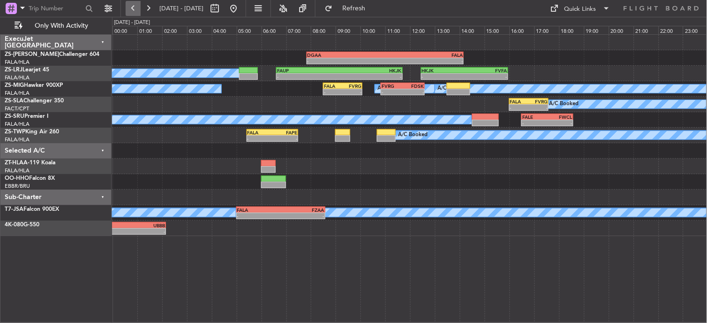
click at [127, 5] on button at bounding box center [133, 8] width 15 height 15
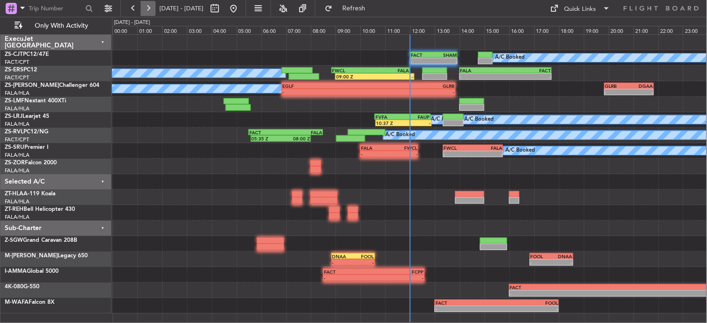
click at [145, 8] on button at bounding box center [148, 8] width 15 height 15
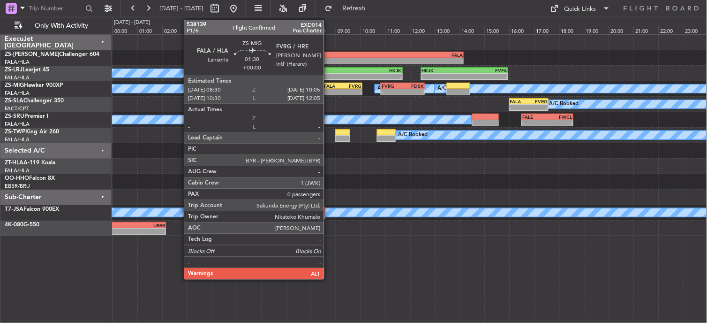
click at [329, 90] on div "-" at bounding box center [333, 92] width 19 height 6
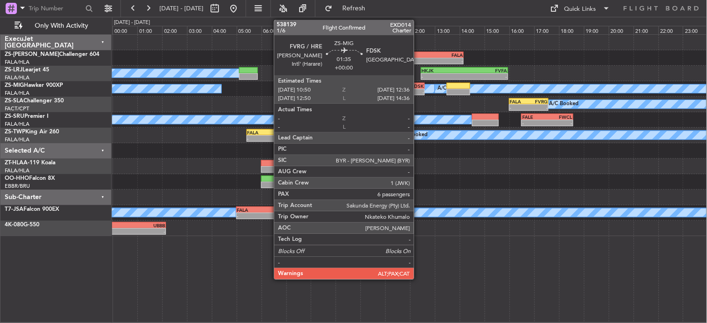
click at [419, 92] on div "-" at bounding box center [413, 92] width 21 height 6
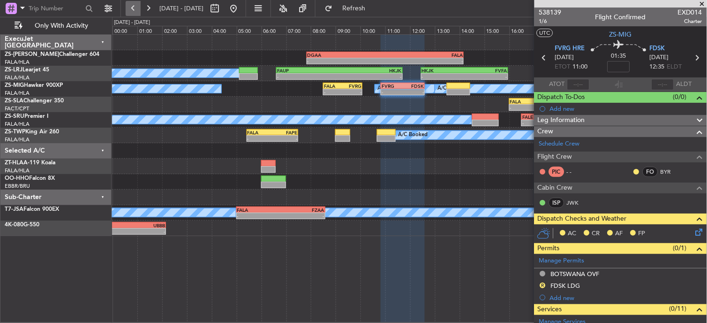
click at [130, 6] on button at bounding box center [133, 8] width 15 height 15
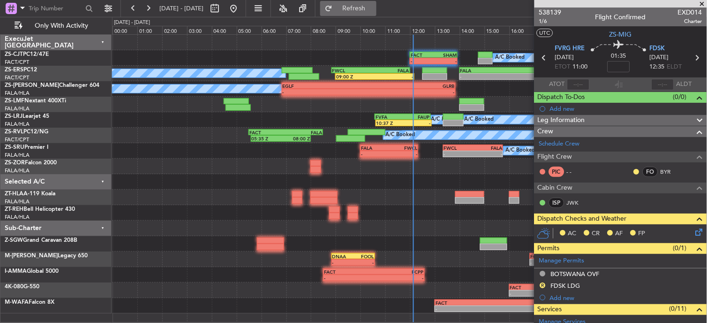
click at [373, 13] on button "Refresh" at bounding box center [348, 8] width 56 height 15
click at [703, 1] on span at bounding box center [702, 4] width 9 height 8
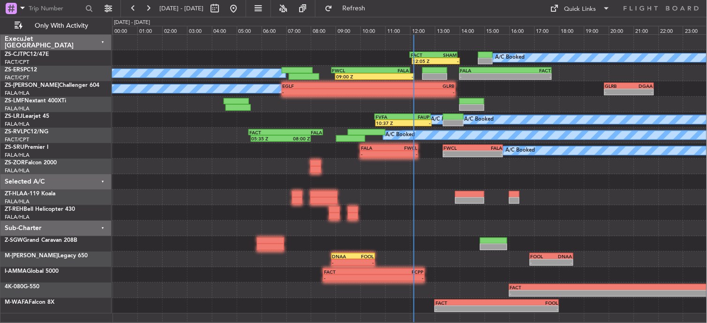
type input "0"
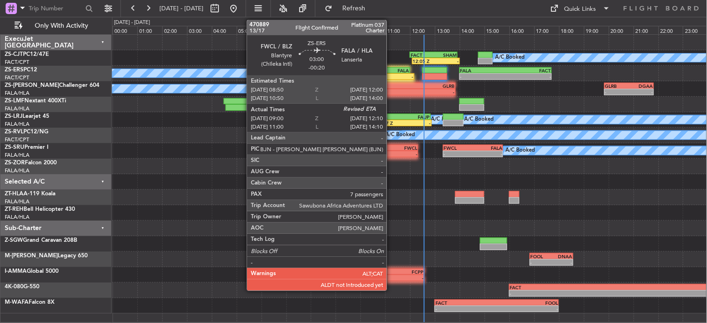
click at [391, 74] on div "-" at bounding box center [394, 77] width 38 height 6
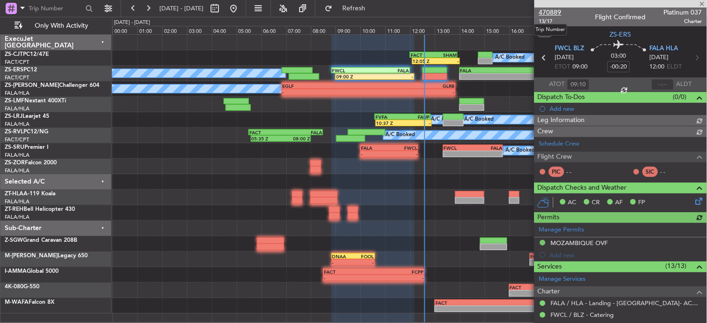
click at [555, 11] on span "470889" at bounding box center [550, 13] width 23 height 10
click at [706, 2] on span at bounding box center [702, 4] width 9 height 8
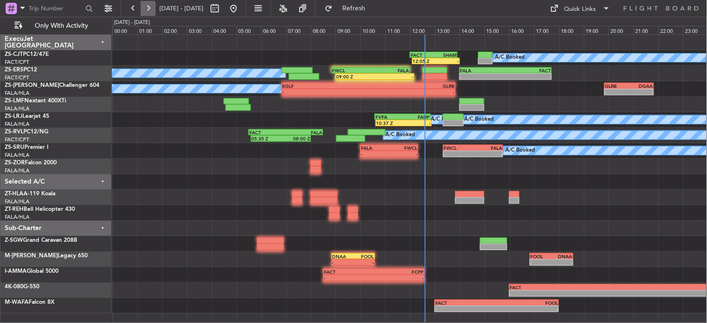
click at [143, 10] on button at bounding box center [148, 8] width 15 height 15
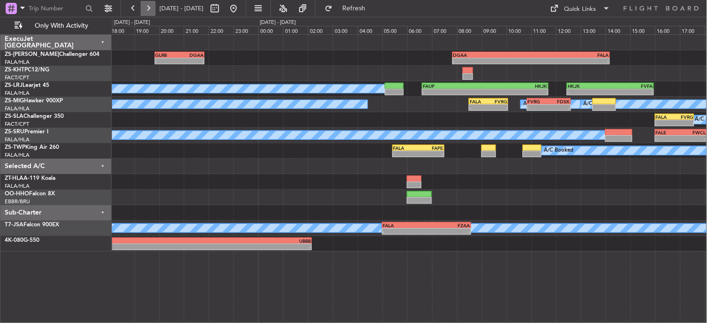
click at [143, 8] on button at bounding box center [148, 8] width 15 height 15
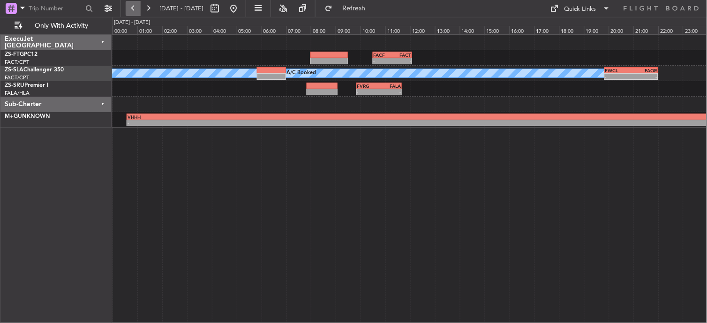
click at [135, 5] on button at bounding box center [133, 8] width 15 height 15
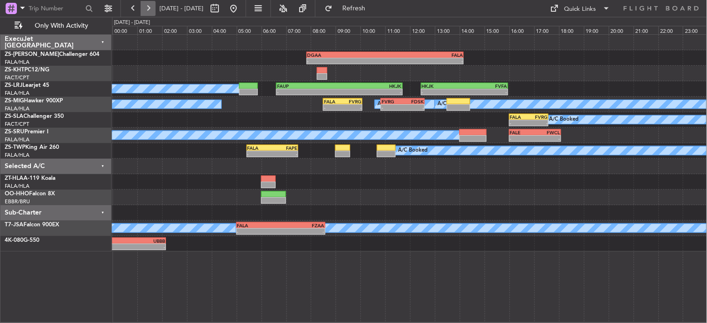
click at [143, 8] on button at bounding box center [148, 8] width 15 height 15
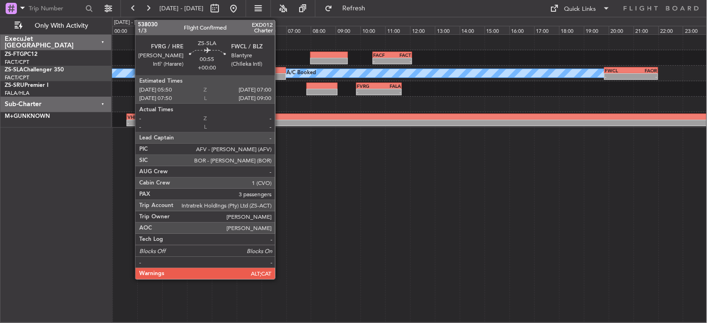
click at [280, 75] on div at bounding box center [271, 76] width 29 height 7
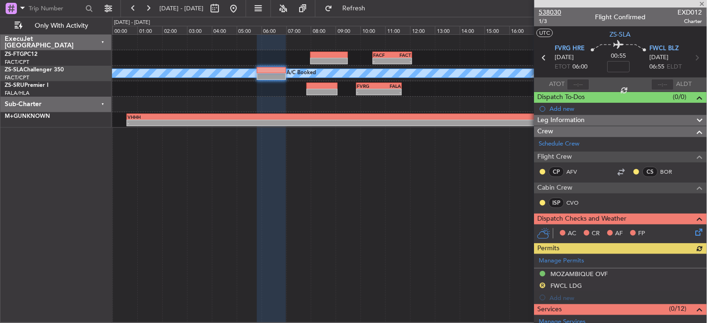
click at [546, 12] on span "538030" at bounding box center [550, 13] width 23 height 10
click at [706, 0] on span at bounding box center [702, 4] width 9 height 8
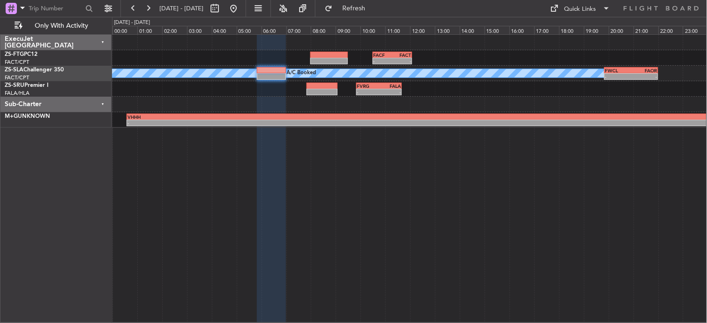
type input "0"
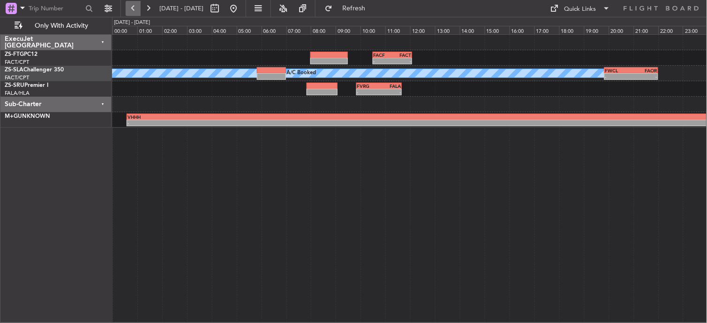
click at [129, 6] on button at bounding box center [133, 8] width 15 height 15
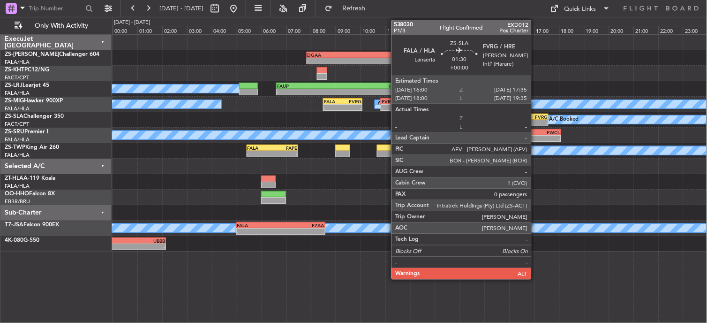
click at [536, 121] on div "-" at bounding box center [538, 123] width 19 height 6
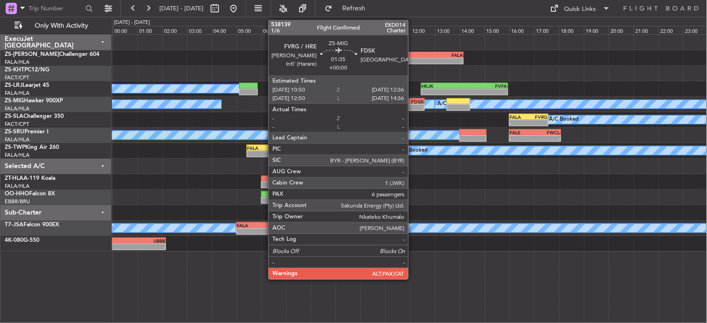
click at [413, 105] on div "-" at bounding box center [413, 108] width 21 height 6
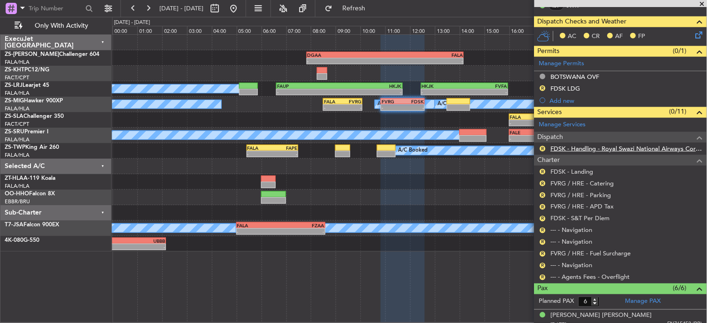
scroll to position [208, 0]
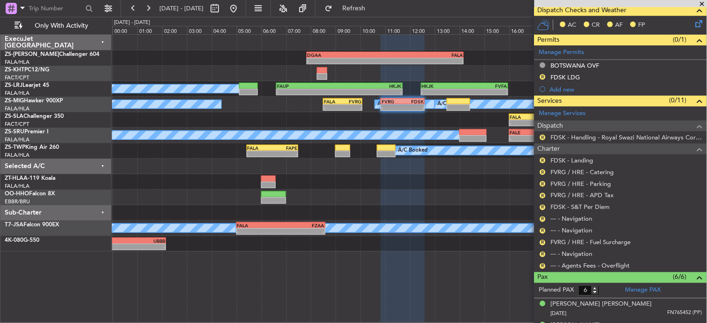
click at [548, 265] on div "R --- - Agents Fees - Overflight" at bounding box center [620, 266] width 173 height 12
click at [547, 265] on div "R --- - Agents Fees - Overflight" at bounding box center [620, 266] width 173 height 12
drag, startPoint x: 547, startPoint y: 265, endPoint x: 542, endPoint y: 265, distance: 4.7
click at [542, 265] on button "R" at bounding box center [543, 266] width 6 height 6
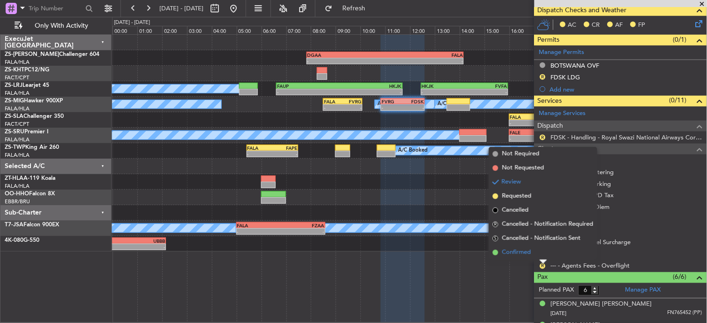
click at [536, 255] on li "Confirmed" at bounding box center [543, 252] width 108 height 14
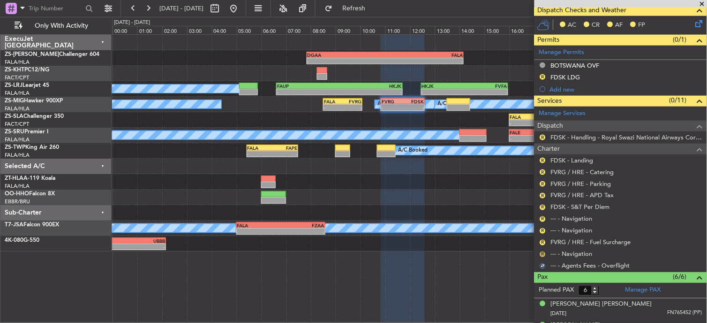
click at [541, 255] on button "R" at bounding box center [543, 254] width 6 height 6
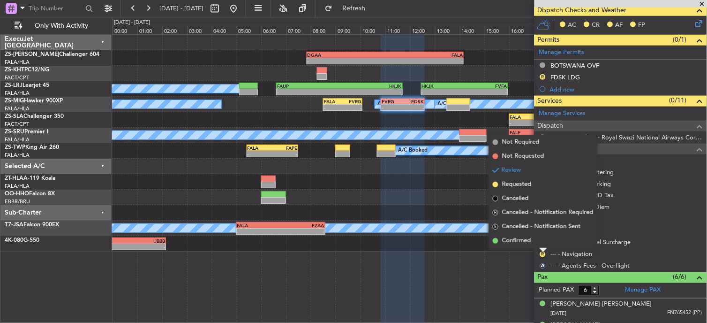
click at [542, 237] on li "Confirmed" at bounding box center [543, 240] width 108 height 14
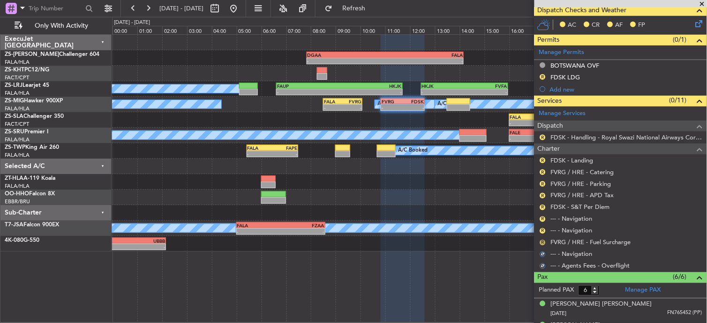
click at [542, 244] on button "R" at bounding box center [543, 243] width 6 height 6
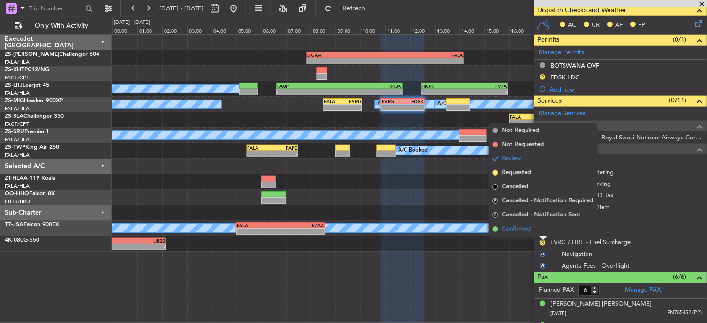
click at [541, 230] on li "Confirmed" at bounding box center [543, 229] width 108 height 14
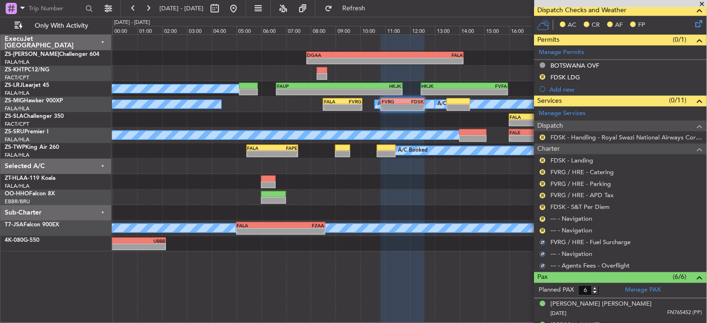
click at [541, 230] on button "R" at bounding box center [543, 231] width 6 height 6
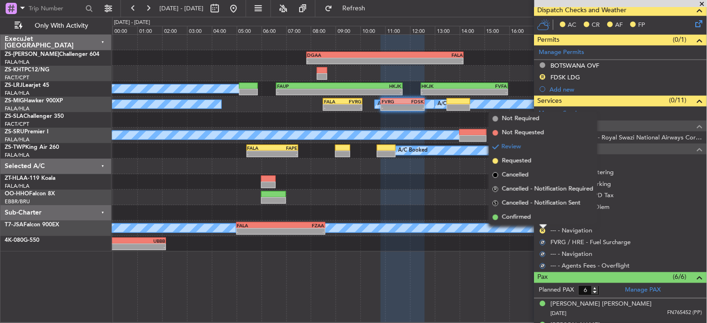
drag, startPoint x: 541, startPoint y: 230, endPoint x: 543, endPoint y: 219, distance: 10.9
click at [543, 218] on li "Confirmed" at bounding box center [543, 217] width 108 height 14
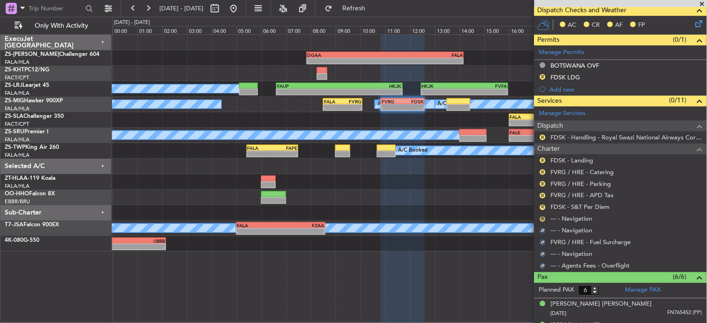
click at [541, 218] on button "R" at bounding box center [543, 219] width 6 height 6
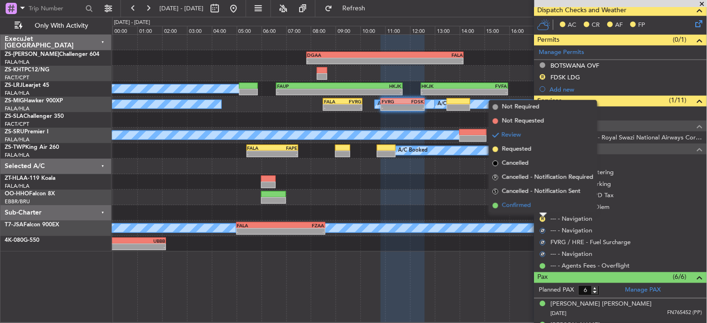
click at [534, 208] on li "Confirmed" at bounding box center [543, 205] width 108 height 14
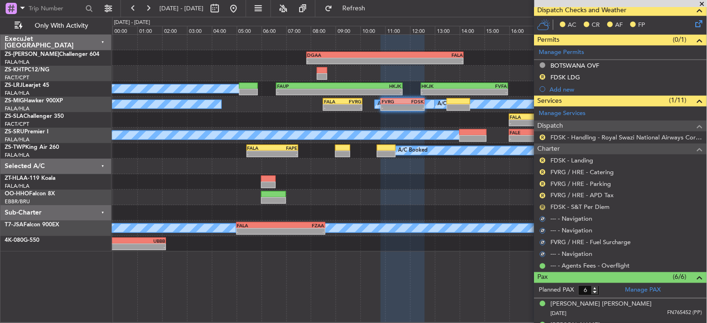
click at [543, 204] on button "R" at bounding box center [543, 207] width 6 height 6
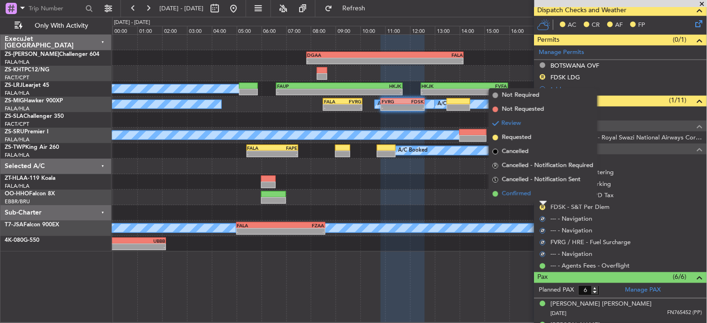
click at [541, 198] on li "Confirmed" at bounding box center [543, 194] width 108 height 14
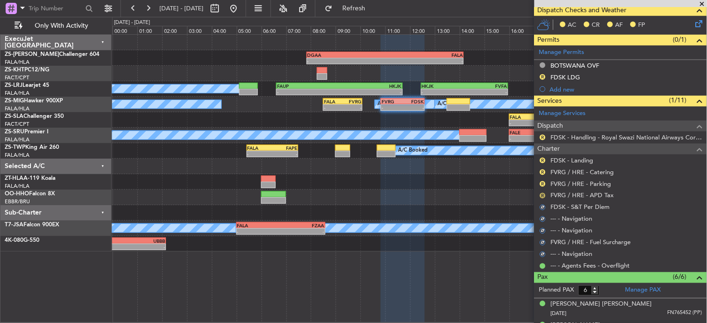
click at [544, 195] on button "R" at bounding box center [543, 196] width 6 height 6
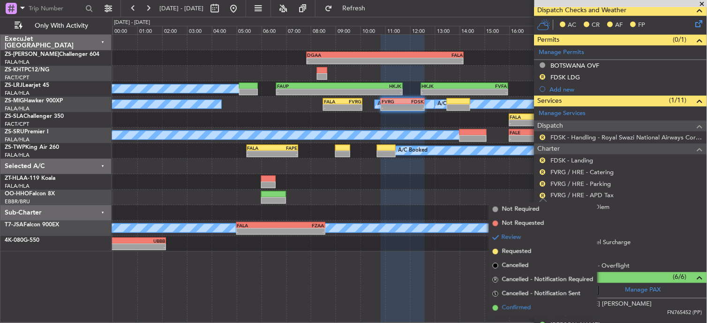
click at [546, 312] on li "Confirmed" at bounding box center [543, 308] width 108 height 14
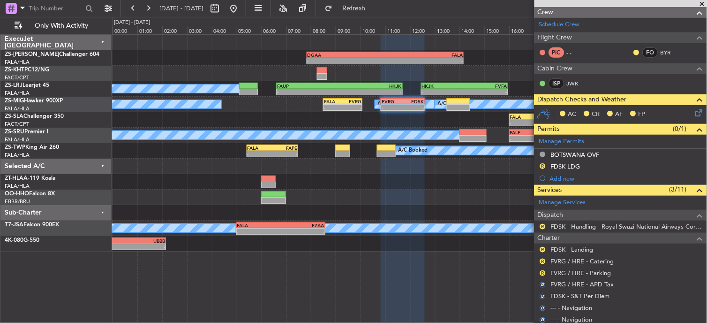
scroll to position [104, 0]
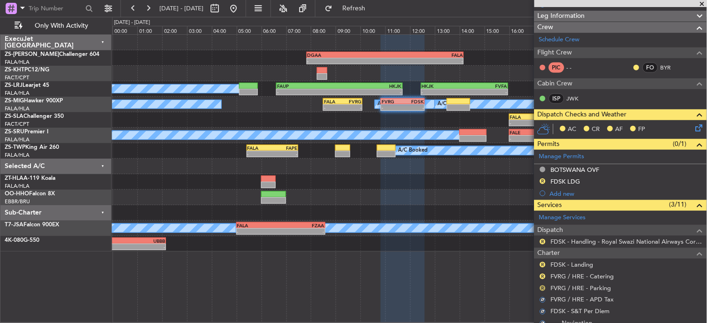
click at [544, 288] on button "R" at bounding box center [543, 288] width 6 height 6
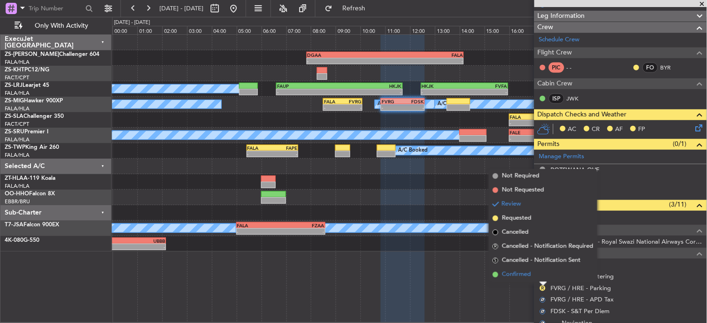
click at [534, 274] on li "Confirmed" at bounding box center [543, 274] width 108 height 14
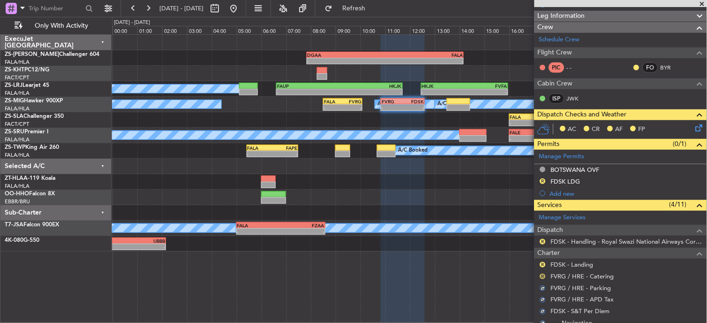
click at [543, 275] on button "R" at bounding box center [543, 276] width 6 height 6
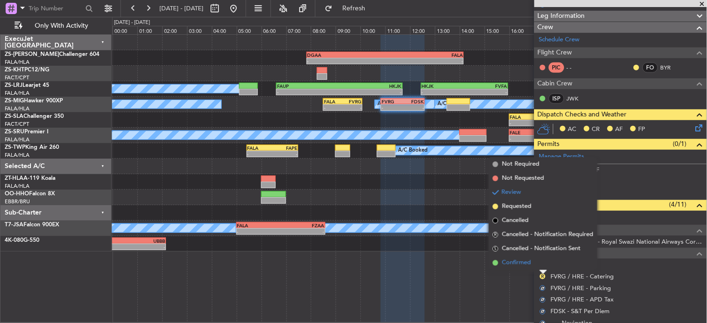
click at [524, 261] on span "Confirmed" at bounding box center [516, 262] width 29 height 9
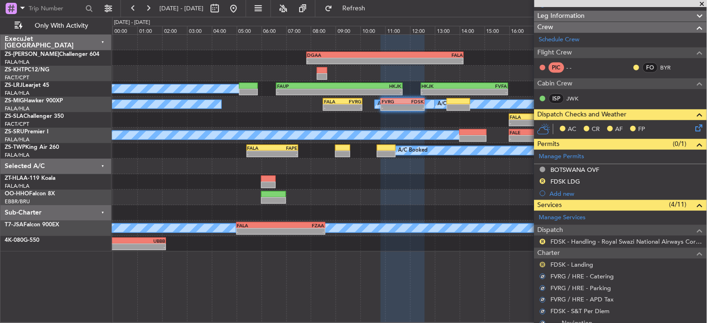
click at [542, 264] on button "R" at bounding box center [543, 265] width 6 height 6
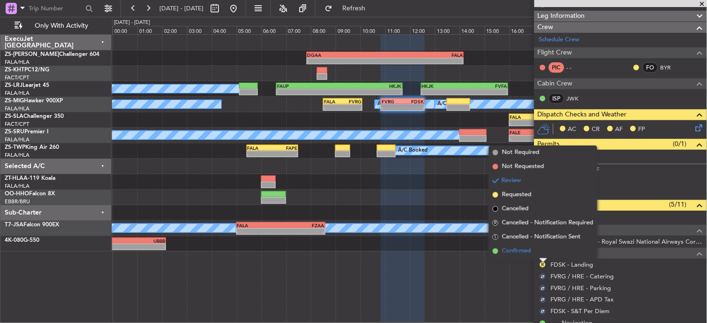
click at [542, 252] on li "Confirmed" at bounding box center [543, 251] width 108 height 14
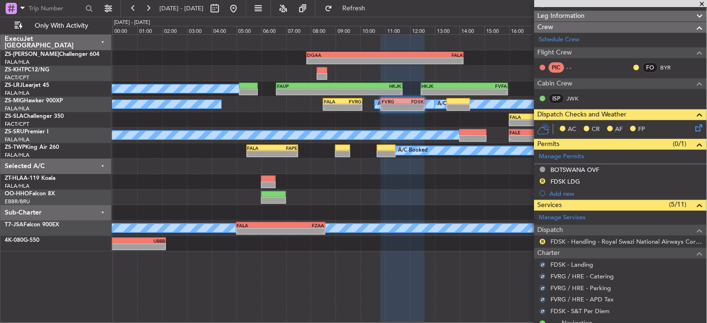
click at [547, 245] on nimbus-traffic-light "R" at bounding box center [543, 242] width 8 height 8
click at [545, 240] on button "R" at bounding box center [543, 242] width 6 height 6
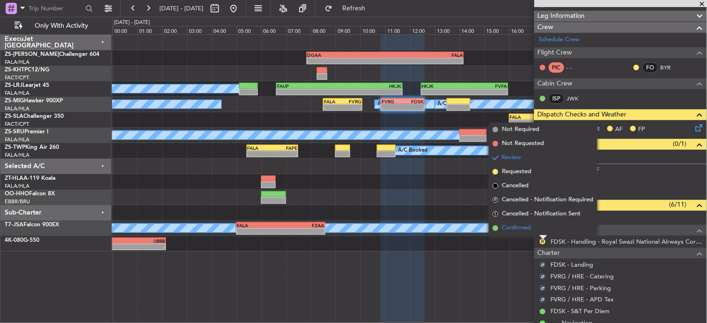
click at [536, 230] on li "Confirmed" at bounding box center [543, 228] width 108 height 14
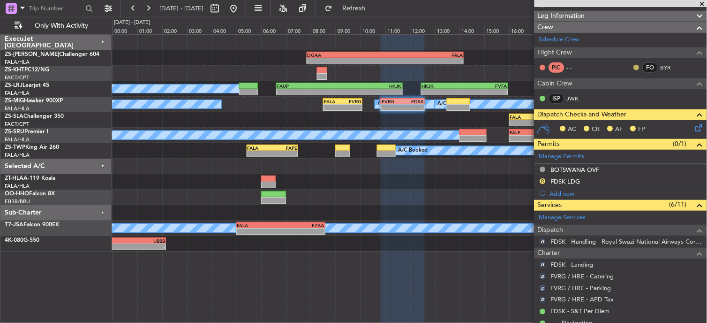
click at [634, 66] on button at bounding box center [637, 68] width 6 height 6
click at [626, 99] on li "Acknowledged" at bounding box center [629, 95] width 63 height 14
click at [694, 126] on icon at bounding box center [698, 126] width 8 height 8
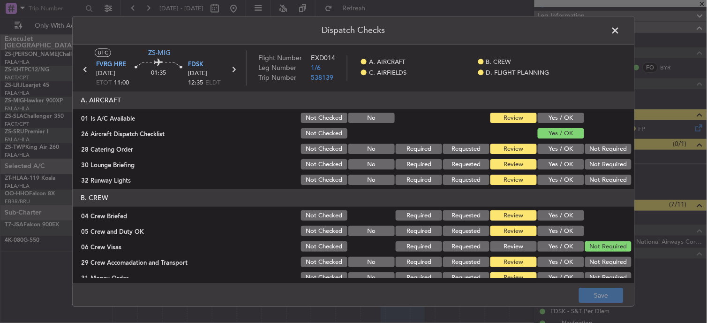
click at [565, 119] on button "Yes / OK" at bounding box center [561, 118] width 46 height 10
click at [592, 136] on div at bounding box center [607, 133] width 47 height 13
click at [594, 150] on button "Not Required" at bounding box center [608, 149] width 46 height 10
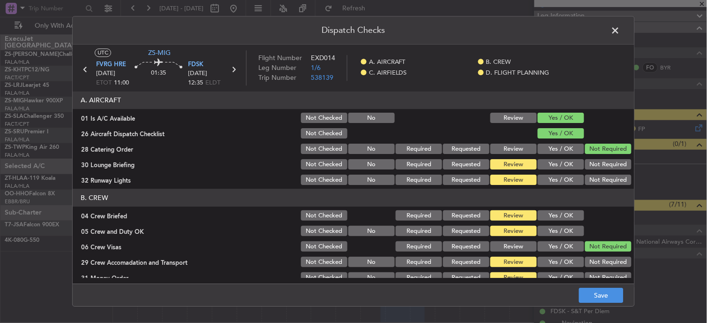
click at [599, 161] on section "A. AIRCRAFT 01 Is A/C Available Not Checked No Review Yes / OK 26 Aircraft Disp…" at bounding box center [354, 138] width 562 height 95
drag, startPoint x: 601, startPoint y: 168, endPoint x: 605, endPoint y: 191, distance: 23.4
click at [603, 169] on button "Not Required" at bounding box center [608, 164] width 46 height 10
click at [599, 183] on button "Not Required" at bounding box center [608, 180] width 46 height 10
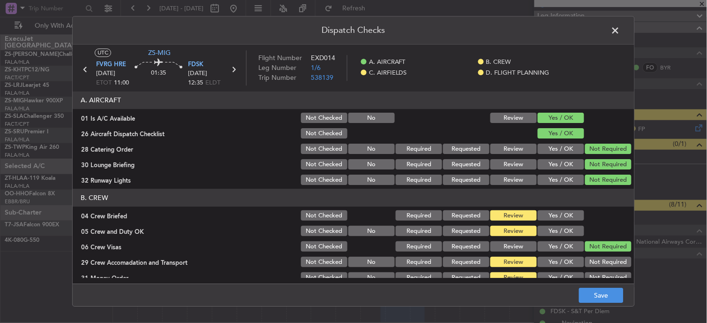
drag, startPoint x: 565, startPoint y: 217, endPoint x: 566, endPoint y: 227, distance: 10.4
click at [565, 218] on button "Yes / OK" at bounding box center [561, 216] width 46 height 10
click at [566, 229] on button "Yes / OK" at bounding box center [561, 231] width 46 height 10
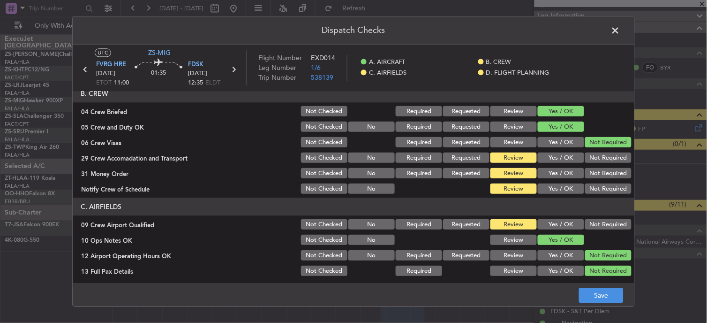
click at [599, 162] on button "Not Required" at bounding box center [608, 158] width 46 height 10
drag, startPoint x: 600, startPoint y: 167, endPoint x: 601, endPoint y: 173, distance: 6.2
click at [601, 171] on button "Not Required" at bounding box center [608, 173] width 46 height 10
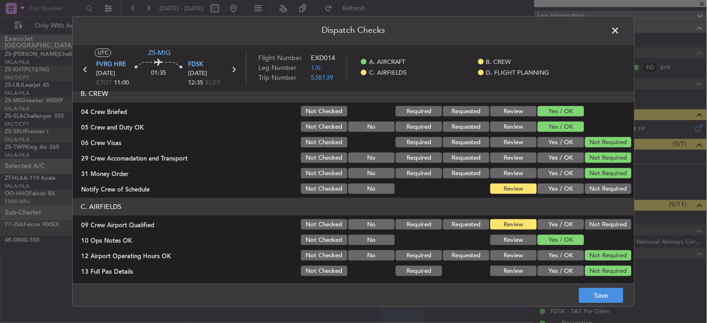
drag, startPoint x: 601, startPoint y: 174, endPoint x: 601, endPoint y: 190, distance: 15.9
click at [601, 183] on section "B. CREW 04 Crew Briefed Not Checked Required Requested Review Yes / OK 05 Crew …" at bounding box center [354, 140] width 562 height 111
drag, startPoint x: 602, startPoint y: 191, endPoint x: 603, endPoint y: 200, distance: 9.0
click at [602, 193] on button "Not Required" at bounding box center [608, 189] width 46 height 10
click at [601, 221] on button "Not Required" at bounding box center [608, 224] width 46 height 10
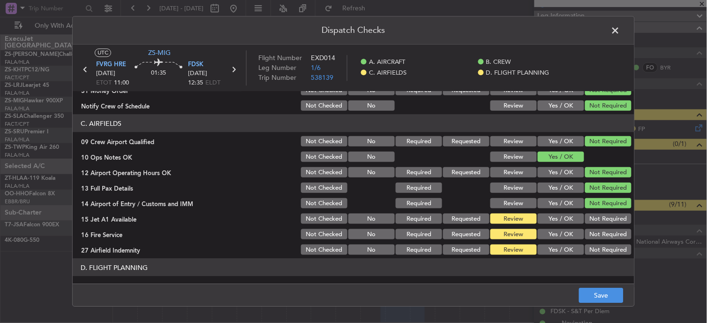
scroll to position [234, 0]
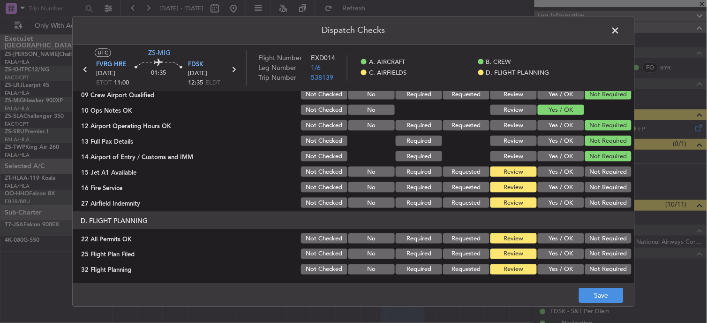
drag, startPoint x: 594, startPoint y: 180, endPoint x: 594, endPoint y: 171, distance: 9.4
click at [594, 180] on div "Not Required" at bounding box center [607, 186] width 47 height 13
click at [594, 171] on button "Not Required" at bounding box center [608, 171] width 46 height 10
drag, startPoint x: 594, startPoint y: 171, endPoint x: 600, endPoint y: 186, distance: 16.2
click at [600, 186] on section "C. AIRFIELDS 09 Crew Airport Qualified Not Checked No Required Requested Review…" at bounding box center [354, 139] width 562 height 142
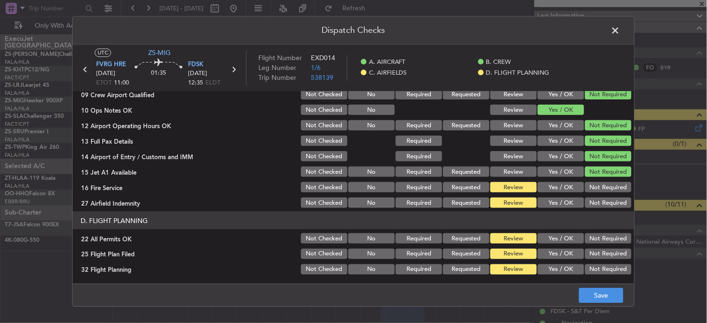
drag, startPoint x: 600, startPoint y: 186, endPoint x: 606, endPoint y: 195, distance: 10.9
click at [601, 189] on button "Not Required" at bounding box center [608, 187] width 46 height 10
click at [606, 203] on button "Not Required" at bounding box center [608, 202] width 46 height 10
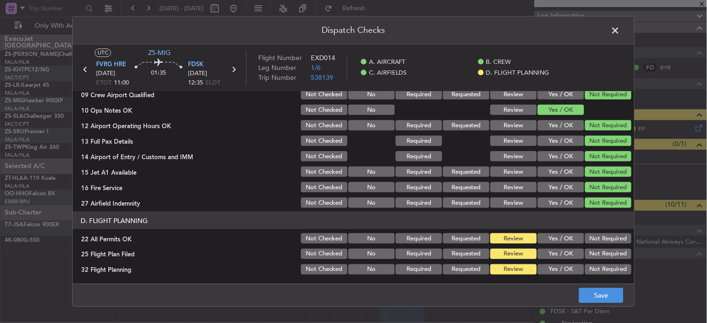
click at [609, 216] on header "D. FLIGHT PLANNING" at bounding box center [354, 220] width 562 height 18
click at [610, 233] on button "Not Required" at bounding box center [608, 238] width 46 height 10
click at [606, 301] on button "Save" at bounding box center [601, 295] width 45 height 15
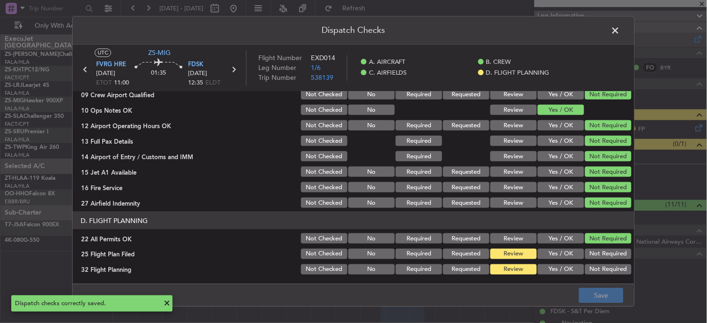
click at [620, 33] on span at bounding box center [620, 32] width 0 height 19
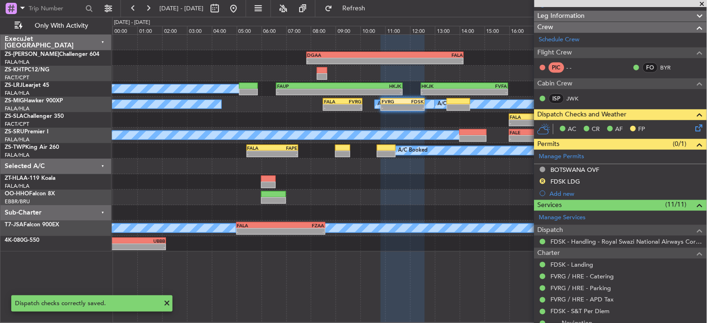
scroll to position [0, 0]
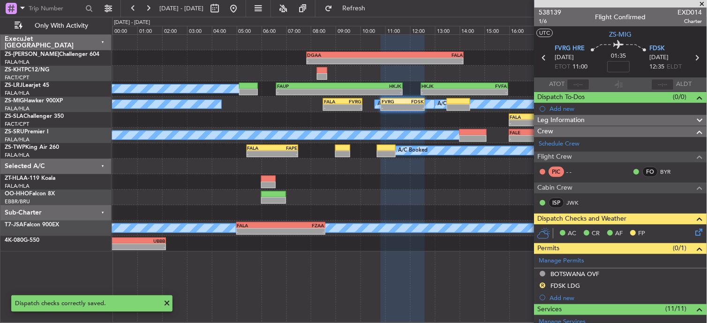
click at [691, 58] on icon at bounding box center [697, 58] width 12 height 12
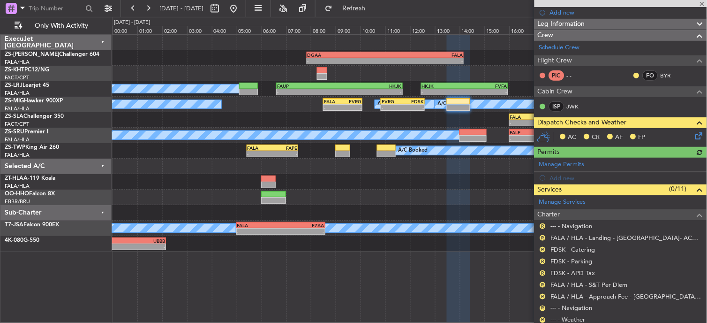
scroll to position [149, 0]
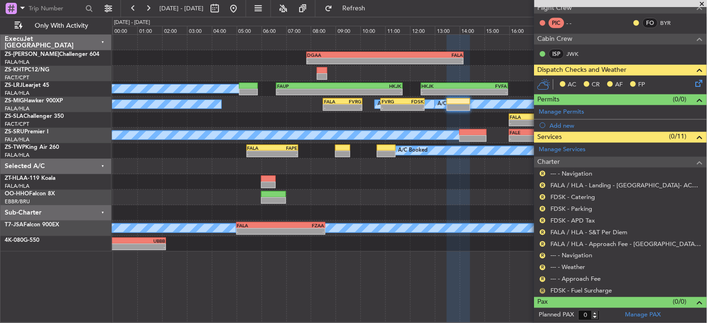
click at [545, 291] on button "R" at bounding box center [543, 291] width 6 height 6
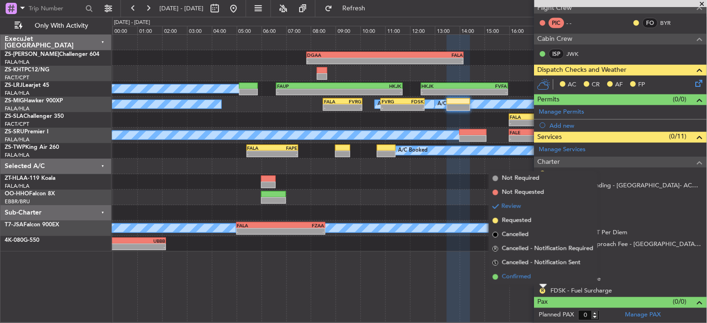
click at [524, 273] on span "Confirmed" at bounding box center [516, 276] width 29 height 9
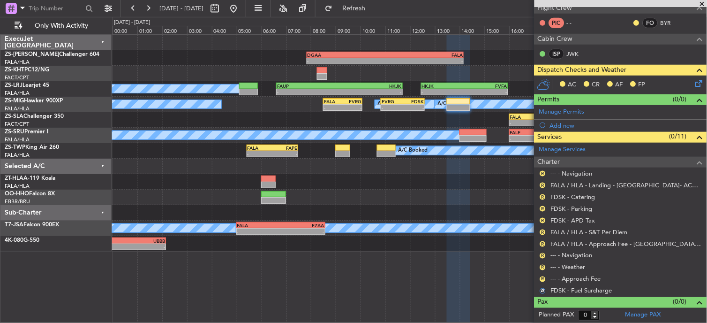
click at [548, 278] on div "R --- - Approach Fee" at bounding box center [620, 279] width 173 height 12
click at [545, 278] on button "R" at bounding box center [543, 279] width 6 height 6
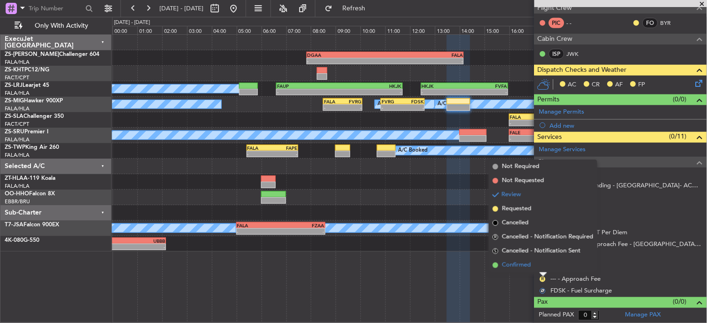
click at [545, 266] on li "Confirmed" at bounding box center [543, 265] width 108 height 14
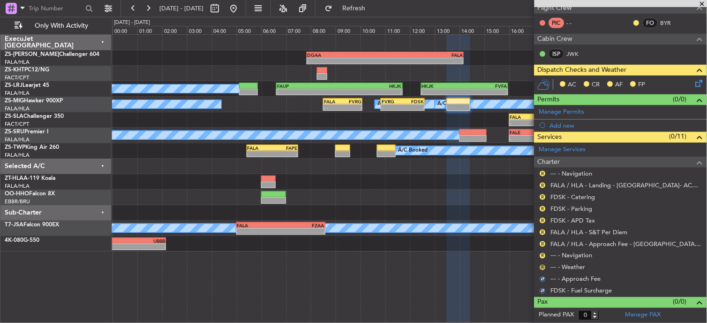
click at [542, 266] on button "R" at bounding box center [543, 267] width 6 height 6
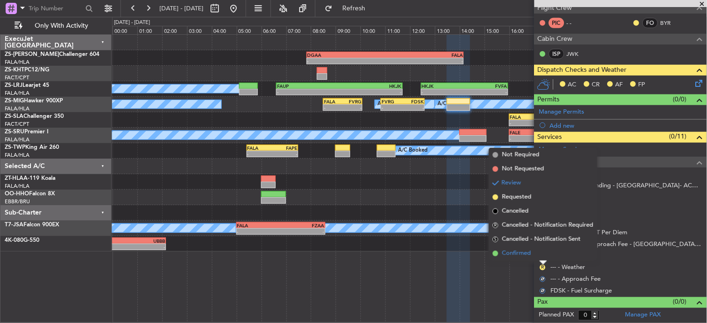
click at [544, 252] on li "Confirmed" at bounding box center [543, 253] width 108 height 14
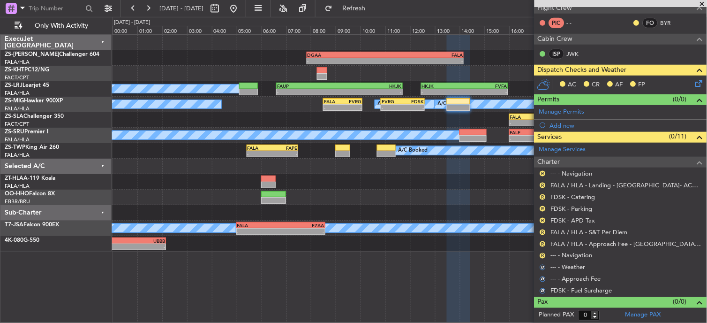
click at [544, 255] on button "R" at bounding box center [543, 256] width 6 height 6
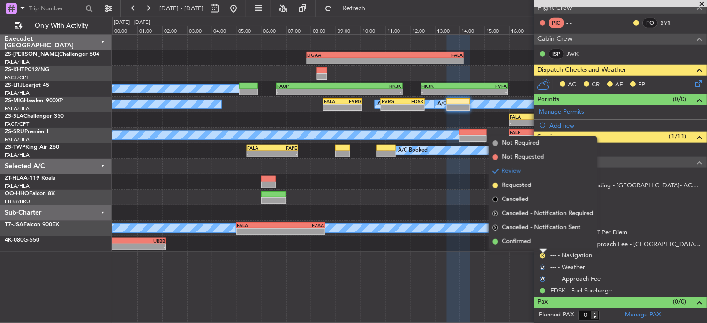
click at [541, 247] on li "Confirmed" at bounding box center [543, 241] width 108 height 14
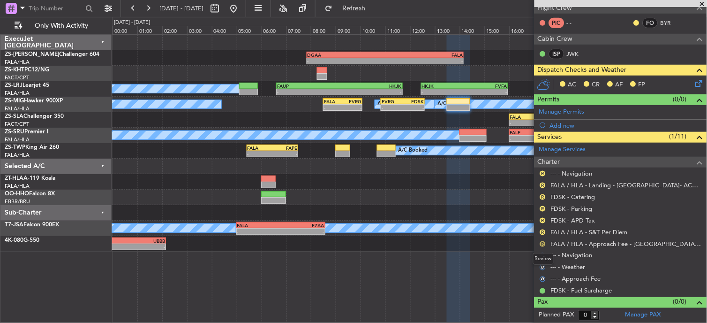
click at [542, 245] on button "R" at bounding box center [543, 244] width 6 height 6
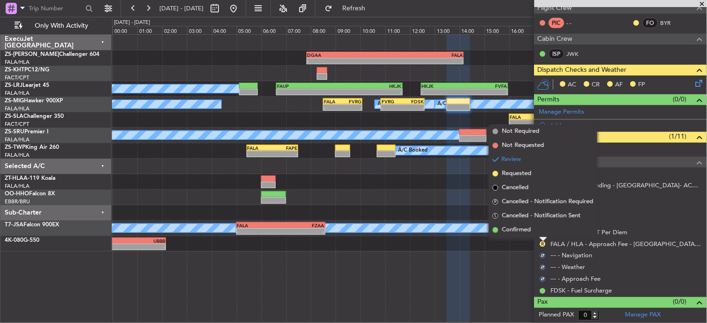
click at [544, 226] on li "Confirmed" at bounding box center [543, 230] width 108 height 14
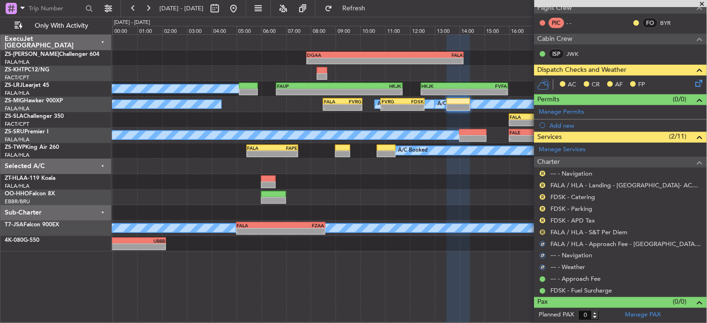
click at [545, 231] on button "R" at bounding box center [543, 232] width 6 height 6
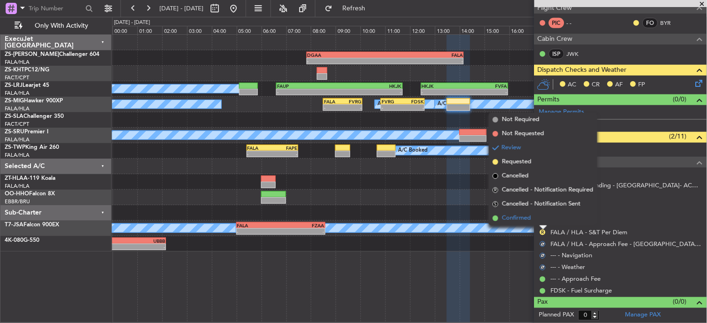
click at [541, 216] on li "Confirmed" at bounding box center [543, 218] width 108 height 14
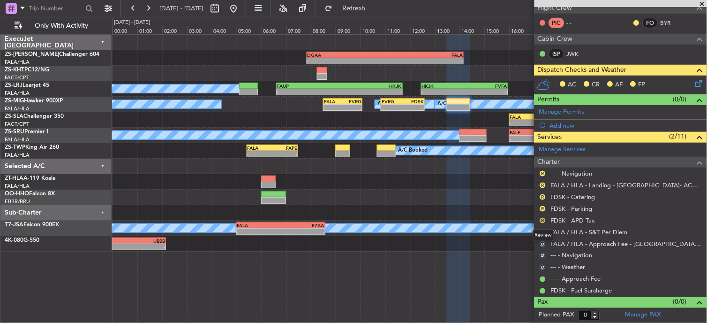
click at [541, 219] on button "R" at bounding box center [543, 221] width 6 height 6
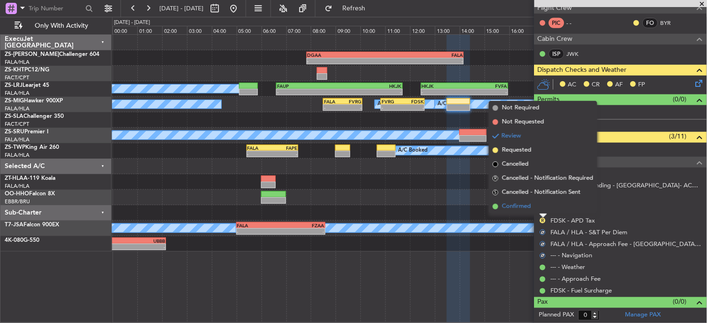
click at [543, 210] on li "Confirmed" at bounding box center [543, 206] width 108 height 14
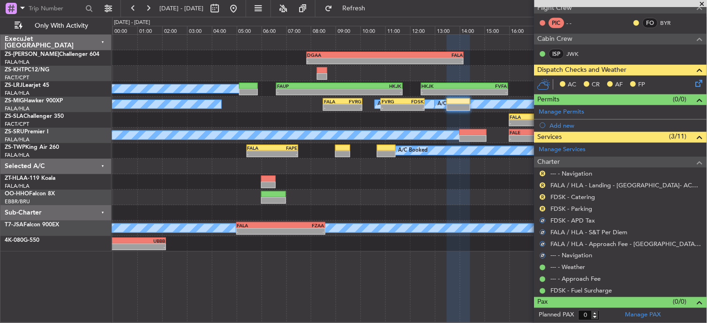
click at [543, 210] on button "R" at bounding box center [543, 209] width 6 height 6
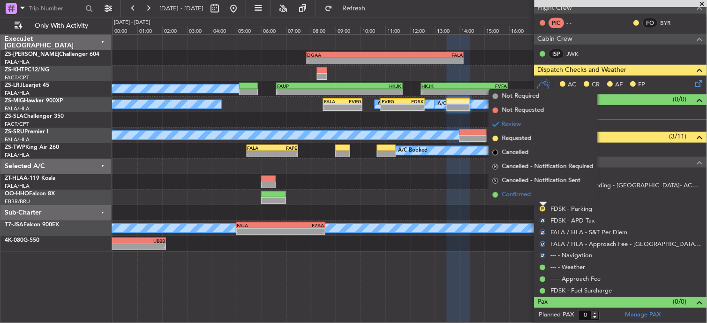
click at [541, 200] on li "Confirmed" at bounding box center [543, 195] width 108 height 14
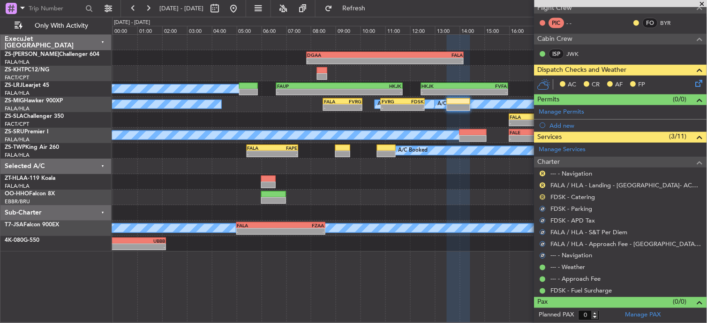
click at [545, 196] on button "R" at bounding box center [543, 197] width 6 height 6
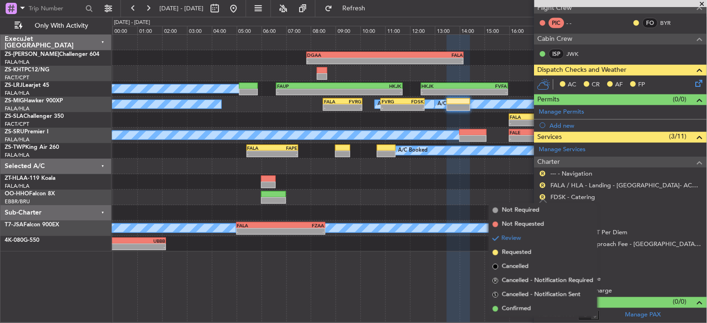
drag, startPoint x: 523, startPoint y: 306, endPoint x: 559, endPoint y: 207, distance: 105.3
click at [523, 304] on span "Confirmed" at bounding box center [516, 308] width 29 height 9
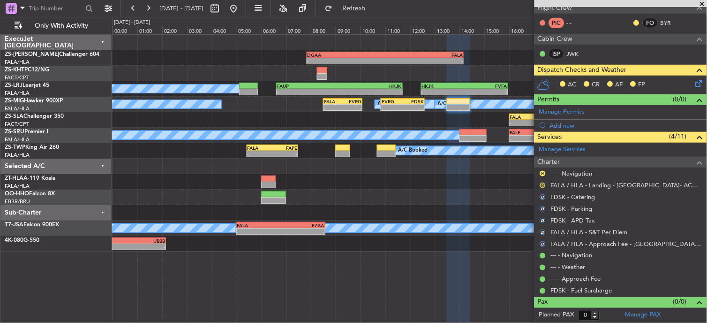
click at [545, 184] on button "R" at bounding box center [543, 185] width 6 height 6
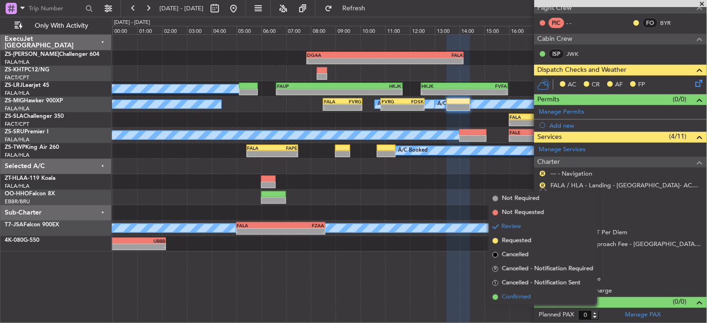
click at [528, 294] on span "Confirmed" at bounding box center [516, 296] width 29 height 9
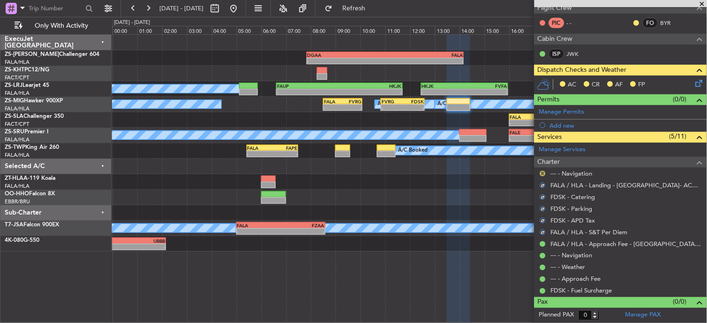
click at [545, 172] on button "R" at bounding box center [543, 174] width 6 height 6
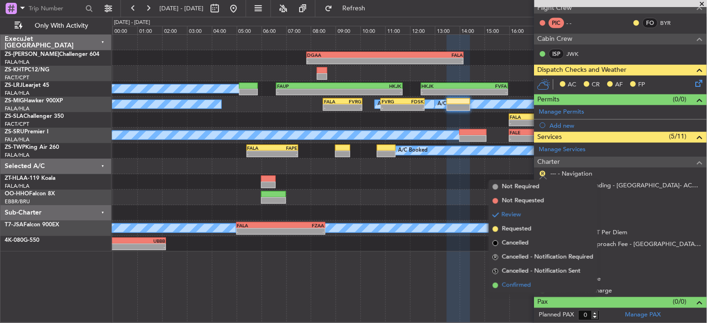
click at [527, 288] on span "Confirmed" at bounding box center [516, 284] width 29 height 9
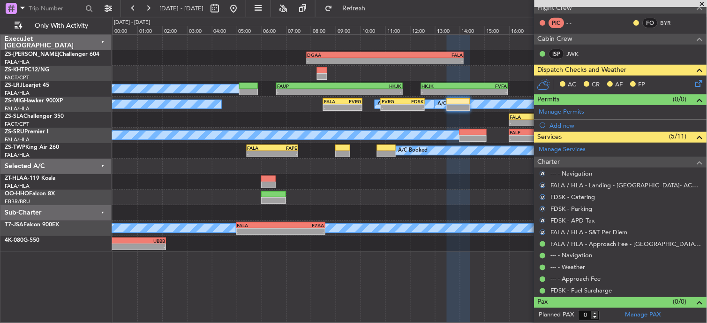
click at [633, 19] on div at bounding box center [637, 23] width 8 height 8
click at [634, 20] on button at bounding box center [637, 23] width 6 height 6
click at [627, 48] on mat-tooltip-component "Unread" at bounding box center [629, 37] width 34 height 25
click at [634, 22] on button at bounding box center [637, 23] width 6 height 6
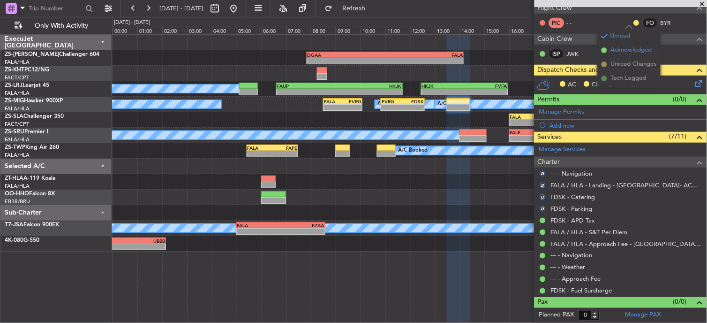
click at [629, 48] on span "Acknowledged" at bounding box center [631, 49] width 41 height 9
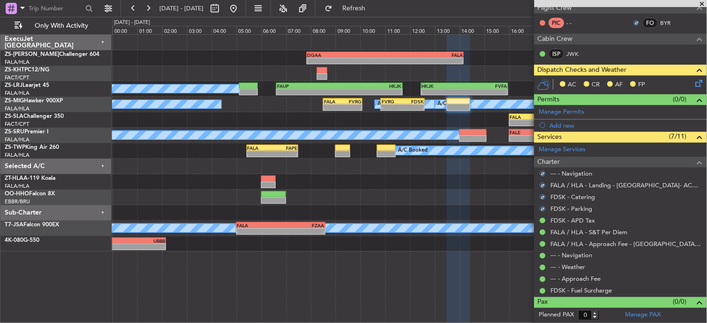
click at [694, 83] on icon at bounding box center [698, 82] width 8 height 8
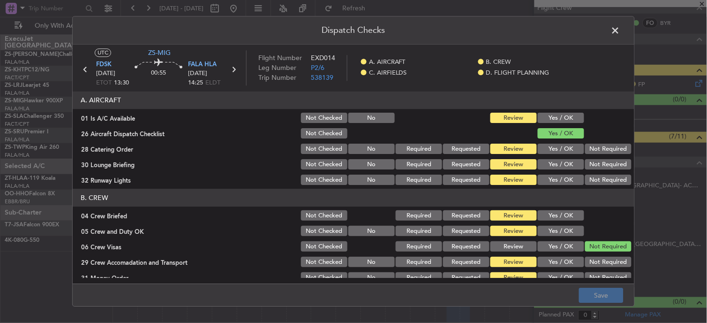
click at [567, 119] on button "Yes / OK" at bounding box center [561, 118] width 46 height 10
drag, startPoint x: 593, startPoint y: 135, endPoint x: 593, endPoint y: 165, distance: 30.5
click at [594, 138] on div at bounding box center [607, 133] width 47 height 13
click at [591, 149] on button "Not Required" at bounding box center [608, 149] width 46 height 10
click at [591, 153] on button "Not Required" at bounding box center [608, 149] width 46 height 10
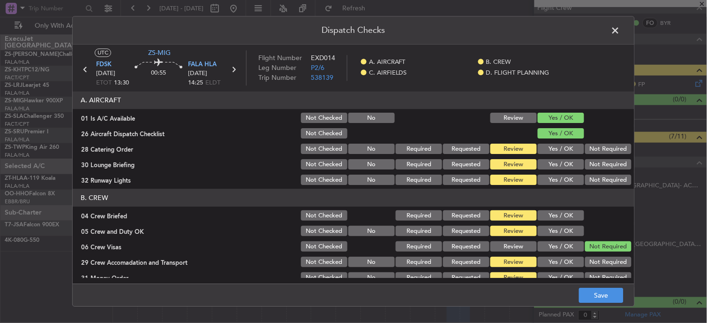
click at [595, 165] on button "Not Required" at bounding box center [608, 164] width 46 height 10
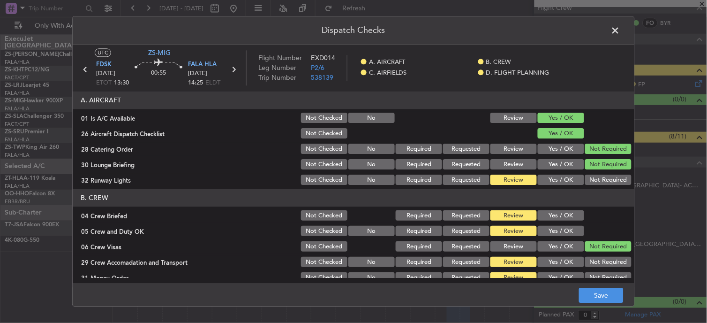
click at [592, 181] on button "Not Required" at bounding box center [608, 180] width 46 height 10
click at [565, 214] on button "Yes / OK" at bounding box center [561, 216] width 46 height 10
click at [566, 231] on button "Yes / OK" at bounding box center [561, 231] width 46 height 10
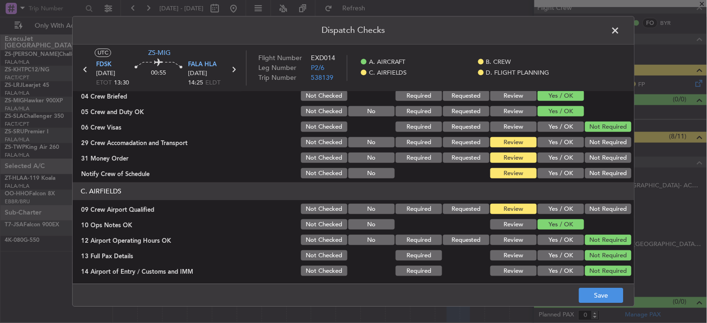
scroll to position [104, 0]
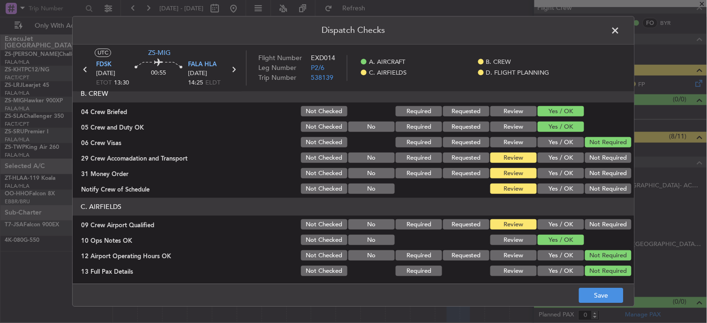
drag, startPoint x: 594, startPoint y: 156, endPoint x: 596, endPoint y: 174, distance: 18.4
click at [594, 156] on button "Not Required" at bounding box center [608, 158] width 46 height 10
drag, startPoint x: 596, startPoint y: 174, endPoint x: 598, endPoint y: 183, distance: 9.5
click at [596, 176] on button "Not Required" at bounding box center [608, 173] width 46 height 10
drag, startPoint x: 598, startPoint y: 183, endPoint x: 598, endPoint y: 190, distance: 7.0
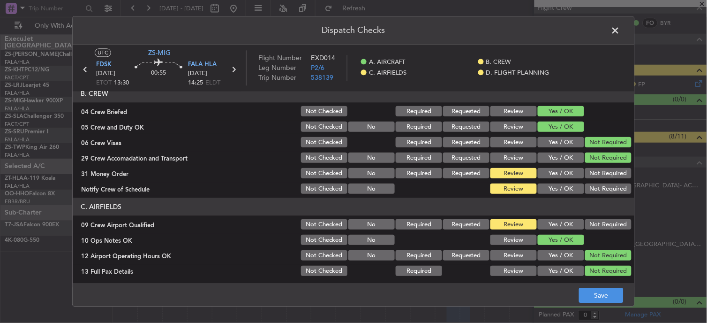
click at [598, 184] on div "Not Required" at bounding box center [607, 188] width 47 height 13
click at [599, 195] on div "Not Required" at bounding box center [607, 188] width 47 height 13
click at [599, 186] on button "Not Required" at bounding box center [608, 189] width 46 height 10
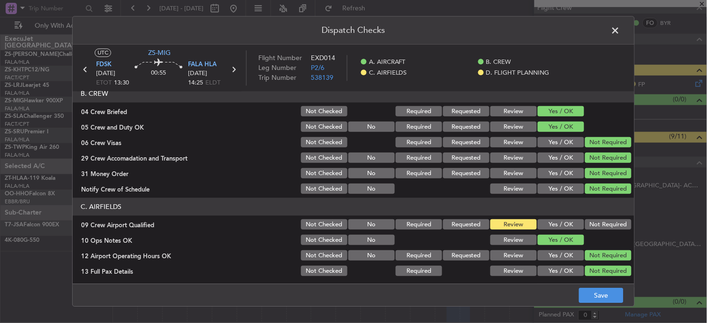
drag, startPoint x: 605, startPoint y: 222, endPoint x: 598, endPoint y: 197, distance: 25.8
click at [605, 224] on button "Not Required" at bounding box center [608, 224] width 46 height 10
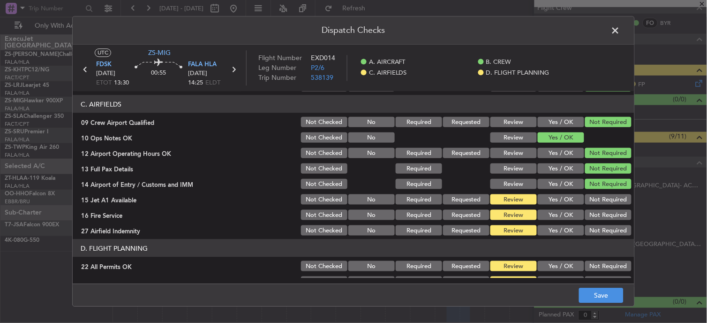
scroll to position [234, 0]
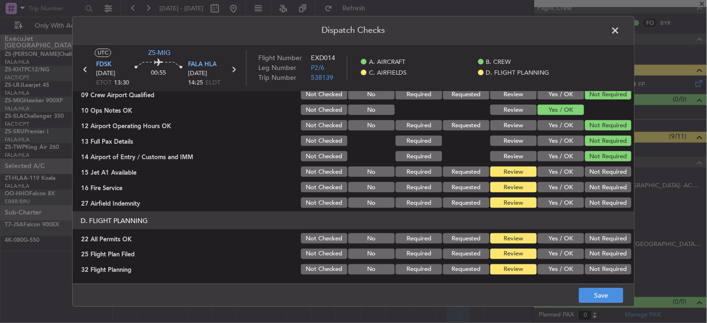
click at [598, 175] on button "Not Required" at bounding box center [608, 171] width 46 height 10
drag, startPoint x: 598, startPoint y: 174, endPoint x: 601, endPoint y: 188, distance: 13.4
click at [600, 182] on section "C. AIRFIELDS 09 Crew Airport Qualified Not Checked No Required Requested Review…" at bounding box center [354, 139] width 562 height 142
click at [601, 188] on button "Not Required" at bounding box center [608, 187] width 46 height 10
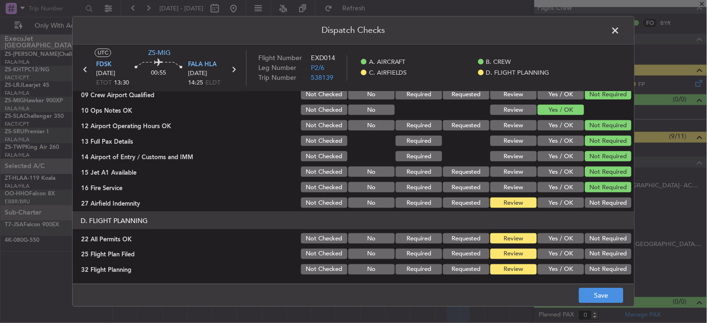
drag, startPoint x: 601, startPoint y: 188, endPoint x: 600, endPoint y: 193, distance: 5.6
click at [600, 189] on button "Not Required" at bounding box center [608, 187] width 46 height 10
click at [600, 208] on div "Not Required" at bounding box center [607, 202] width 47 height 13
click at [598, 199] on button "Not Required" at bounding box center [608, 202] width 46 height 10
click at [603, 234] on button "Not Required" at bounding box center [608, 238] width 46 height 10
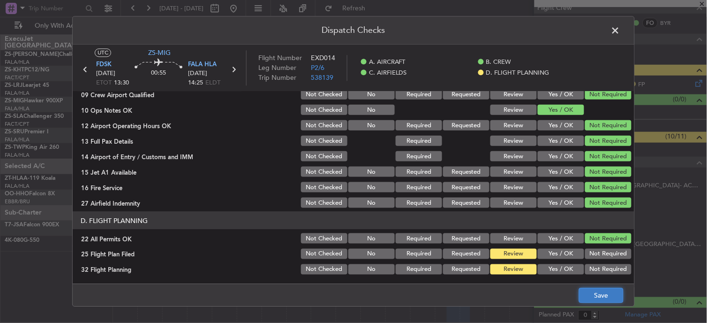
click at [607, 290] on button "Save" at bounding box center [601, 295] width 45 height 15
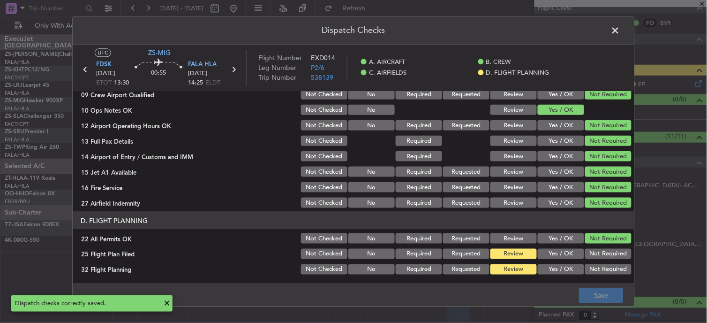
click at [620, 30] on span at bounding box center [620, 32] width 0 height 19
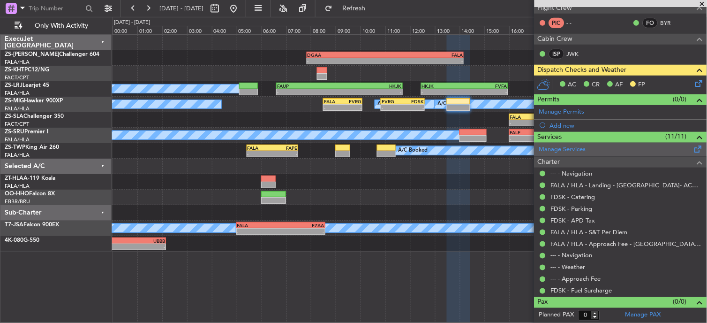
scroll to position [0, 0]
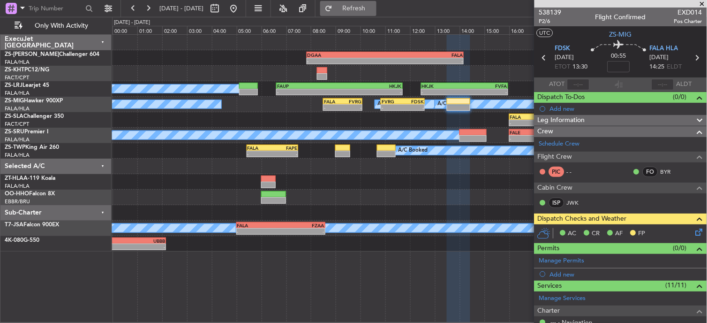
drag, startPoint x: 355, startPoint y: 2, endPoint x: 360, endPoint y: 6, distance: 6.0
click at [356, 5] on button "Refresh" at bounding box center [348, 8] width 56 height 15
click at [361, 5] on button "Refreshing..." at bounding box center [348, 8] width 56 height 15
click at [135, 13] on button at bounding box center [133, 8] width 15 height 15
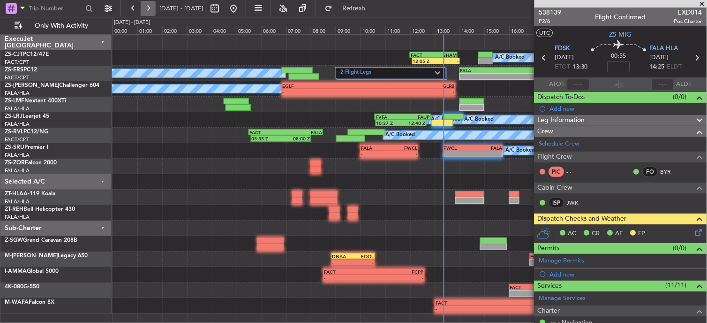
click at [151, 7] on button at bounding box center [148, 8] width 15 height 15
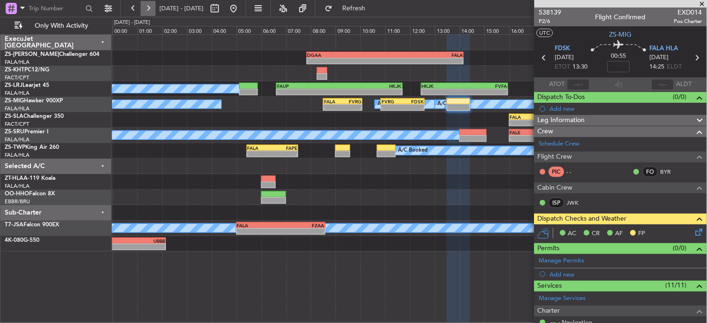
click at [151, 7] on button at bounding box center [148, 8] width 15 height 15
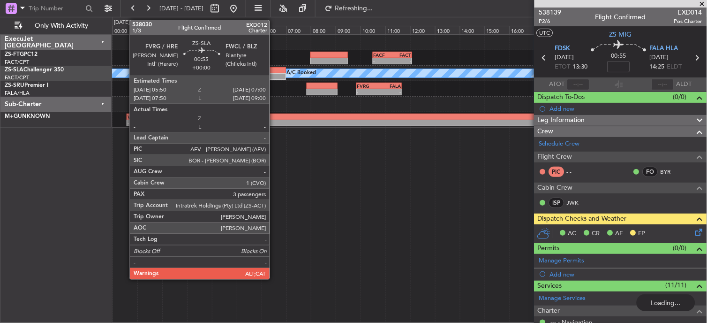
click at [274, 76] on div at bounding box center [271, 76] width 29 height 7
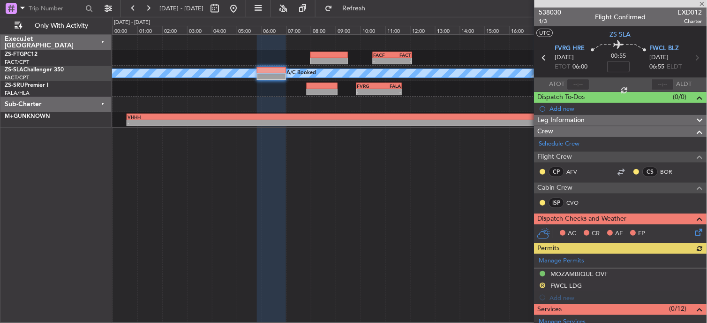
click at [700, 5] on div at bounding box center [620, 4] width 173 height 8
click at [704, 4] on span at bounding box center [702, 4] width 9 height 8
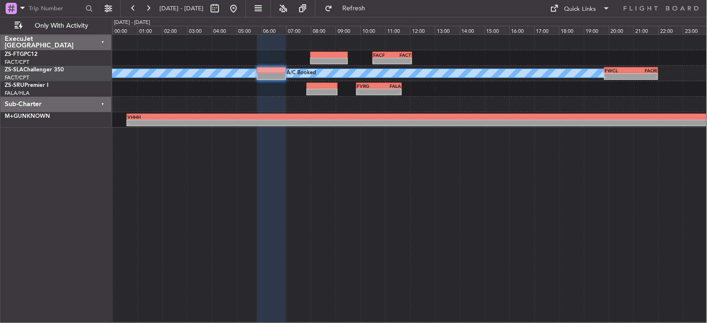
type input "0"
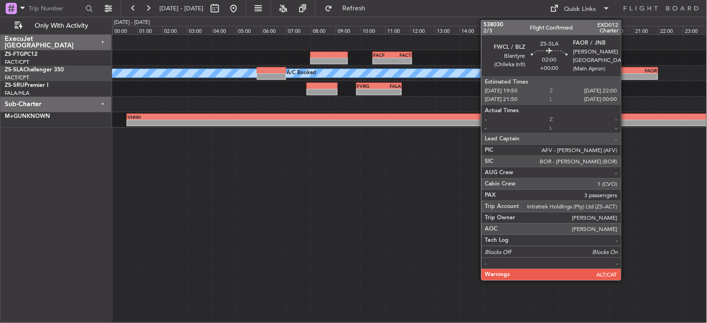
click at [626, 68] on div "FWCL" at bounding box center [618, 71] width 26 height 6
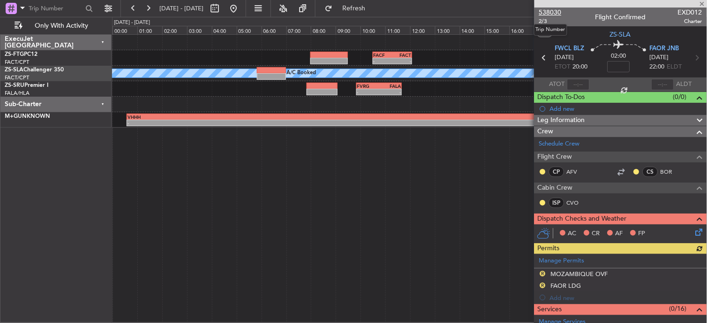
click at [550, 11] on span "538030" at bounding box center [550, 13] width 23 height 10
click at [134, 8] on button at bounding box center [133, 8] width 15 height 15
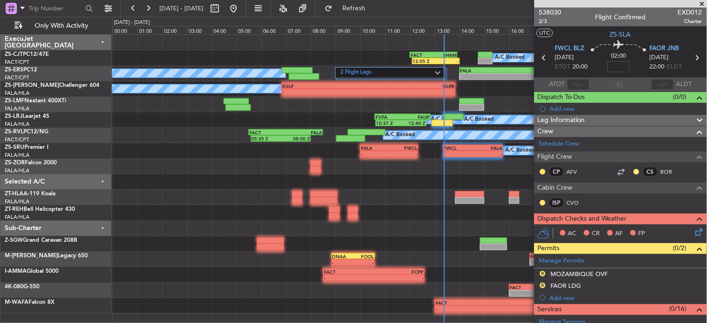
click at [704, 5] on span at bounding box center [702, 4] width 9 height 8
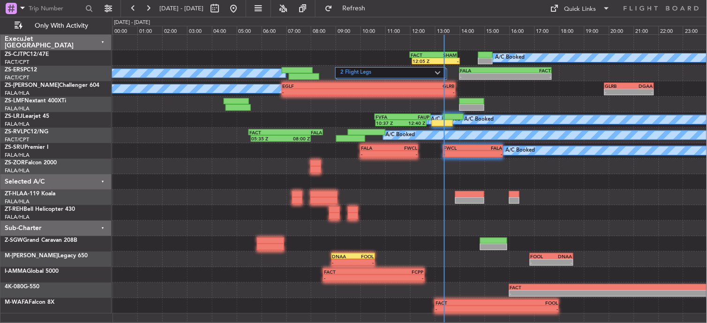
type input "0"
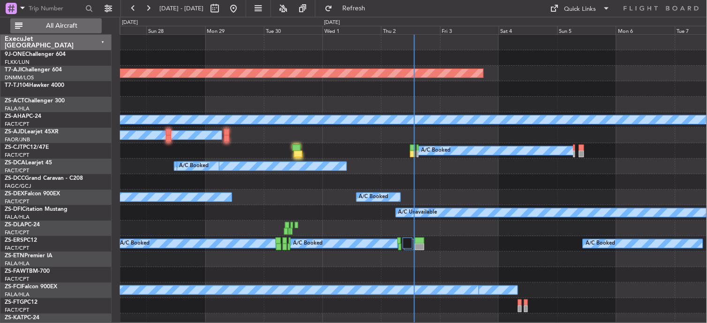
click at [50, 19] on button "All Aircraft" at bounding box center [55, 25] width 91 height 15
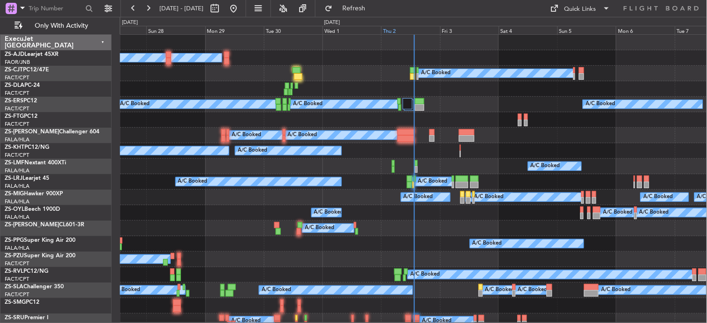
click at [392, 30] on div "Thu 2" at bounding box center [410, 30] width 59 height 8
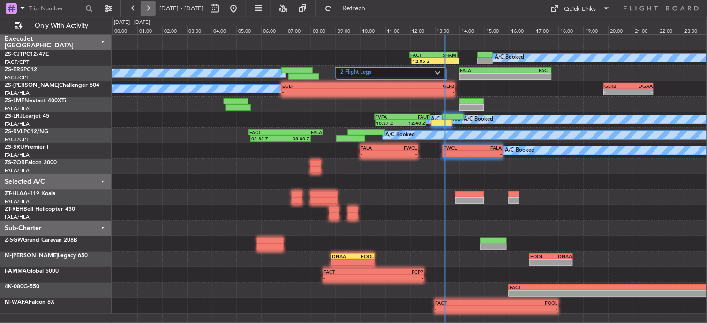
click at [142, 11] on button at bounding box center [148, 8] width 15 height 15
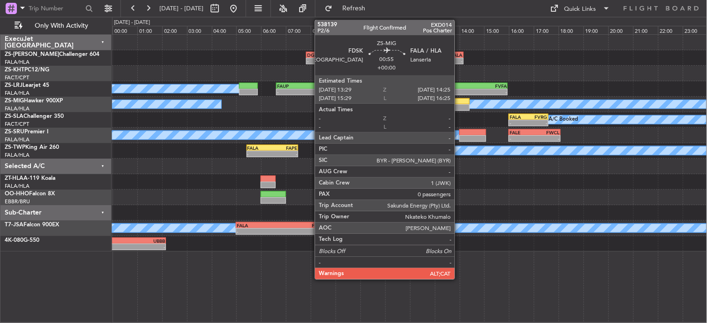
click at [459, 109] on div at bounding box center [457, 107] width 23 height 7
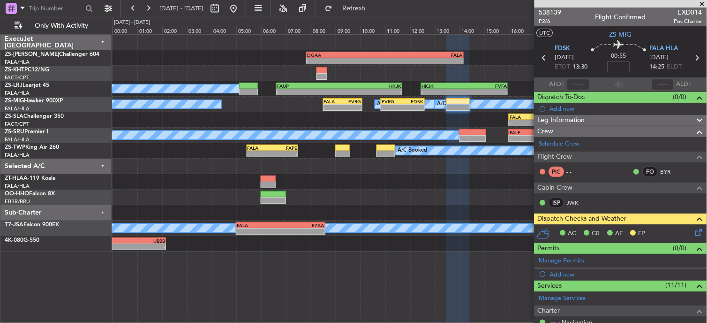
click at [694, 234] on icon at bounding box center [698, 230] width 8 height 8
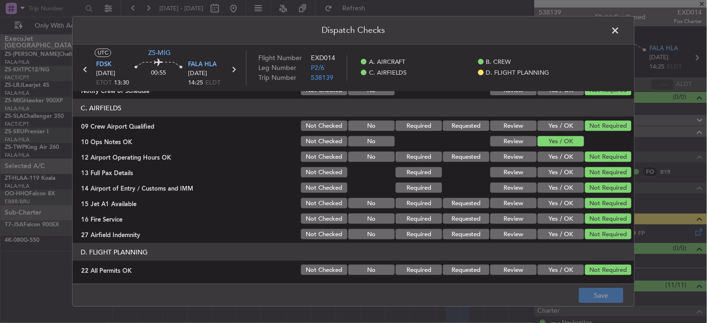
scroll to position [234, 0]
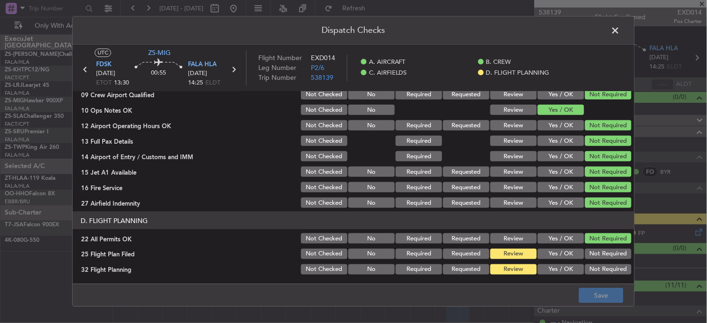
click at [544, 254] on button "Yes / OK" at bounding box center [561, 253] width 46 height 10
click at [549, 267] on button "Yes / OK" at bounding box center [561, 269] width 46 height 10
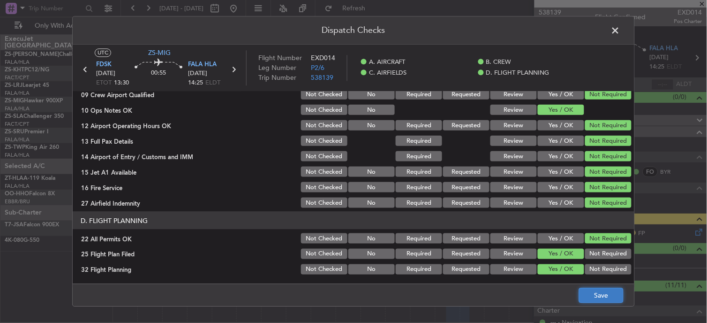
click at [597, 299] on button "Save" at bounding box center [601, 295] width 45 height 15
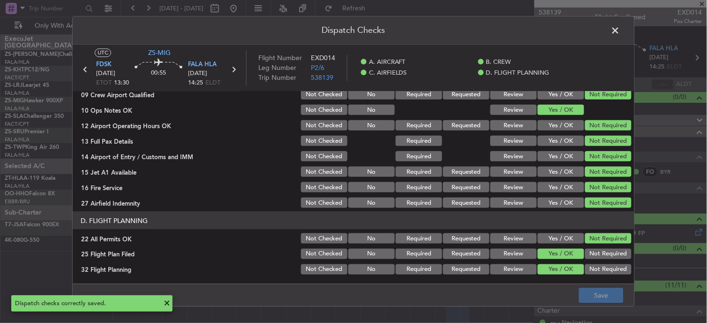
click at [84, 72] on icon at bounding box center [85, 70] width 12 height 12
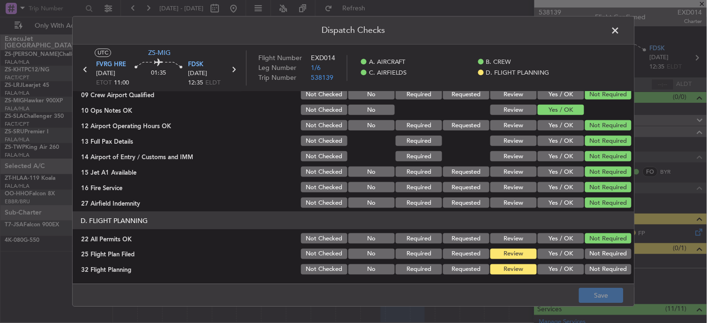
click at [561, 253] on button "Yes / OK" at bounding box center [561, 253] width 46 height 10
click at [556, 266] on button "Yes / OK" at bounding box center [561, 269] width 46 height 10
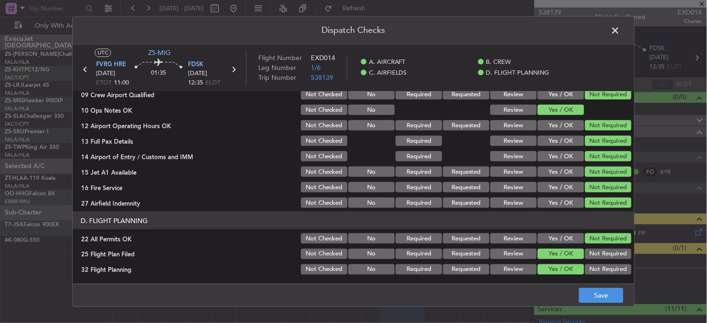
click at [620, 33] on span at bounding box center [620, 32] width 0 height 19
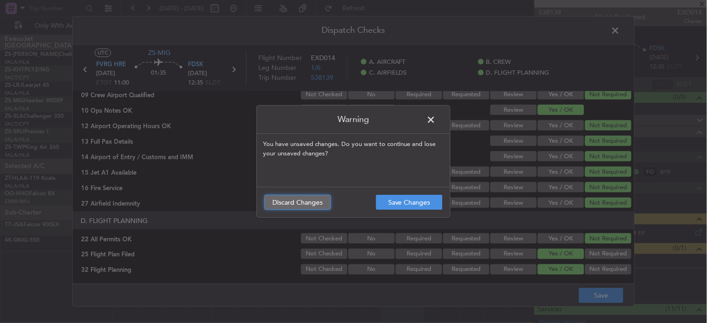
click at [281, 202] on button "Discard Changes" at bounding box center [297, 202] width 67 height 15
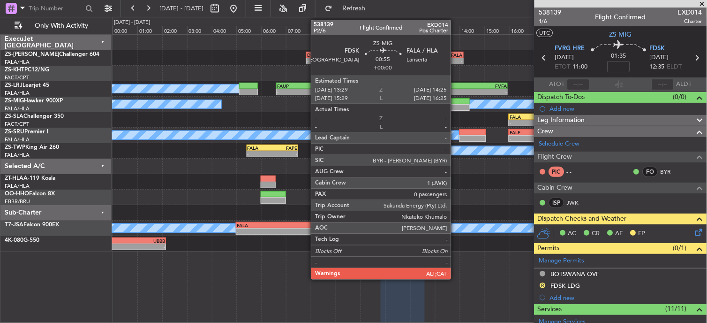
click at [456, 105] on div at bounding box center [457, 107] width 23 height 7
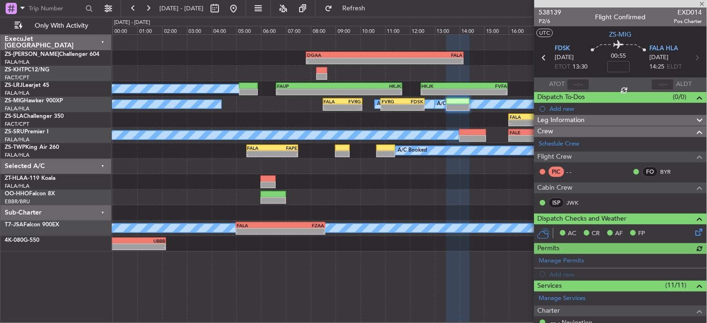
click at [695, 233] on icon at bounding box center [698, 230] width 8 height 8
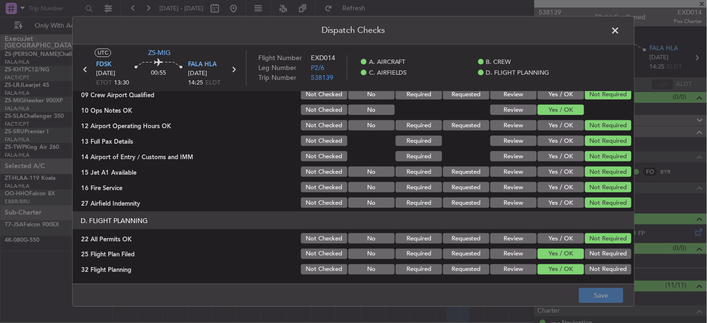
click at [514, 256] on button "Review" at bounding box center [513, 253] width 46 height 10
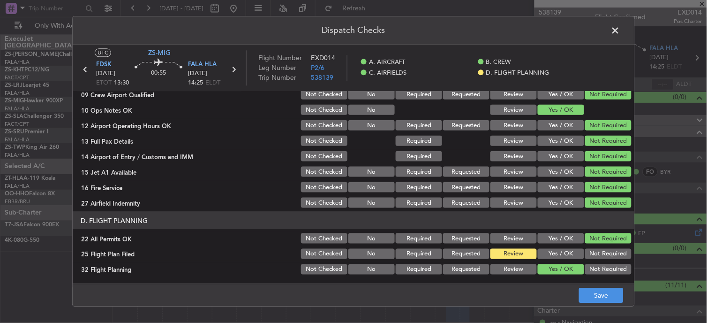
click at [513, 273] on button "Review" at bounding box center [513, 269] width 46 height 10
click at [588, 293] on button "Save" at bounding box center [601, 295] width 45 height 15
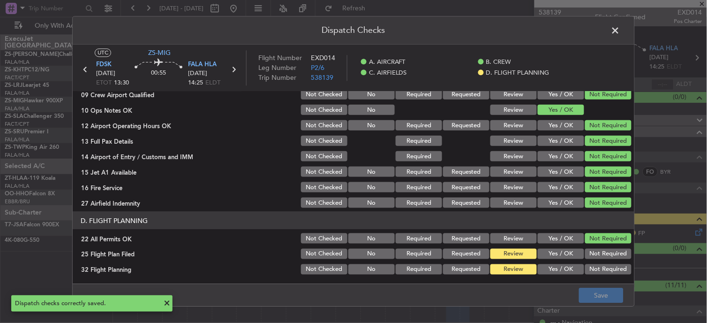
click at [620, 37] on span at bounding box center [620, 32] width 0 height 19
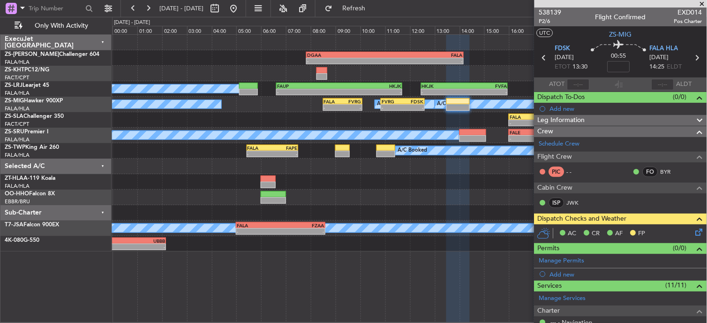
click at [697, 233] on div "AC CR AF FP" at bounding box center [620, 233] width 173 height 19
click at [694, 231] on icon at bounding box center [698, 230] width 8 height 8
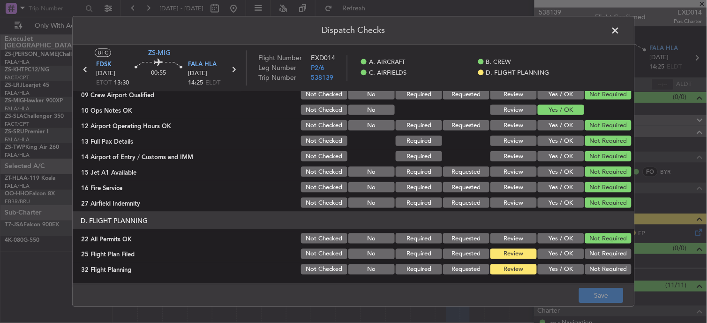
drag, startPoint x: 571, startPoint y: 249, endPoint x: 570, endPoint y: 255, distance: 5.7
click at [571, 252] on button "Yes / OK" at bounding box center [561, 253] width 46 height 10
click at [569, 261] on section "D. FLIGHT PLANNING 22 All Permits OK Not Checked No Required Requested Review Y…" at bounding box center [354, 243] width 562 height 64
click at [561, 278] on main "UTC ZS-MIG FDSK [DATE] ETOT 13:30 00:55 FALA HLA [DATE] 14:25 ELDT Flight Numbe…" at bounding box center [354, 166] width 562 height 242
click at [564, 273] on button "Yes / OK" at bounding box center [561, 269] width 46 height 10
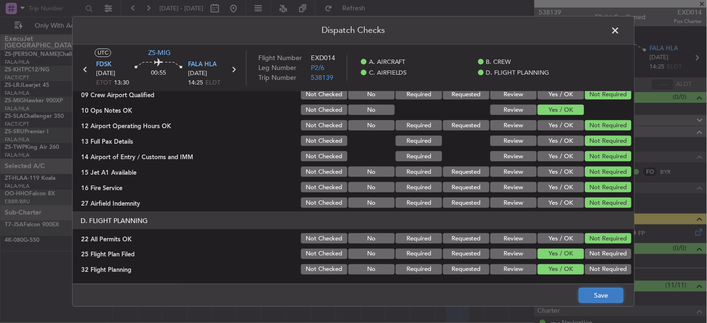
click at [605, 298] on button "Save" at bounding box center [601, 295] width 45 height 15
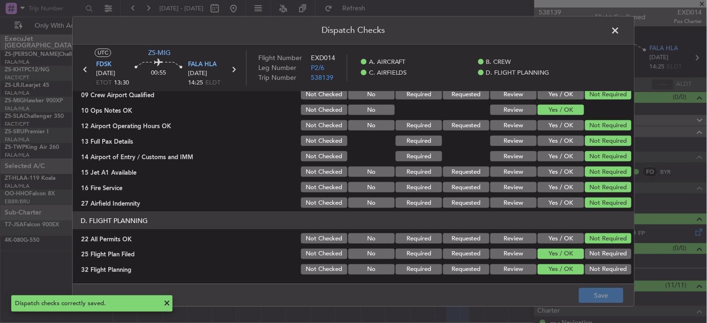
click at [85, 70] on icon at bounding box center [85, 70] width 12 height 12
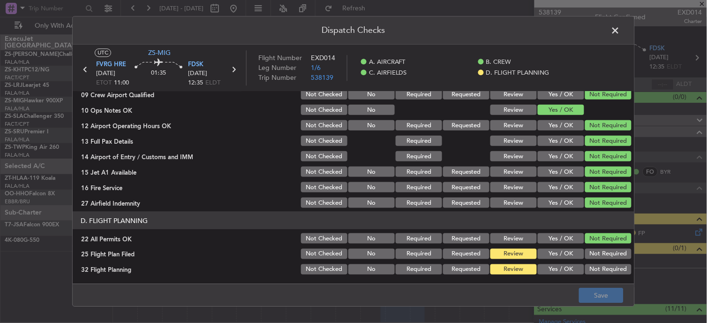
click at [559, 251] on button "Yes / OK" at bounding box center [561, 253] width 46 height 10
click at [564, 270] on button "Yes / OK" at bounding box center [561, 269] width 46 height 10
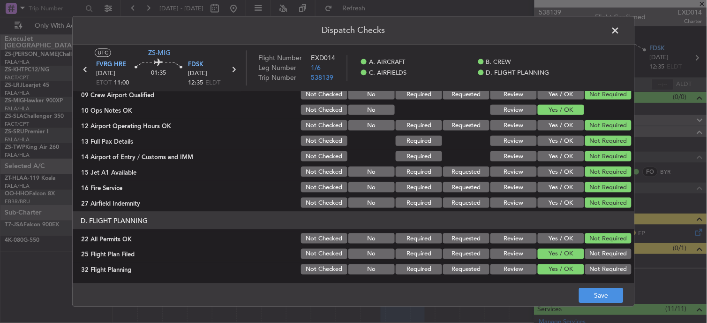
drag, startPoint x: 564, startPoint y: 271, endPoint x: 563, endPoint y: 277, distance: 6.6
click at [564, 274] on div "Yes / OK" at bounding box center [559, 269] width 47 height 13
click at [599, 296] on button "Save" at bounding box center [601, 295] width 45 height 15
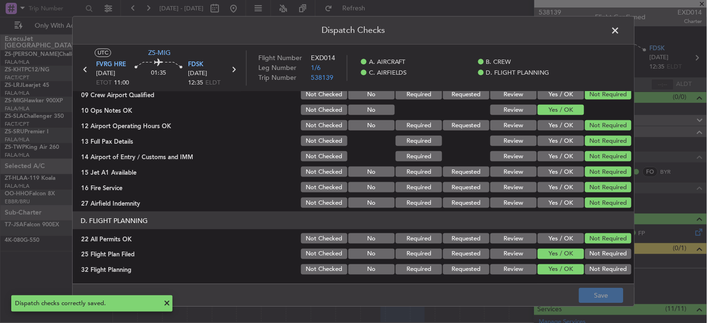
click at [84, 69] on icon at bounding box center [85, 70] width 12 height 12
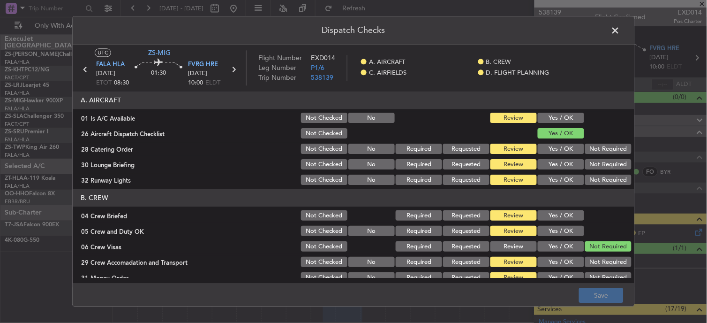
click at [556, 116] on button "Yes / OK" at bounding box center [561, 118] width 46 height 10
click at [586, 146] on button "Not Required" at bounding box center [608, 149] width 46 height 10
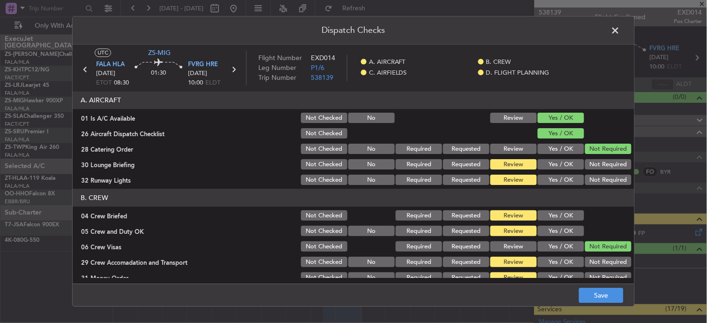
click at [572, 167] on button "Yes / OK" at bounding box center [561, 164] width 46 height 10
click at [561, 179] on button "Yes / OK" at bounding box center [561, 180] width 46 height 10
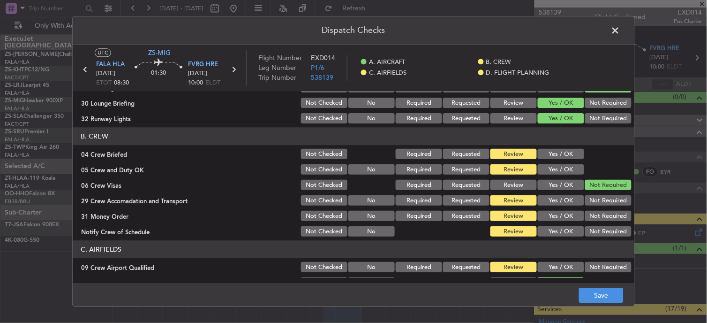
scroll to position [104, 0]
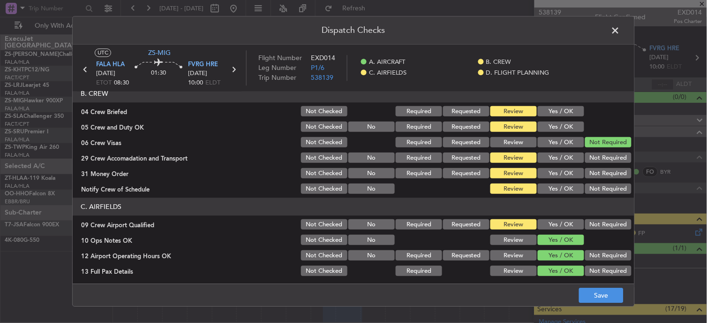
click at [552, 115] on button "Yes / OK" at bounding box center [561, 111] width 46 height 10
click at [547, 126] on button "Yes / OK" at bounding box center [561, 127] width 46 height 10
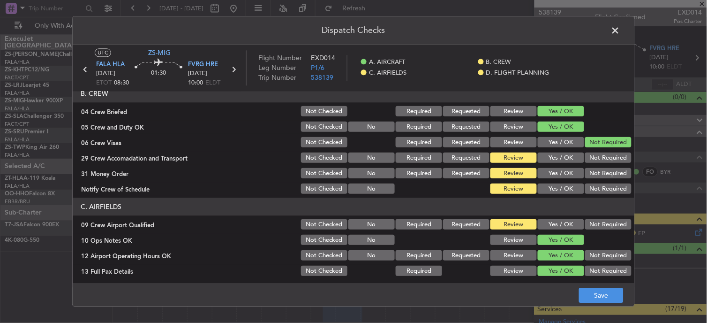
click at [558, 158] on button "Yes / OK" at bounding box center [561, 158] width 46 height 10
click at [560, 173] on button "Yes / OK" at bounding box center [561, 173] width 46 height 10
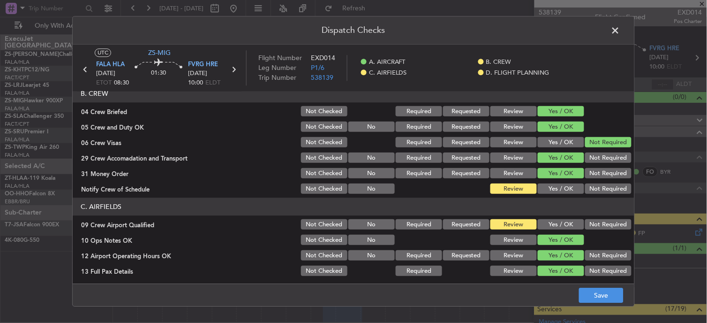
click at [558, 179] on div "Yes / OK" at bounding box center [559, 173] width 47 height 13
click at [561, 186] on button "Yes / OK" at bounding box center [561, 189] width 46 height 10
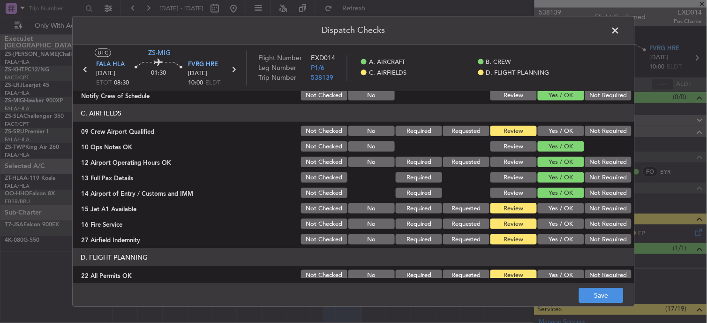
scroll to position [182, 0]
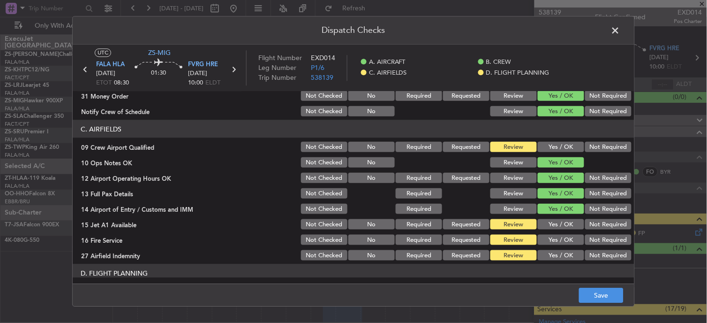
drag, startPoint x: 547, startPoint y: 146, endPoint x: 552, endPoint y: 181, distance: 35.5
click at [547, 148] on button "Yes / OK" at bounding box center [561, 147] width 46 height 10
click at [557, 219] on button "Yes / OK" at bounding box center [561, 224] width 46 height 10
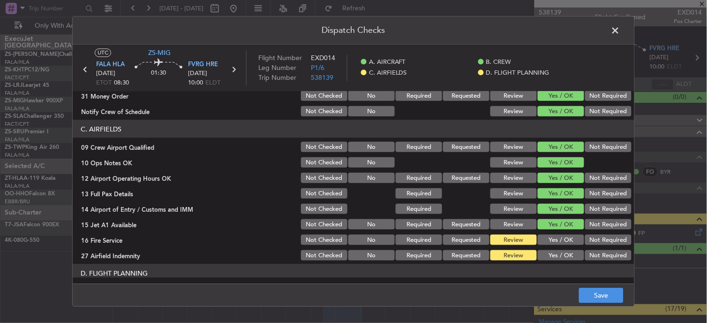
drag, startPoint x: 592, startPoint y: 238, endPoint x: 594, endPoint y: 250, distance: 11.8
click at [592, 242] on button "Not Required" at bounding box center [608, 239] width 46 height 10
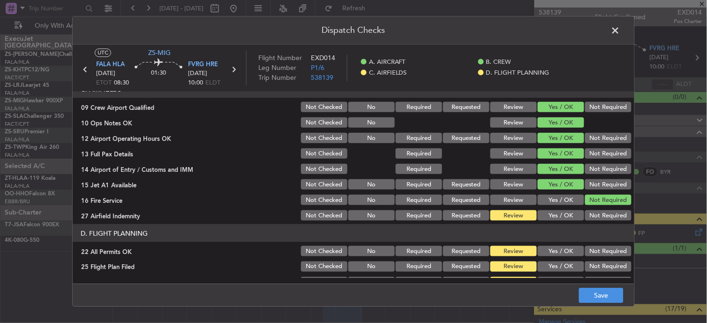
scroll to position [234, 0]
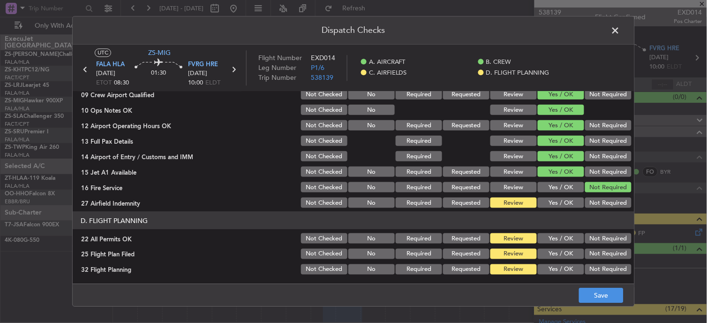
click at [548, 203] on button "Yes / OK" at bounding box center [561, 202] width 46 height 10
click at [603, 197] on button "Not Required" at bounding box center [608, 202] width 46 height 10
click at [587, 240] on button "Not Required" at bounding box center [608, 238] width 46 height 10
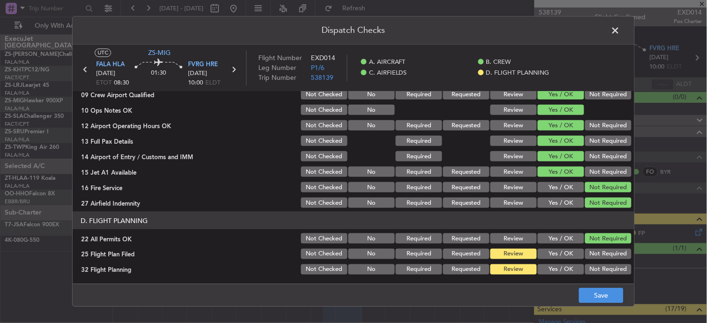
click at [551, 251] on button "Yes / OK" at bounding box center [561, 253] width 46 height 10
drag, startPoint x: 553, startPoint y: 265, endPoint x: 563, endPoint y: 278, distance: 16.1
click at [553, 268] on button "Yes / OK" at bounding box center [561, 269] width 46 height 10
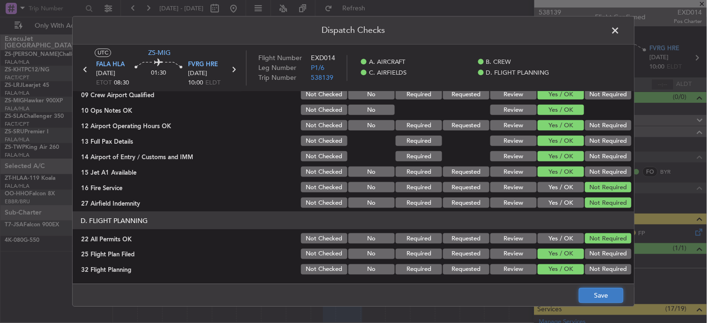
click at [584, 301] on button "Save" at bounding box center [601, 295] width 45 height 15
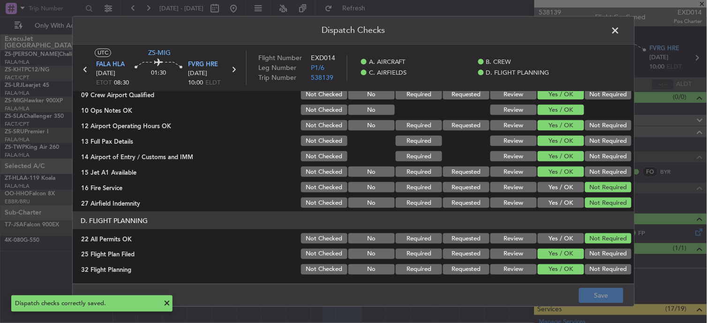
click at [620, 33] on span at bounding box center [620, 32] width 0 height 19
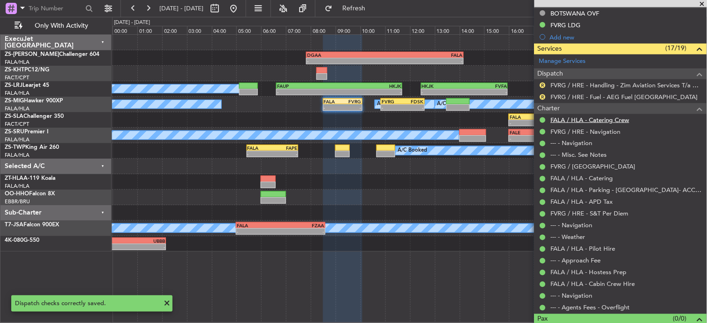
scroll to position [208, 0]
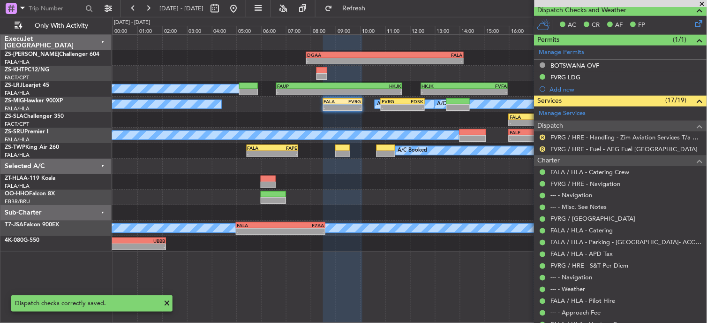
click at [542, 155] on div "Charter FALA / HLA - Catering Crew FVRG / HRE - Navigation --- - Navigation ---…" at bounding box center [620, 260] width 173 height 211
drag, startPoint x: 540, startPoint y: 145, endPoint x: 540, endPoint y: 150, distance: 5.2
click at [540, 146] on nimbus-traffic-light "R" at bounding box center [543, 149] width 8 height 8
click at [544, 149] on button "R" at bounding box center [543, 149] width 6 height 6
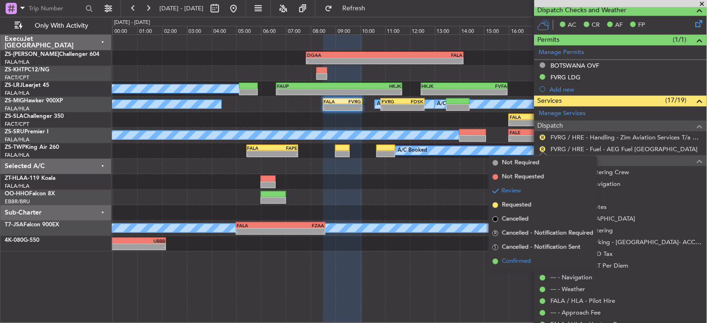
click at [547, 261] on li "Confirmed" at bounding box center [543, 261] width 108 height 14
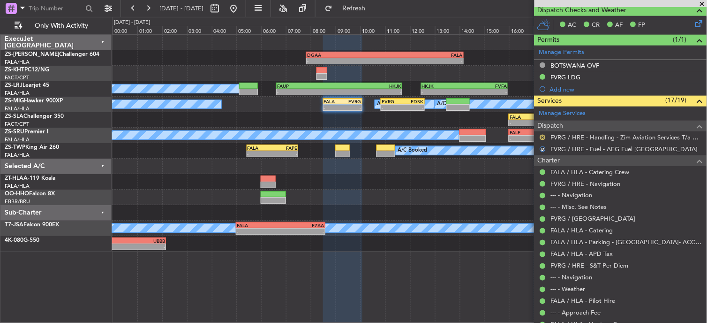
click at [542, 135] on button "R" at bounding box center [543, 138] width 6 height 6
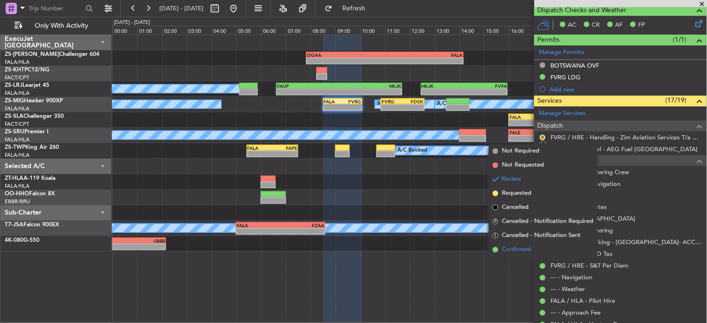
click at [545, 244] on li "Confirmed" at bounding box center [543, 249] width 108 height 14
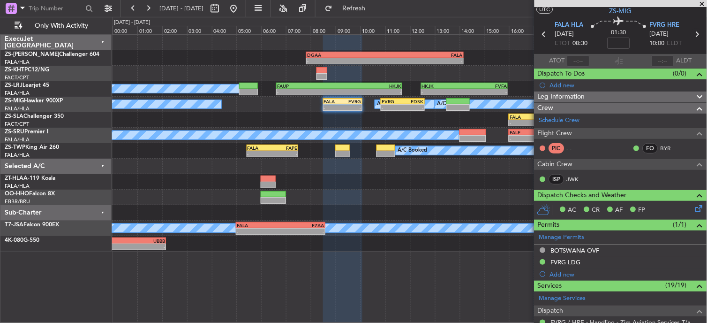
scroll to position [0, 0]
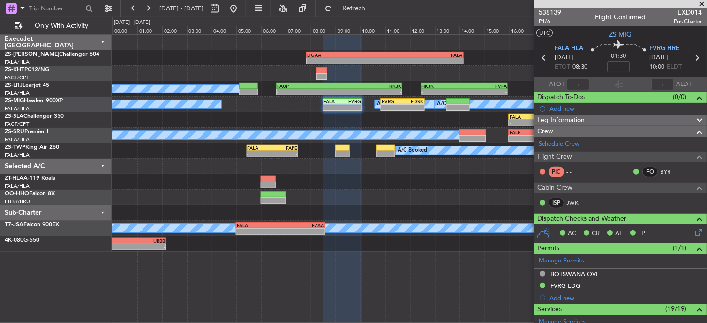
click at [692, 56] on icon at bounding box center [697, 58] width 12 height 12
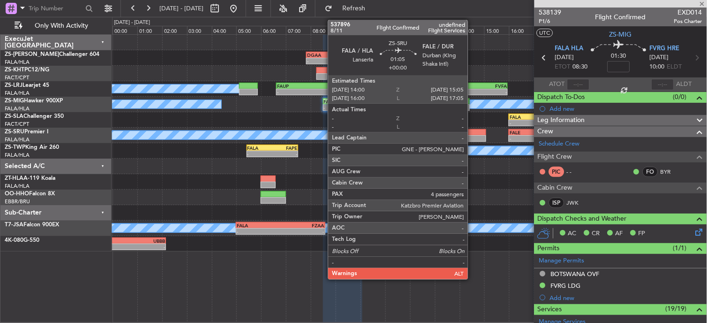
type input "6"
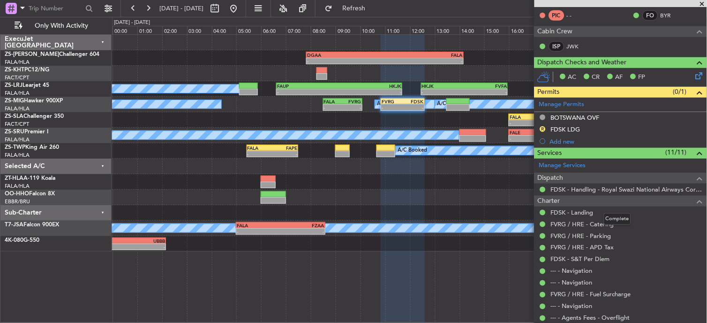
scroll to position [310, 0]
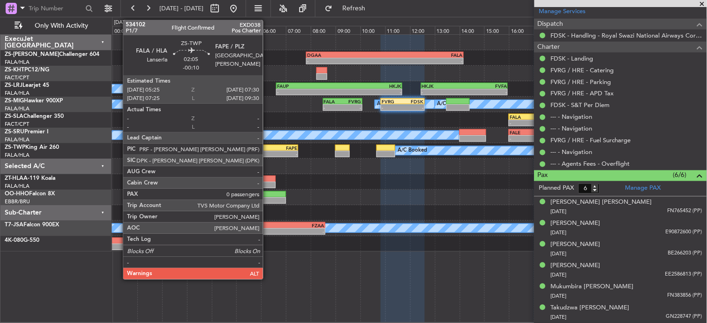
click at [268, 151] on div "-" at bounding box center [260, 154] width 25 height 6
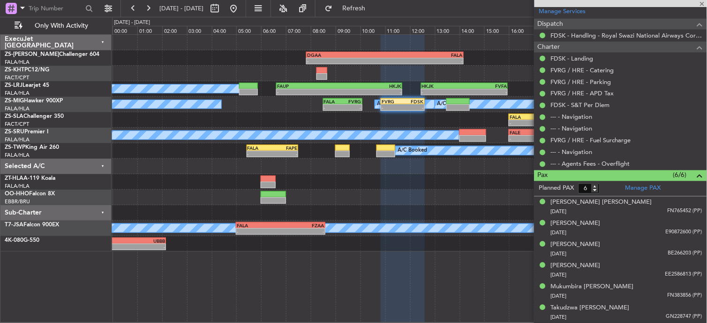
type input "-00:10"
type input "0"
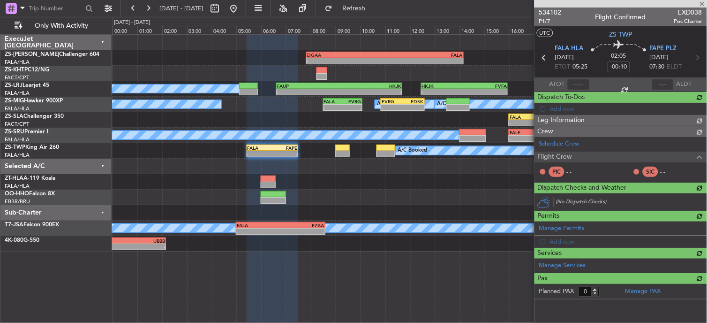
scroll to position [0, 0]
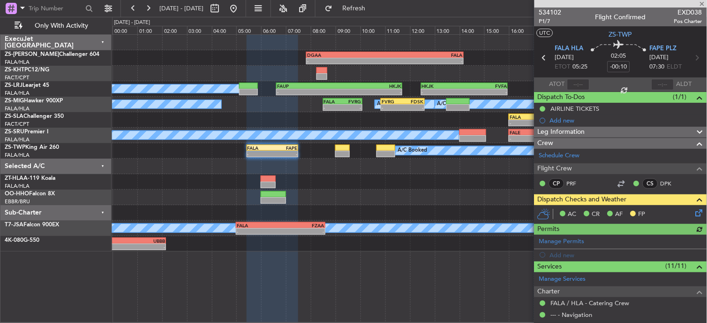
click at [694, 212] on icon at bounding box center [698, 211] width 8 height 8
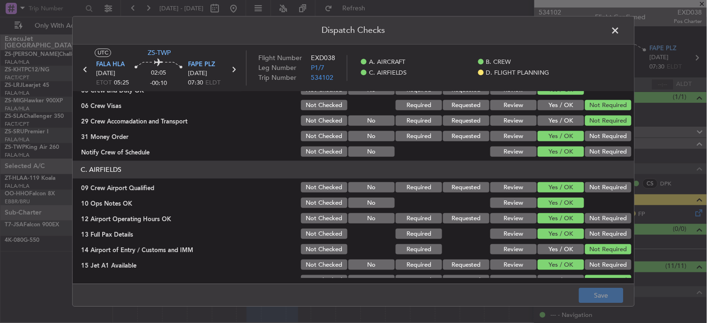
scroll to position [234, 0]
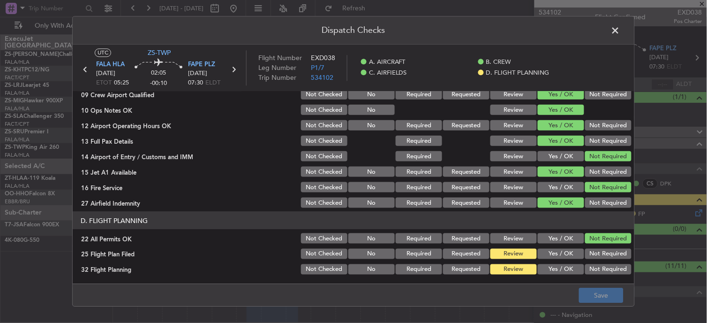
click at [552, 251] on button "Yes / OK" at bounding box center [561, 253] width 46 height 10
click at [555, 259] on div "Yes / OK" at bounding box center [559, 253] width 47 height 13
click at [557, 269] on button "Yes / OK" at bounding box center [561, 269] width 46 height 10
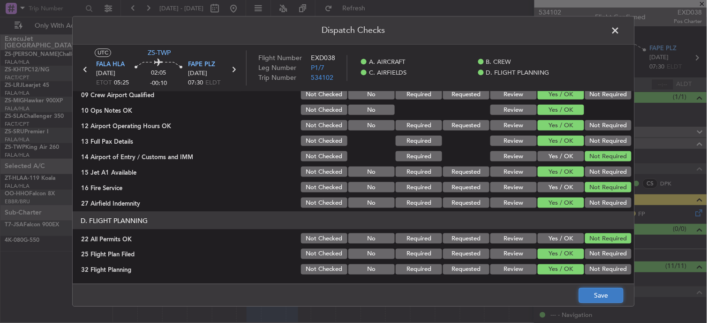
click at [594, 288] on button "Save" at bounding box center [601, 295] width 45 height 15
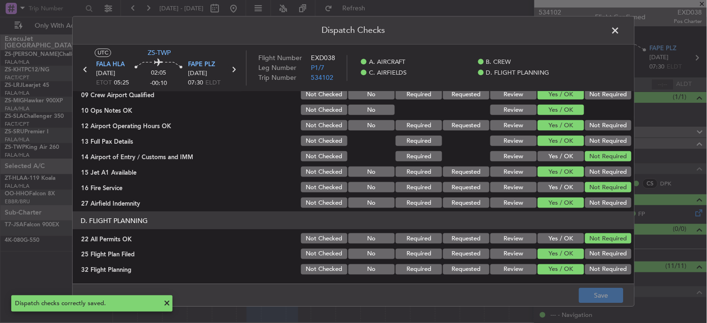
click at [233, 75] on icon at bounding box center [233, 70] width 12 height 12
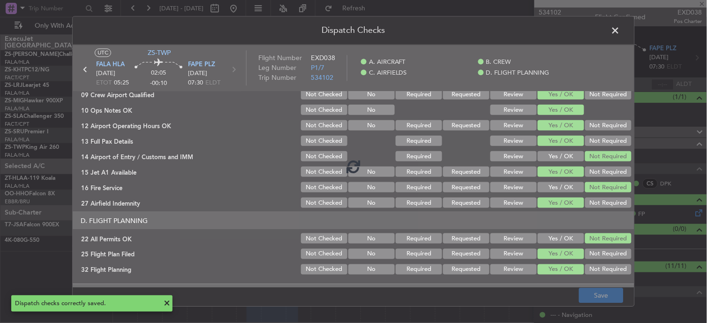
type input "-00:20"
type input "4"
type input "-00:20"
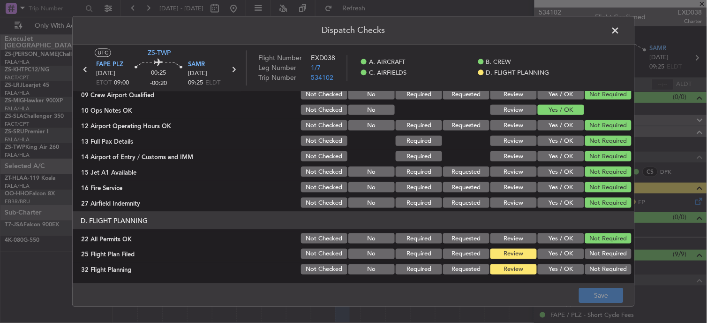
click at [546, 261] on section "D. FLIGHT PLANNING 22 All Permits OK Not Checked No Required Requested Review Y…" at bounding box center [354, 243] width 562 height 64
click at [545, 251] on button "Yes / OK" at bounding box center [561, 253] width 46 height 10
click at [546, 266] on button "Yes / OK" at bounding box center [561, 269] width 46 height 10
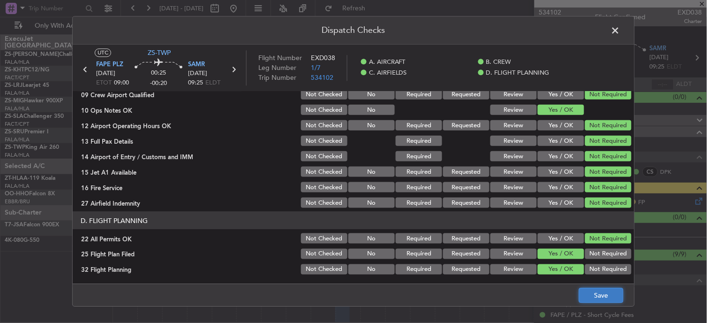
click at [608, 295] on button "Save" at bounding box center [601, 295] width 45 height 15
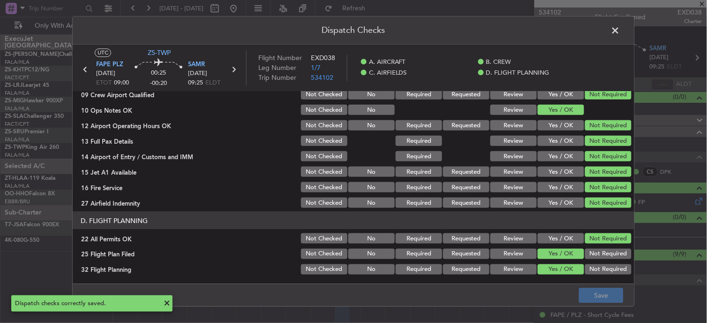
click at [233, 69] on icon at bounding box center [233, 70] width 12 height 12
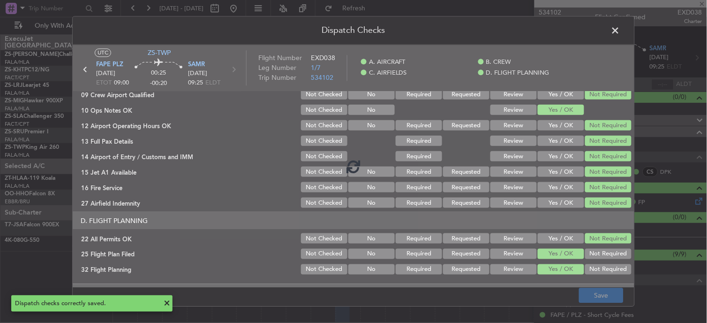
type input "0"
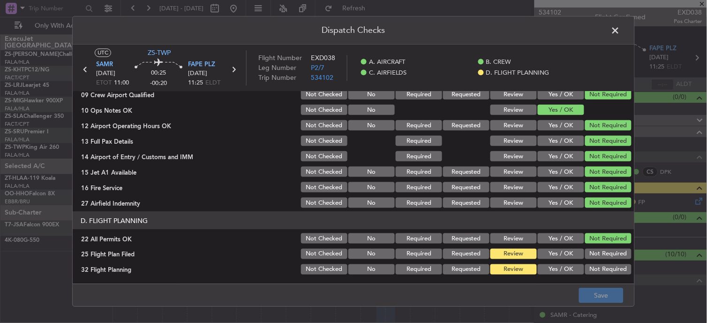
click at [561, 250] on button "Yes / OK" at bounding box center [561, 253] width 46 height 10
click at [560, 269] on button "Yes / OK" at bounding box center [561, 269] width 46 height 10
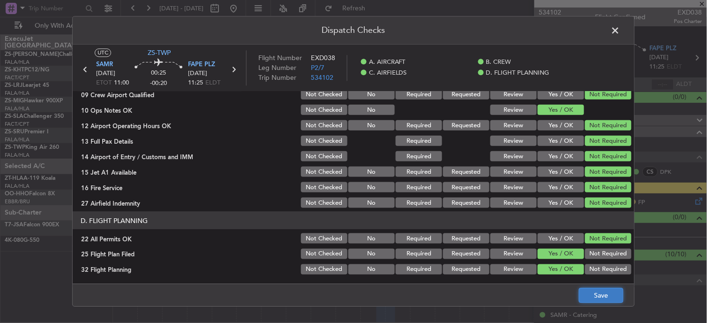
click at [616, 296] on button "Save" at bounding box center [601, 295] width 45 height 15
click at [620, 30] on span at bounding box center [620, 32] width 0 height 19
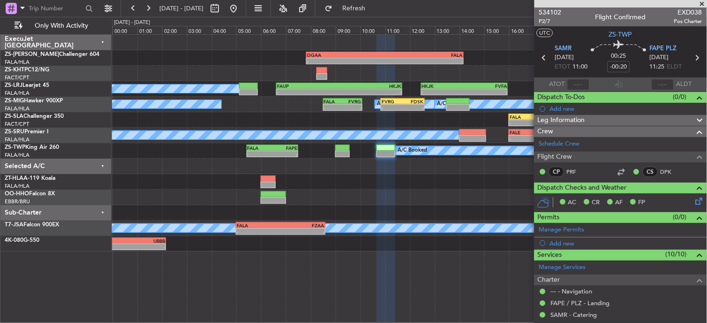
click at [702, 3] on span at bounding box center [702, 4] width 9 height 8
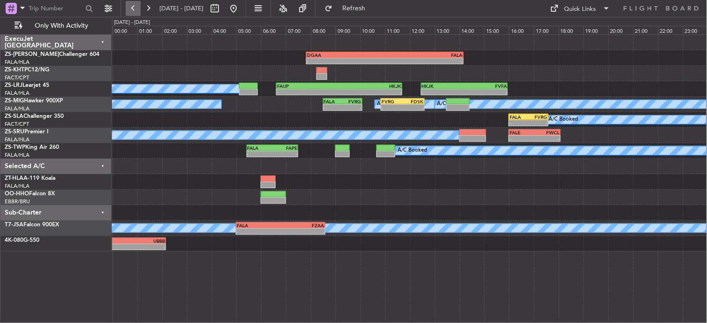
click at [132, 7] on button at bounding box center [133, 8] width 15 height 15
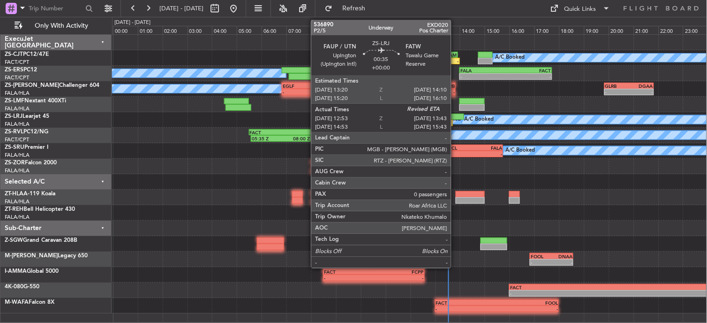
click at [456, 119] on div at bounding box center [453, 116] width 21 height 7
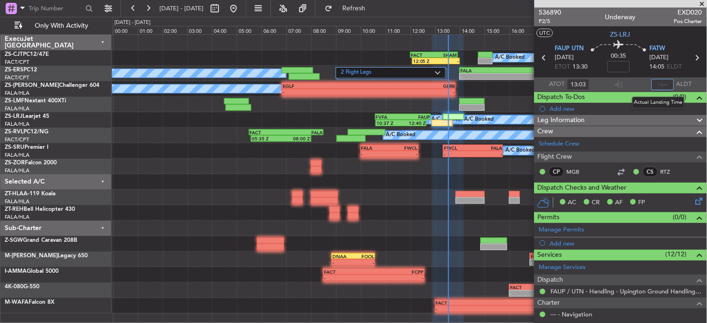
click at [660, 85] on input "text" at bounding box center [663, 84] width 23 height 11
type input "13:27"
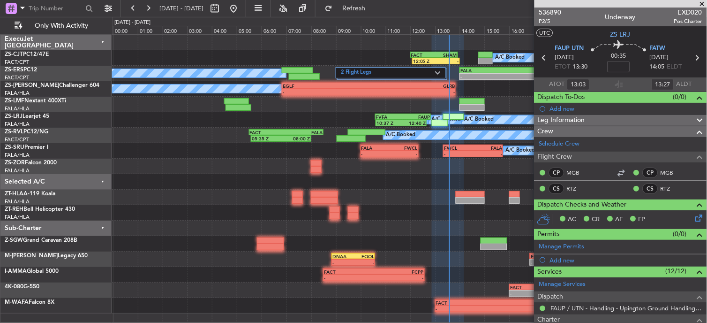
drag, startPoint x: 702, startPoint y: 2, endPoint x: 607, endPoint y: 37, distance: 101.1
click at [702, 2] on span at bounding box center [702, 4] width 9 height 8
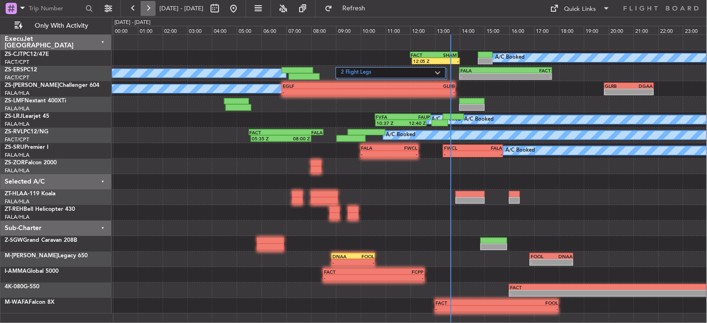
click at [146, 10] on button at bounding box center [148, 8] width 15 height 15
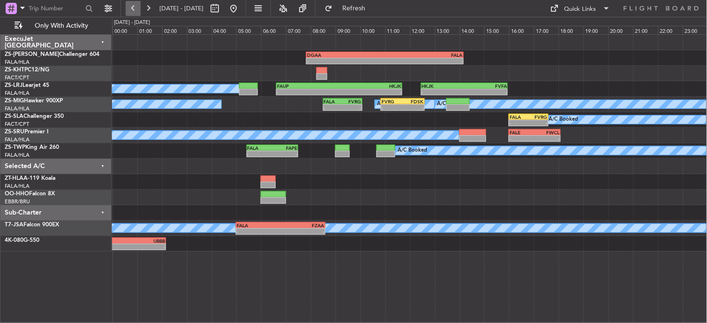
click at [139, 8] on button at bounding box center [133, 8] width 15 height 15
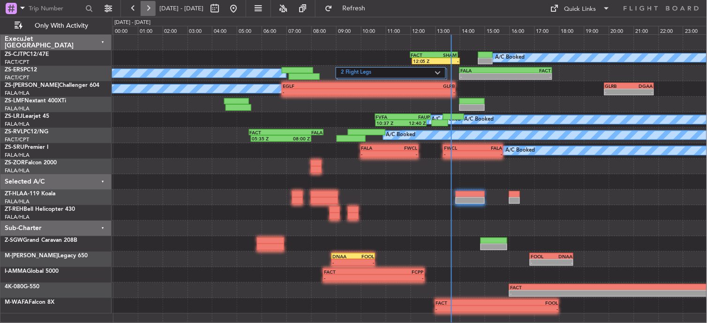
click at [146, 12] on button at bounding box center [148, 8] width 15 height 15
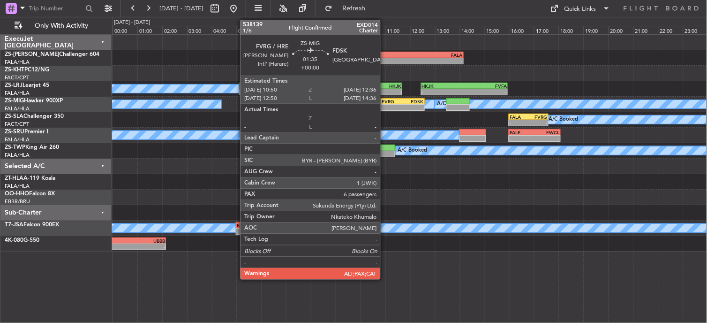
click at [385, 102] on div "FVRG" at bounding box center [392, 101] width 21 height 6
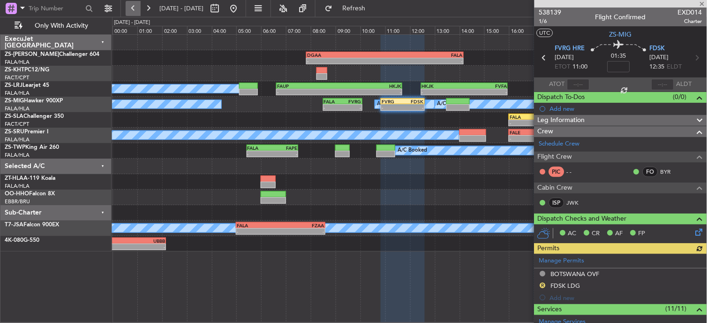
click at [129, 8] on button at bounding box center [133, 8] width 15 height 15
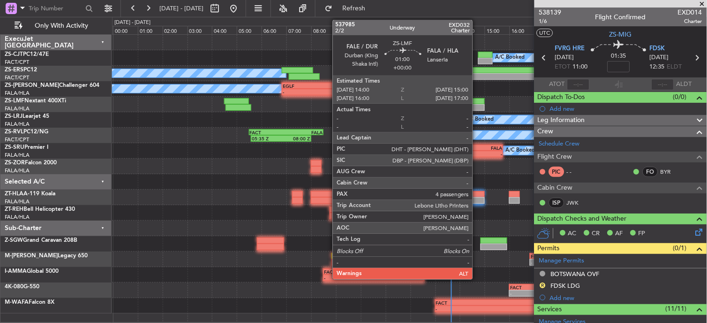
click at [474, 102] on div at bounding box center [471, 101] width 25 height 7
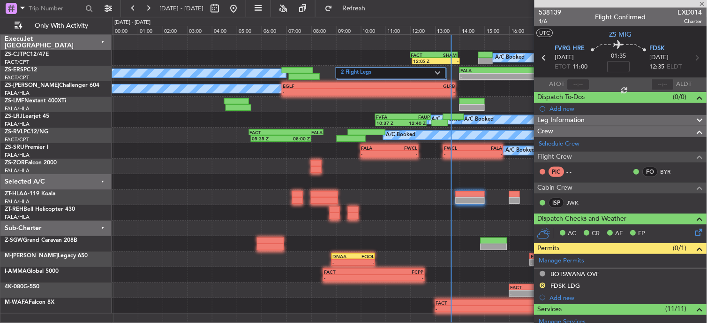
type input "4"
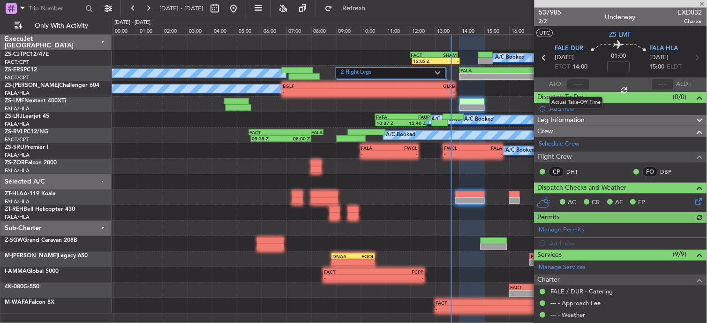
click at [571, 83] on div at bounding box center [578, 84] width 23 height 11
click at [575, 83] on div at bounding box center [578, 84] width 23 height 11
click at [597, 84] on section "ATOT ALDT" at bounding box center [620, 84] width 173 height 14
click at [577, 84] on input "text" at bounding box center [578, 84] width 23 height 11
type input "13:31"
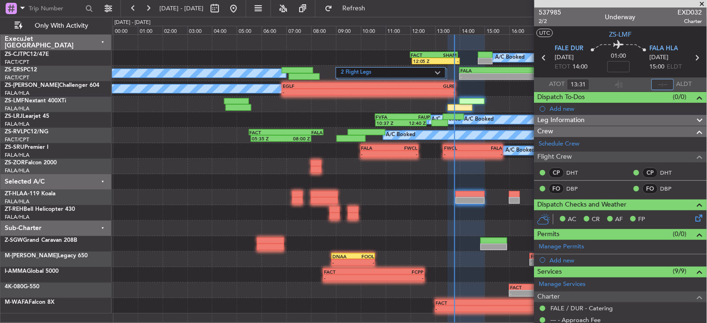
click at [660, 83] on input "text" at bounding box center [663, 84] width 23 height 11
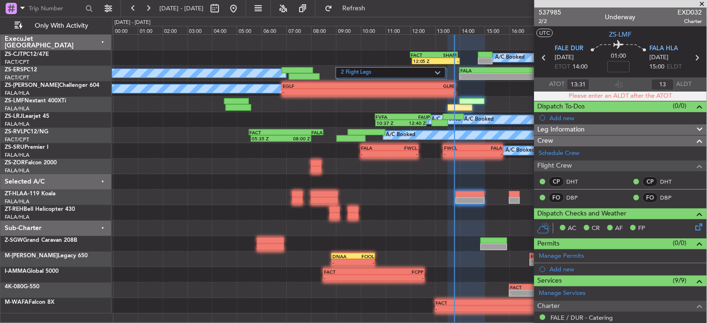
type input "1"
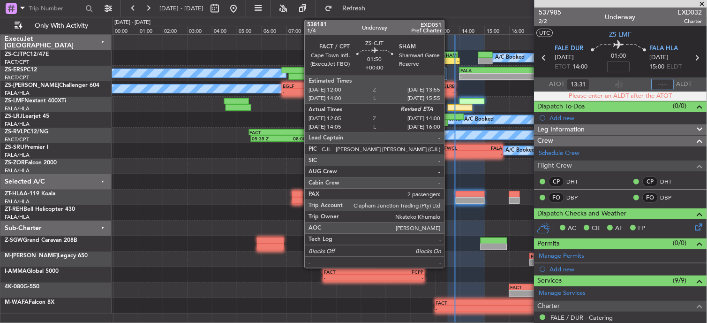
click at [447, 57] on div "13:55 Z" at bounding box center [445, 60] width 23 height 6
type input "13:25"
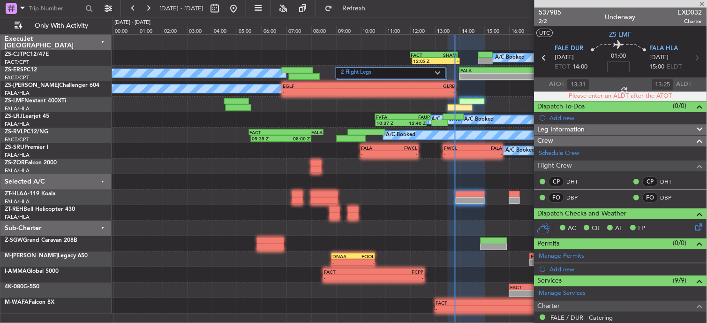
type input "12:05"
type input "2"
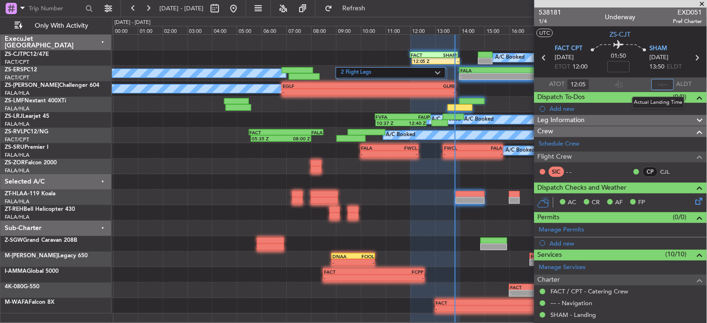
click at [656, 83] on input "text" at bounding box center [663, 84] width 23 height 11
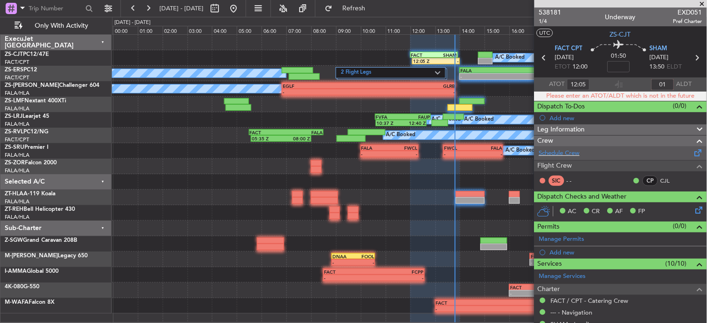
type input "0"
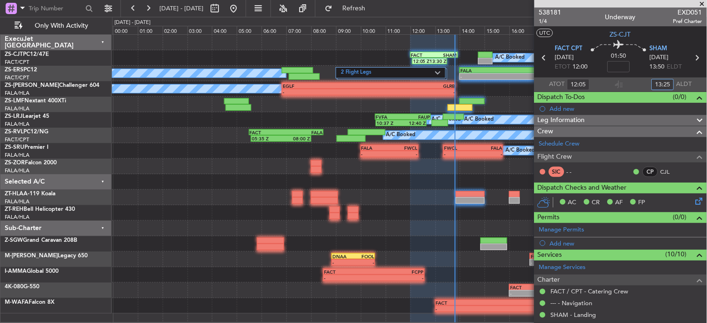
type input "13:25"
click at [705, 3] on span at bounding box center [702, 4] width 9 height 8
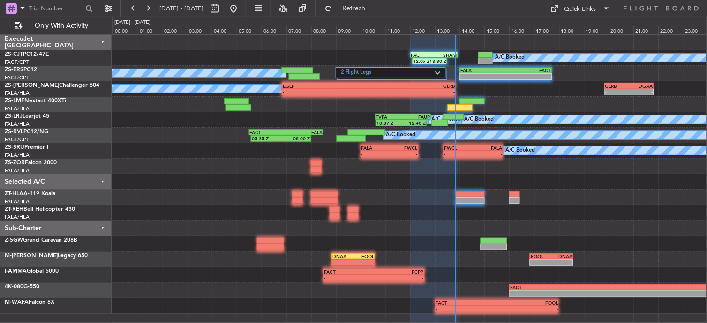
type input "0"
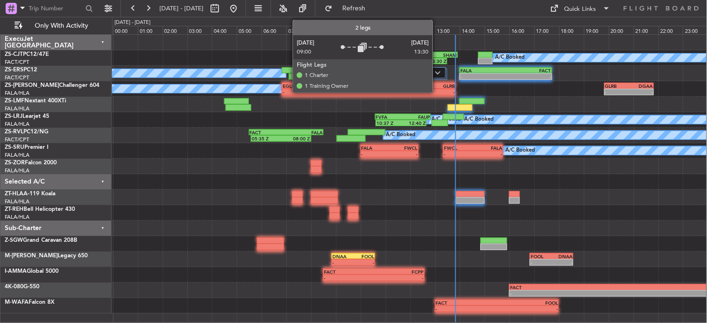
click at [437, 71] on img at bounding box center [438, 73] width 6 height 4
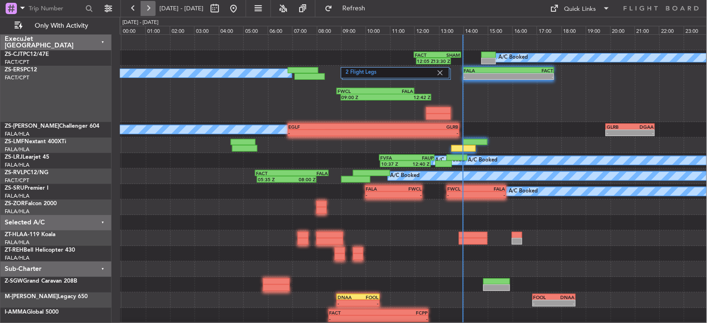
click at [150, 7] on button at bounding box center [148, 8] width 15 height 15
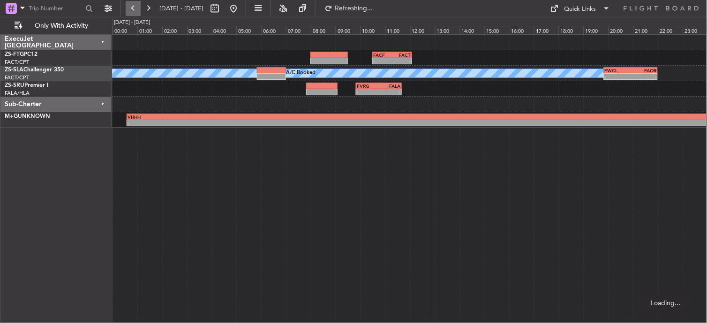
click at [135, 10] on button at bounding box center [133, 8] width 15 height 15
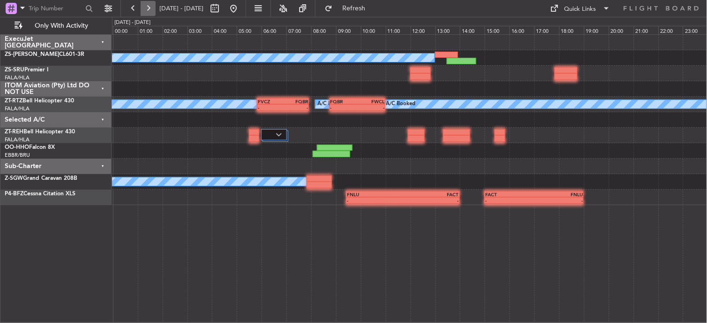
click at [153, 12] on button at bounding box center [148, 8] width 15 height 15
click at [147, 13] on button at bounding box center [148, 8] width 15 height 15
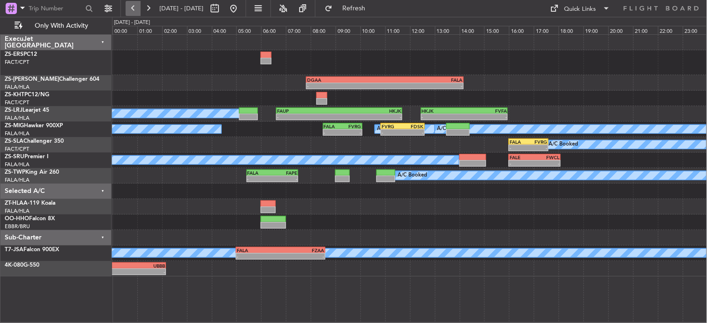
click at [128, 8] on button at bounding box center [133, 8] width 15 height 15
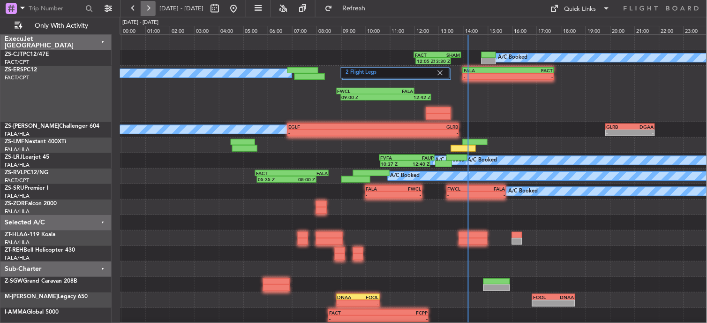
click at [150, 10] on button at bounding box center [148, 8] width 15 height 15
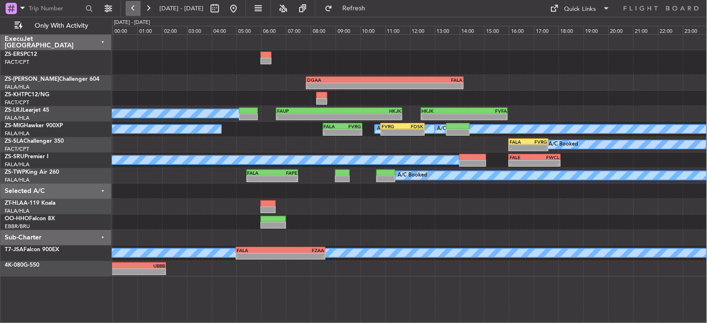
click at [136, 2] on button at bounding box center [133, 8] width 15 height 15
